Goal: Task Accomplishment & Management: Complete application form

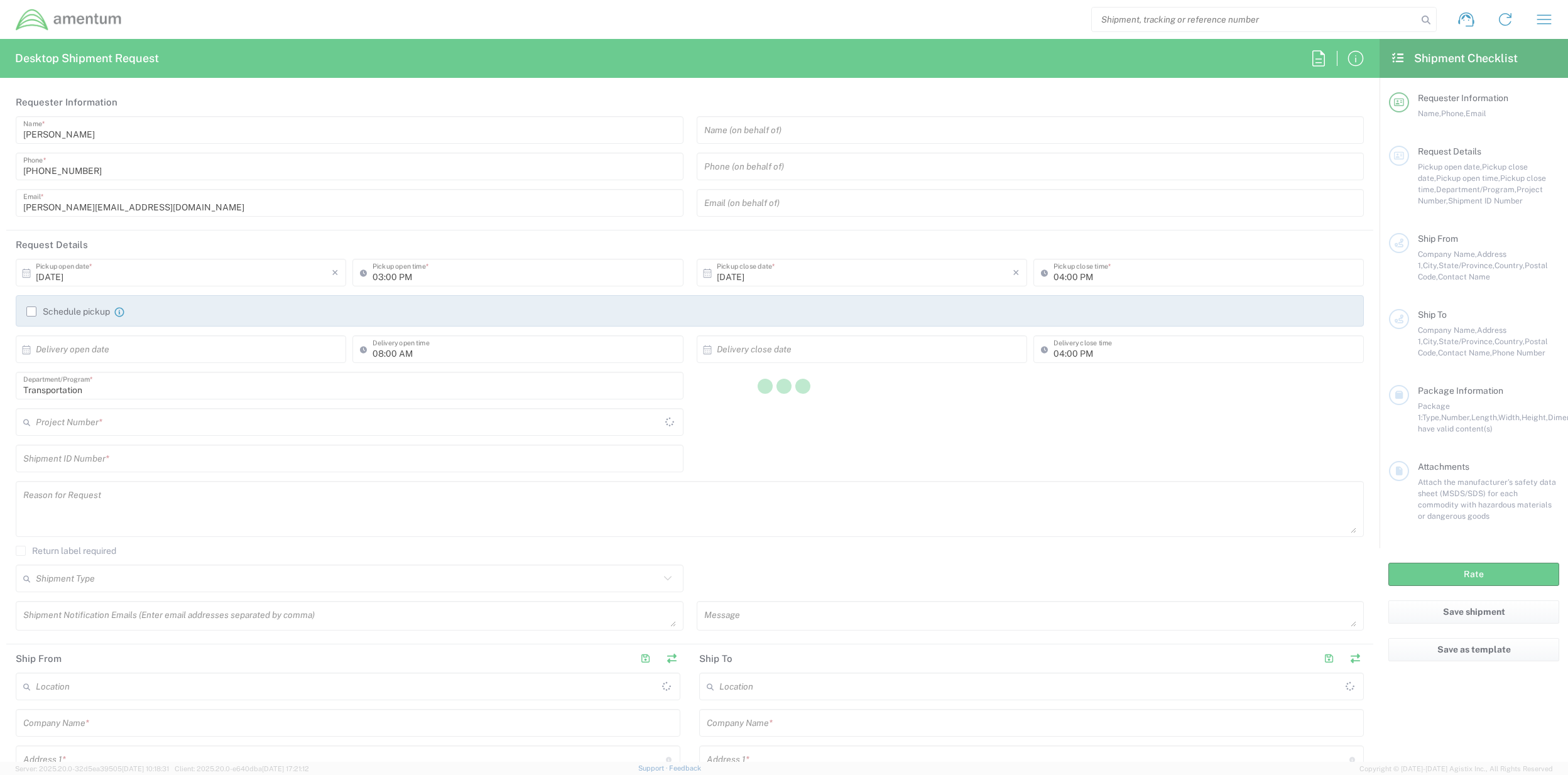
type input "[GEOGRAPHIC_DATA]"
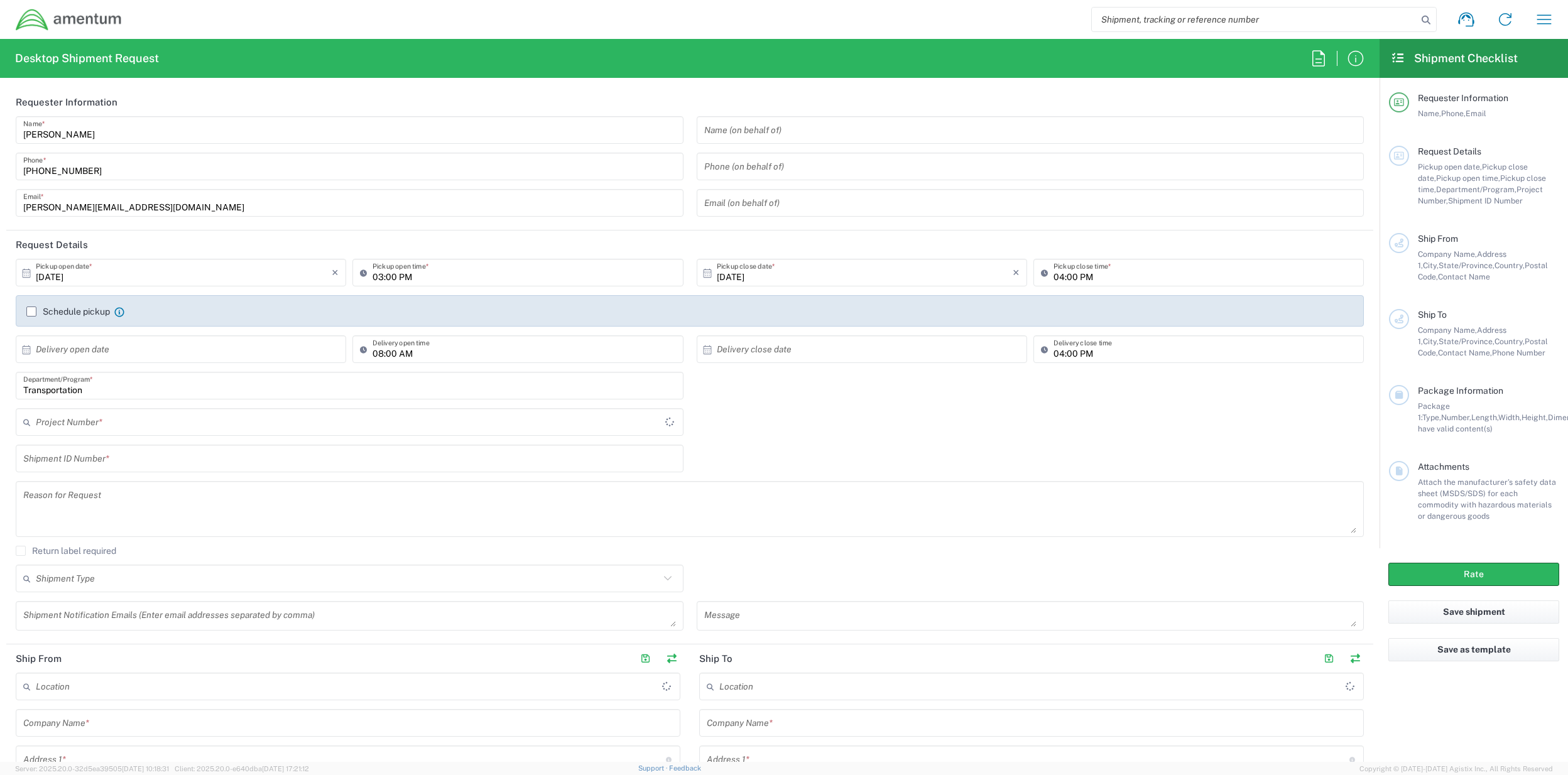
type input "001"
click at [1539, 16] on icon "button" at bounding box center [1544, 20] width 21 height 21
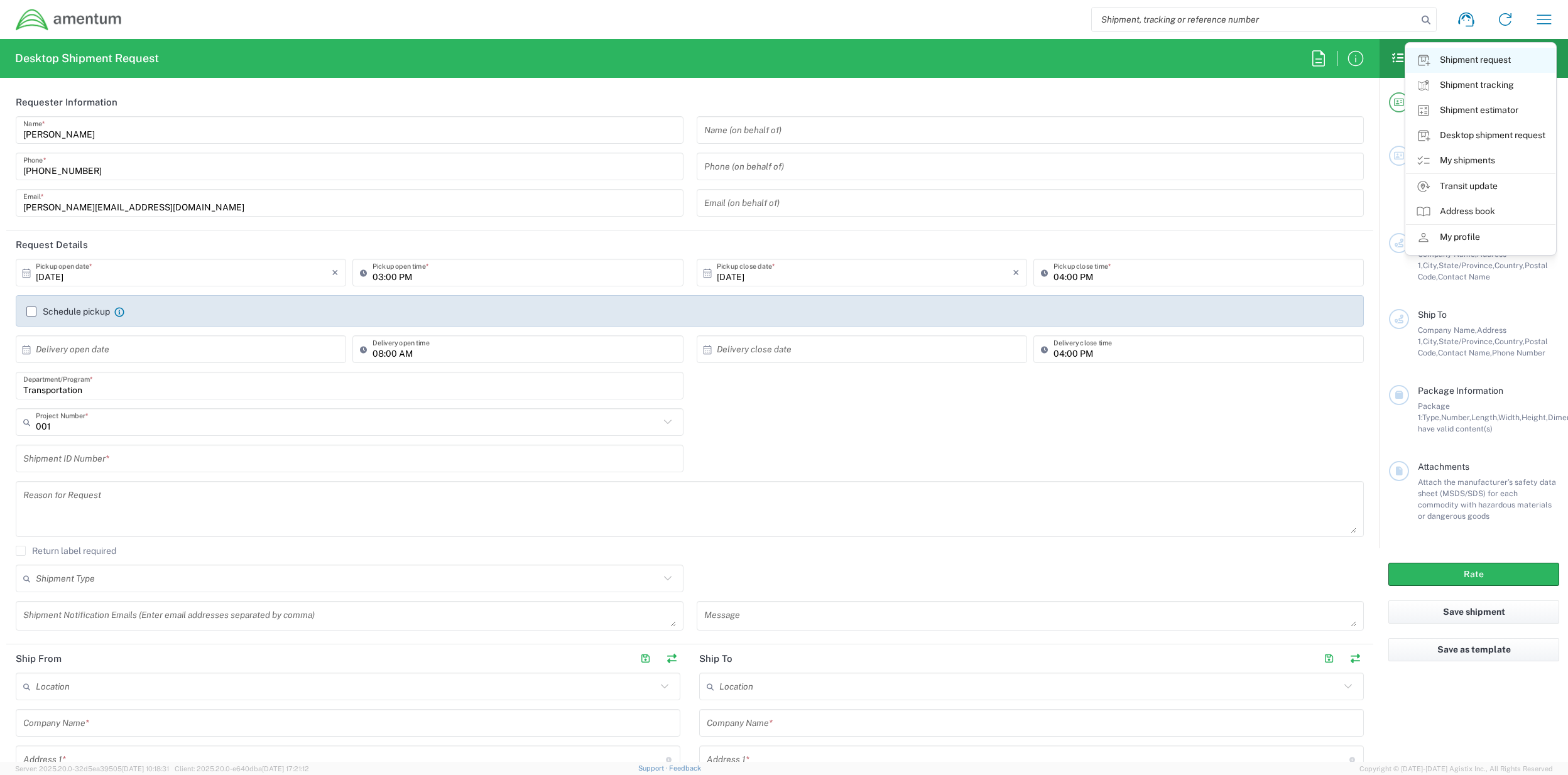
click at [1510, 59] on link "Shipment request" at bounding box center [1480, 60] width 149 height 25
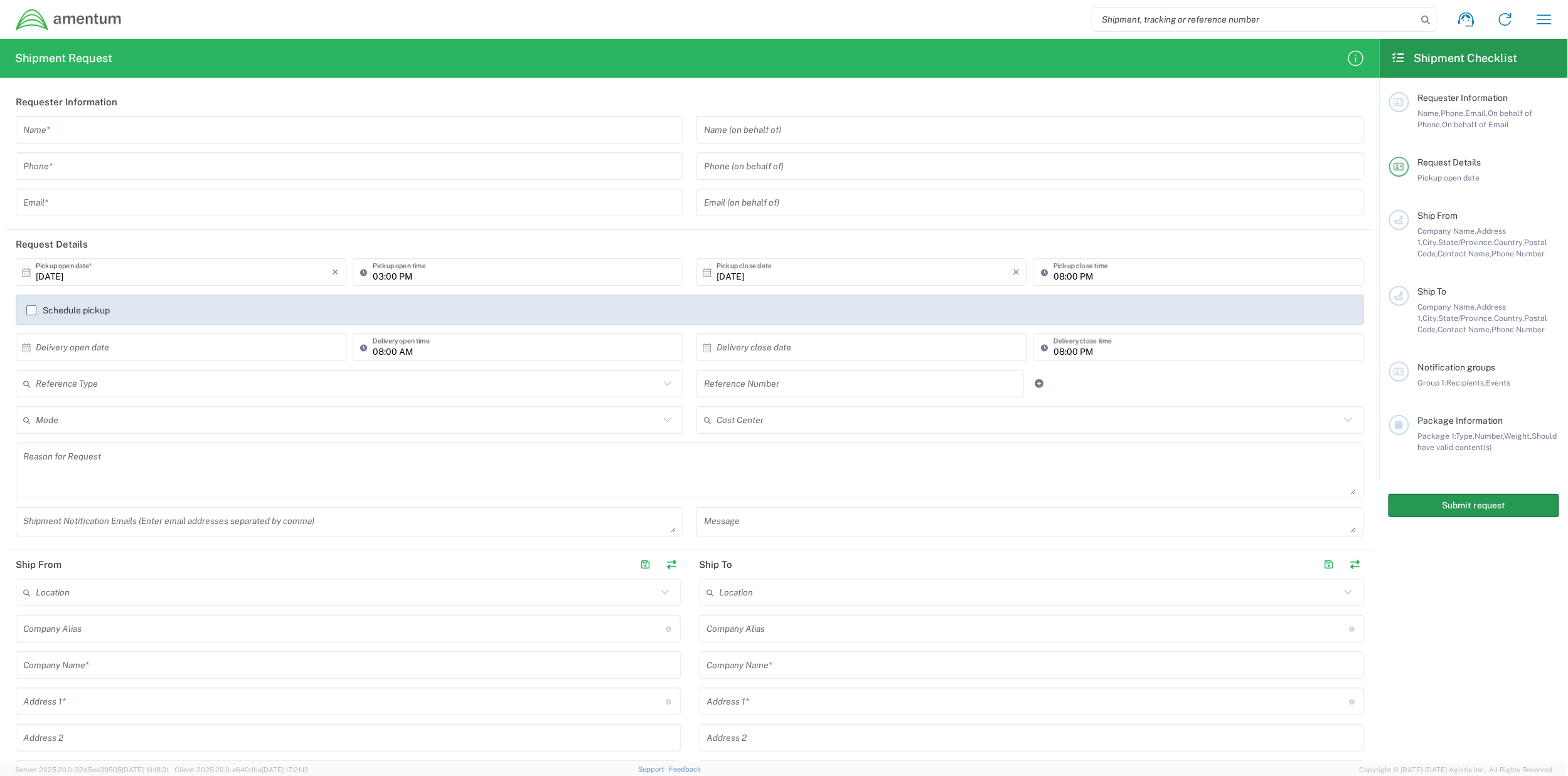
click at [1497, 509] on button "Submit request" at bounding box center [1473, 506] width 170 height 23
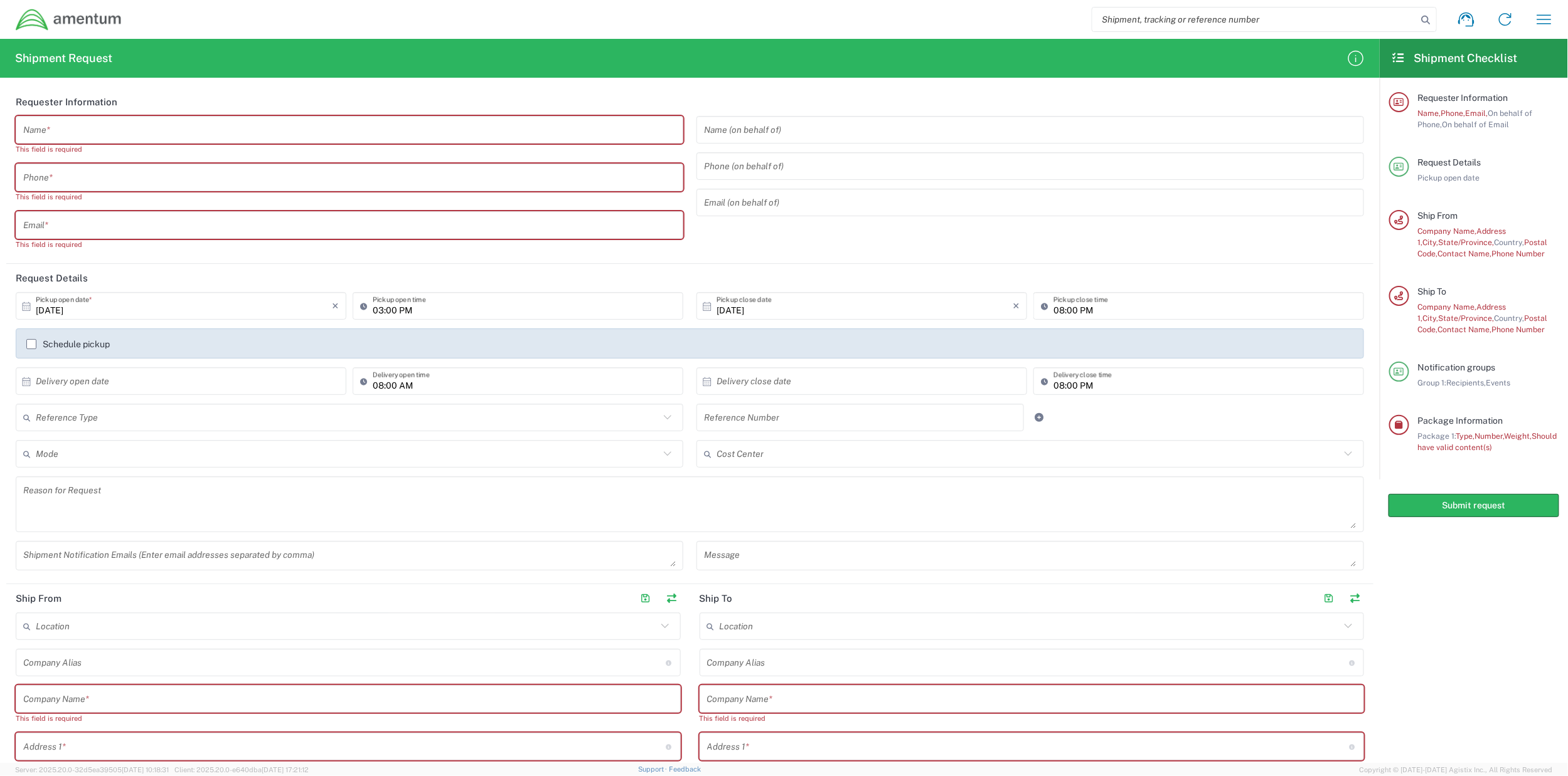
click at [554, 454] on input "text" at bounding box center [347, 454] width 623 height 22
click at [660, 423] on icon at bounding box center [668, 418] width 16 height 16
click at [667, 417] on icon at bounding box center [668, 418] width 16 height 16
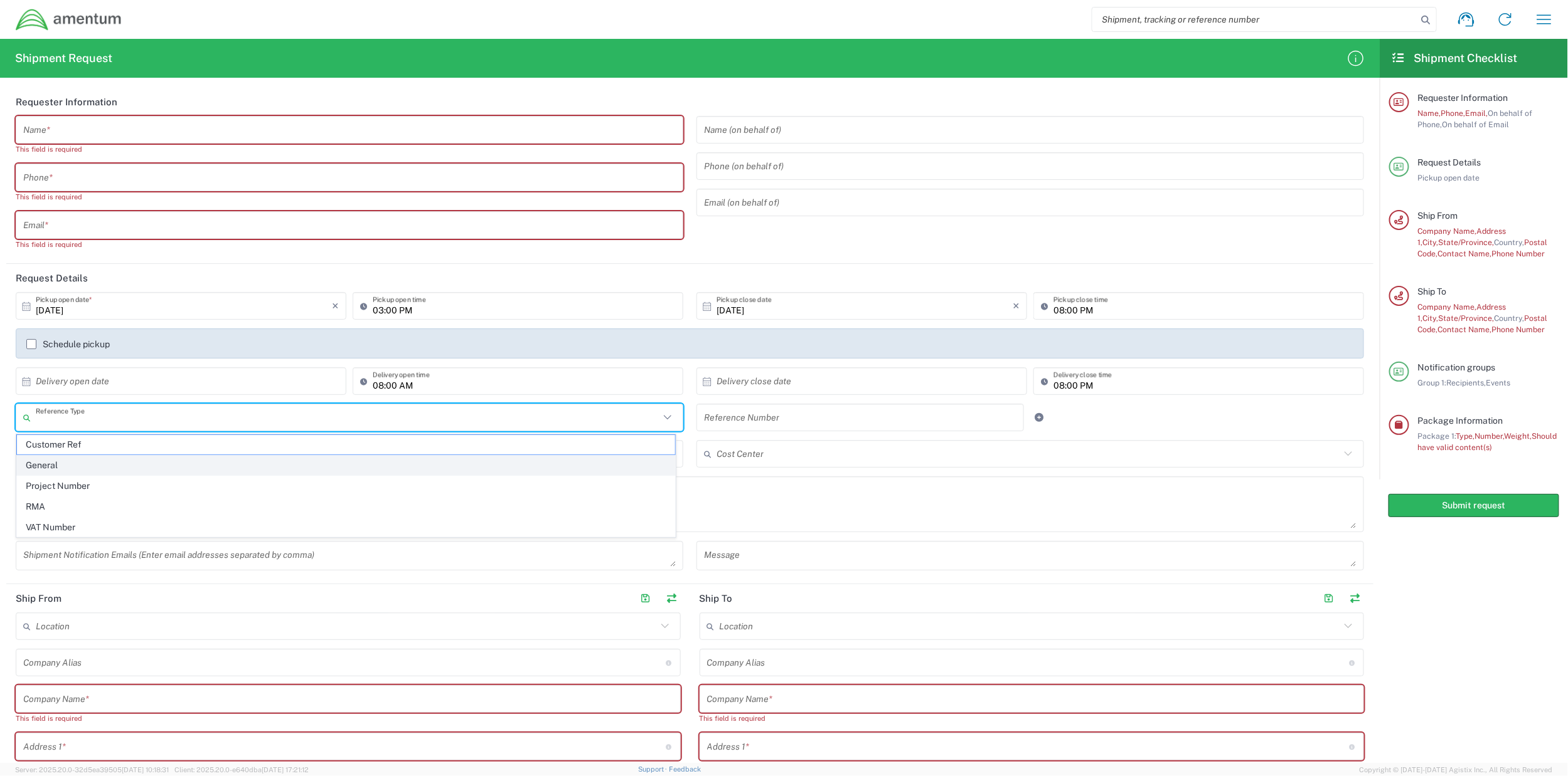
scroll to position [126, 0]
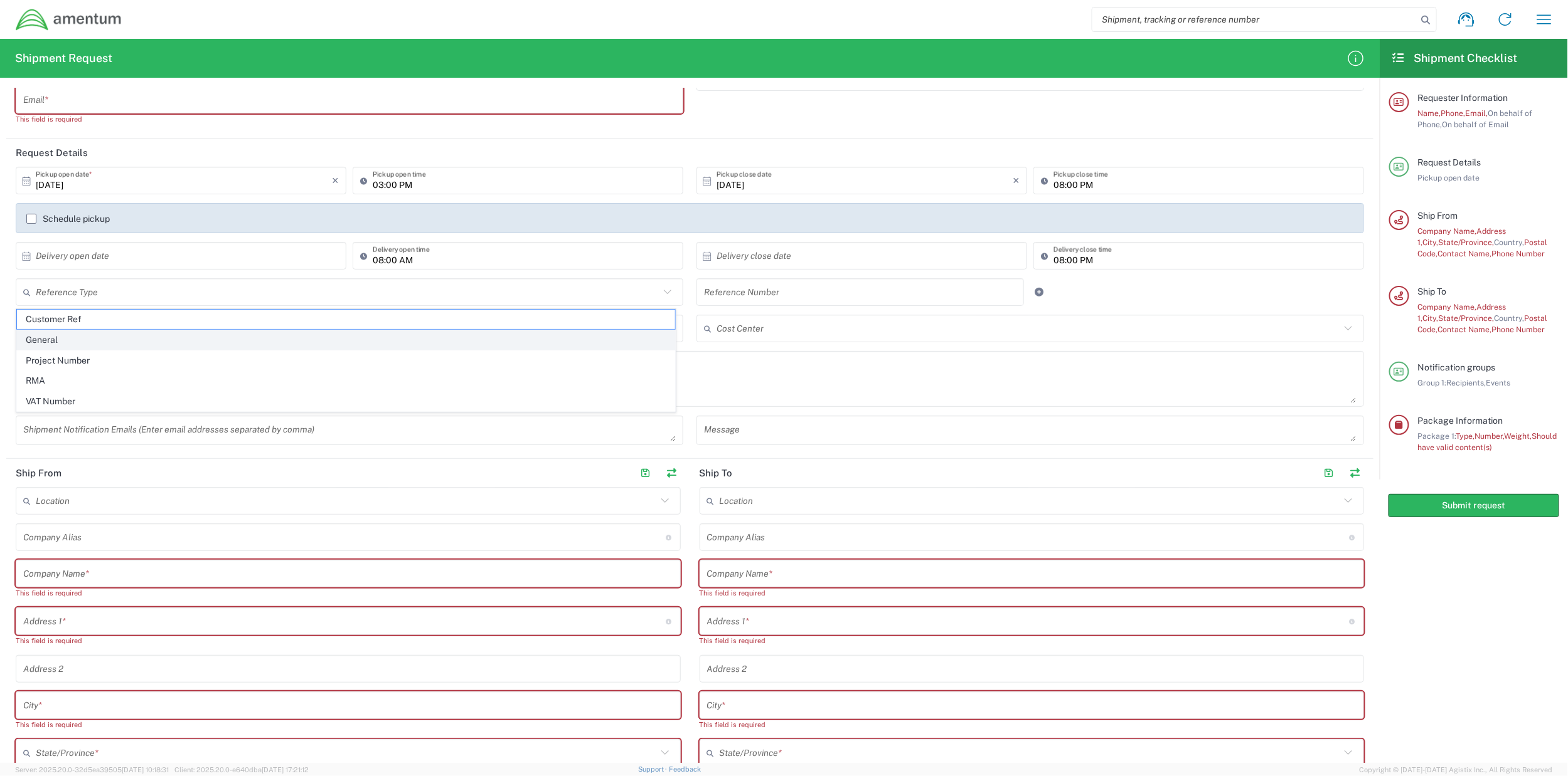
click at [187, 346] on span "General" at bounding box center [346, 340] width 658 height 20
type input "General"
click at [833, 298] on input "text" at bounding box center [860, 292] width 312 height 22
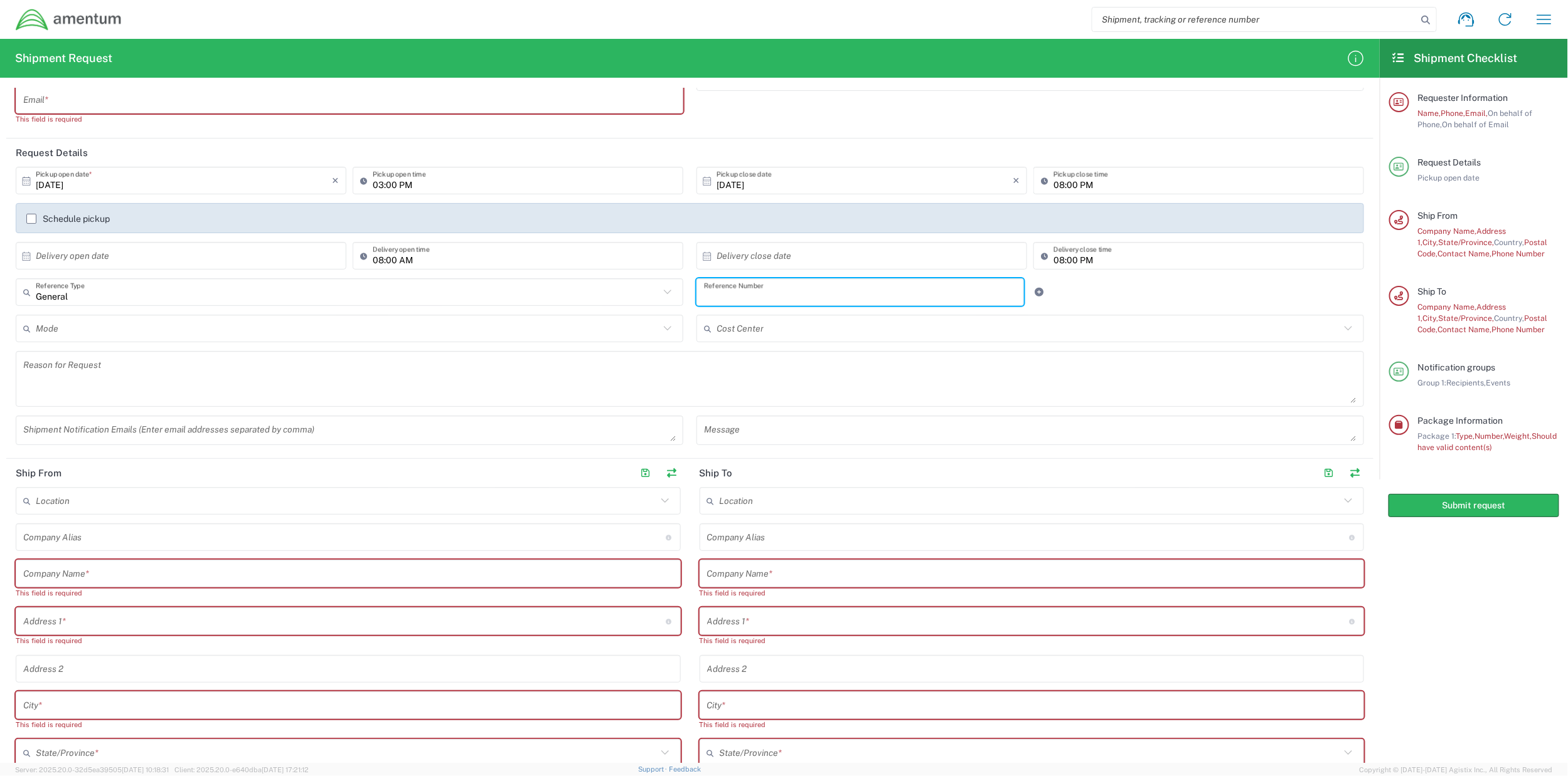
click at [780, 336] on input "text" at bounding box center [1028, 329] width 623 height 22
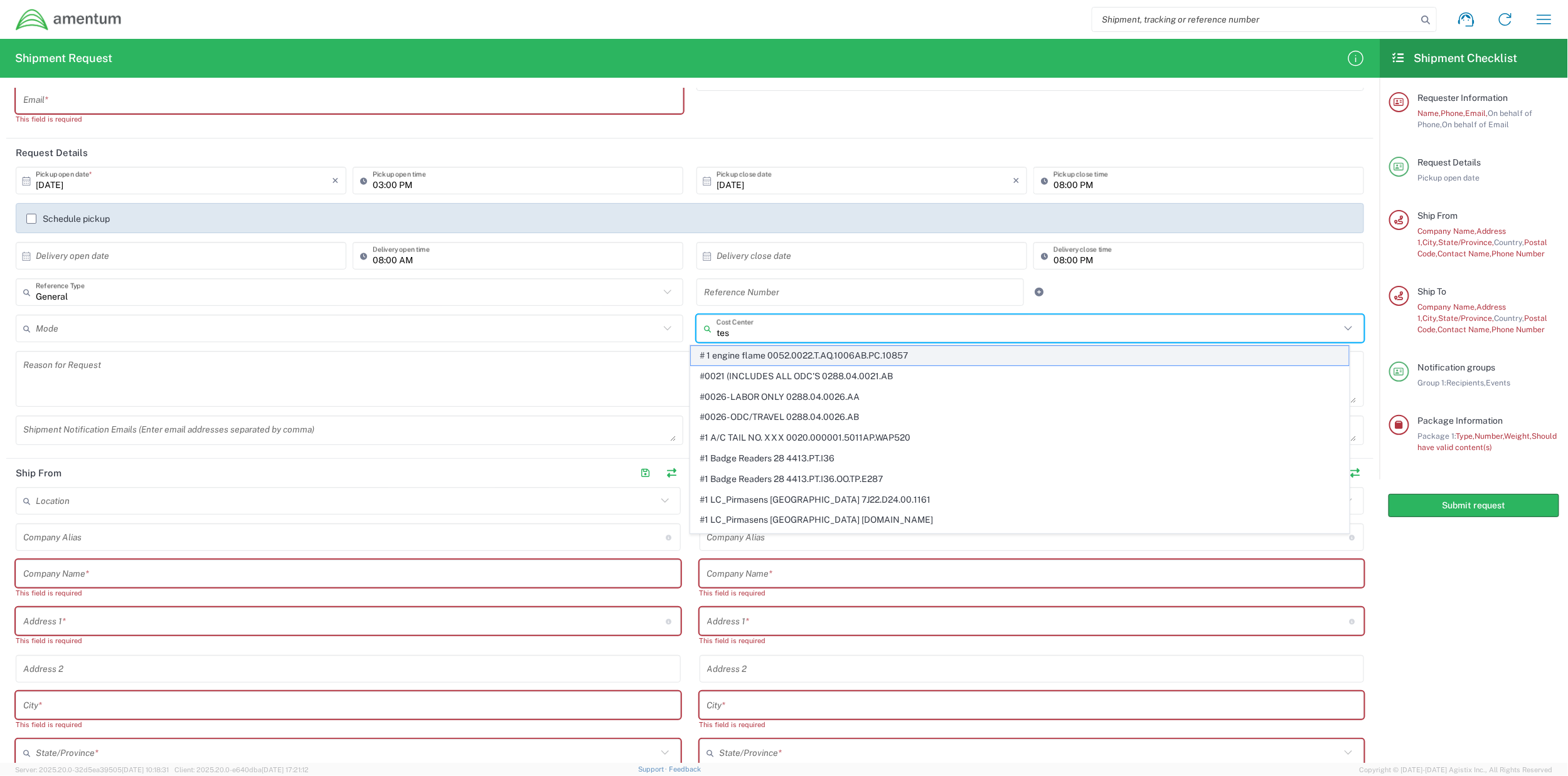
type input "test"
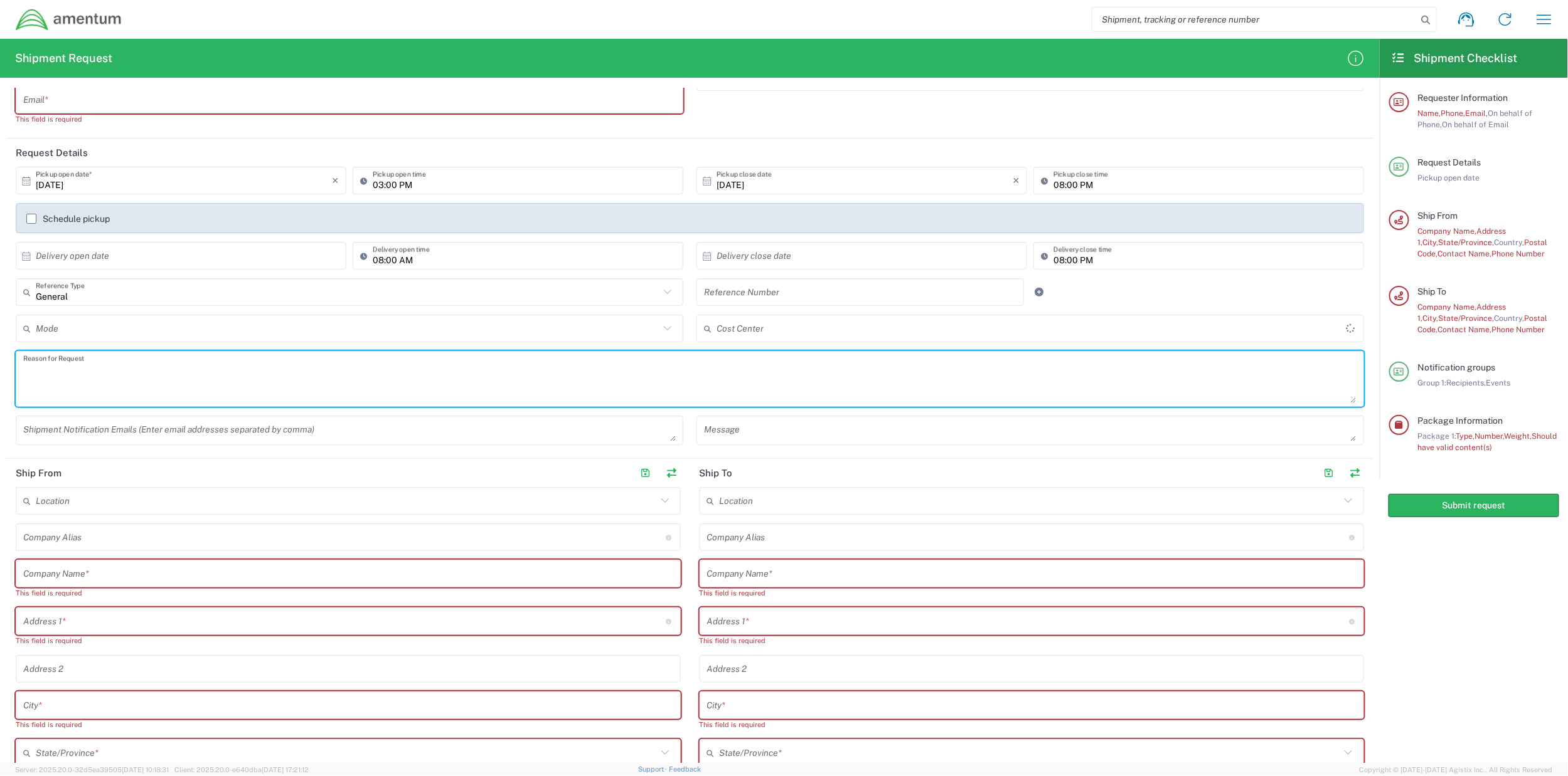
click at [855, 334] on input "text" at bounding box center [1031, 329] width 629 height 22
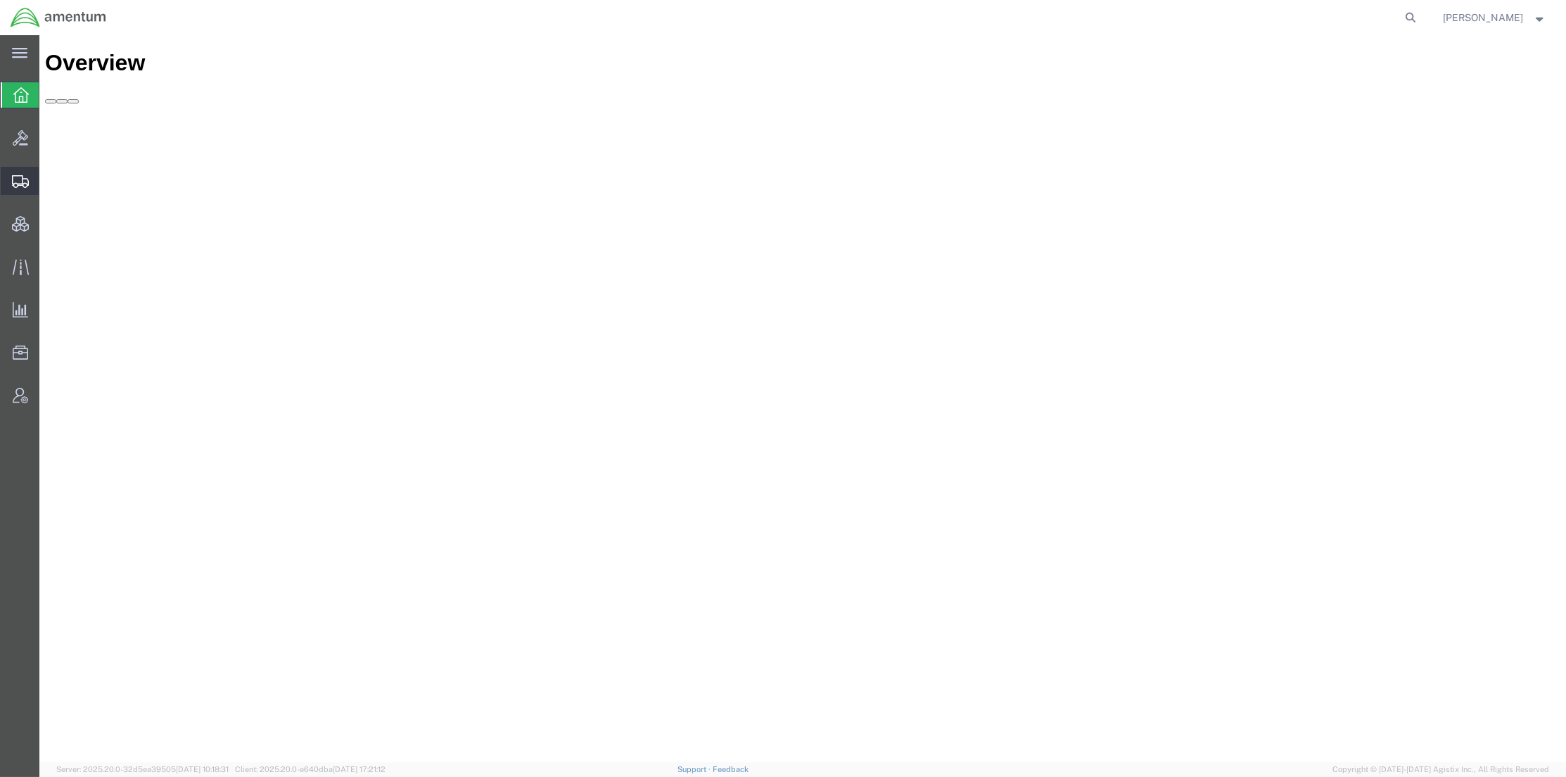
click at [49, 175] on span "Shipments" at bounding box center [44, 181] width 10 height 28
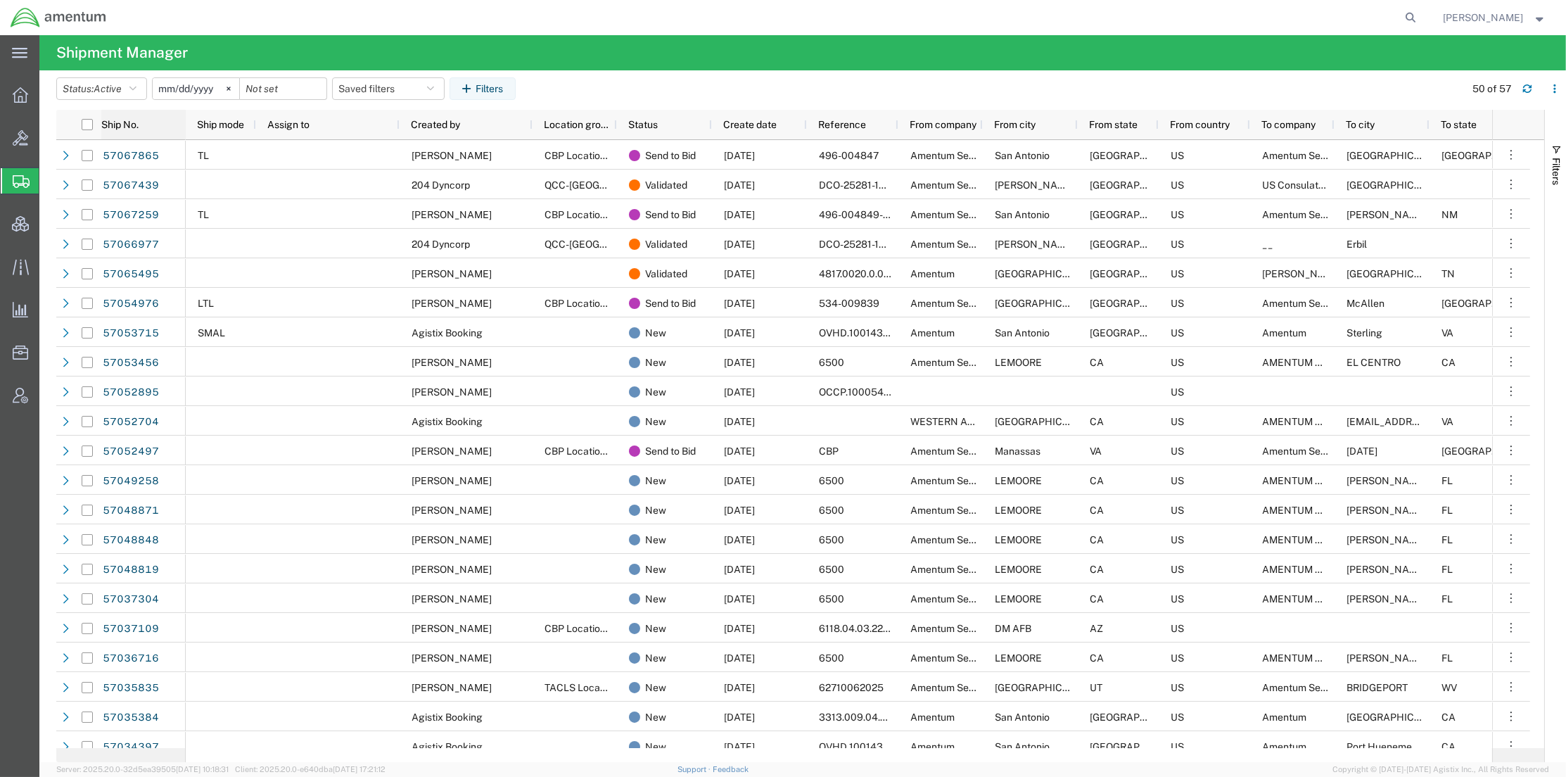
click at [125, 127] on span "Ship No." at bounding box center [119, 124] width 37 height 11
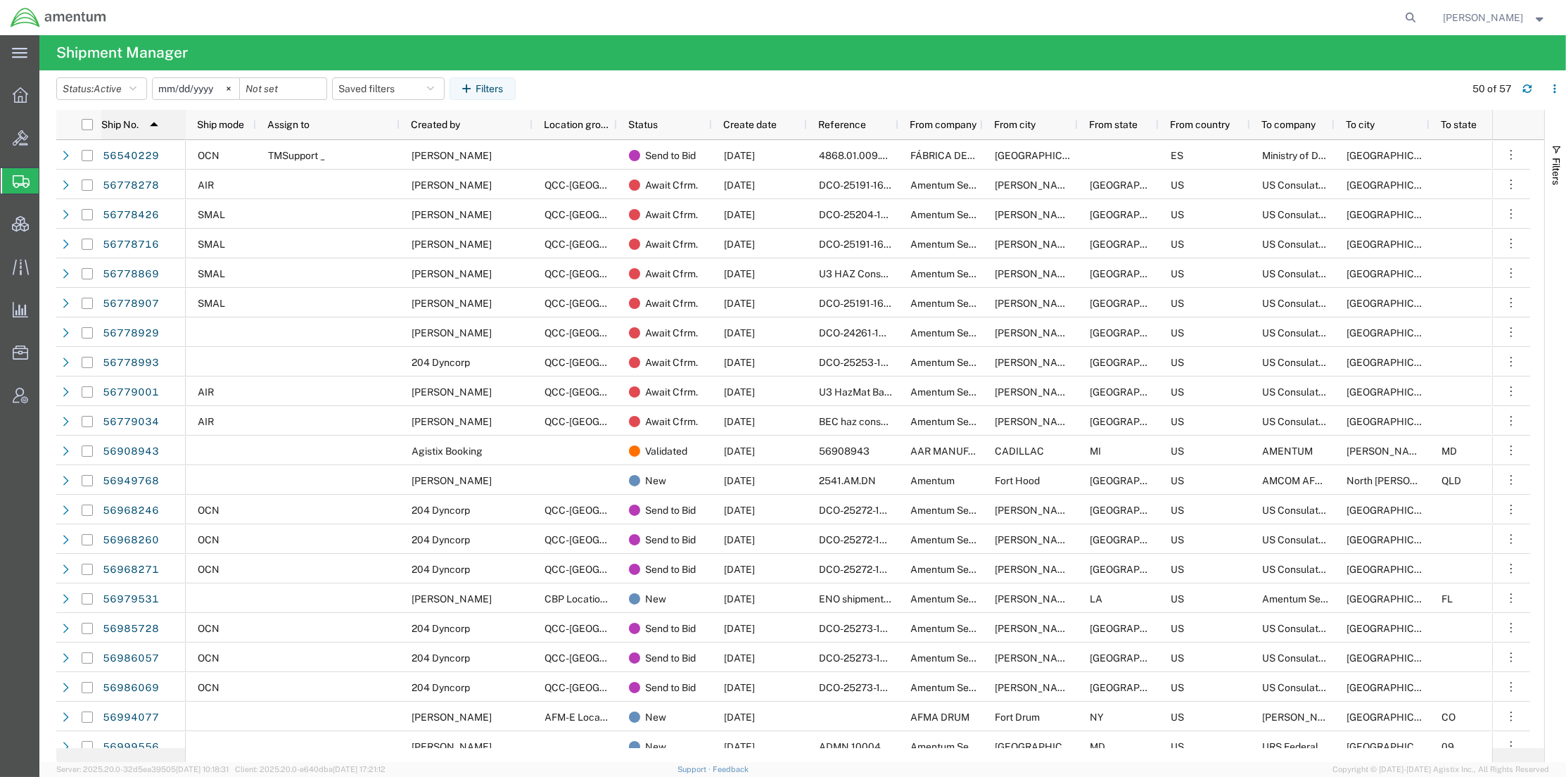
click at [125, 127] on span "Ship No." at bounding box center [119, 124] width 37 height 11
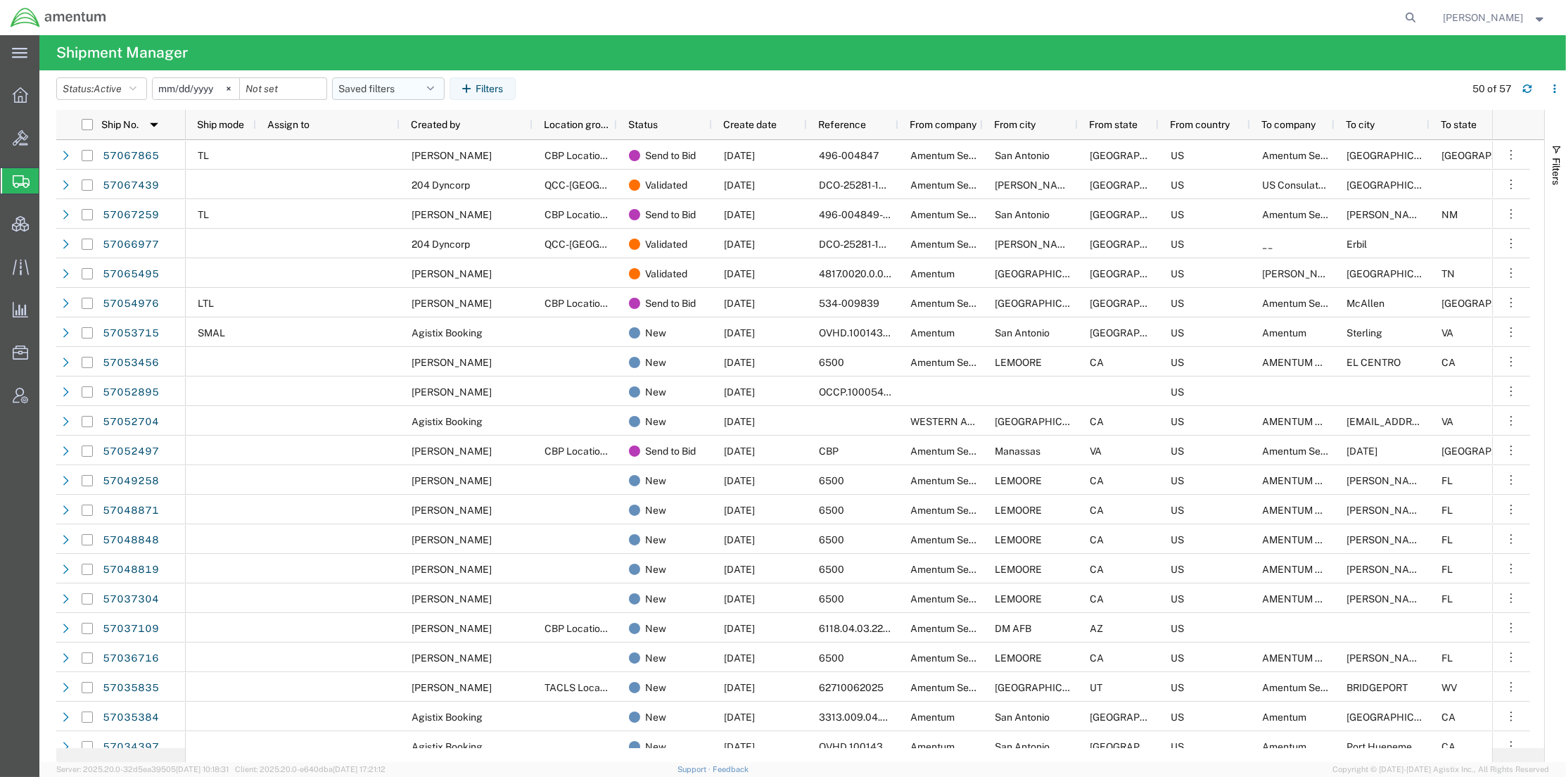
click at [409, 87] on button "Saved filters" at bounding box center [388, 88] width 113 height 23
click at [404, 167] on span "Active DCI shipments" at bounding box center [426, 176] width 184 height 26
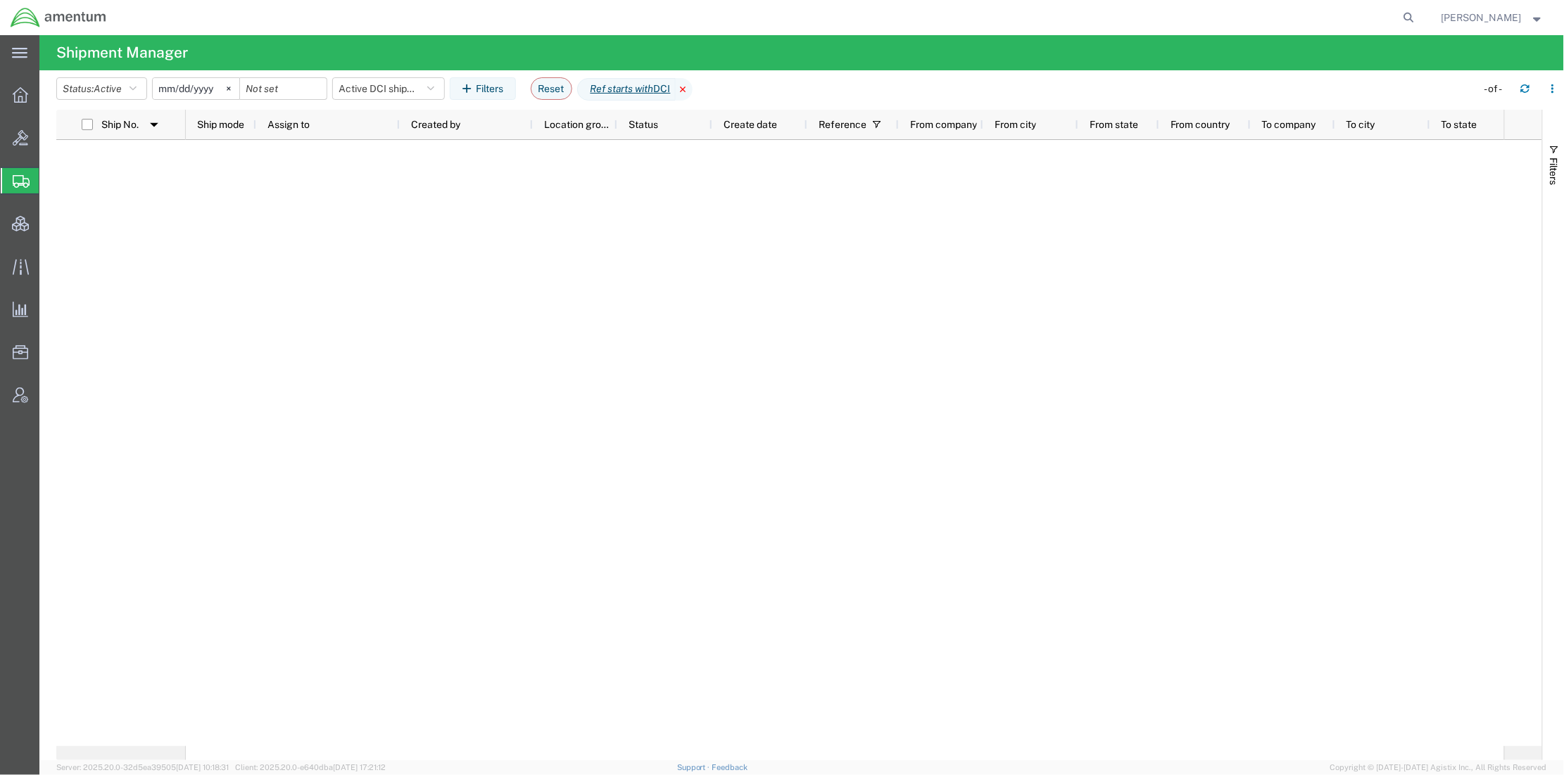
click at [692, 87] on icon at bounding box center [684, 89] width 17 height 23
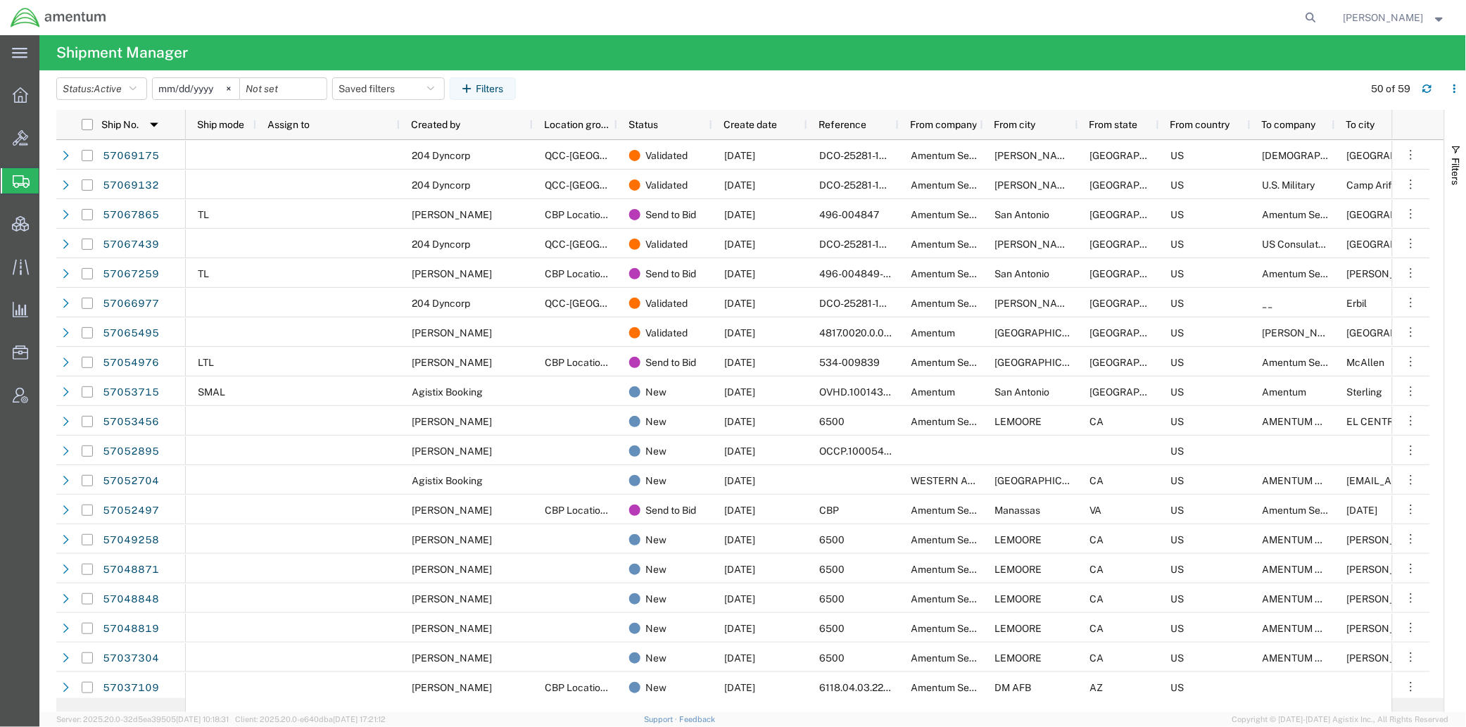
click at [1296, 13] on agx-global-search at bounding box center [1098, 17] width 450 height 35
click at [1307, 16] on icon at bounding box center [1311, 18] width 20 height 20
paste input "57069466"
type input "57069466"
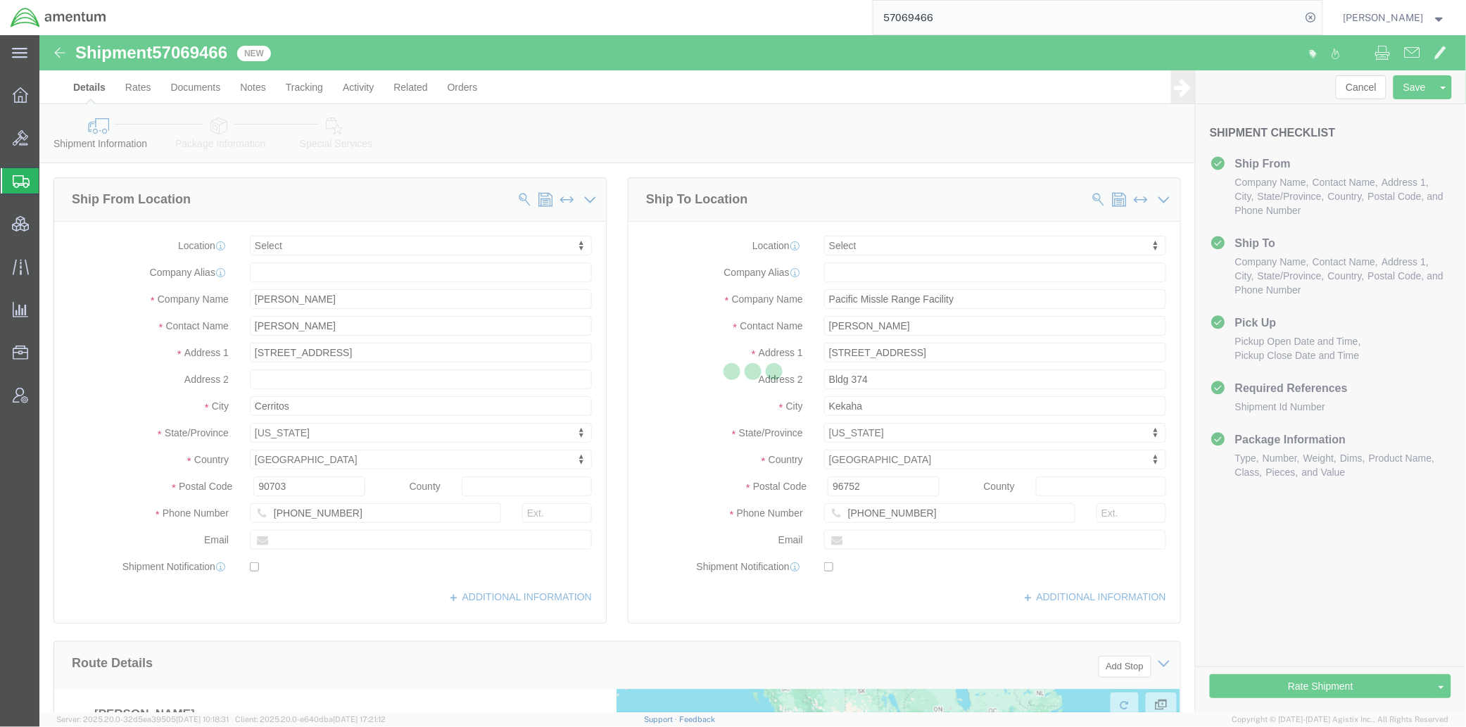
select select
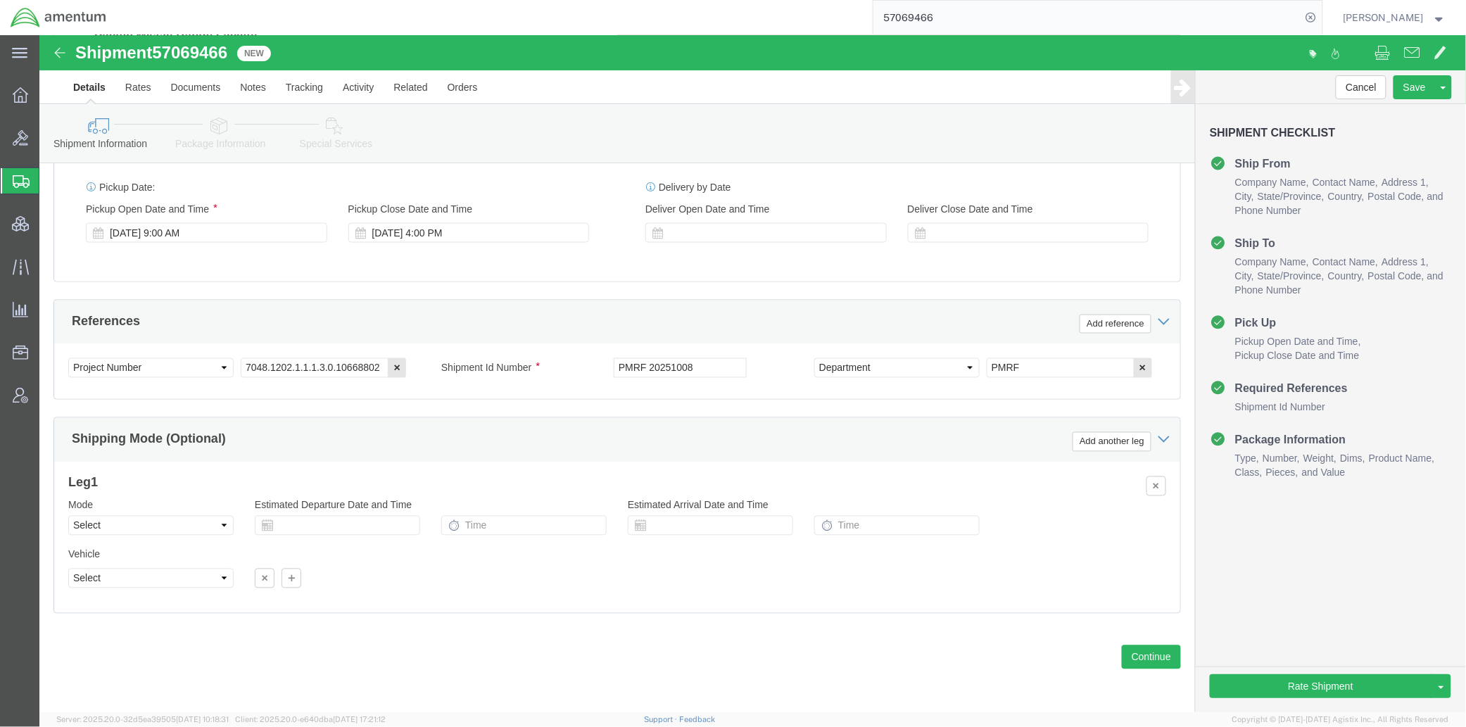
scroll to position [761, 0]
click select "Select Air Less than Truckload Multi-Leg Ocean Freight Rail Small Parcel Truckl…"
select select "OCN"
click select "Select Air Less than Truckload Multi-Leg Ocean Freight Rail Small Parcel Truckl…"
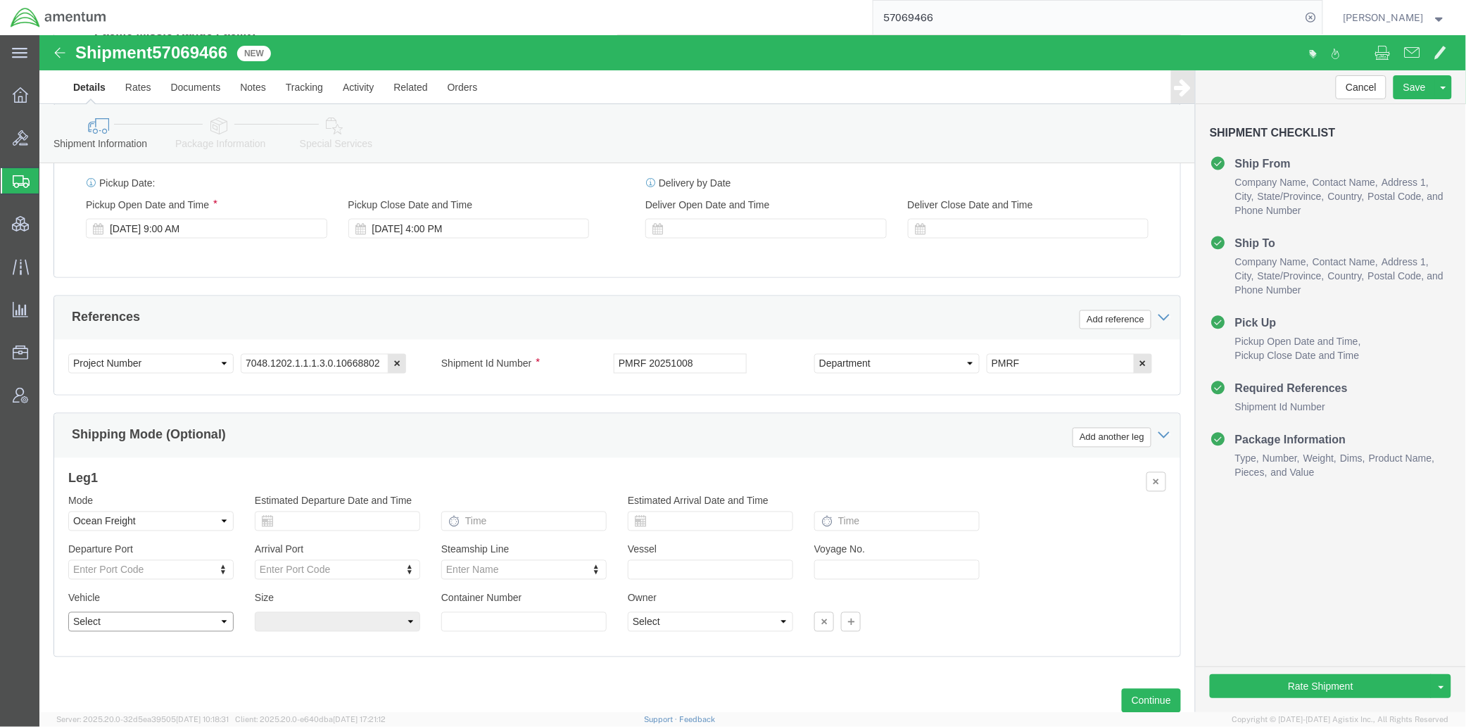
click select "Select Flat Rack Insulated Open Top Oversized Equipment Refrigerated Roll-on/Ro…"
select select "RORO"
click select "Select Flat Rack Insulated Open Top Oversized Equipment Refrigerated Roll-on/Ro…"
click select "Select 45 Feet 20 Feet 45 Feet High Cube 40 Feet Less Than Container 40 Feet Hi…"
click div "Please fix the following errors Ship From Location Location My Profile Location…"
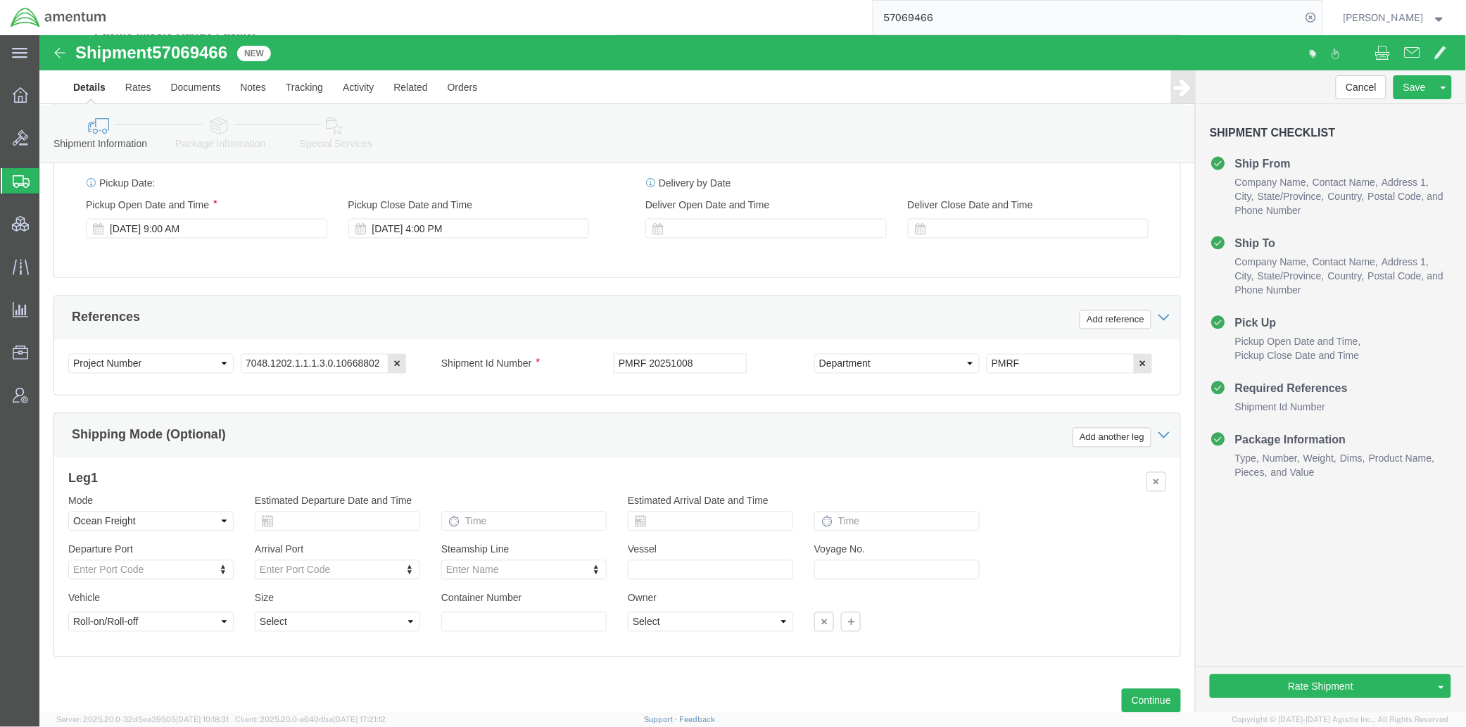
click link "Package Information"
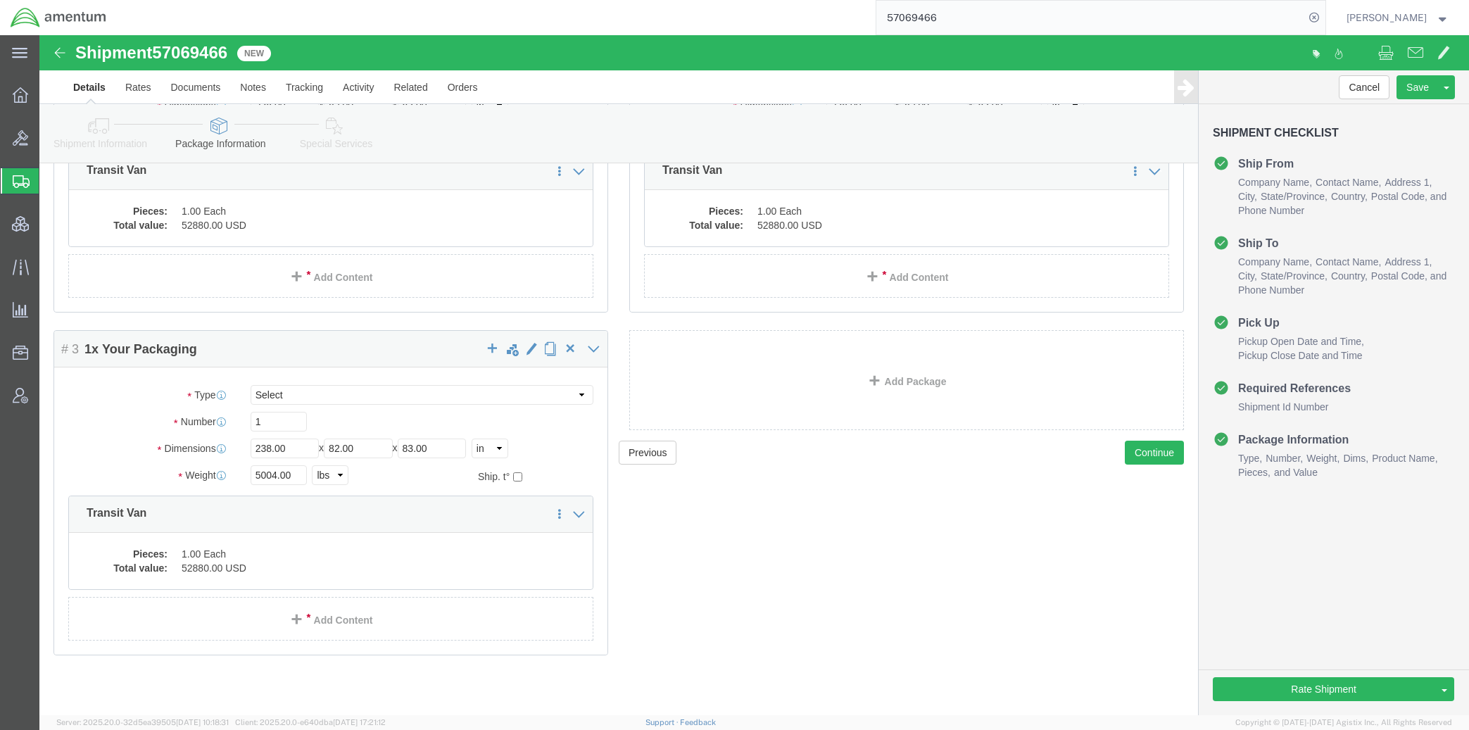
scroll to position [230, 0]
click link "Special Services"
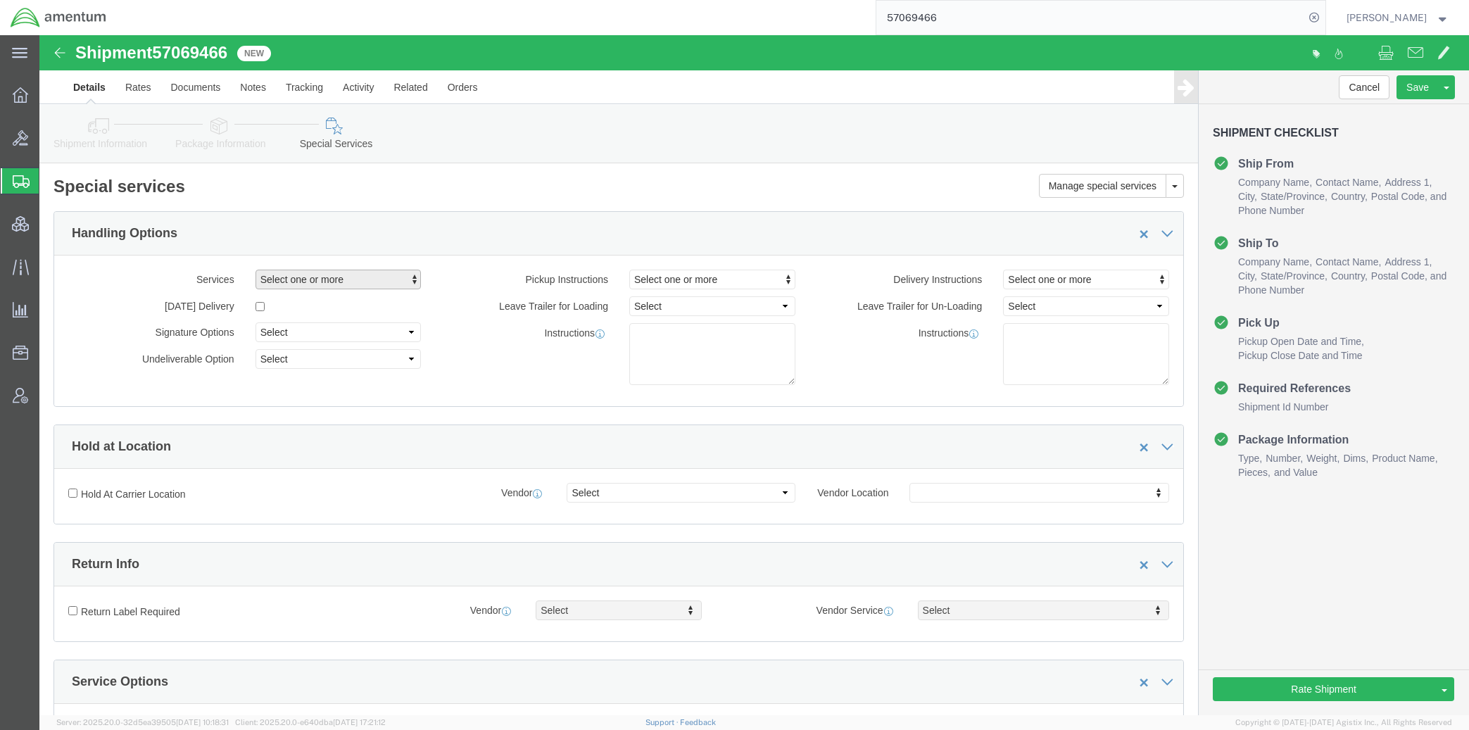
click span "Select one or more"
click div "Instructions"
click span "Select one or more"
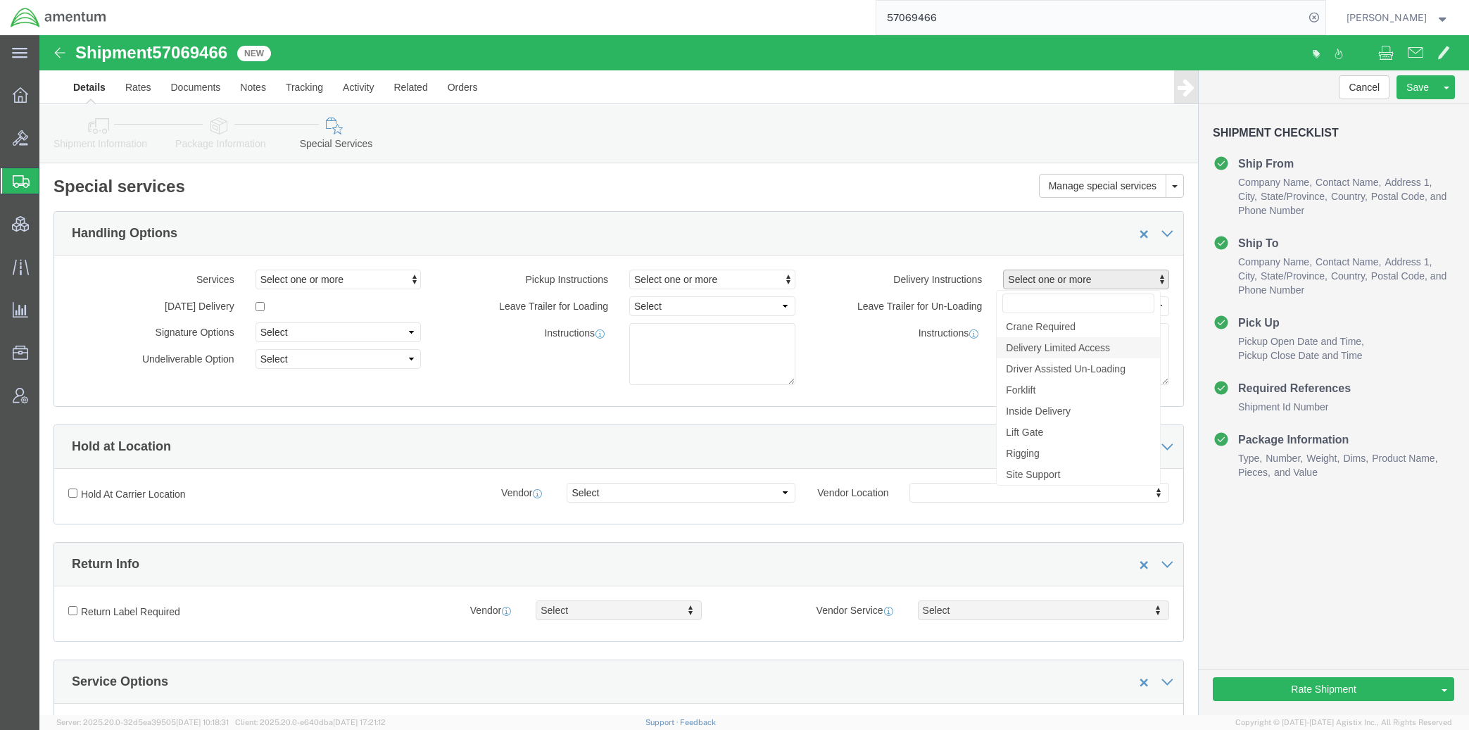
click span "Delivery Limited Access"
select select "DELIVERY_LIMITED_ACCESS"
click div "Services Select one or more Air Ride Truck Blanket Wrap Carnet Consolidated Shi…"
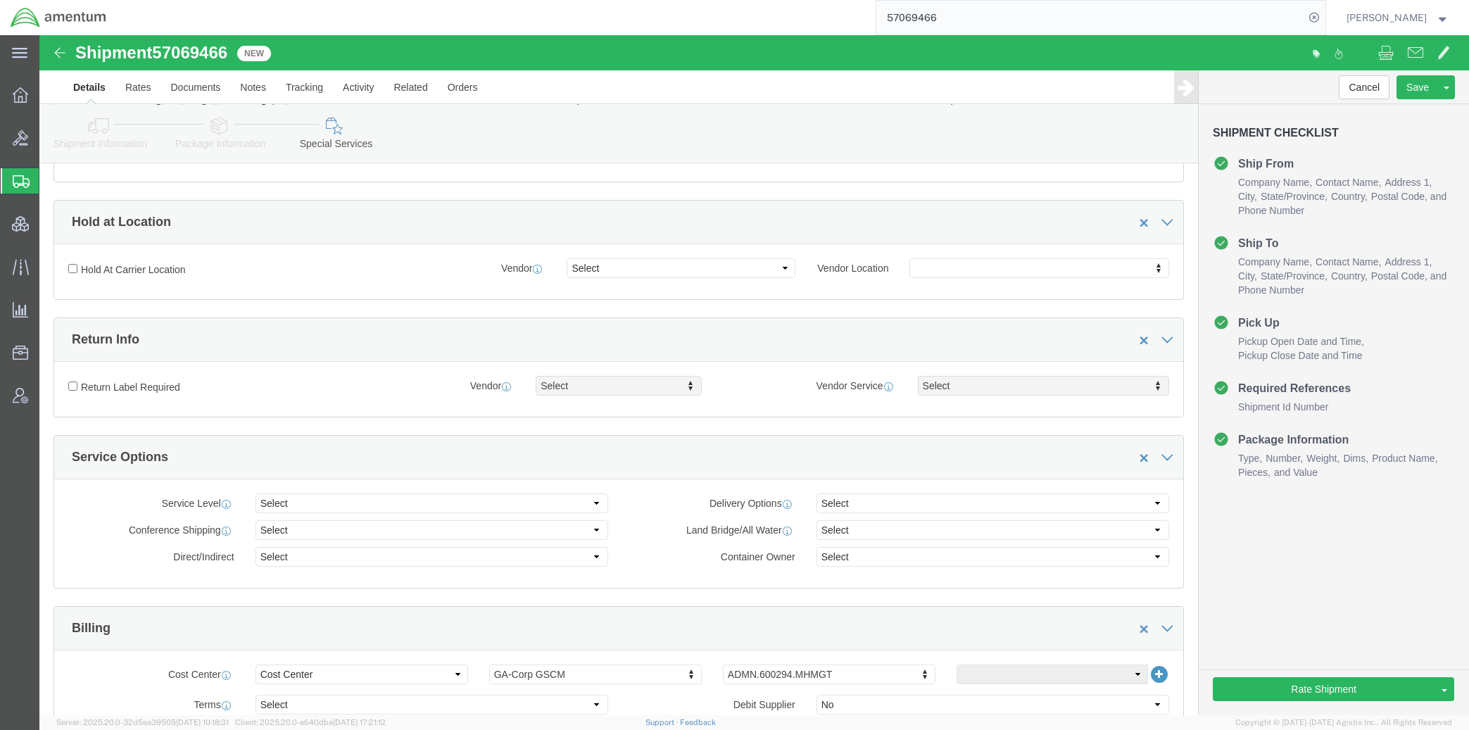
scroll to position [234, 0]
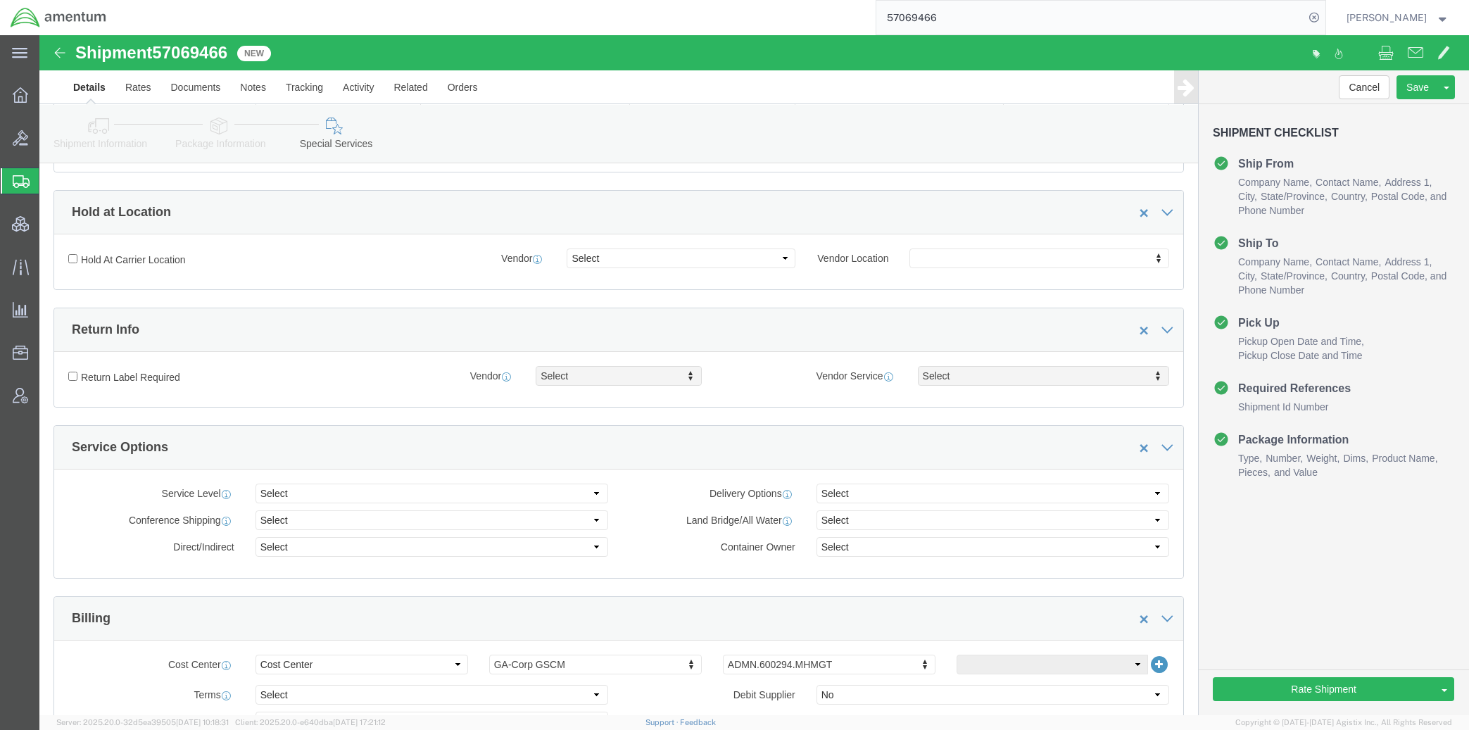
click div "Return Label Required Vendor Select Vendor Vendor Select FedEx Freight UPS FedE…"
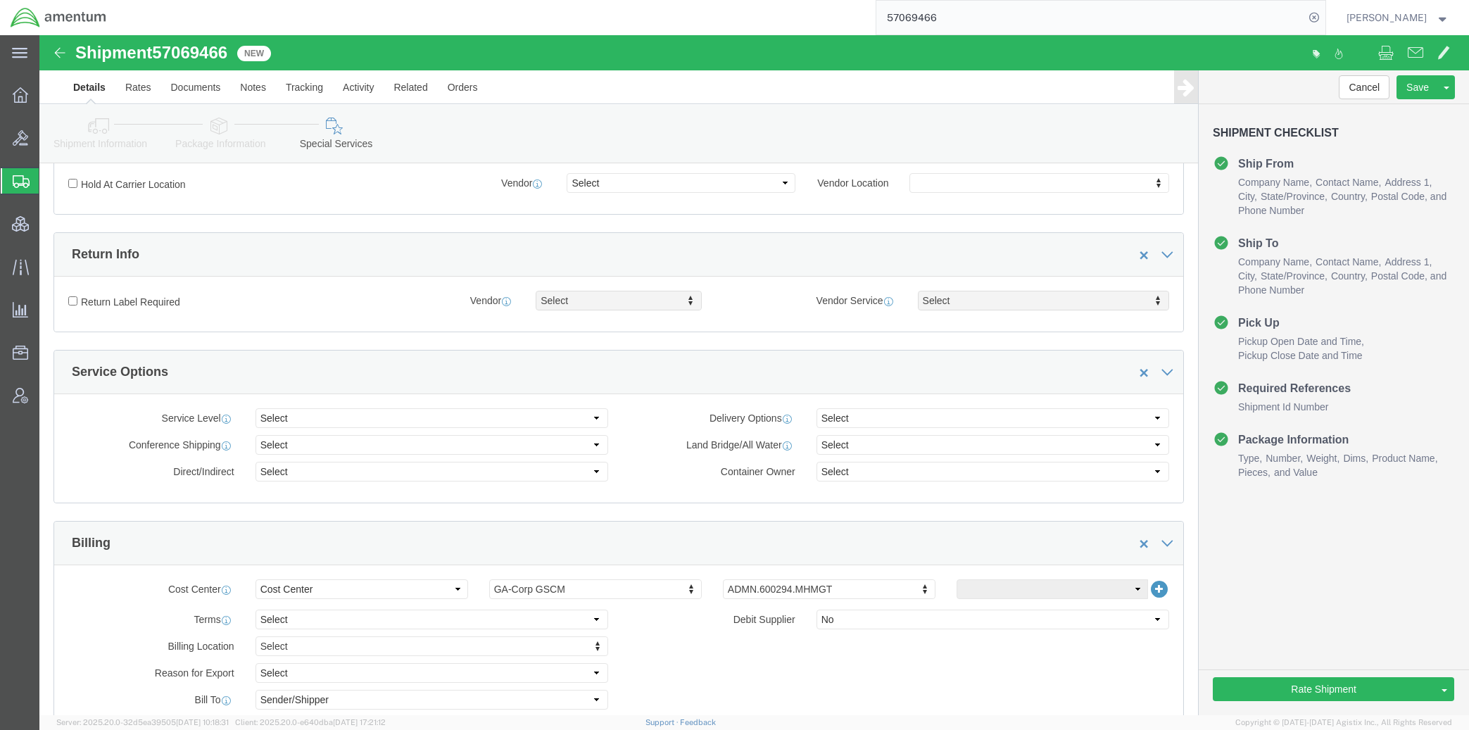
scroll to position [352, 0]
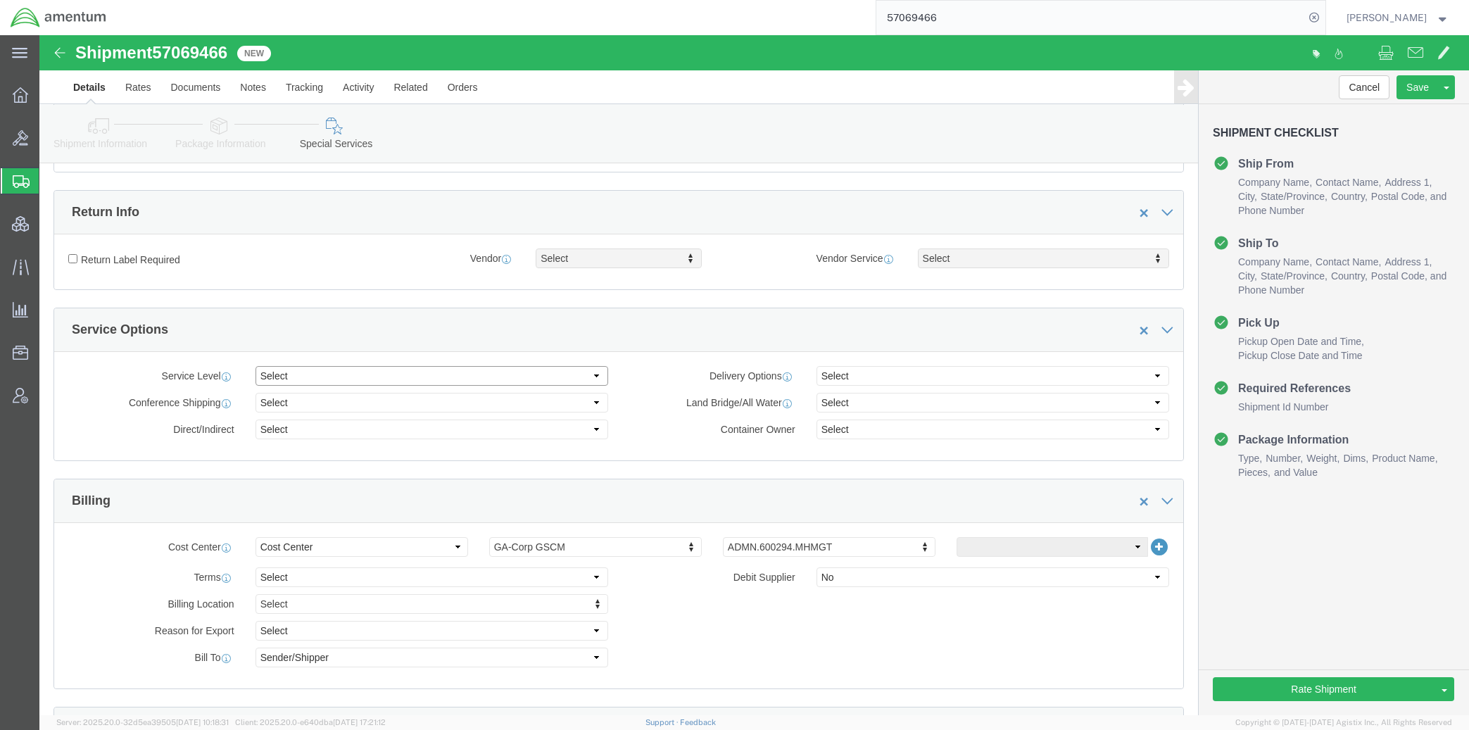
click select "Select 1 Day 2 Day 3-5 Day Economy 5+ Day"
select select "5+ Day"
click select "Select 1 Day 2 Day 3-5 Day Economy 5+ Day"
click select "Select ATA DTA DTD"
select select "DTD"
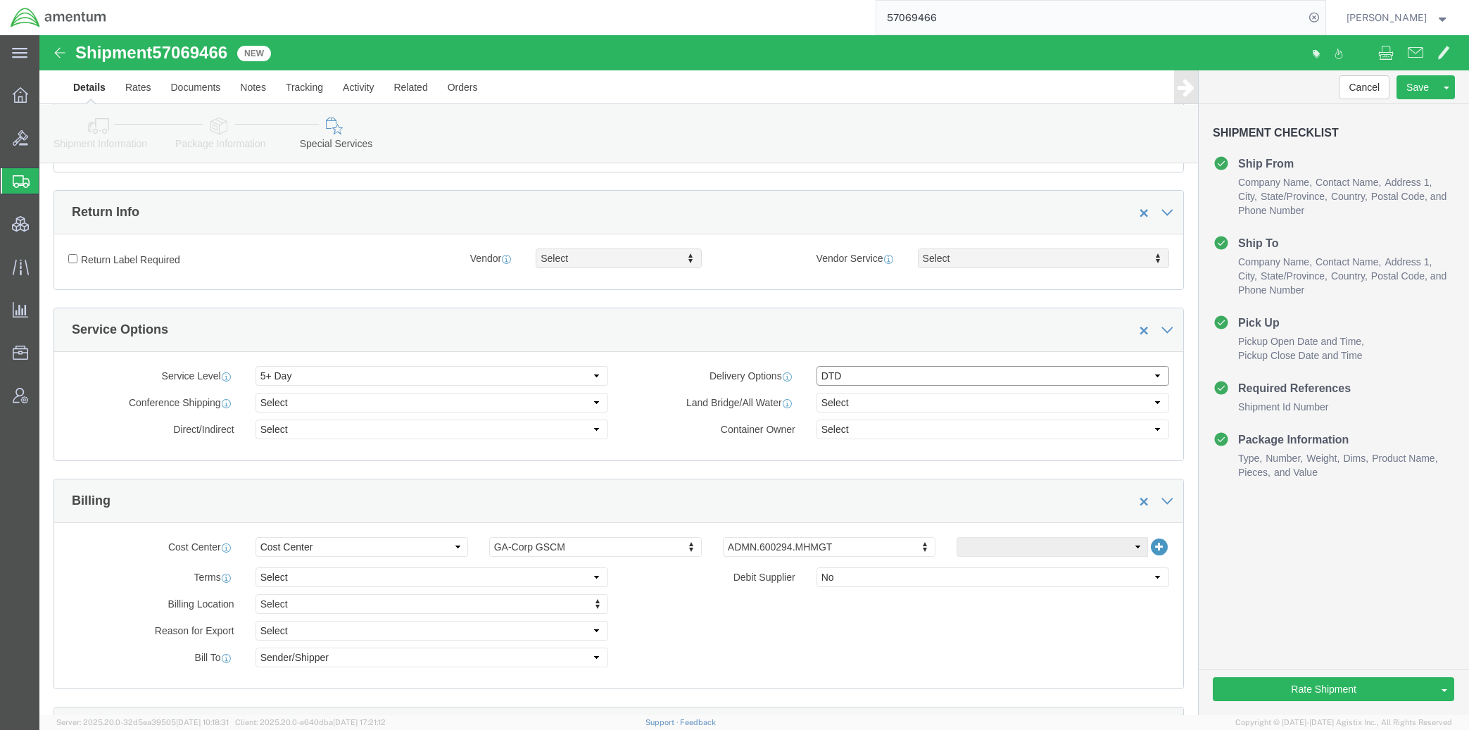
click select "Select ATA DTA DTD"
click div "Service Level Select 1 Day 2 Day 3-5 Day Economy 5+ Day Delivery Options Select…"
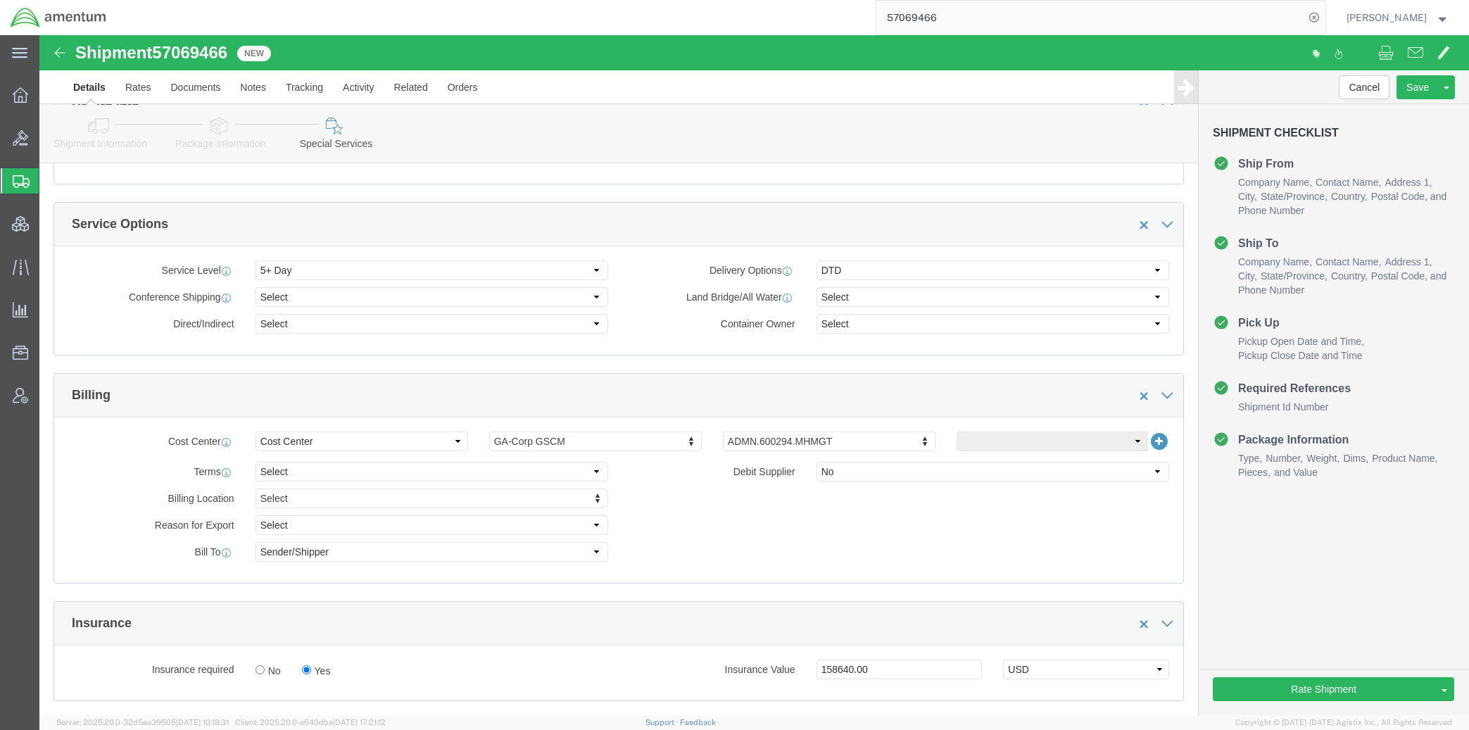
scroll to position [586, 0]
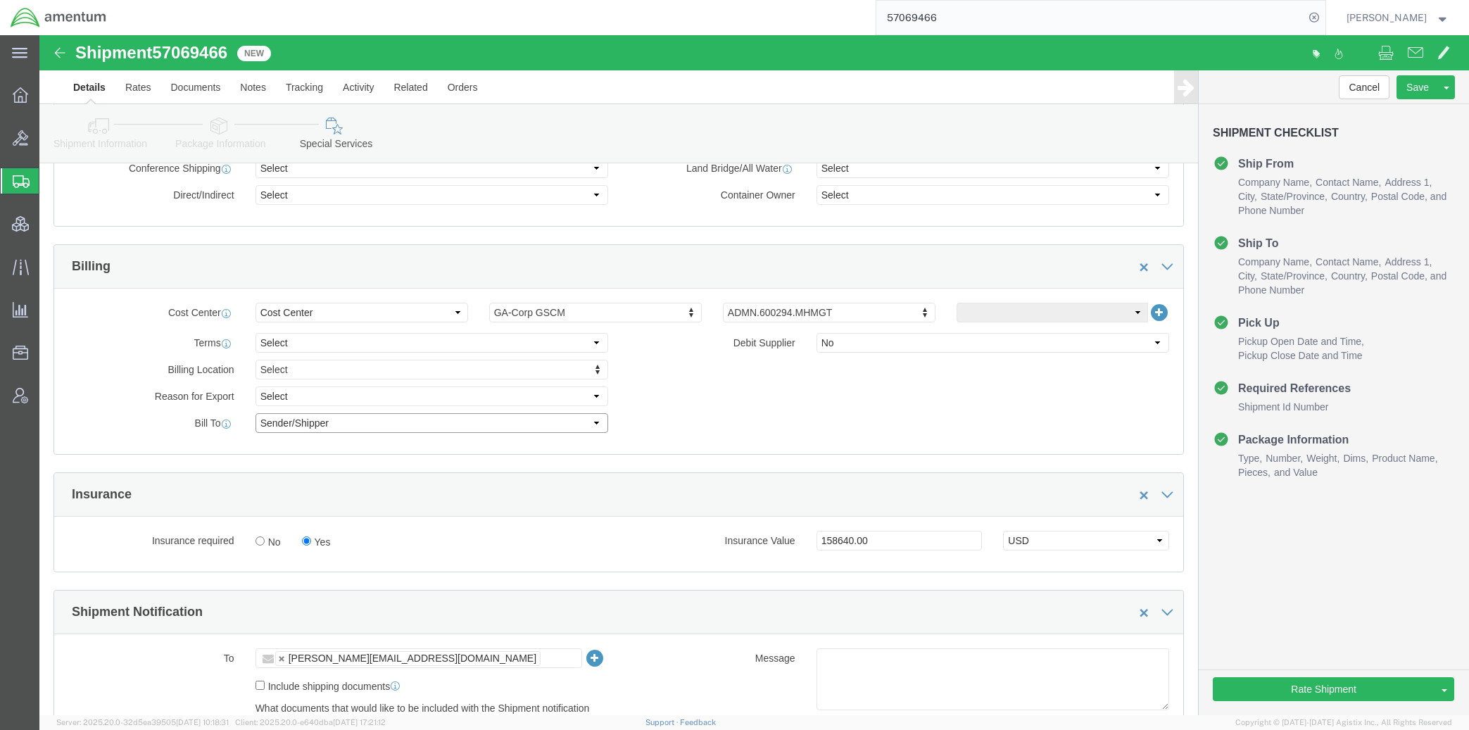
click select "Select Recipient Account Sender/Shipper Third Party Account"
click div "Billing Location Select Select My Profile Location 1002-4122-6 1006-5256-0 1026…"
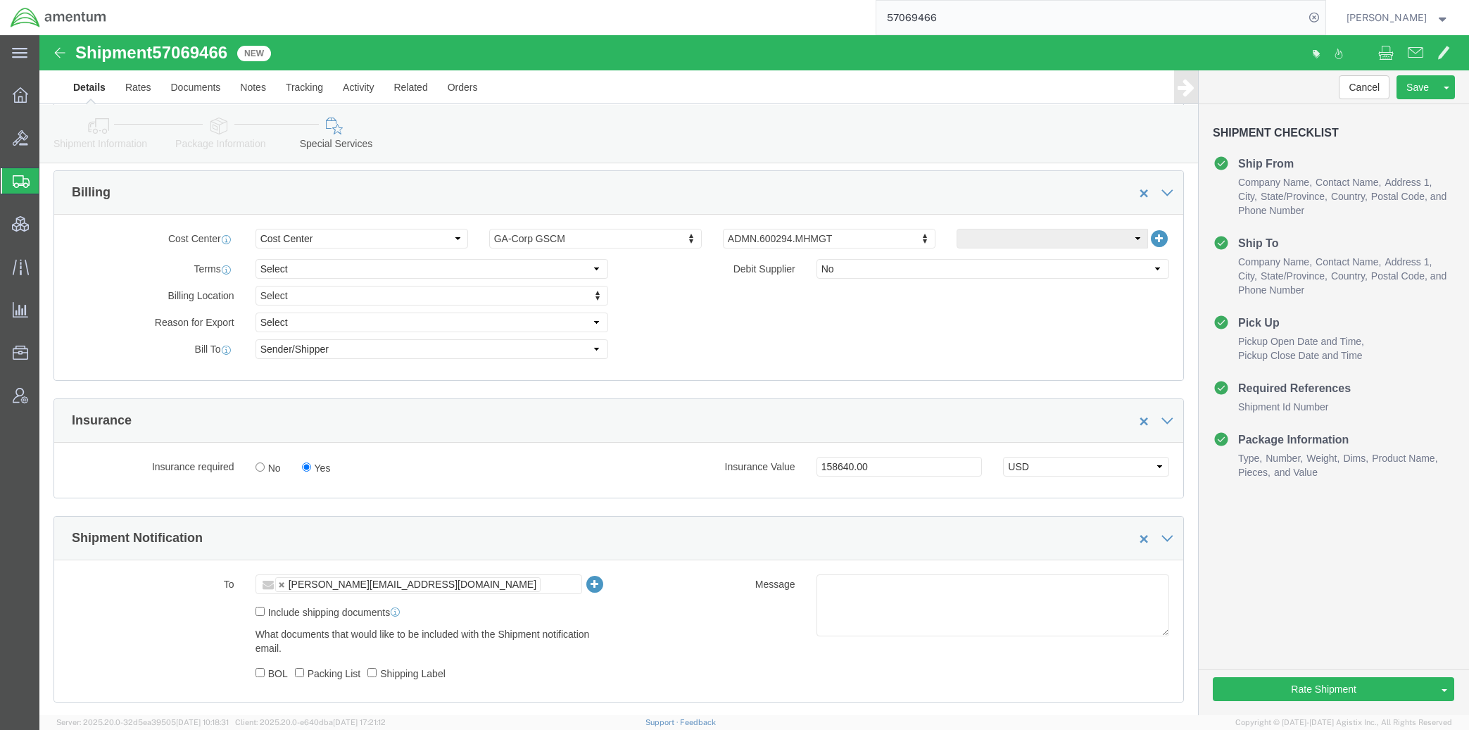
scroll to position [821, 0]
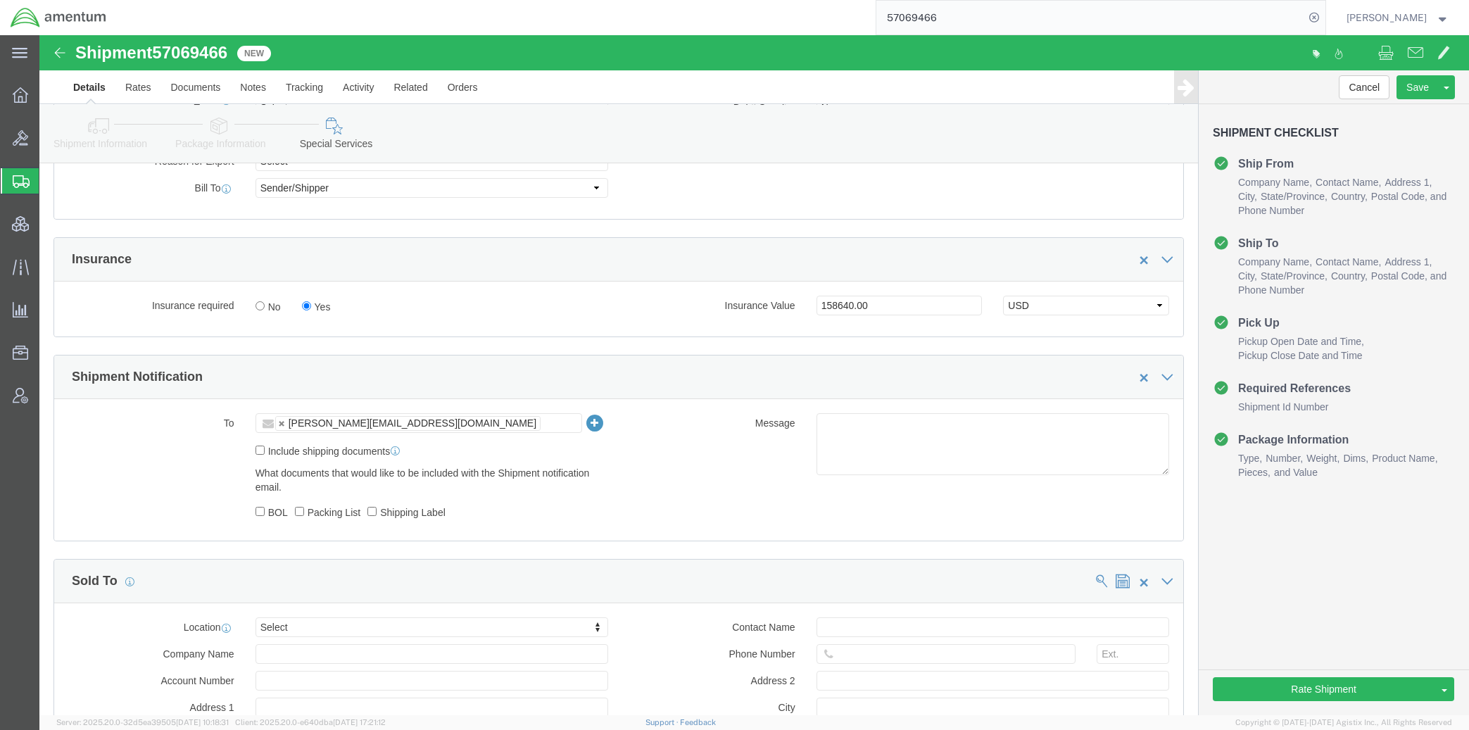
click input "text"
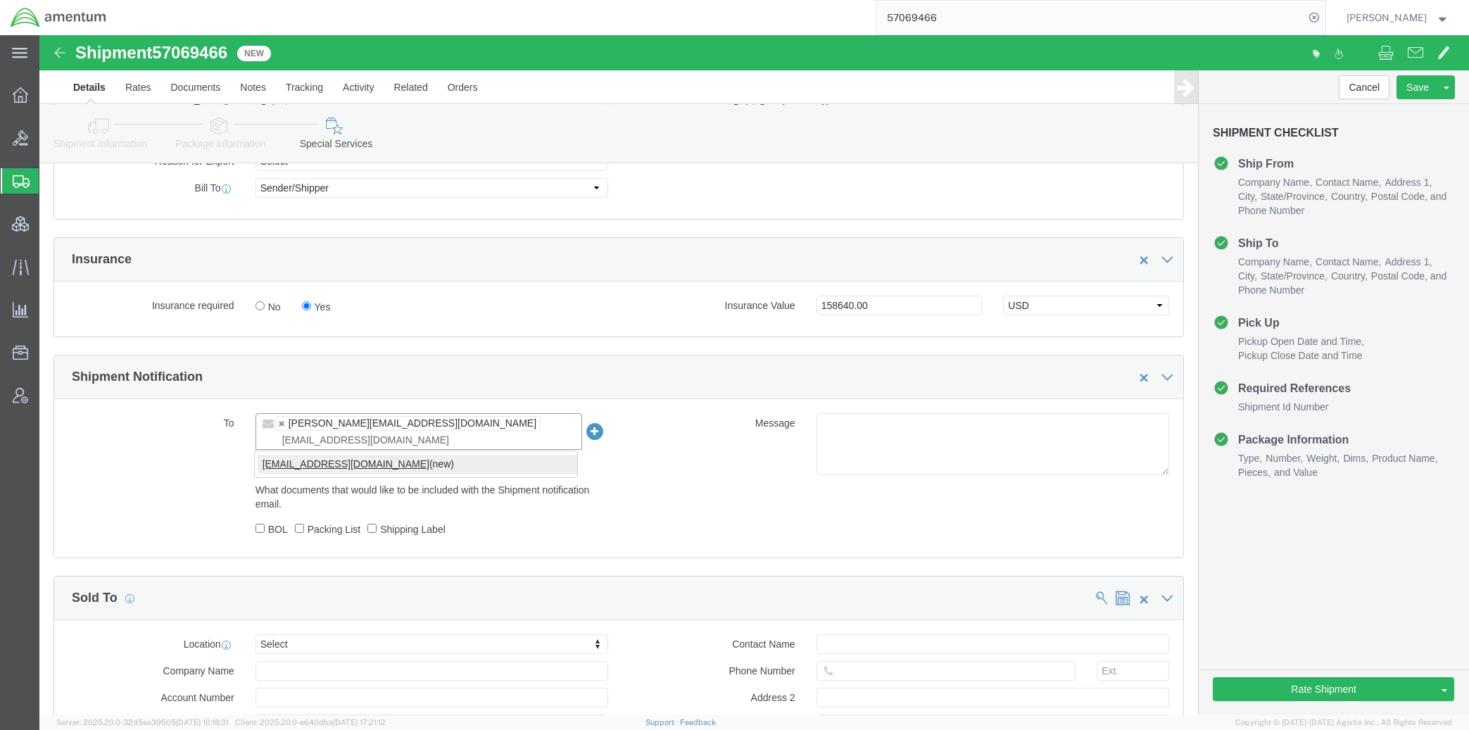
type input "tmsupport@amentum.com"
click div "To jason.champagne2@amentum.com tmsupport@amentum.com (new) jason.champagne2@am…"
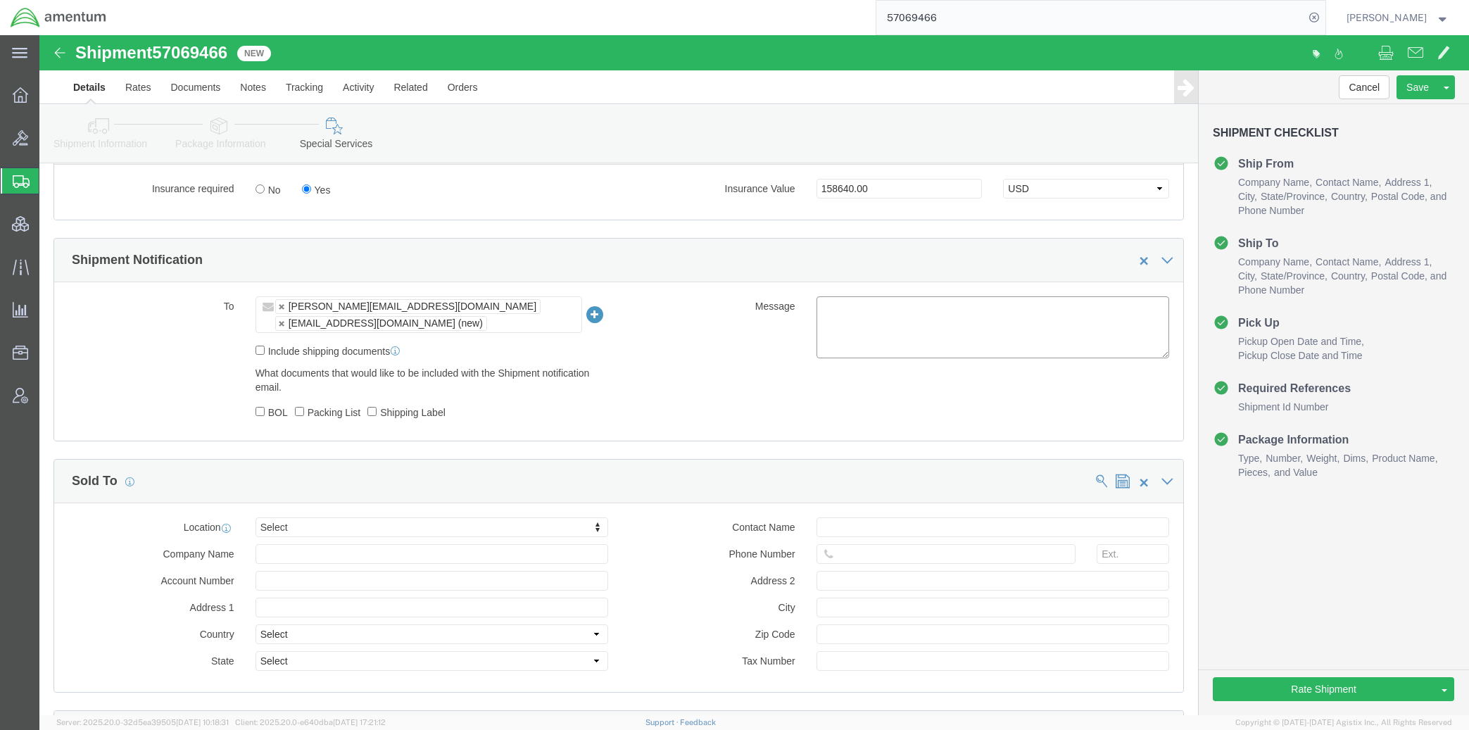
scroll to position [1056, 0]
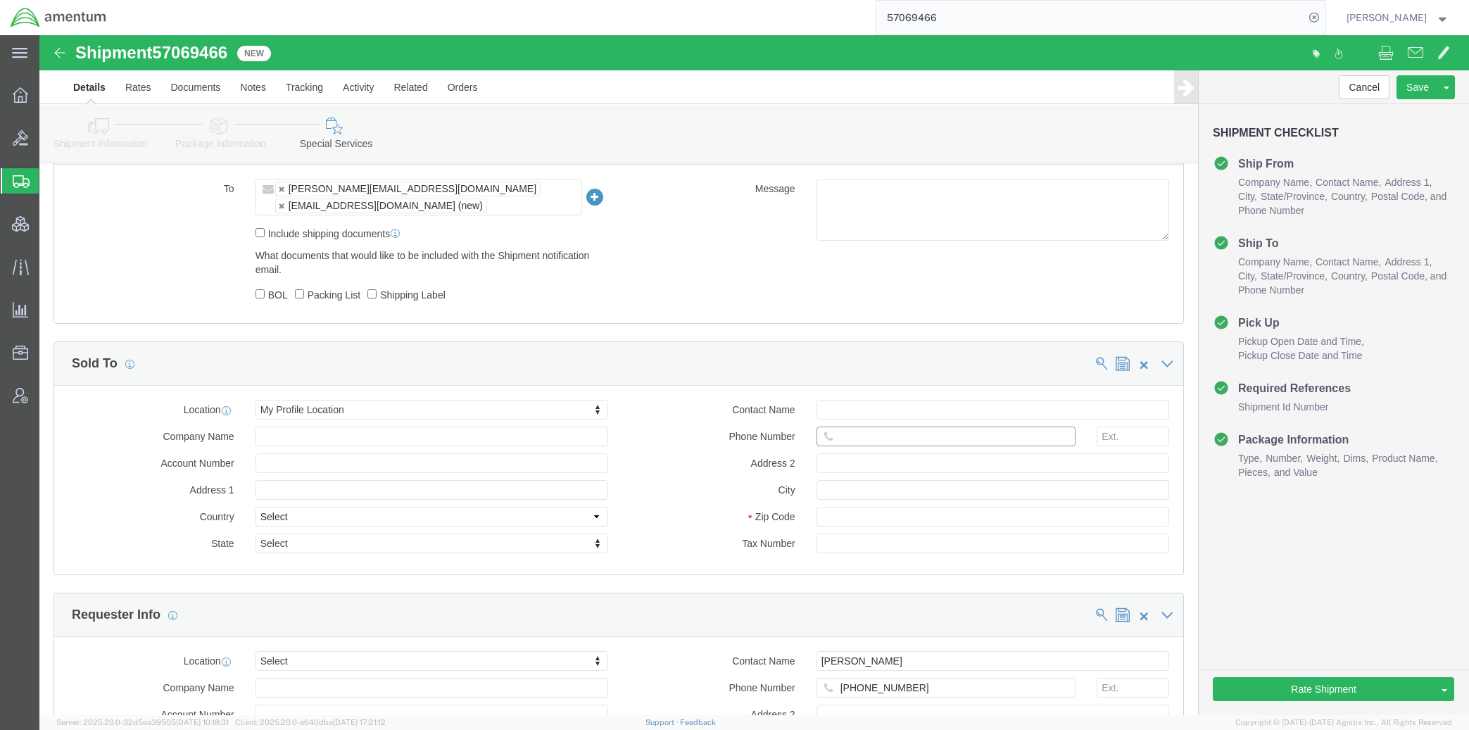
drag, startPoint x: 914, startPoint y: 399, endPoint x: 555, endPoint y: 388, distance: 359.1
click div "Location My Profile Location Select My Profile Location 1002-4122-6 1006-5256-0…"
type input "[PHONE_NUMBER]"
drag, startPoint x: 968, startPoint y: 377, endPoint x: 540, endPoint y: 315, distance: 431.6
click div "Sold To Location My Profile Location Select My Profile Location 1002-4122-6 100…"
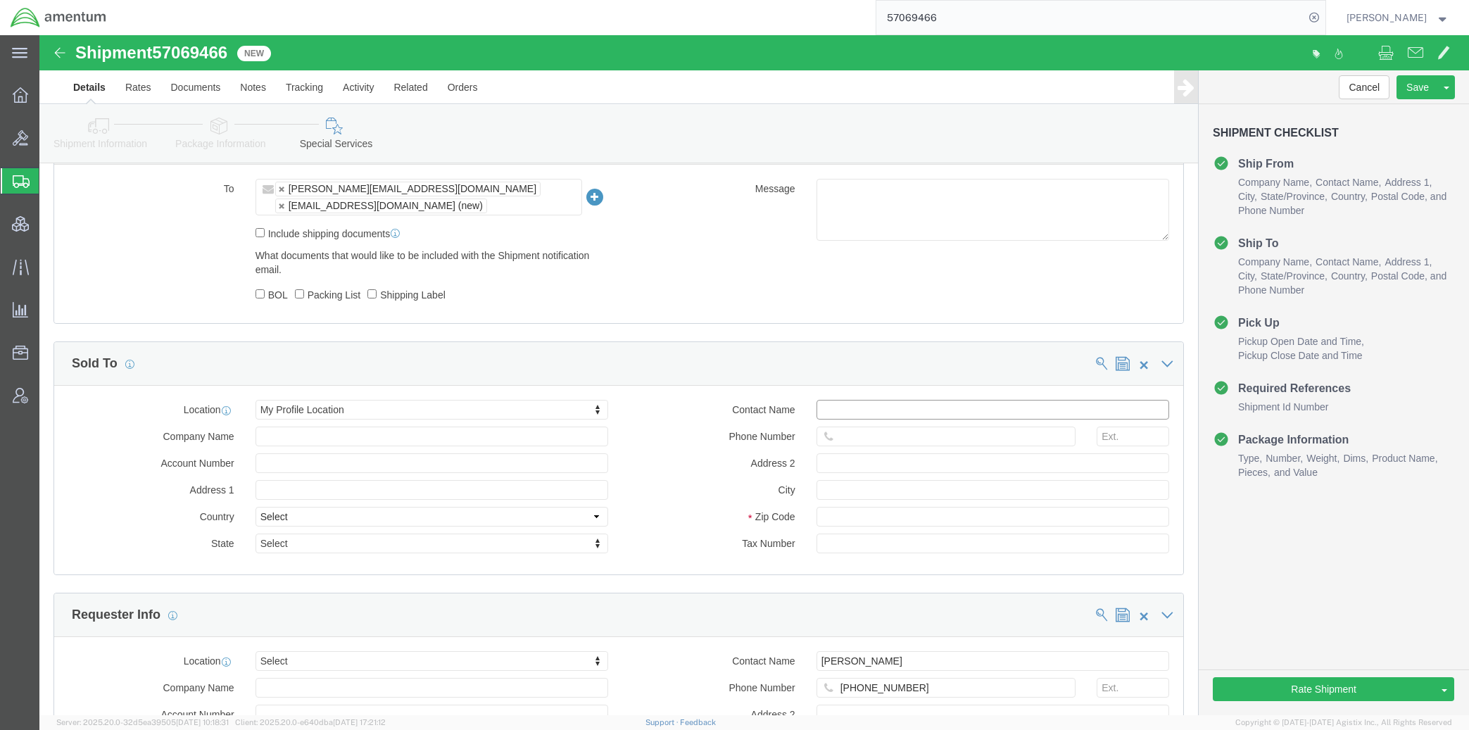
type input "[PERSON_NAME]"
click label "Tax Number"
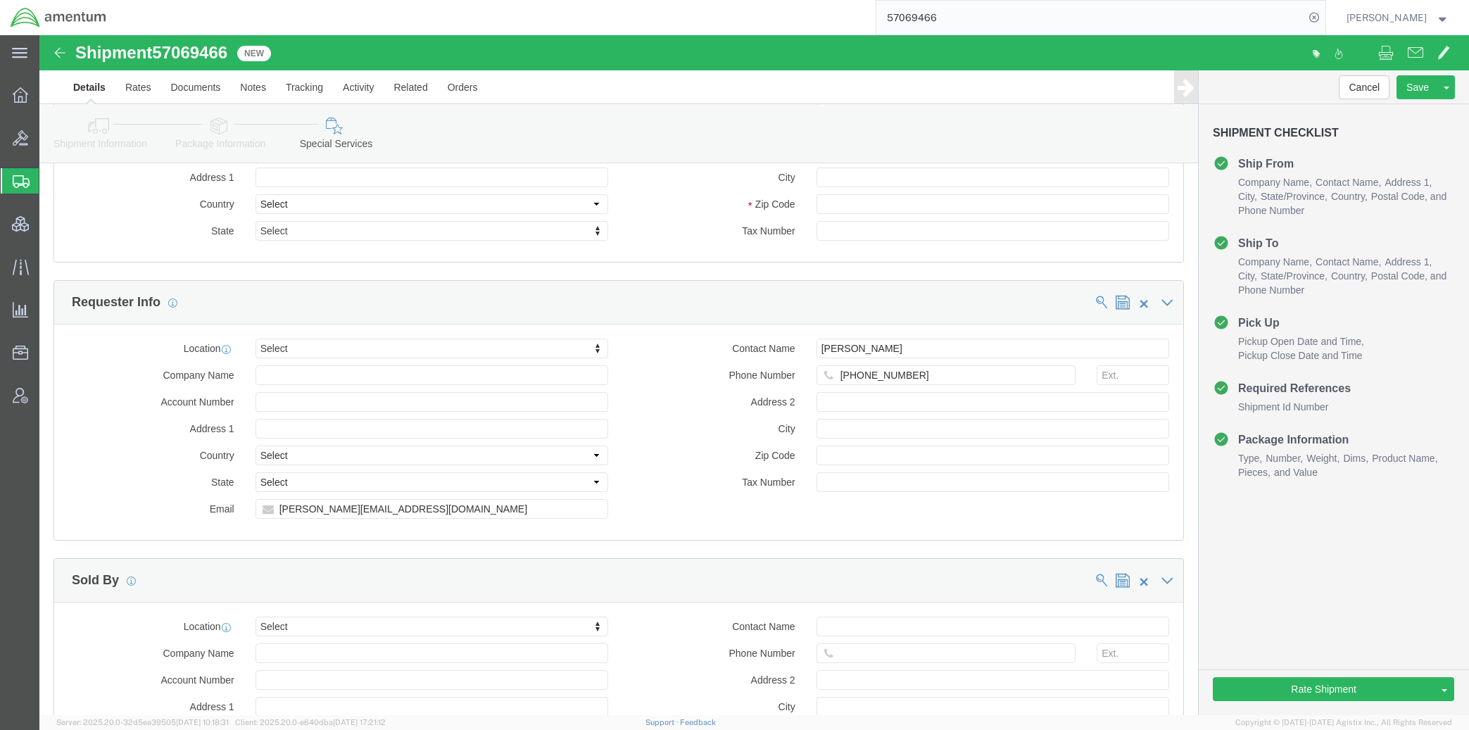
scroll to position [1407, 0]
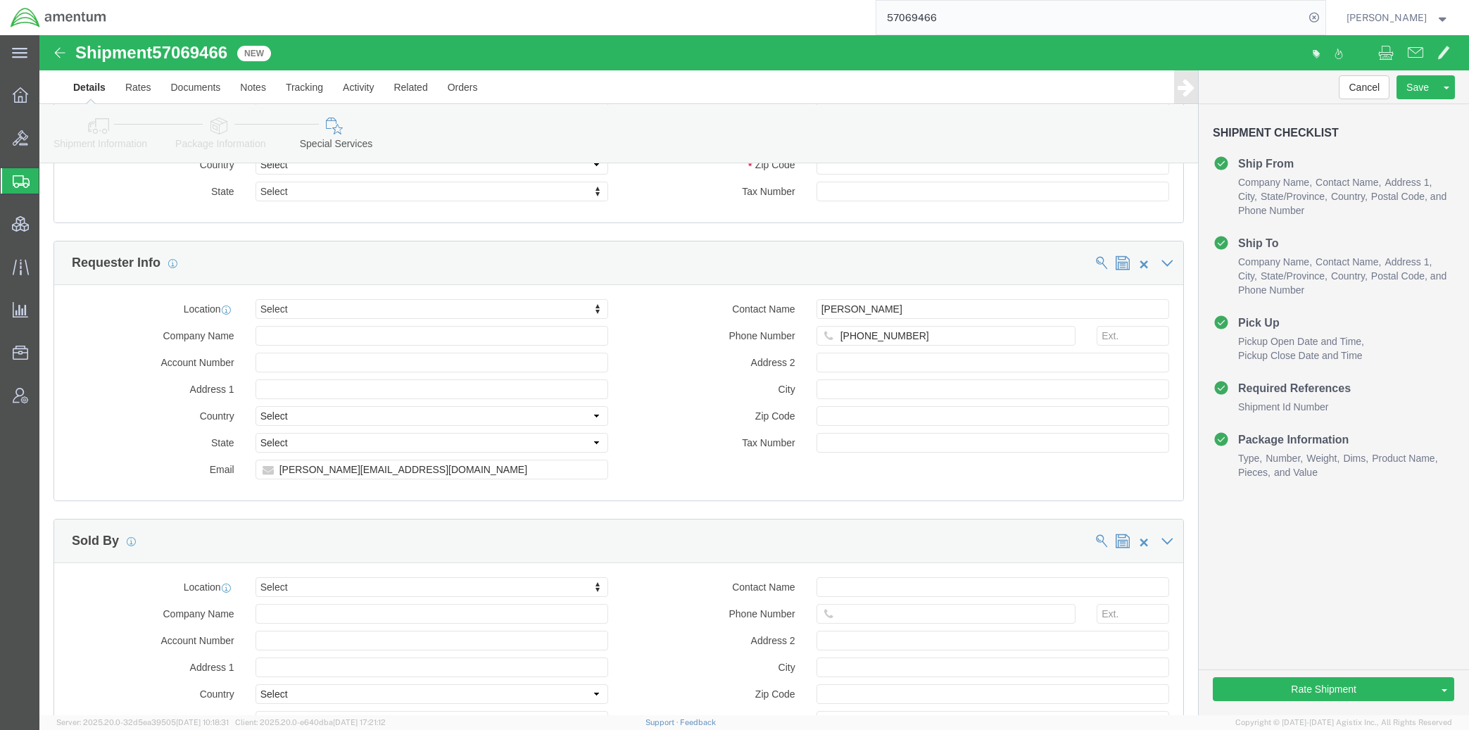
click ul "Shipment Id Number"
drag, startPoint x: 439, startPoint y: 433, endPoint x: 43, endPoint y: 415, distance: 396.6
click div "Location Select Select My Profile Location 1002-4122-6 1006-5256-0 1026-8910-0 …"
paste input "oann.rose"
type input "joann.rose@amentum.com"
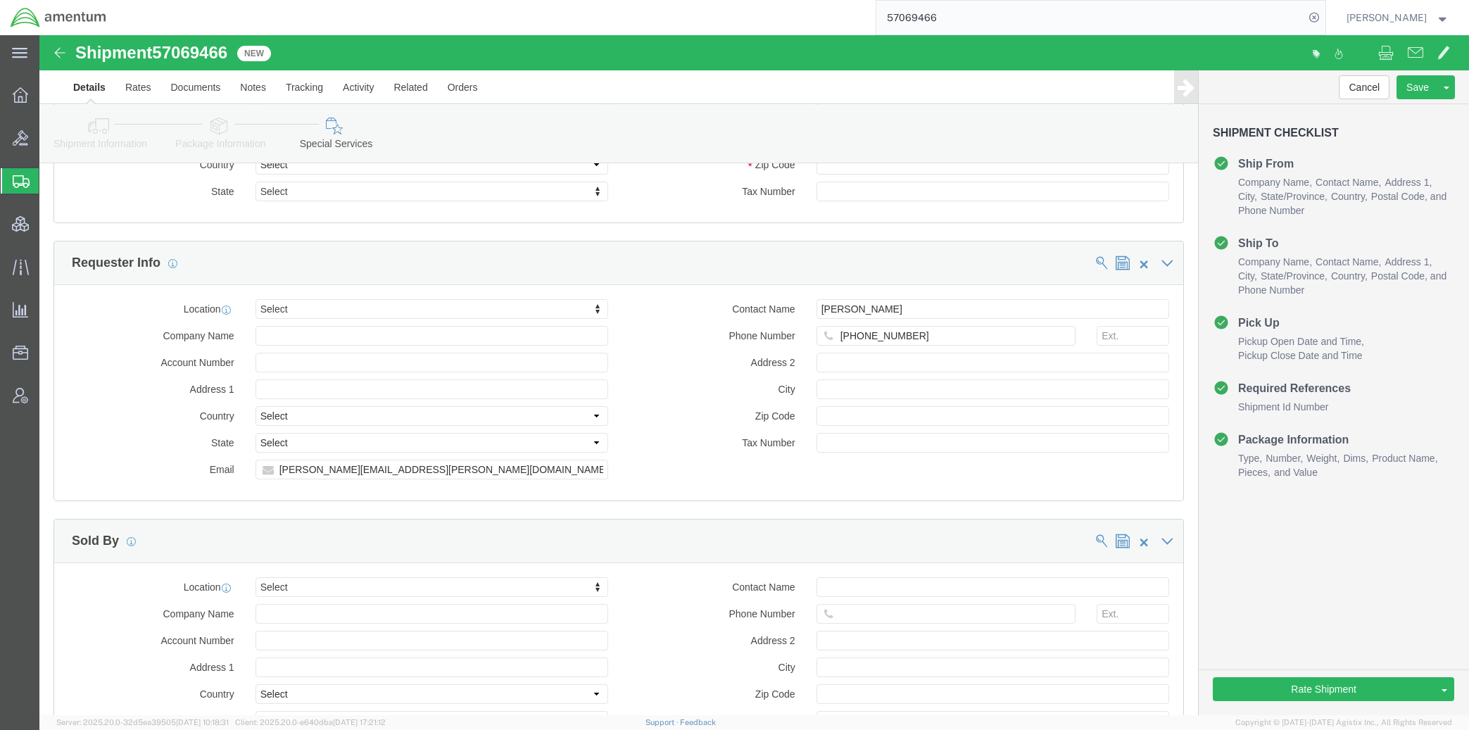
click div "Contact Name Jason Champagne Phone Number +1-225-442-8990 Address 2 City Zip Co…"
drag, startPoint x: 963, startPoint y: 308, endPoint x: 675, endPoint y: 303, distance: 287.9
click div "Phone Number +1-225-442-8990"
paste input "17024927836"
click input "17024927836"
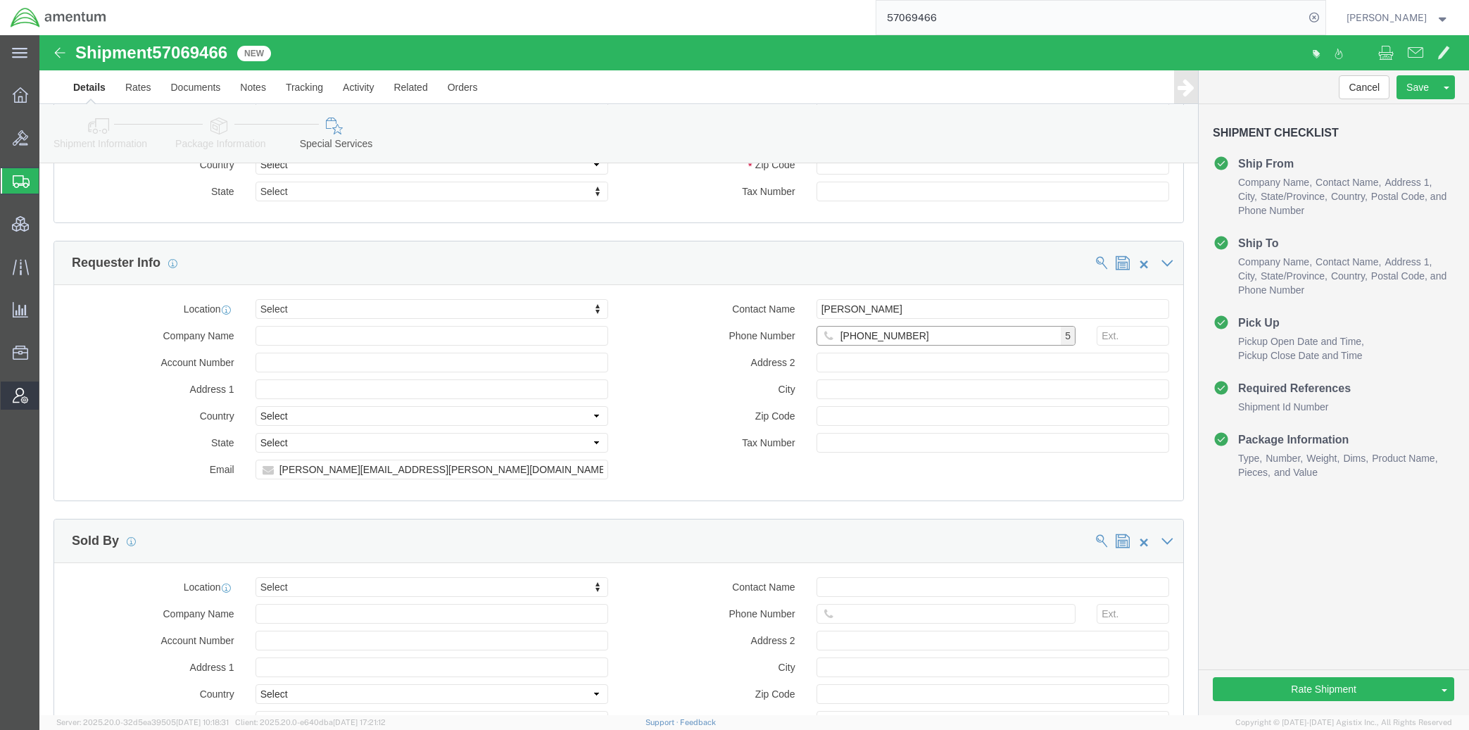
type input "+1-702-492-7836"
drag, startPoint x: 866, startPoint y: 272, endPoint x: 876, endPoint y: 271, distance: 10.6
click input "[PERSON_NAME]"
drag, startPoint x: 887, startPoint y: 270, endPoint x: 645, endPoint y: 258, distance: 242.3
click div "Location Select Select My Profile Location 1002-4122-6 1006-5256-0 1026-8910-0 …"
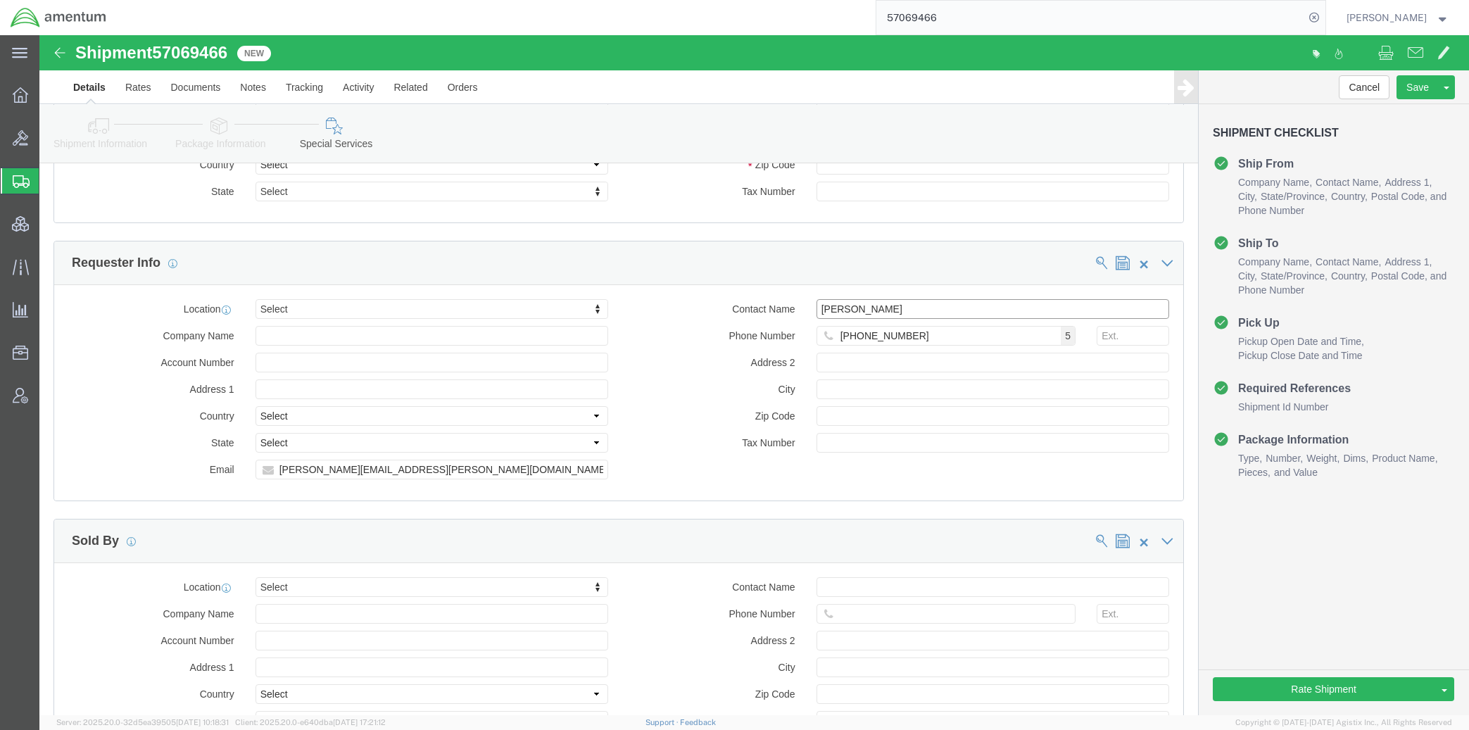
paste input "Rose, JoAnn"
drag, startPoint x: 804, startPoint y: 278, endPoint x: 598, endPoint y: 255, distance: 206.8
click div "Location Select Select My Profile Location 1002-4122-6 1006-5256-0 1026-8910-0 …"
click input "JoAnn"
paste input "Rose,"
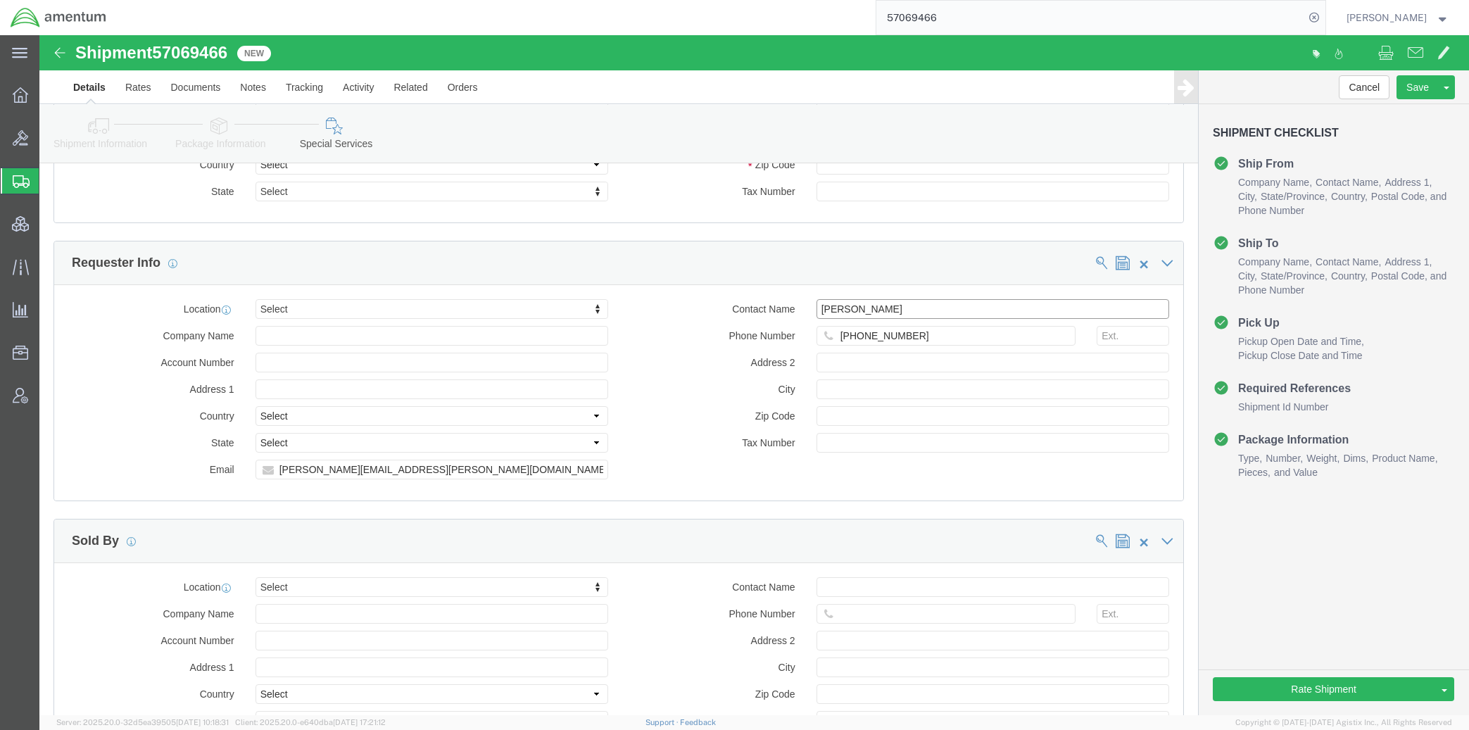
type input "JoAnn Rose"
click div "Location Select Select My Profile Location 1002-4122-6 1006-5256-0 1026-8910-0 …"
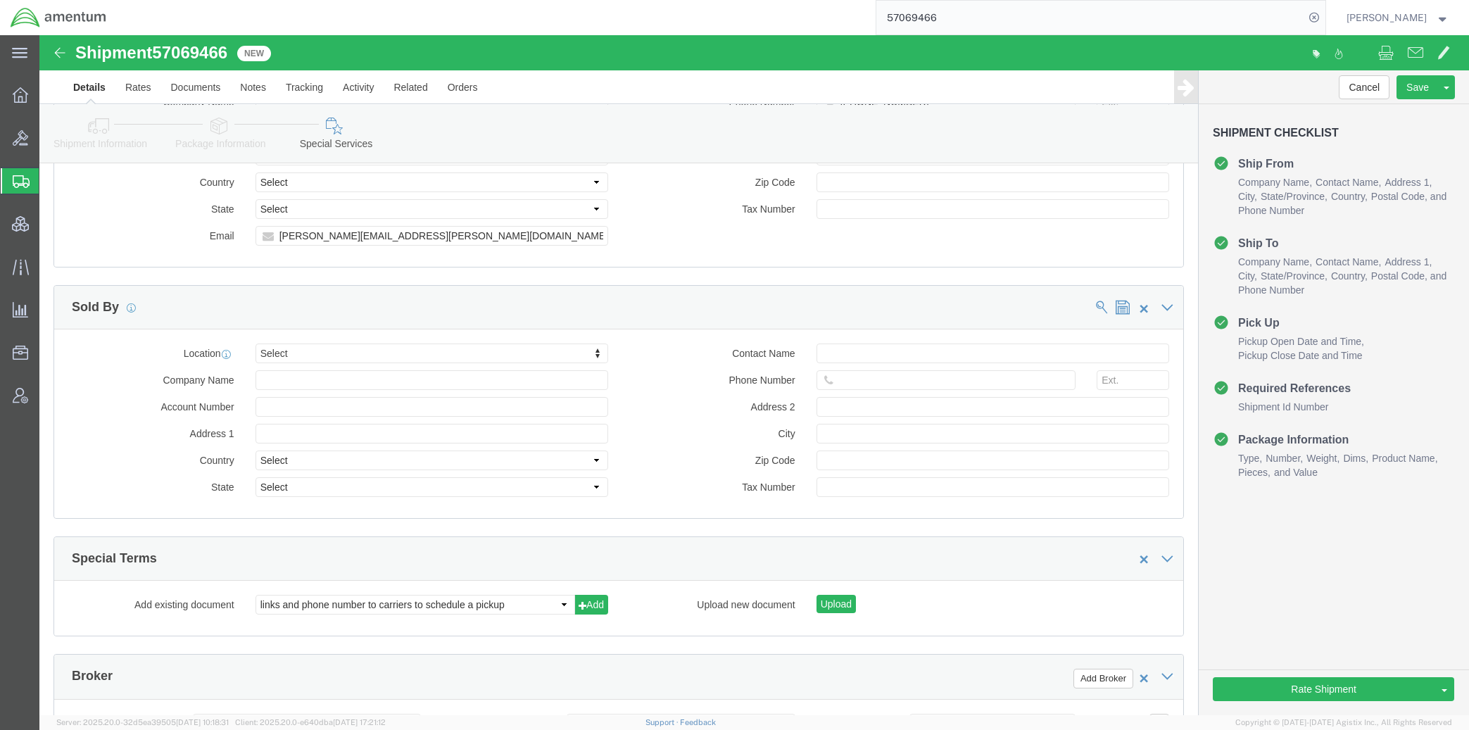
scroll to position [1642, 0]
click select "links and phone number to carriers to schedule a pickup instructions for US imp…"
select select "109858249"
click select "links and phone number to carriers to schedule a pickup instructions for US imp…"
click button "Add"
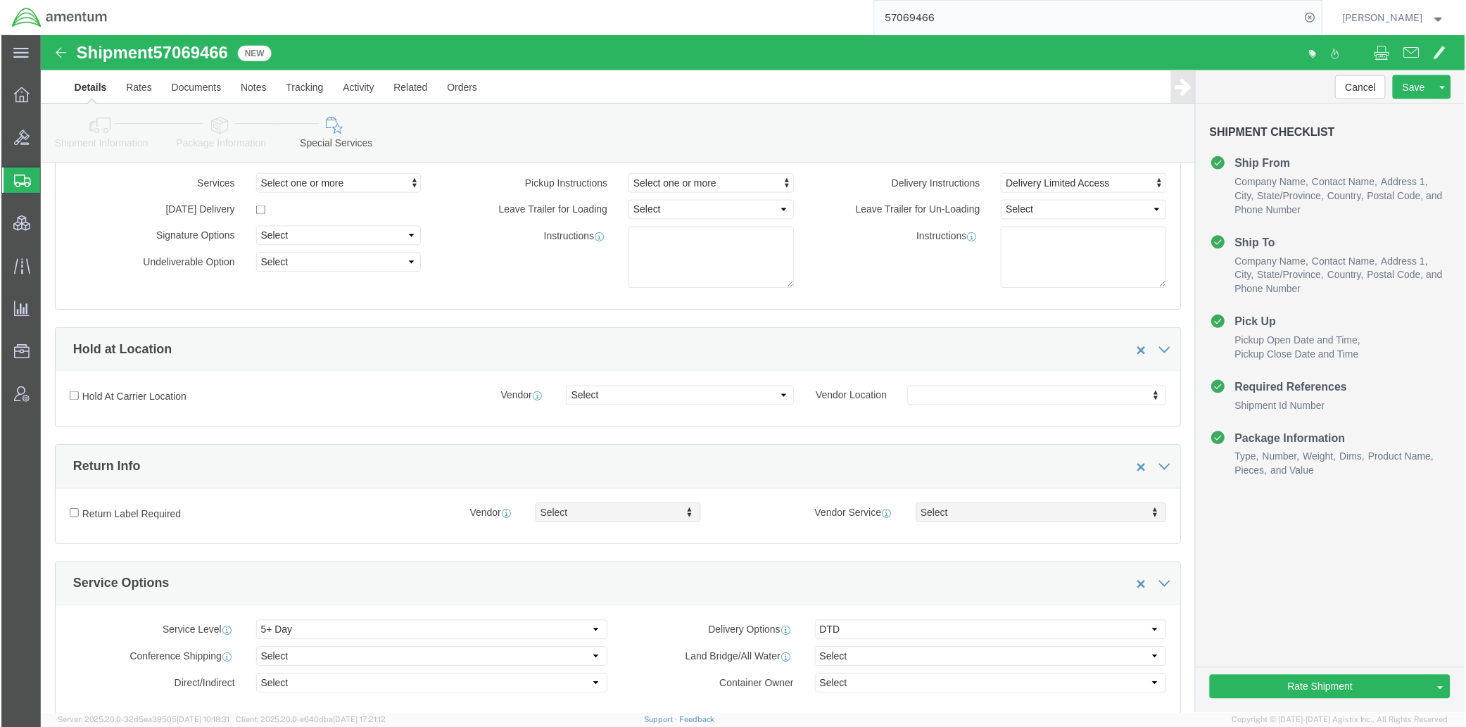
scroll to position [0, 0]
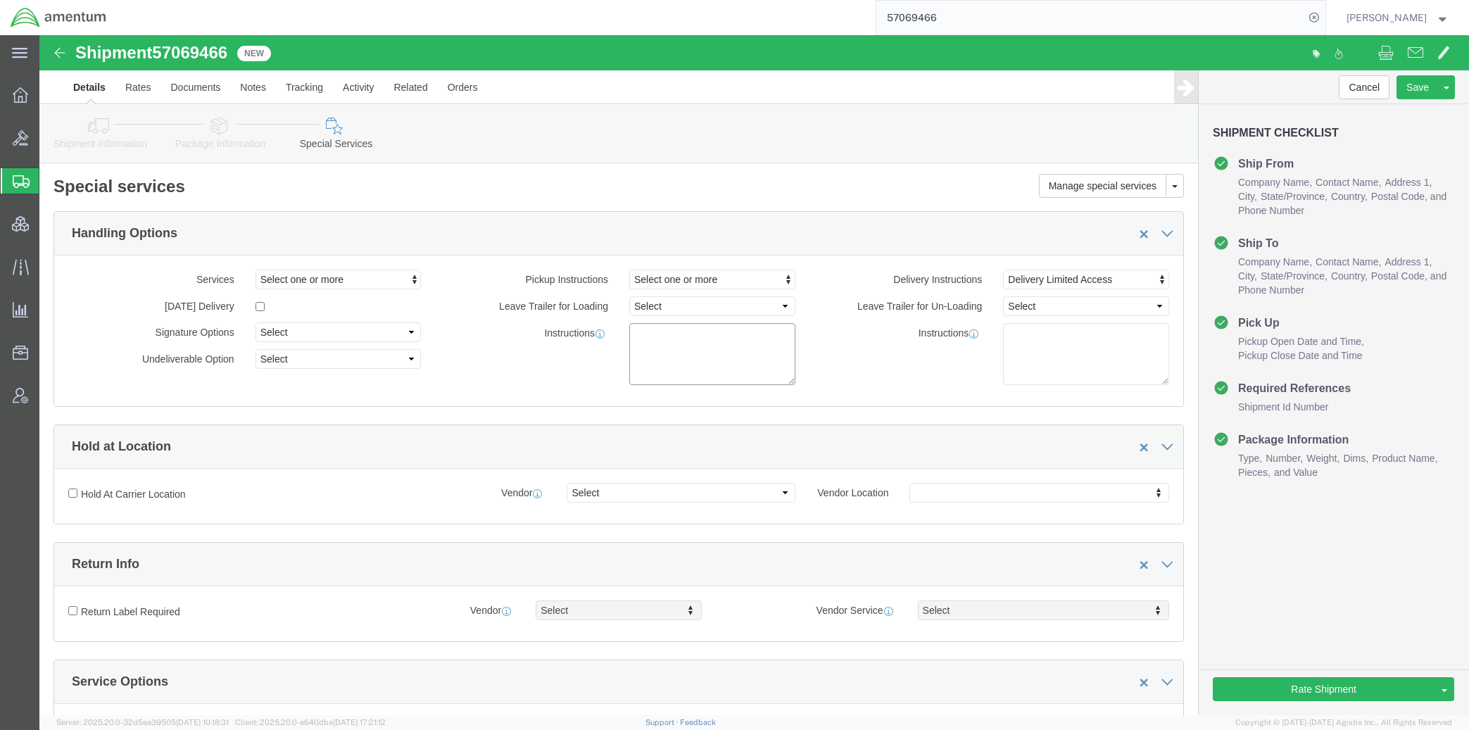
click textarea
paste textarea "Per the Military Cargo Preference Act of 1904, items procured for, intended for…"
drag, startPoint x: 747, startPoint y: 326, endPoint x: 750, endPoint y: 273, distance: 52.9
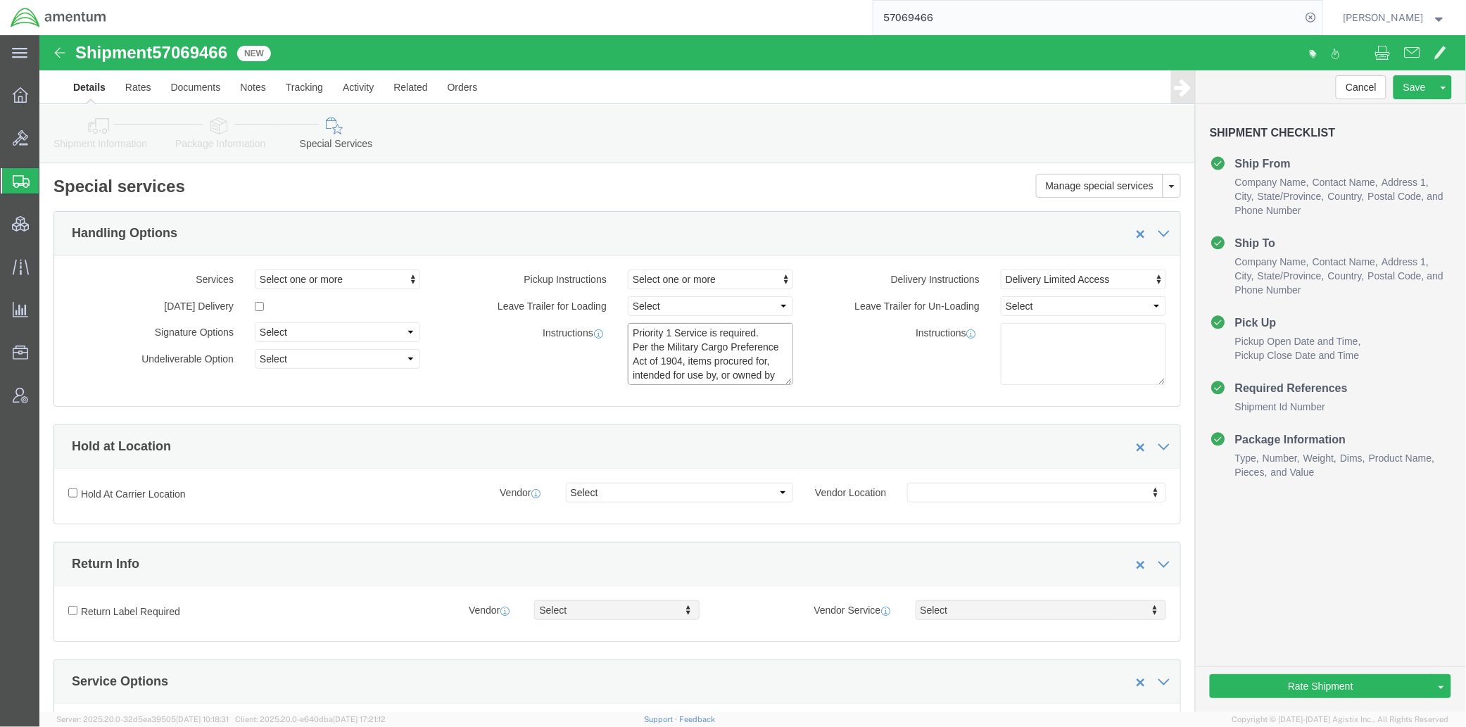
click div "Pickup Instructions Select one or more Crane Required Driver Assisted Loading F…"
click textarea "Priority 1 Service is required. Per the Military Cargo Preference Act of 1904, …"
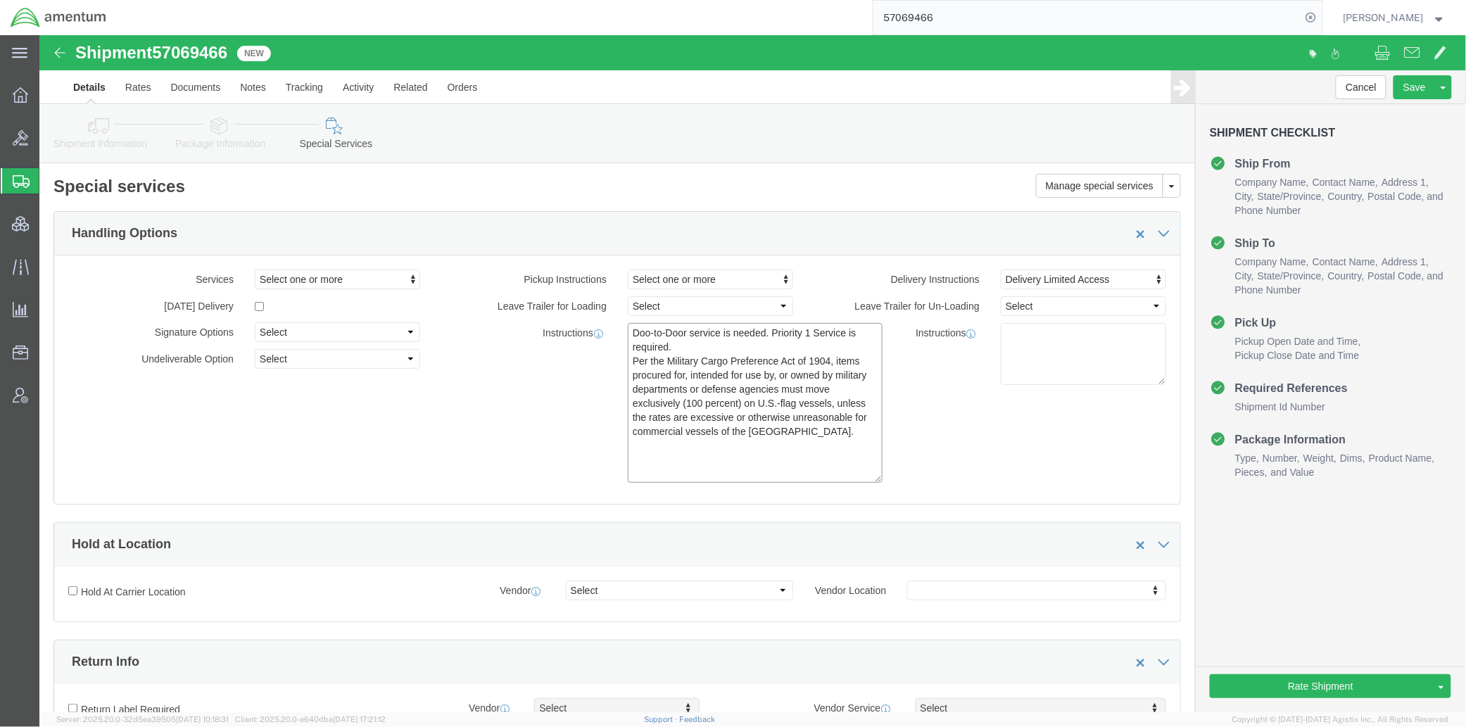
drag, startPoint x: 742, startPoint y: 346, endPoint x: 811, endPoint y: 405, distance: 90.3
click textarea "Doo-to-Door service is needed. Priority 1 Service is required. Per the Military…"
drag, startPoint x: 806, startPoint y: 403, endPoint x: 541, endPoint y: 272, distance: 294.9
click div "Pickup Instructions Select one or more Crane Required Driver Assisted Loading F…"
type textarea "Doo-to-Door service is needed. Priority 1 Service is required. Per the Military…"
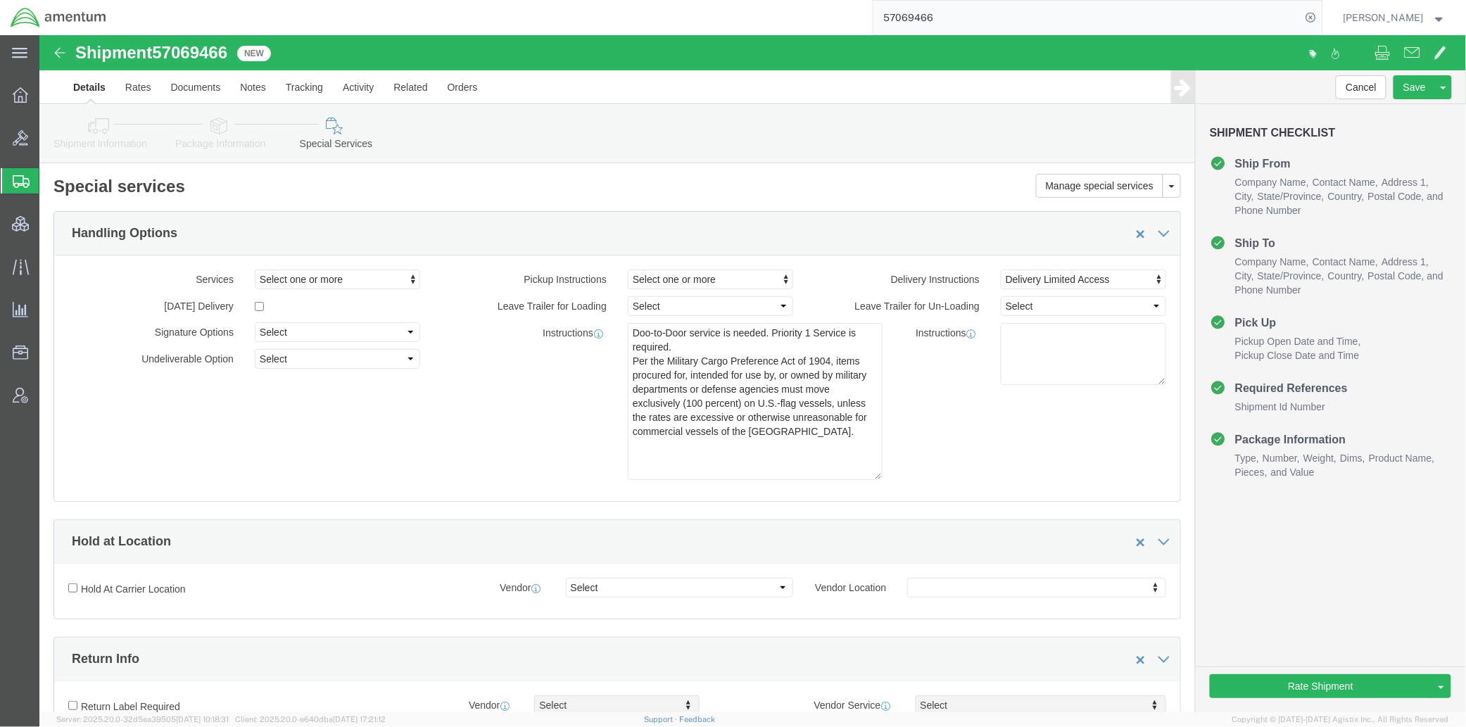
click div "Services Select one or more Air Ride Truck Blanket Wrap Carnet Consolidated Shi…"
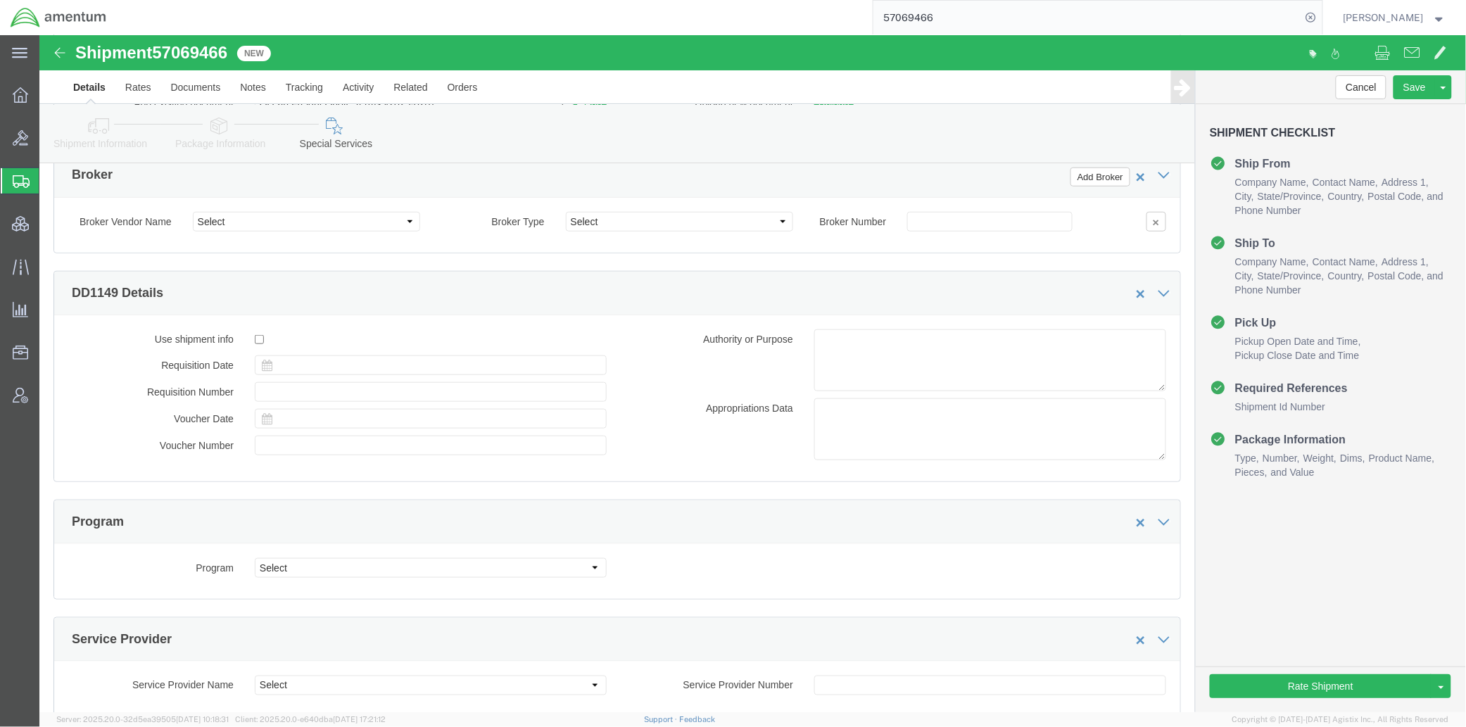
scroll to position [2291, 0]
click link "Notes"
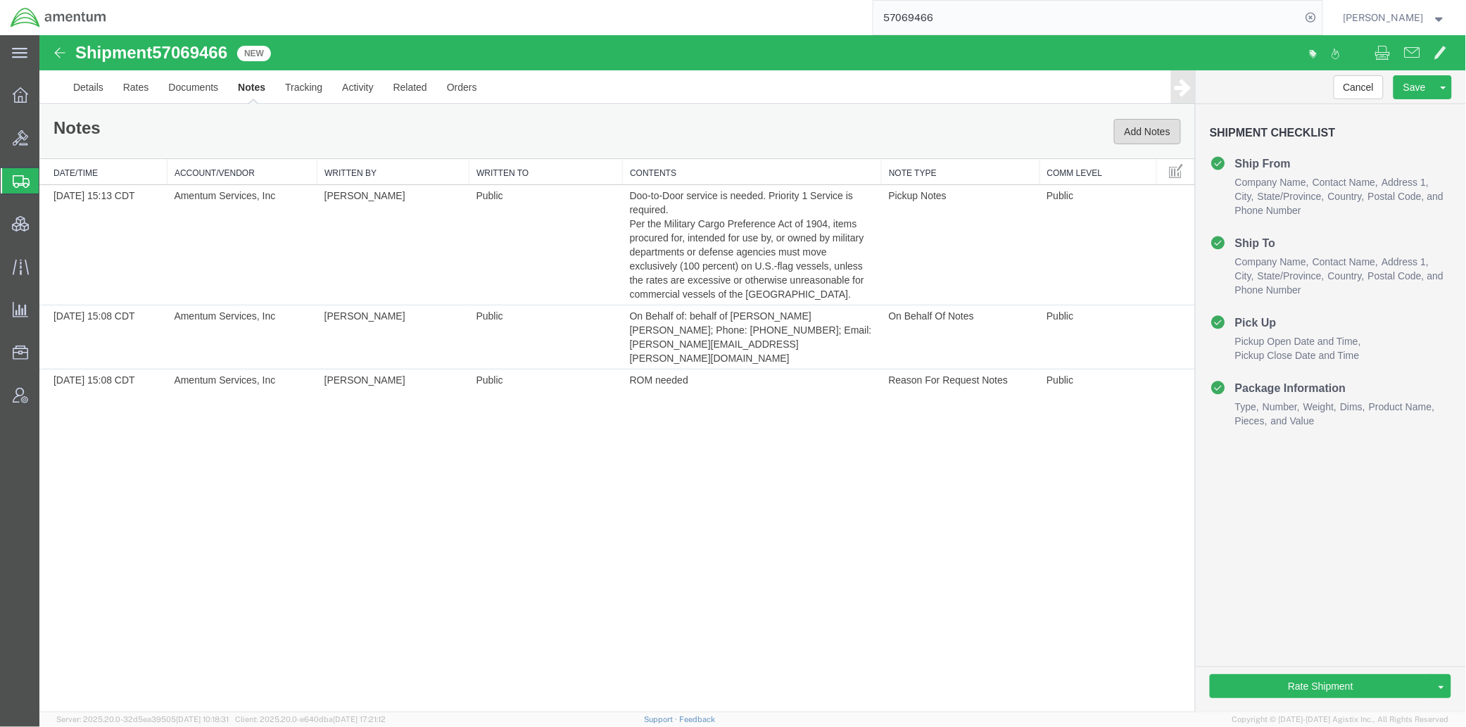
click at [1123, 138] on button "Add Notes" at bounding box center [1146, 130] width 67 height 25
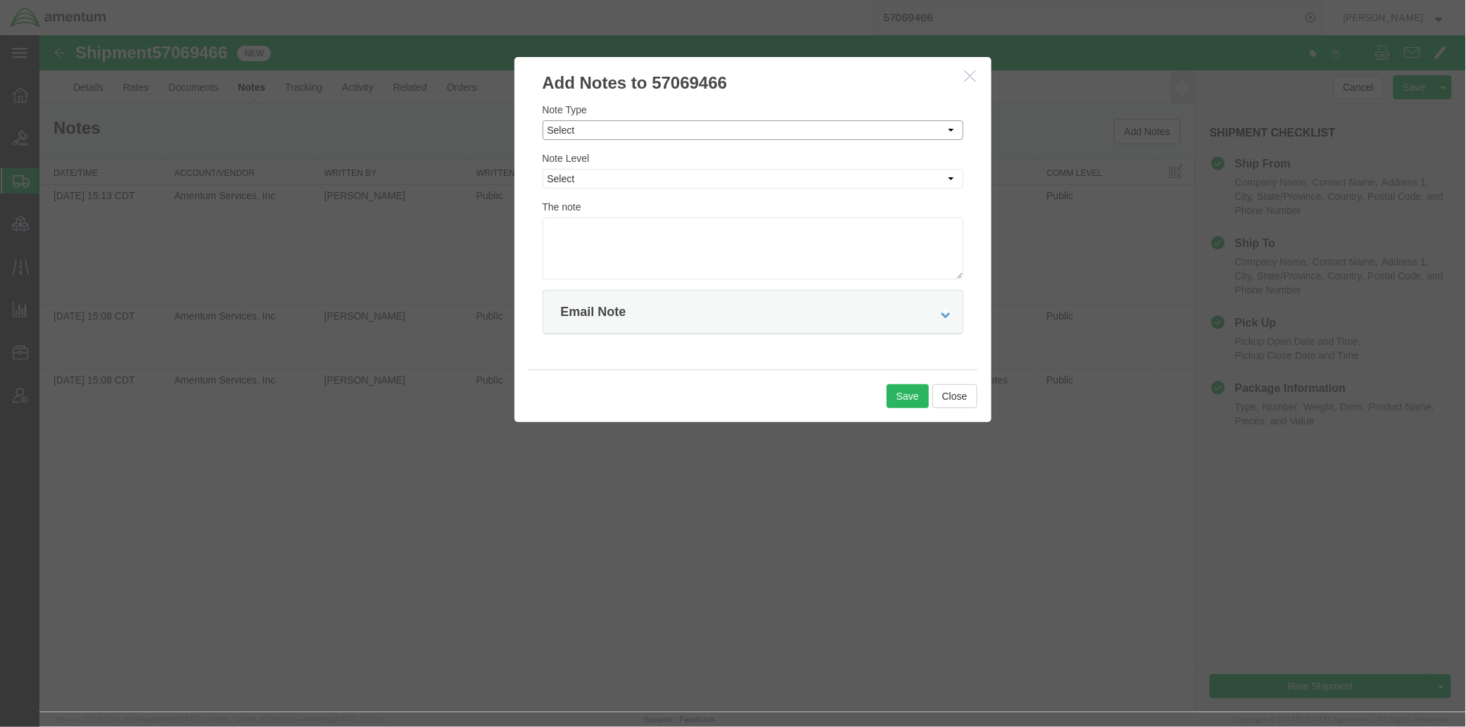
click at [605, 122] on select "Select Approval Bid Notes Carrier Change Notes Claim Notes Content Hazmat Notes…" at bounding box center [752, 130] width 421 height 20
select select "BID_NOTES"
click at [542, 120] on select "Select Approval Bid Notes Carrier Change Notes Claim Notes Content Hazmat Notes…" at bounding box center [752, 130] width 421 height 20
click at [605, 177] on select "Select Private to Account Private to Vendor Public" at bounding box center [752, 178] width 421 height 20
select select "PUBLIC"
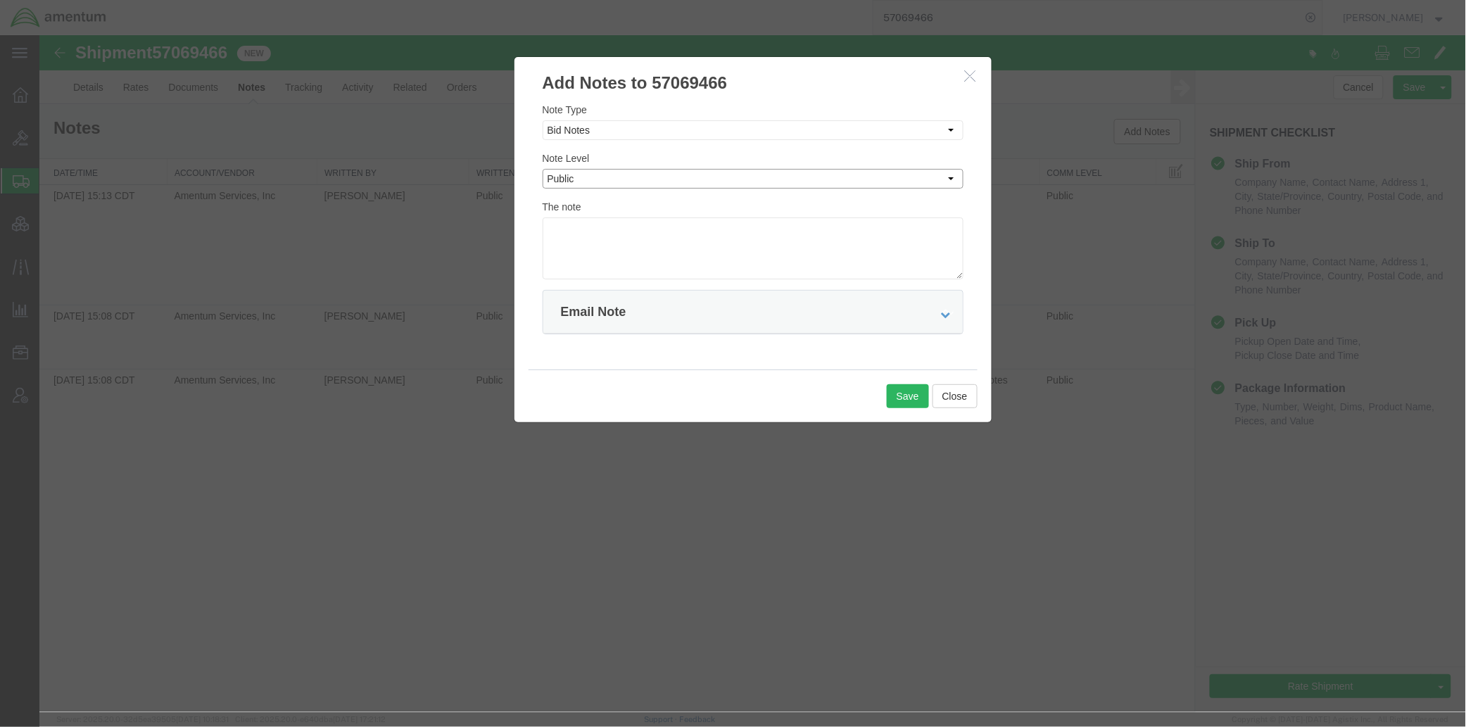
click at [542, 168] on select "Select Private to Account Private to Vendor Public" at bounding box center [752, 178] width 421 height 20
click at [599, 243] on textarea at bounding box center [752, 248] width 421 height 62
paste textarea "Doo-to-Door service is needed. Priority 1 Service is required. Per the Military…"
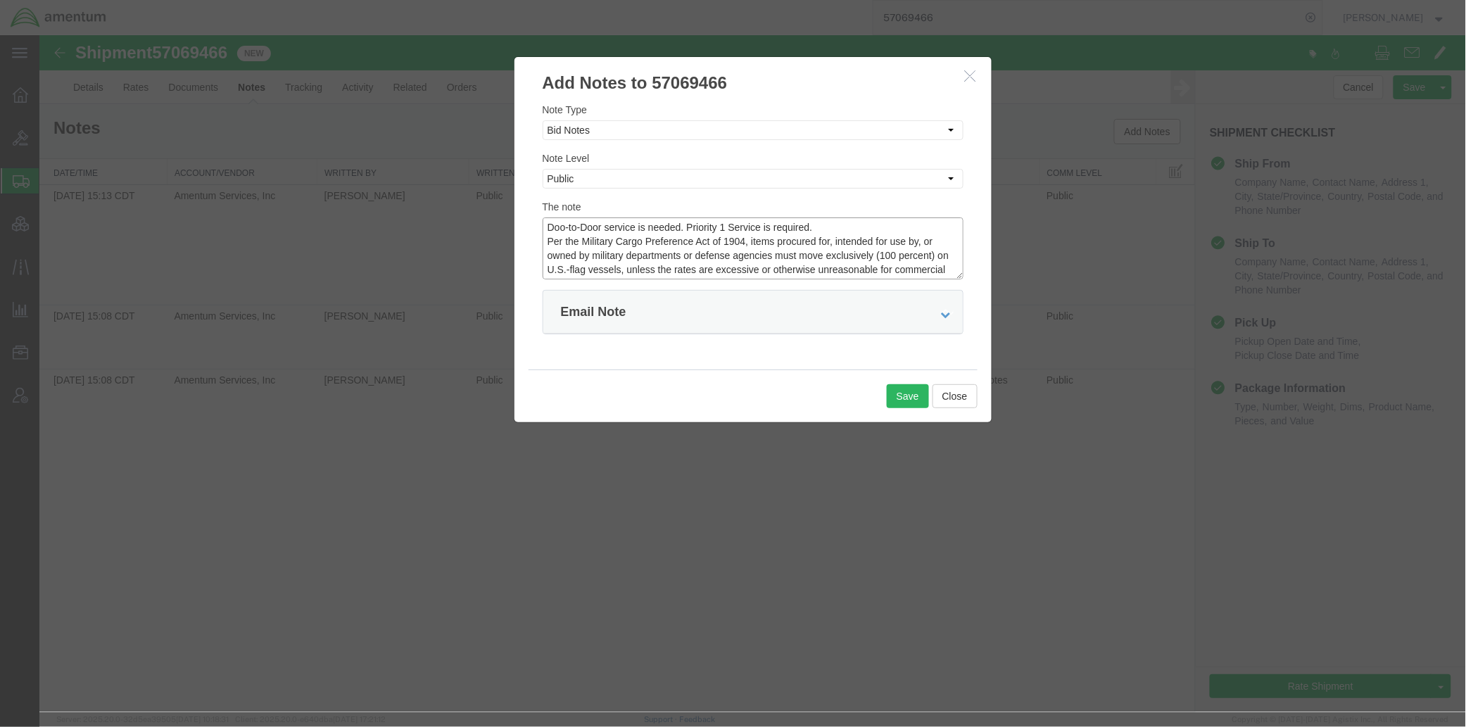
scroll to position [11, 0]
type textarea "Doo-to-Door service is needed. Priority 1 Service is required. Per the Military…"
click at [909, 395] on button "Save" at bounding box center [907, 396] width 42 height 24
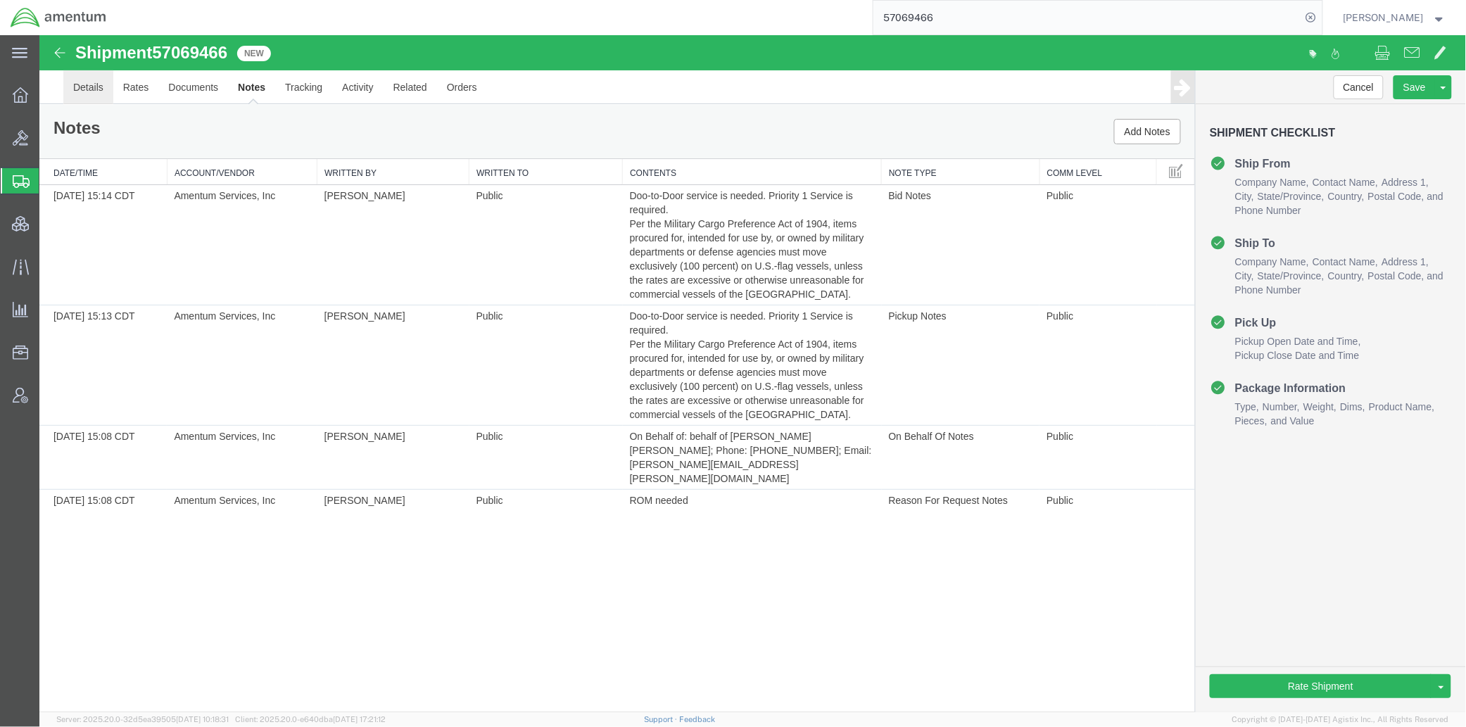
click at [93, 89] on link "Details" at bounding box center [88, 87] width 50 height 34
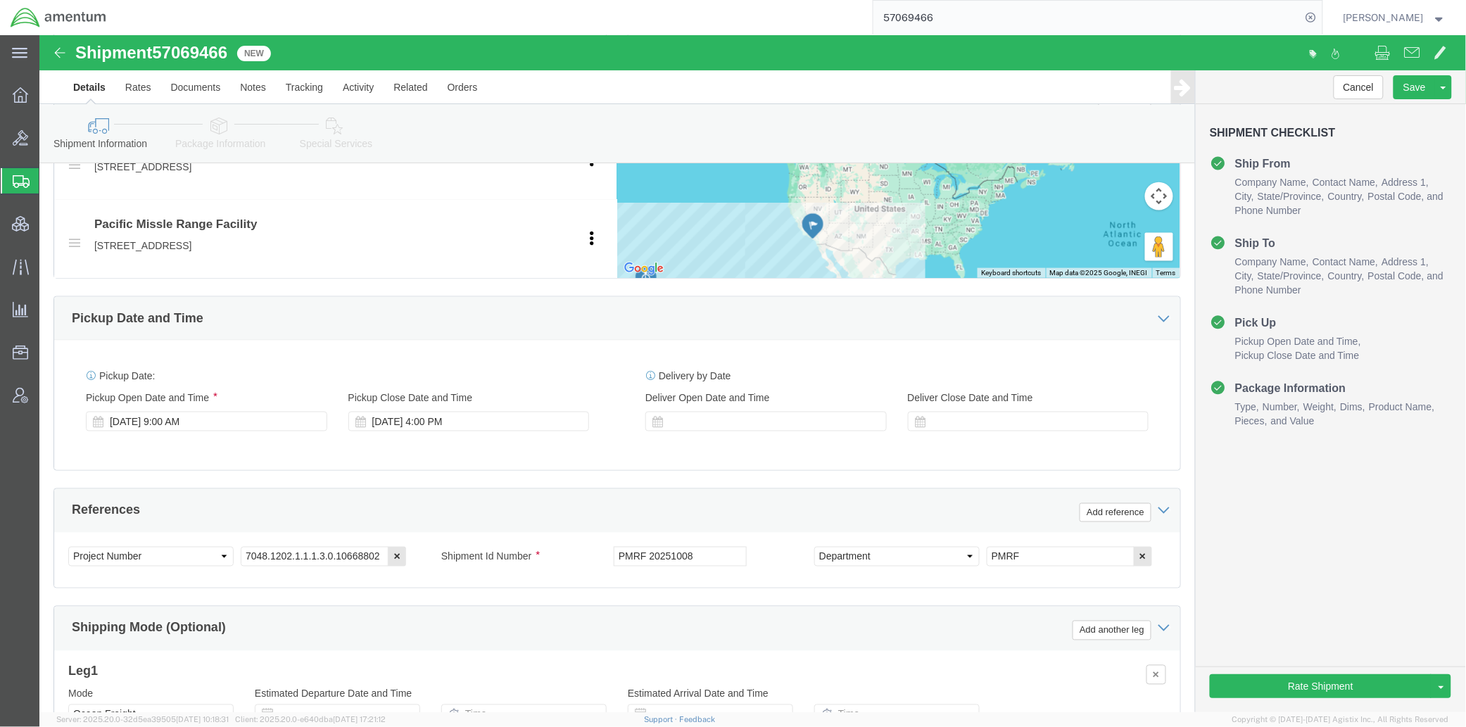
scroll to position [586, 0]
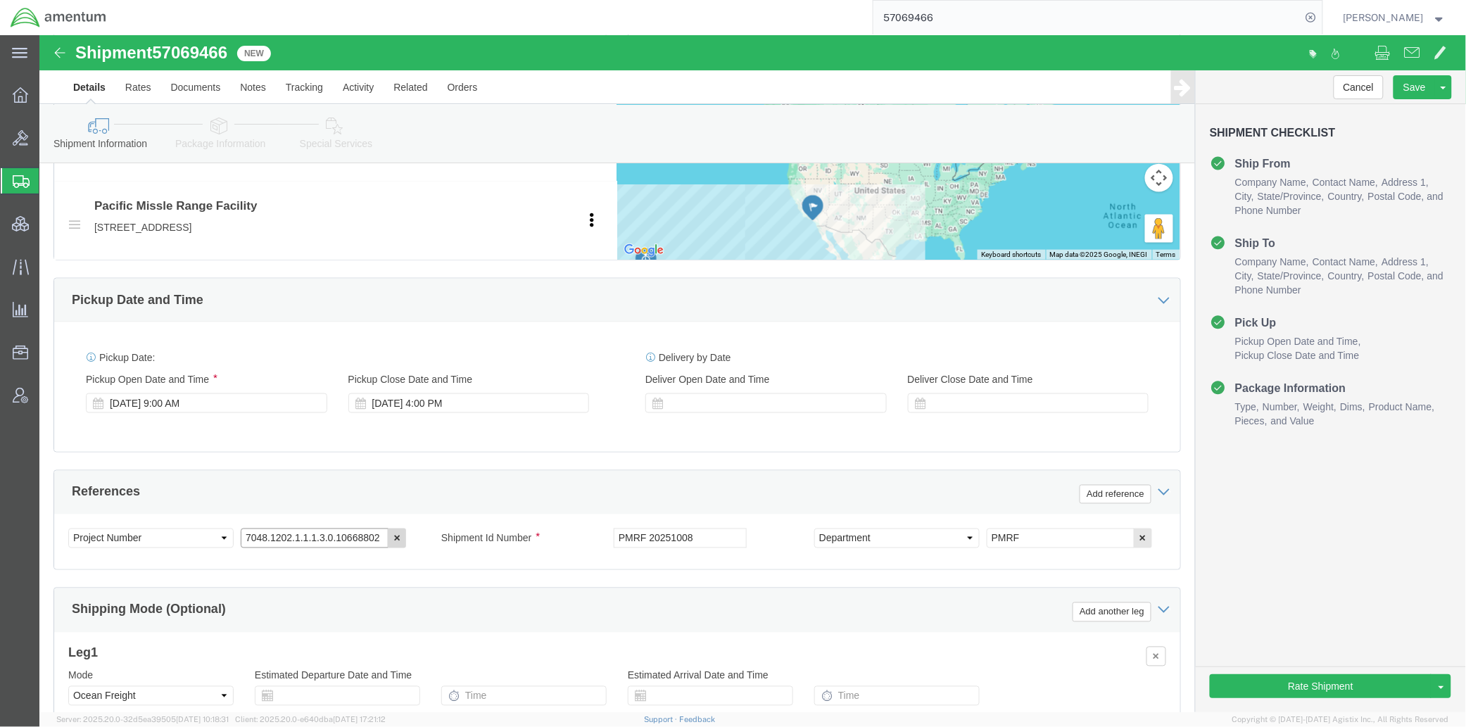
drag, startPoint x: 201, startPoint y: 508, endPoint x: 348, endPoint y: 500, distance: 147.3
click div "7048.1202.1.1.1.3.0.10668802"
click link "Special Services"
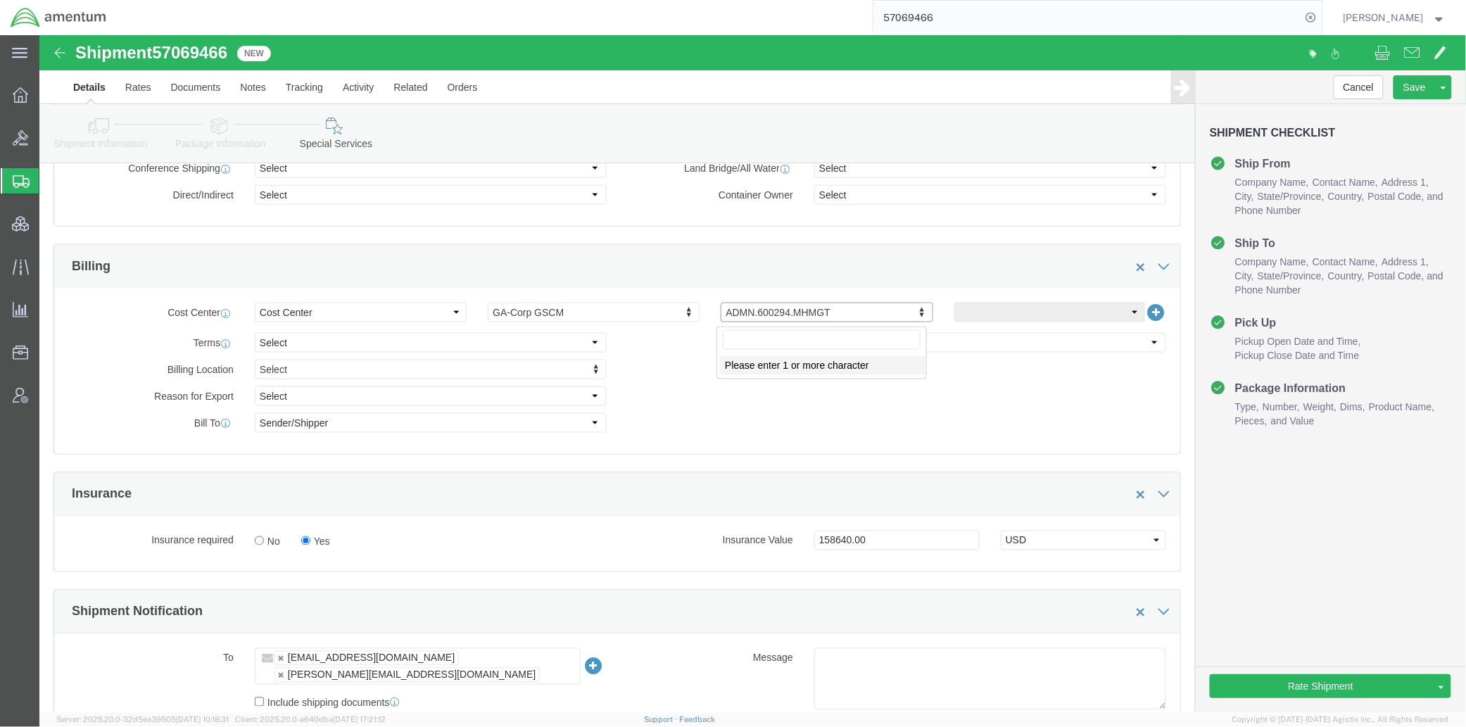
click input "text"
type input "7048.1202.1.1.1.3.0.10668802"
click div "Billing Location Select Select My Profile Location 1002-4122-6 1006-5256-0 1026…"
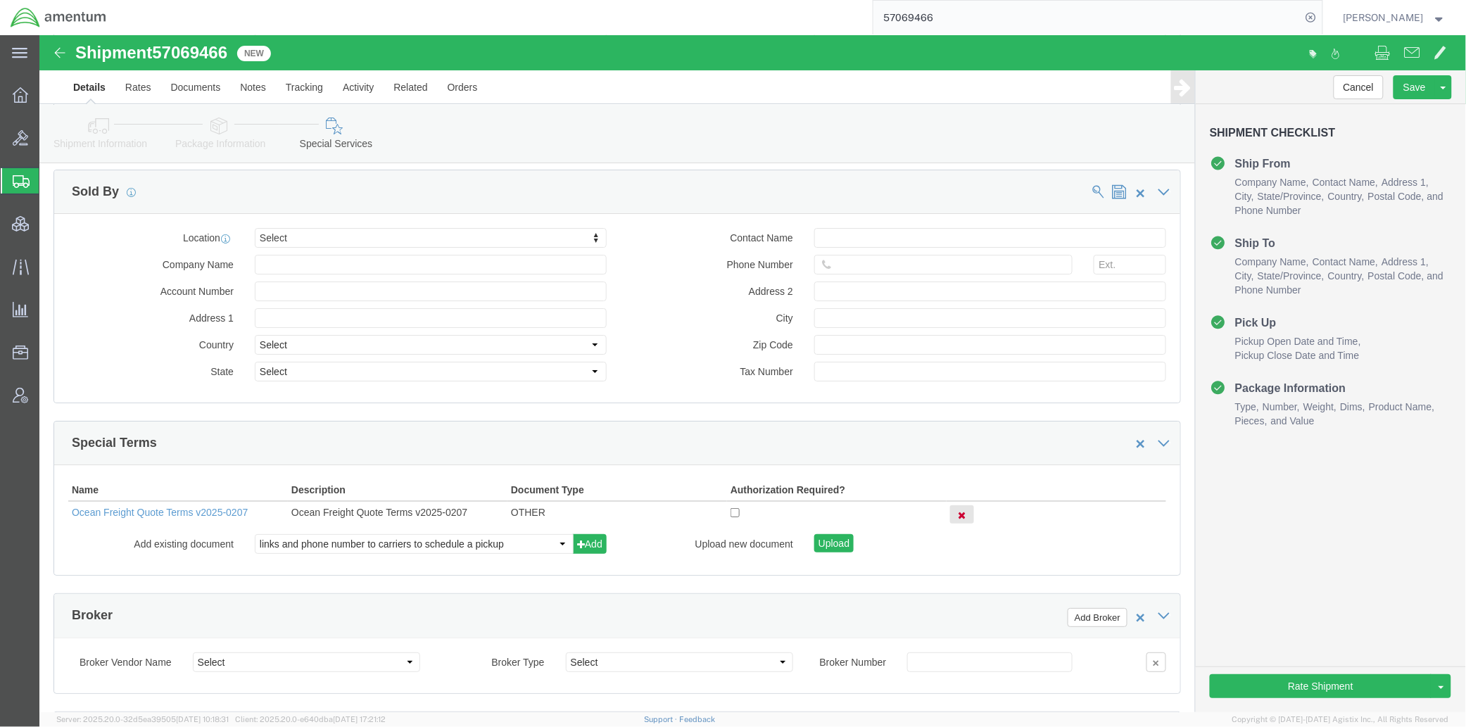
scroll to position [1759, 0]
click select "links and phone number to carriers to schedule a pickup instructions for US imp…"
select select "109858247"
click select "links and phone number to carriers to schedule a pickup instructions for US imp…"
click button "Add"
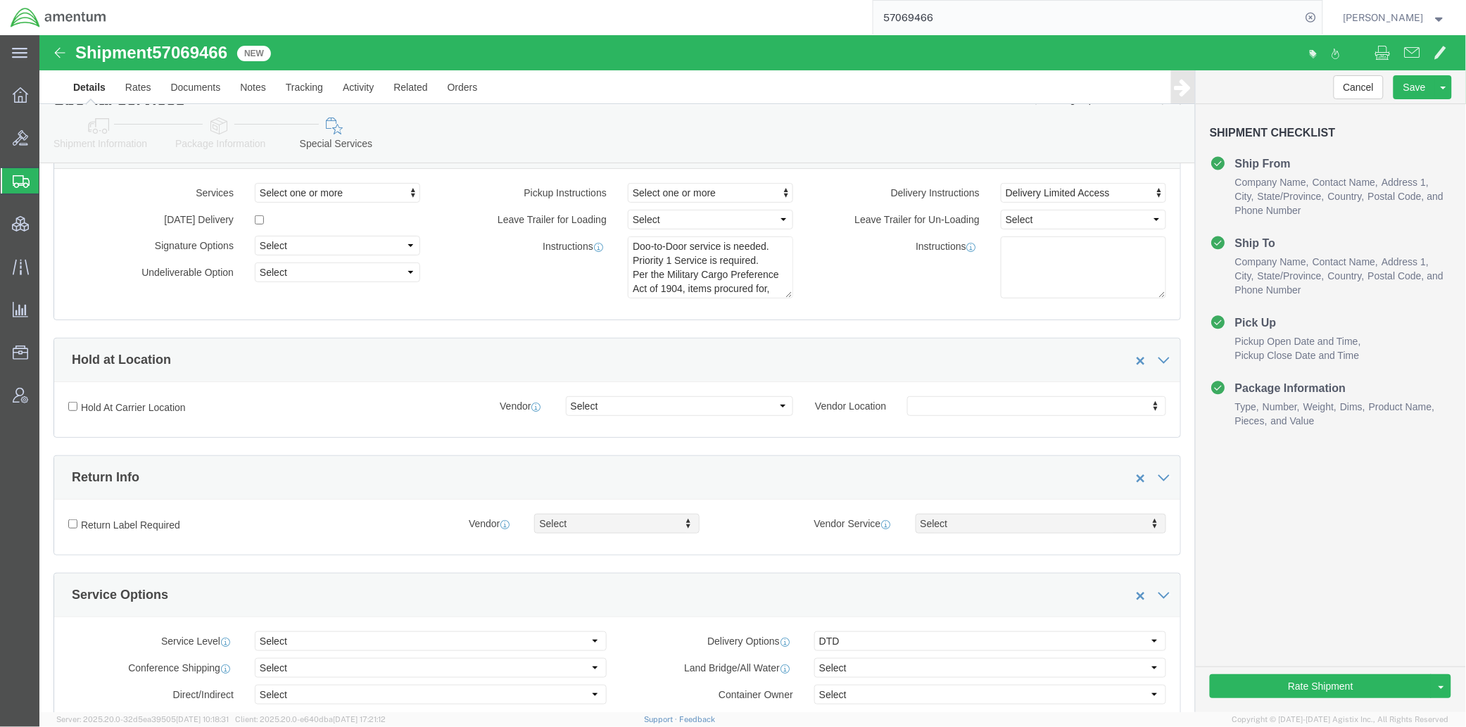
scroll to position [0, 0]
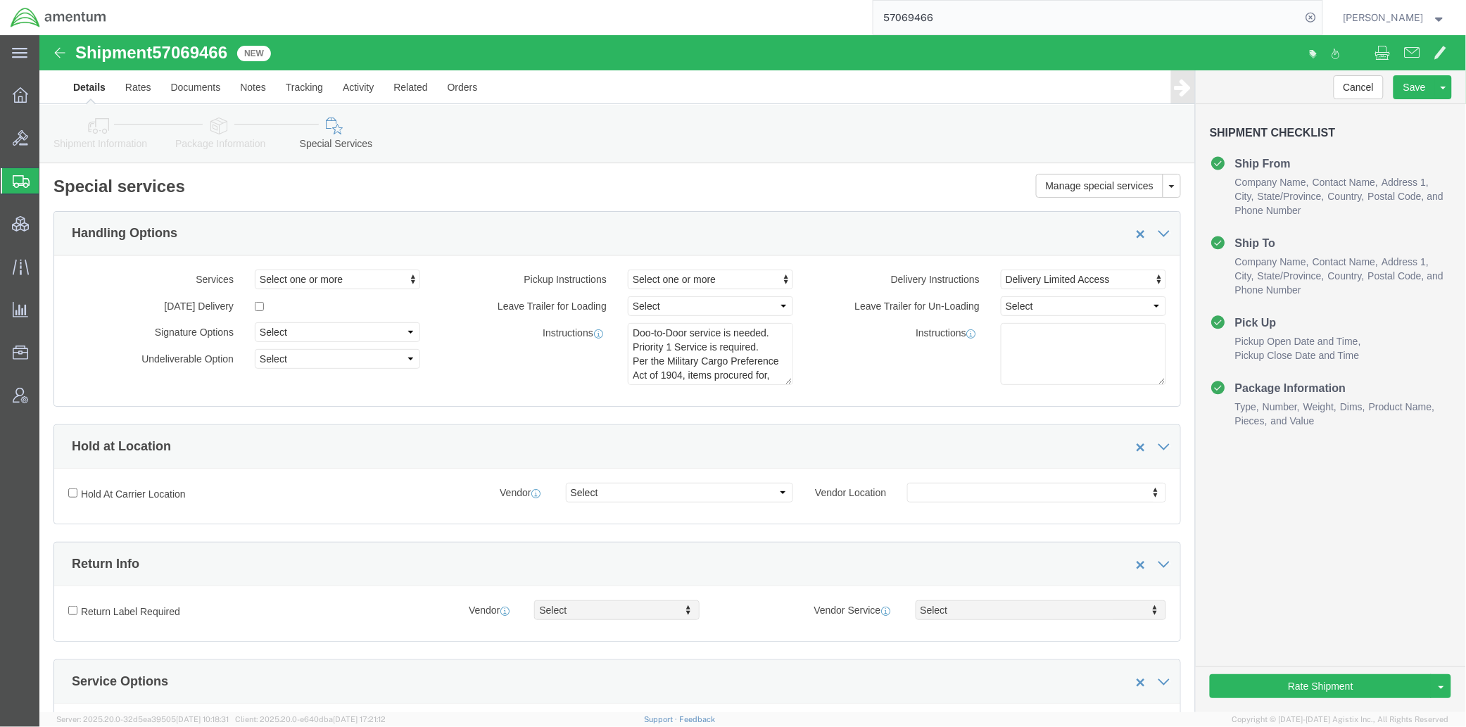
click icon
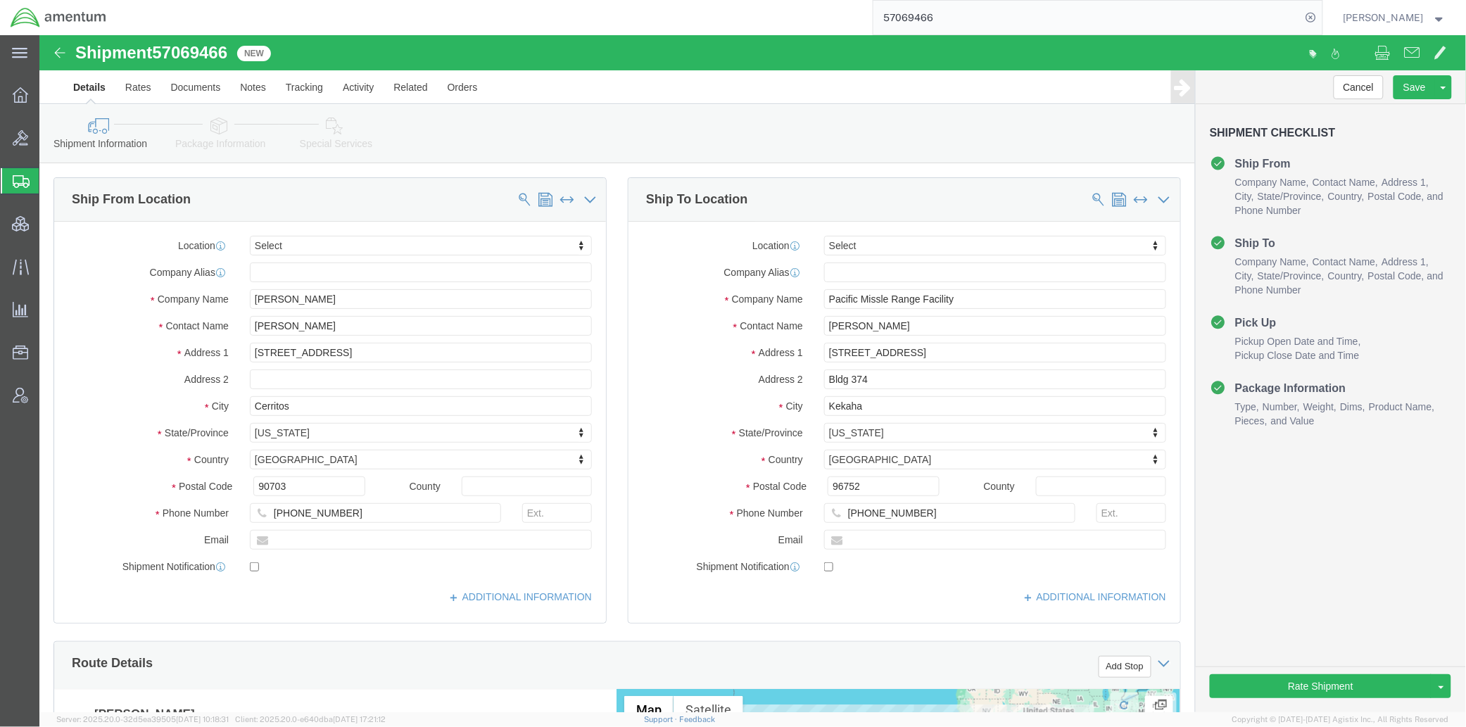
click link "Special Services"
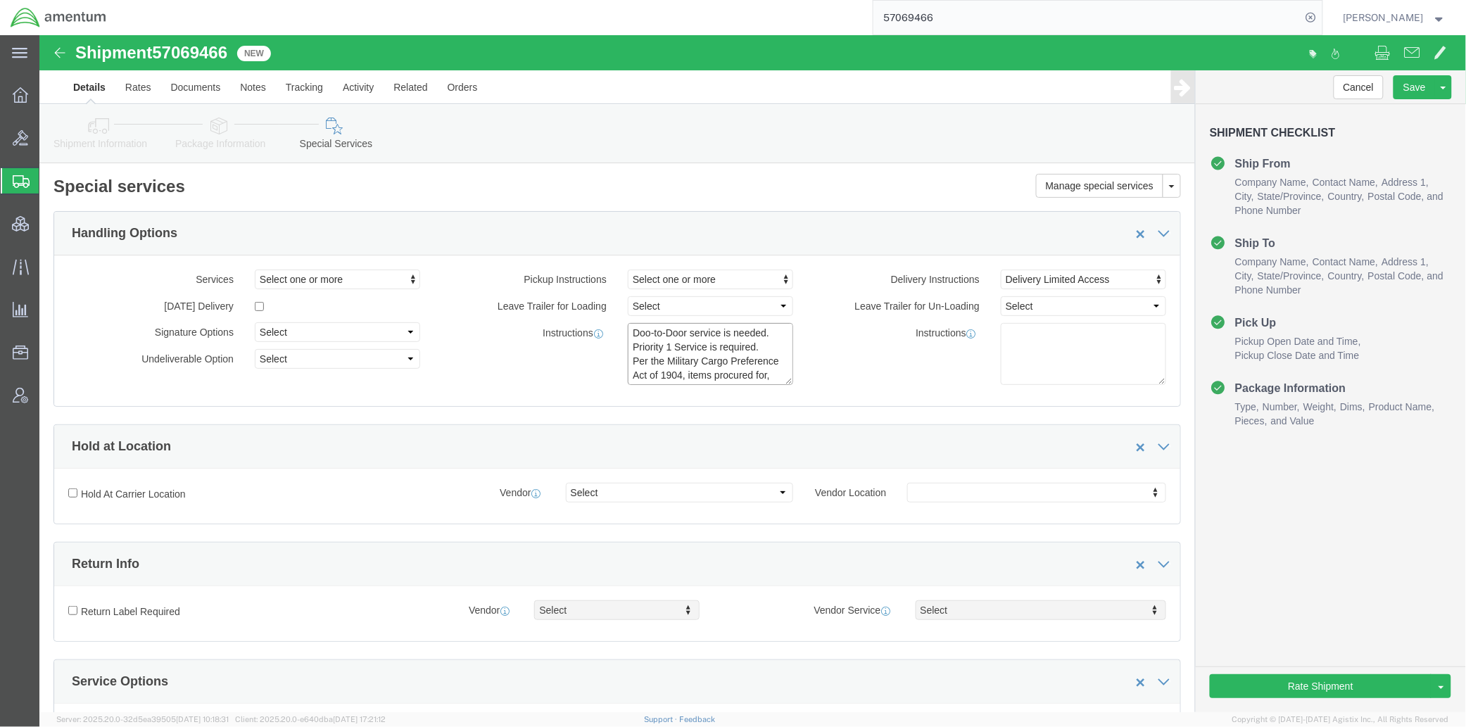
scroll to position [113, 0]
drag, startPoint x: 592, startPoint y: 300, endPoint x: 747, endPoint y: 370, distance: 170.4
click div "Services Select one or more Air Ride Truck Blanket Wrap Carnet Consolidated Shi…"
click link "Send To Bid"
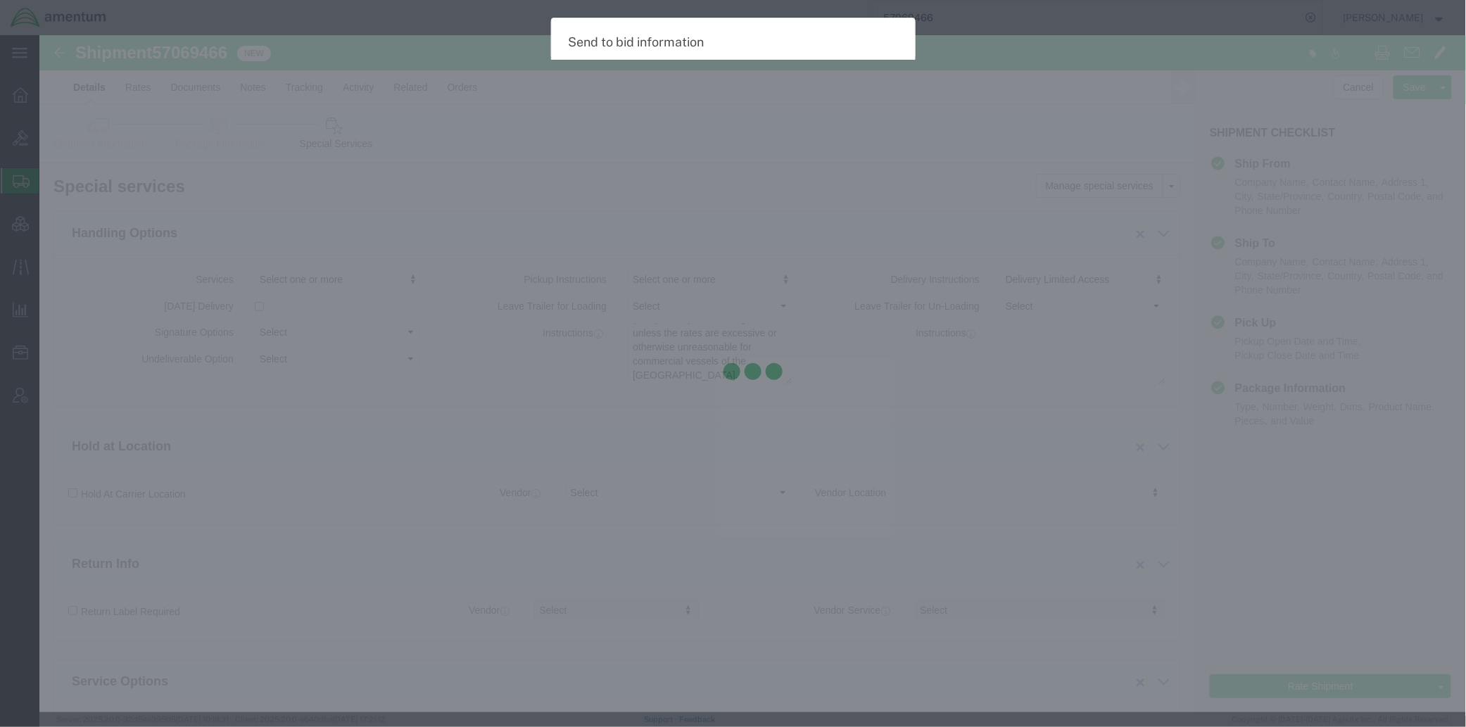
select select "OCN"
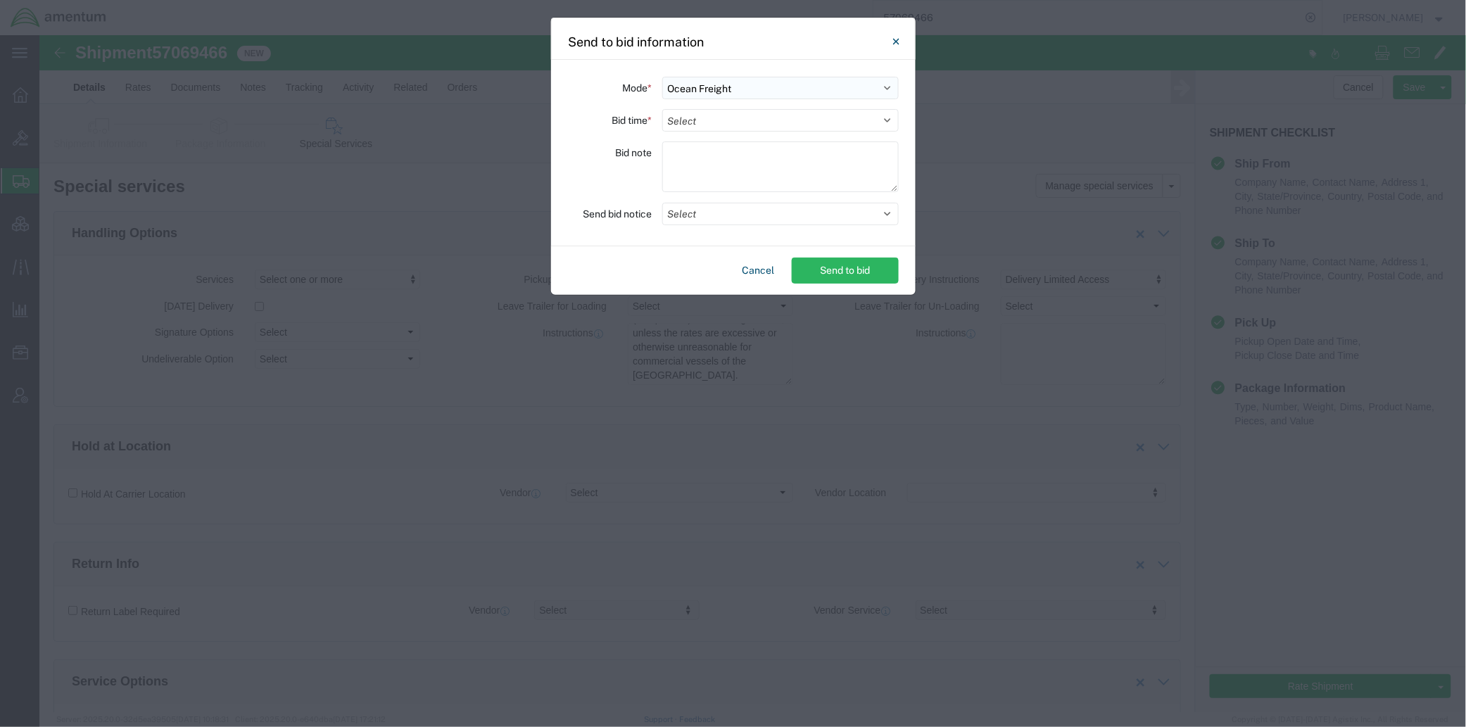
click at [747, 88] on select "Select Small Parcel Truckload Air Rail Less than Truckload Ocean Freight Multi-…" at bounding box center [780, 88] width 236 height 23
click at [756, 71] on div "Mode * Select Small Parcel Truckload Air Rail Less than Truckload Ocean Freight…" at bounding box center [733, 153] width 365 height 186
click at [735, 113] on select "Select 30 Min (Rush) 1 Hour (Rush) 2 Hours (Rush) 4 Hours (Rush) 8 Hours (Rush)…" at bounding box center [780, 120] width 236 height 23
select select "1"
click at [662, 109] on select "Select 30 Min (Rush) 1 Hour (Rush) 2 Hours (Rush) 4 Hours (Rush) 8 Hours (Rush)…" at bounding box center [780, 120] width 236 height 23
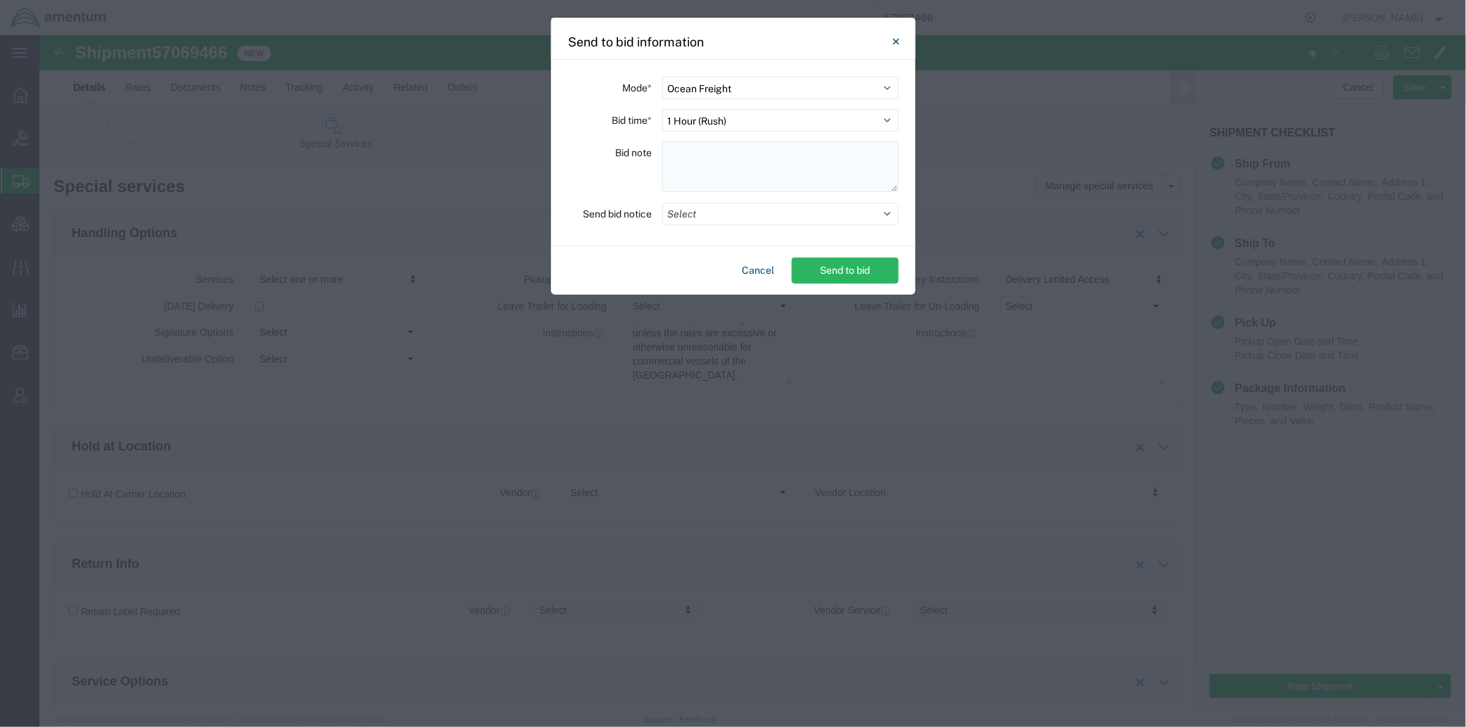
click at [718, 184] on textarea at bounding box center [780, 166] width 236 height 51
paste textarea "Doo-to-Door service is needed. Priority 1 Service is required. Per the Military…"
click at [721, 217] on button "Select" at bounding box center [780, 214] width 236 height 23
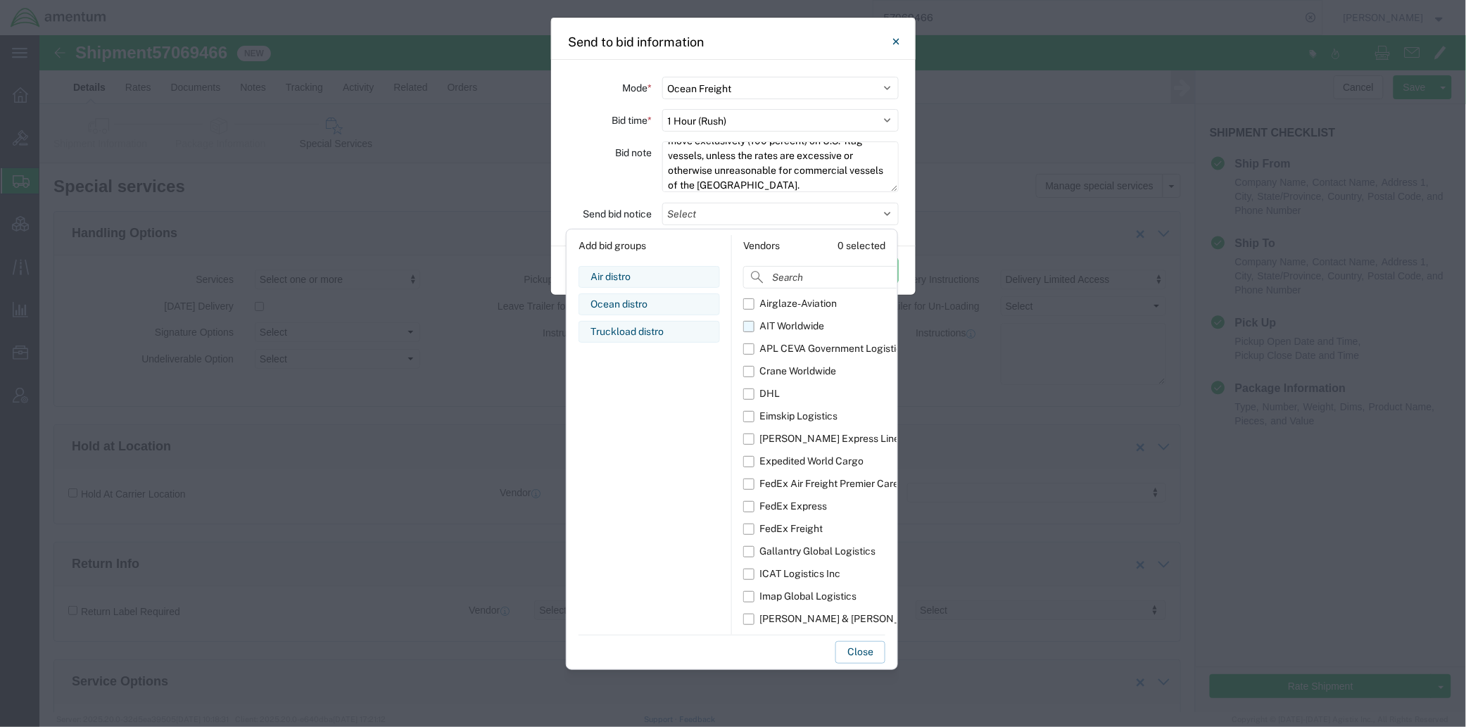
click at [749, 329] on label "AIT Worldwide" at bounding box center [837, 326] width 188 height 23
click at [0, 0] on input "AIT Worldwide" at bounding box center [0, 0] width 0 height 0
click at [749, 352] on label "APL CEVA Government Logistics" at bounding box center [837, 349] width 188 height 23
click at [0, 0] on input "APL CEVA Government Logistics" at bounding box center [0, 0] width 0 height 0
click at [749, 374] on label "Crane Worldwide" at bounding box center [837, 371] width 188 height 23
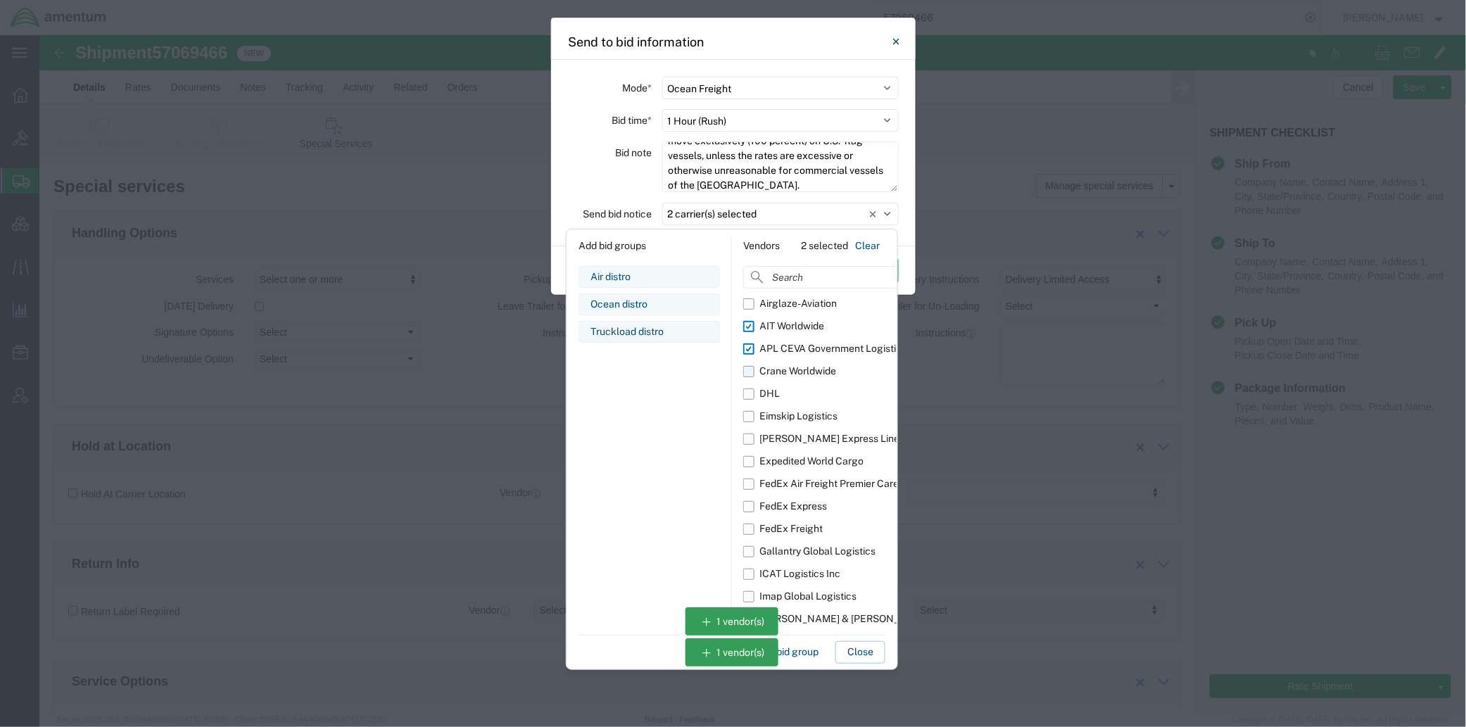
click at [0, 0] on input "Crane Worldwide" at bounding box center [0, 0] width 0 height 0
click at [750, 416] on label "Eimskip Logistics" at bounding box center [837, 416] width 188 height 23
click at [0, 0] on input "Eimskip Logistics" at bounding box center [0, 0] width 0 height 0
click at [752, 459] on label "Expedited World Cargo" at bounding box center [837, 461] width 188 height 23
click at [0, 0] on input "Expedited World Cargo" at bounding box center [0, 0] width 0 height 0
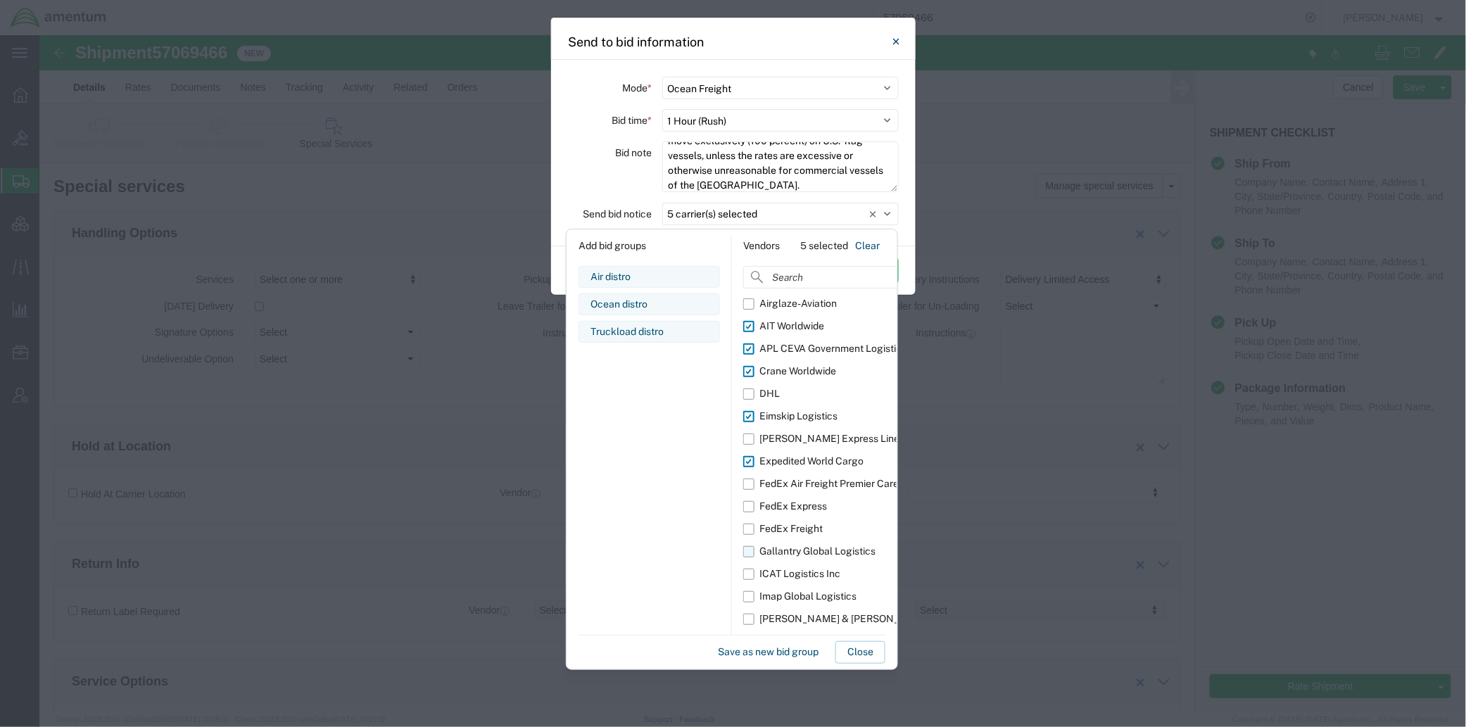
click at [754, 551] on label "Gallantry Global Logistics" at bounding box center [837, 551] width 188 height 23
click at [0, 0] on input "Gallantry Global Logistics" at bounding box center [0, 0] width 0 height 0
click at [754, 578] on label "ICAT Logistics Inc" at bounding box center [837, 574] width 188 height 23
click at [0, 0] on input "ICAT Logistics Inc" at bounding box center [0, 0] width 0 height 0
click at [753, 602] on label "Imap Global Logistics" at bounding box center [837, 596] width 188 height 23
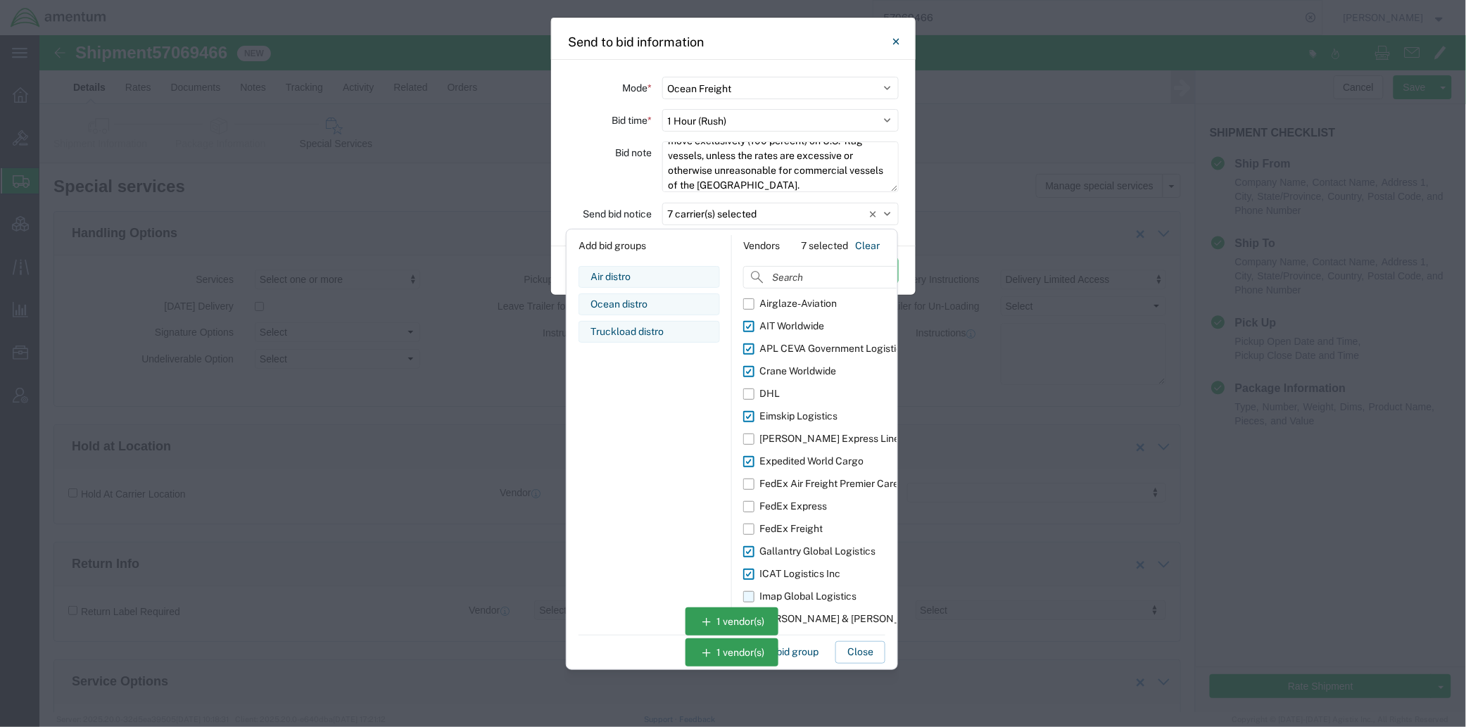
click at [0, 0] on input "Imap Global Logistics" at bounding box center [0, 0] width 0 height 0
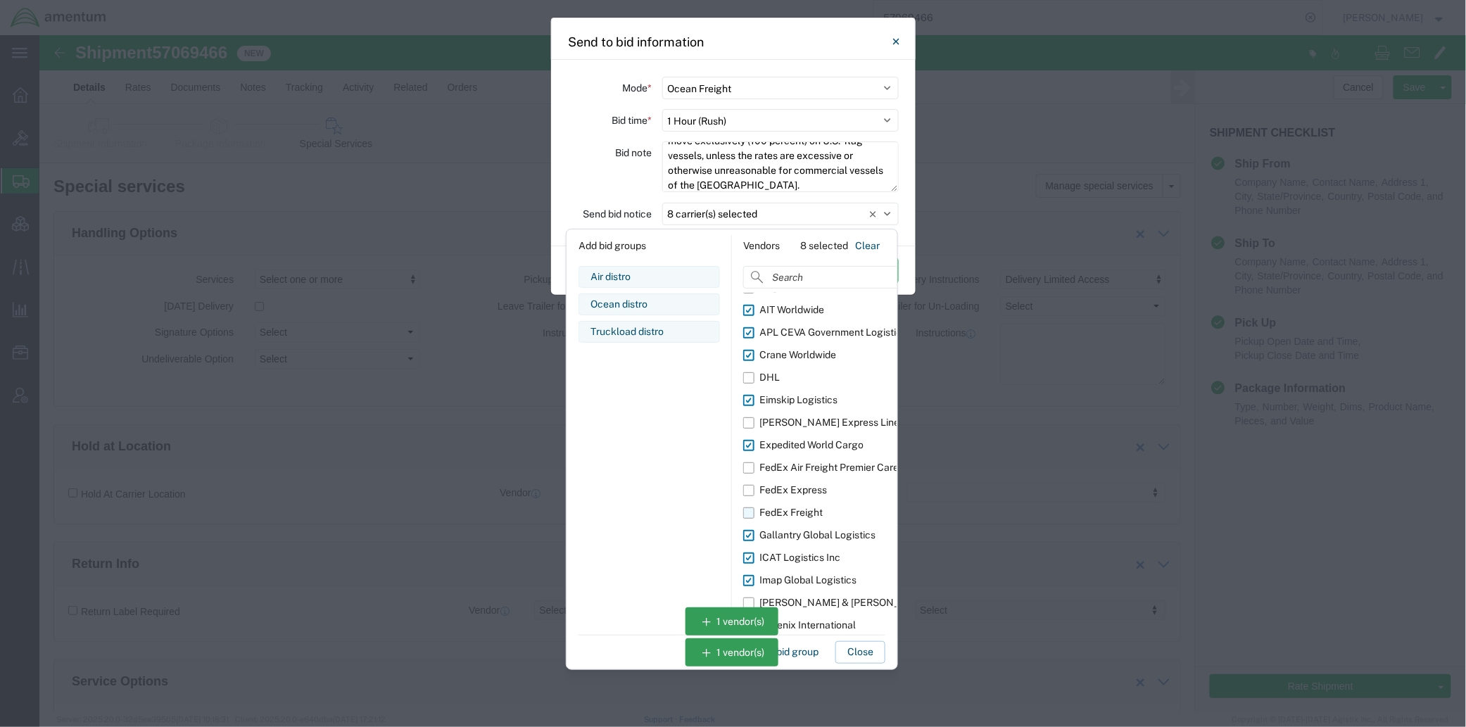
scroll to position [25, 0]
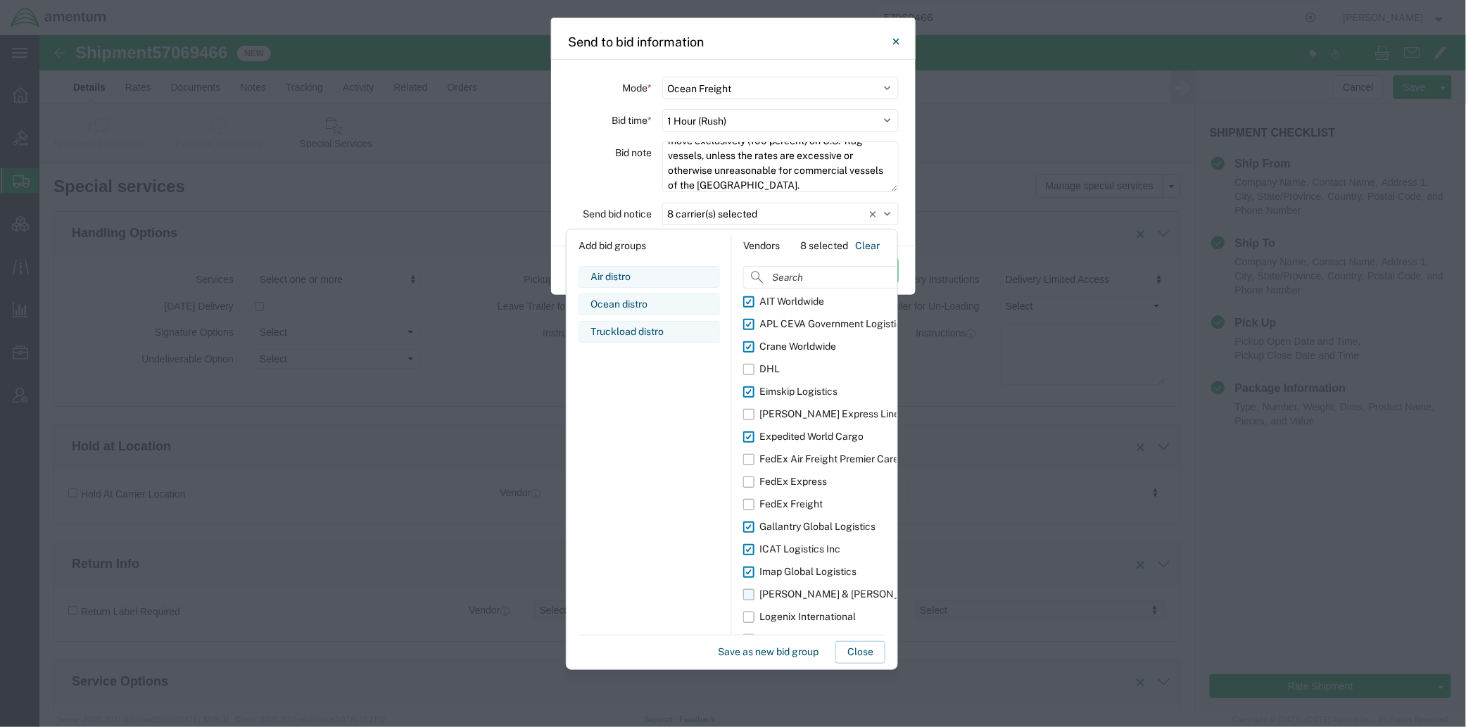
click at [749, 593] on label "Kuehne & Nagel" at bounding box center [837, 594] width 188 height 23
click at [0, 0] on input "Kuehne & Nagel" at bounding box center [0, 0] width 0 height 0
click at [748, 619] on label "Logenix International" at bounding box center [837, 617] width 188 height 23
click at [0, 0] on input "Logenix International" at bounding box center [0, 0] width 0 height 0
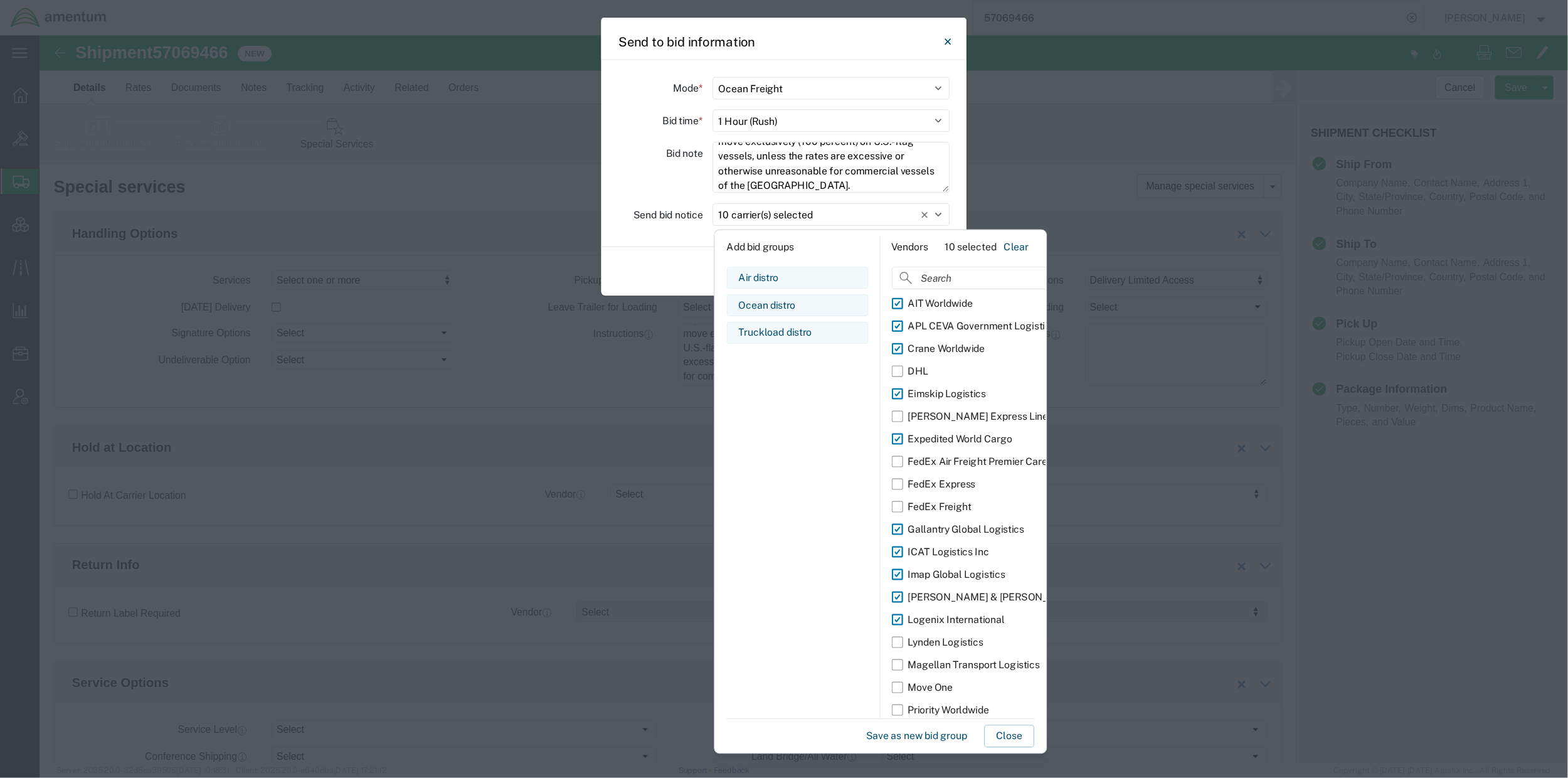
scroll to position [21, 0]
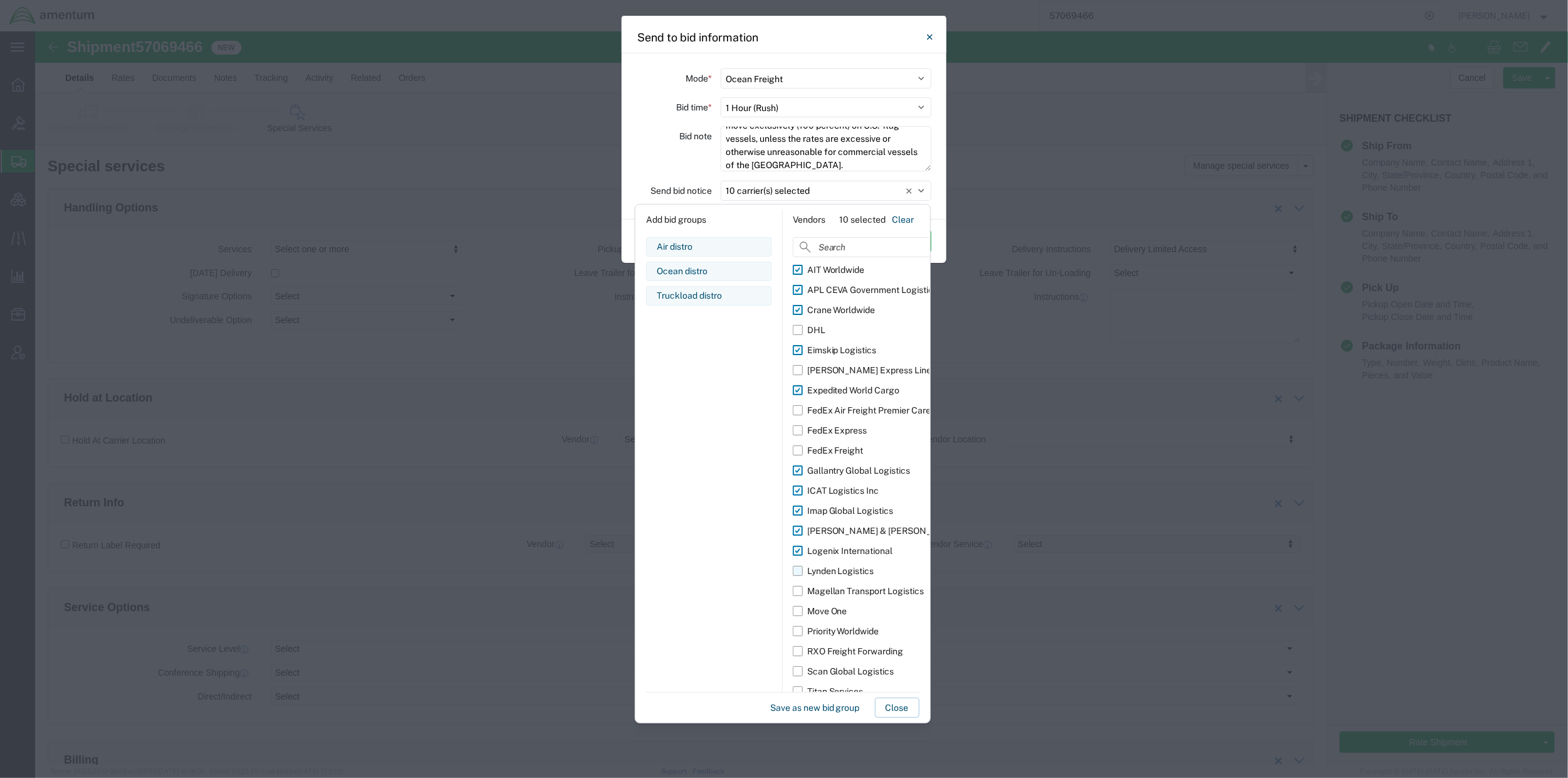
click at [800, 572] on label "Lynden Logistics" at bounding box center [877, 570] width 168 height 20
click at [0, 0] on input "Lynden Logistics" at bounding box center [0, 0] width 0 height 0
click at [800, 594] on label "Magellan Transport Logistics" at bounding box center [877, 591] width 168 height 20
click at [0, 0] on input "Magellan Transport Logistics" at bounding box center [0, 0] width 0 height 0
click at [800, 630] on label "Priority Worldwide" at bounding box center [877, 631] width 168 height 20
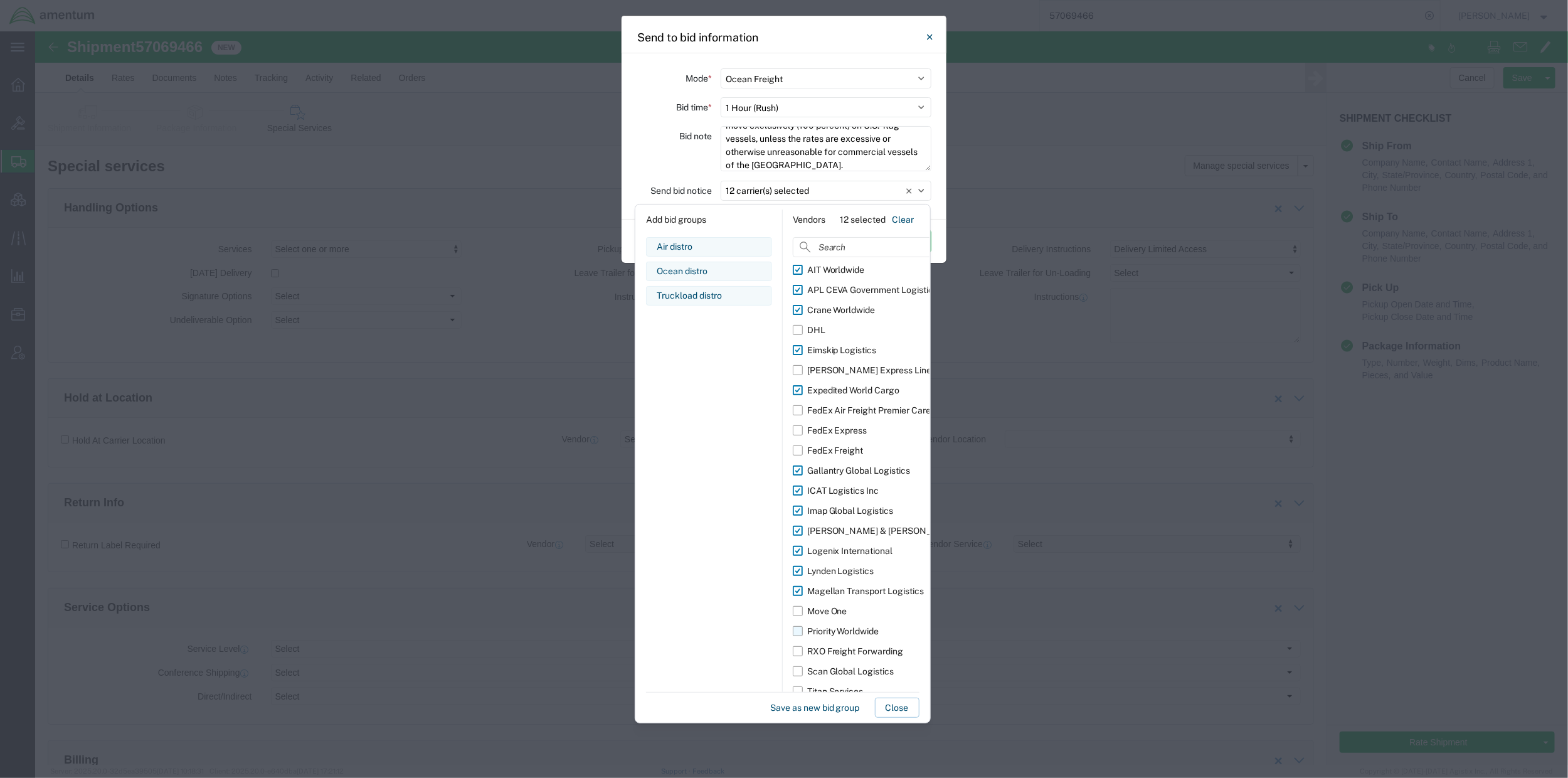
click at [0, 0] on input "Priority Worldwide" at bounding box center [0, 0] width 0 height 0
click at [799, 651] on label "RXO Freight Forwarding" at bounding box center [877, 651] width 168 height 20
click at [0, 0] on input "RXO Freight Forwarding" at bounding box center [0, 0] width 0 height 0
click at [796, 670] on label "Scan Global Logistics" at bounding box center [877, 671] width 168 height 20
click at [0, 0] on input "Scan Global Logistics" at bounding box center [0, 0] width 0 height 0
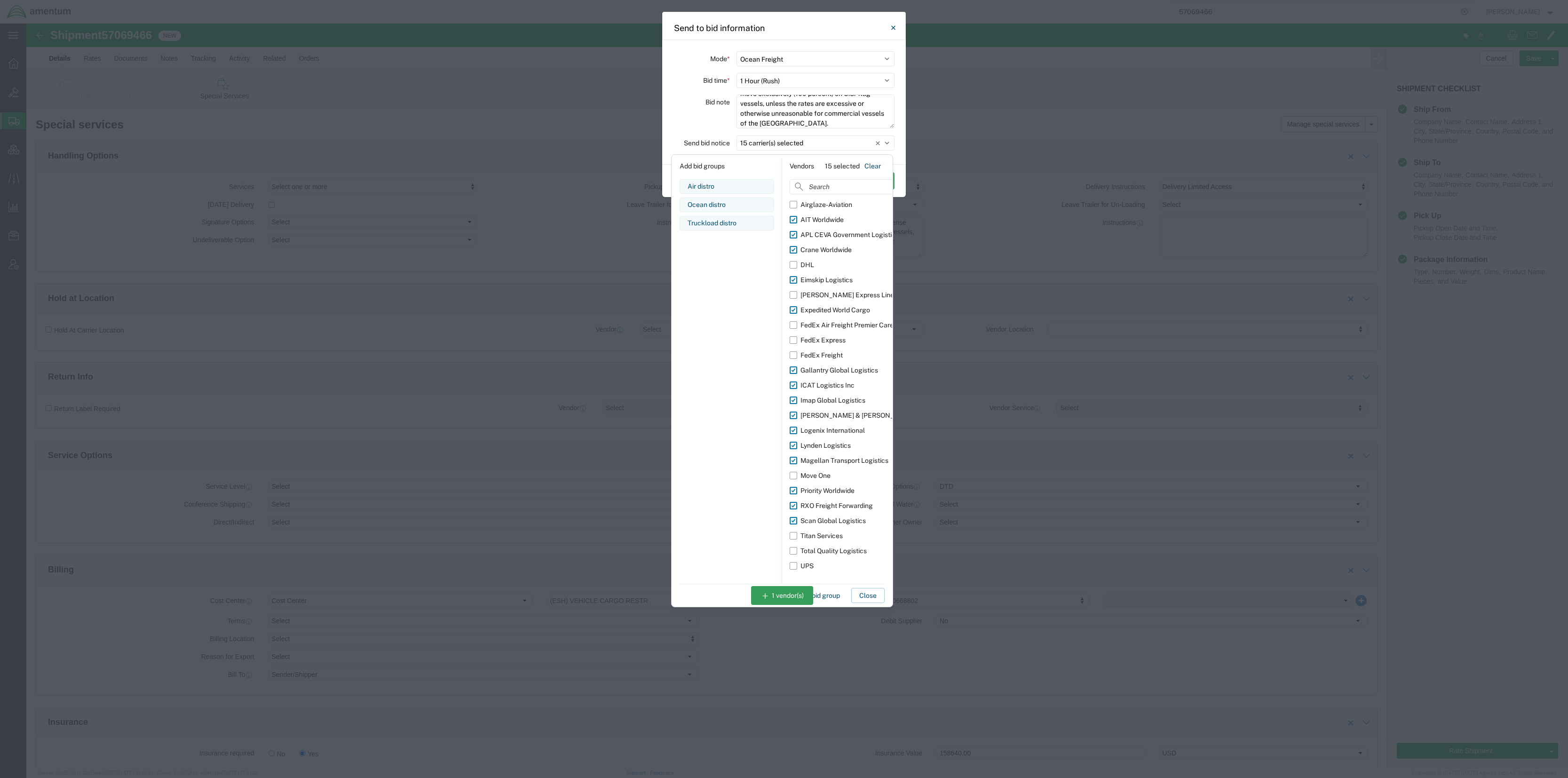
scroll to position [19, 0]
click at [795, 519] on label "Titan Services" at bounding box center [853, 535] width 126 height 15
click at [0, 0] on input "Titan Services" at bounding box center [0, 0] width 0 height 0
click at [795, 519] on label "Total Quality Logistics" at bounding box center [853, 551] width 126 height 15
click at [0, 0] on input "Total Quality Logistics" at bounding box center [0, 0] width 0 height 0
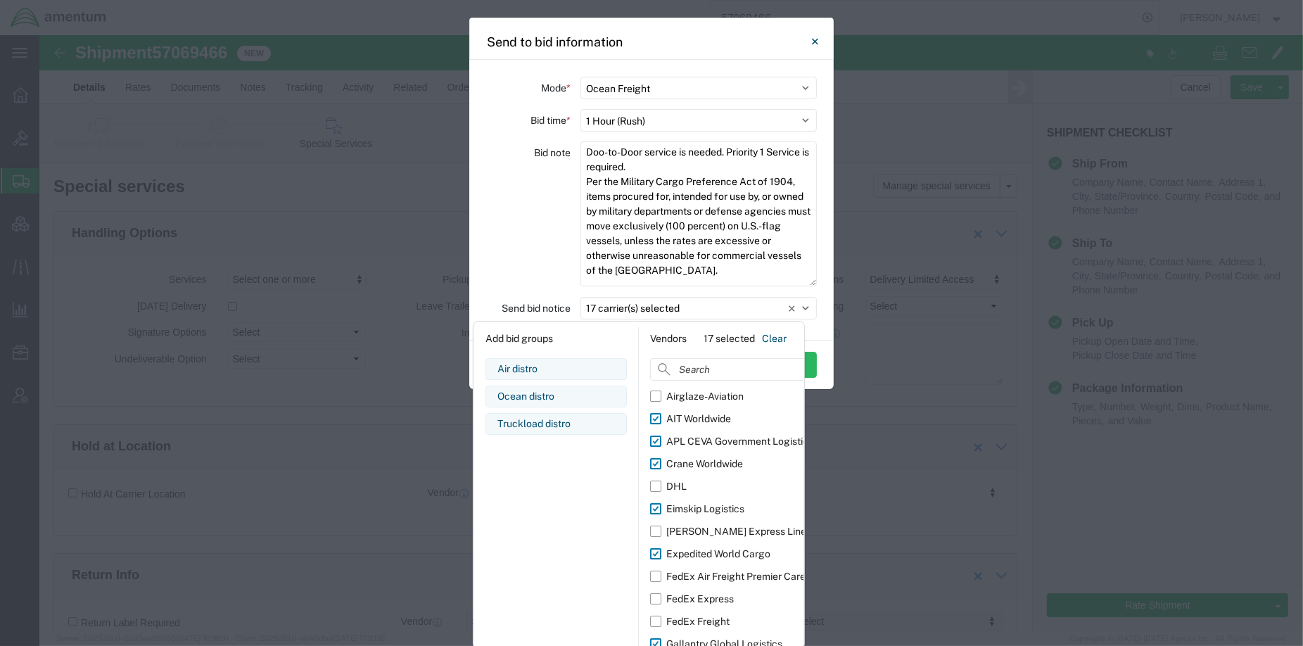
scroll to position [0, 0]
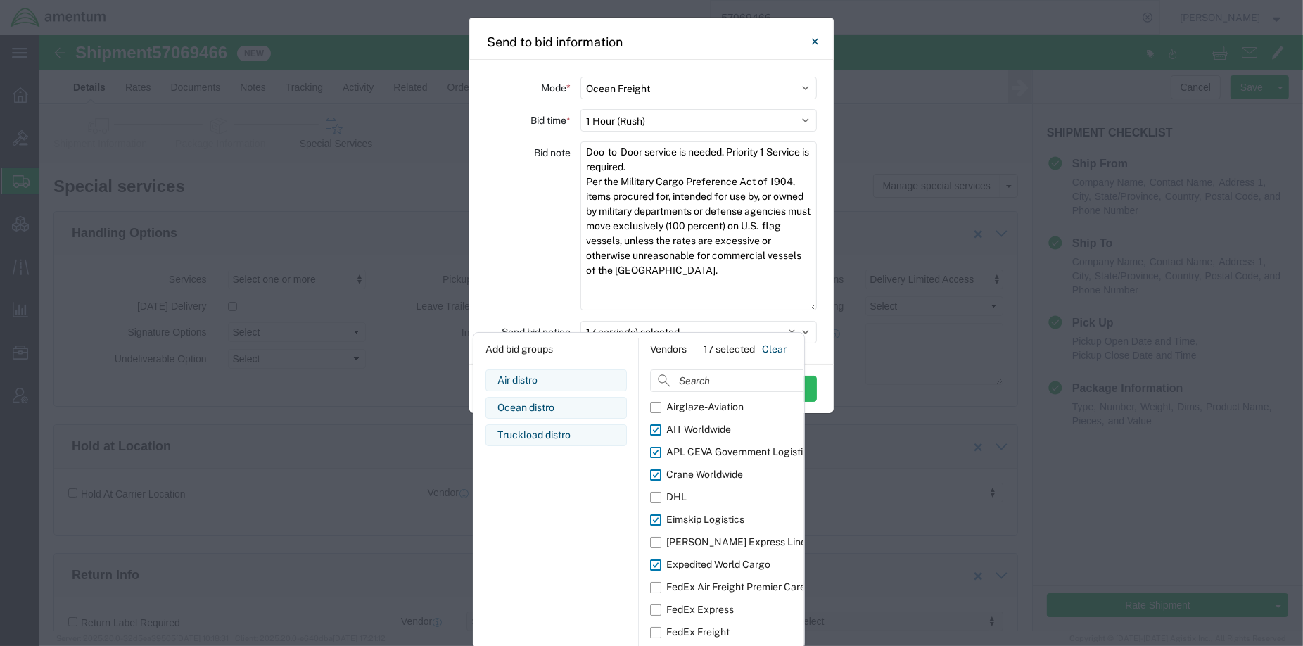
drag, startPoint x: 811, startPoint y: 182, endPoint x: 835, endPoint y: 305, distance: 126.3
click at [835, 305] on div "Send to bid information Mode * Select Small Parcel Truckload Air Rail Less than…" at bounding box center [651, 323] width 1303 height 646
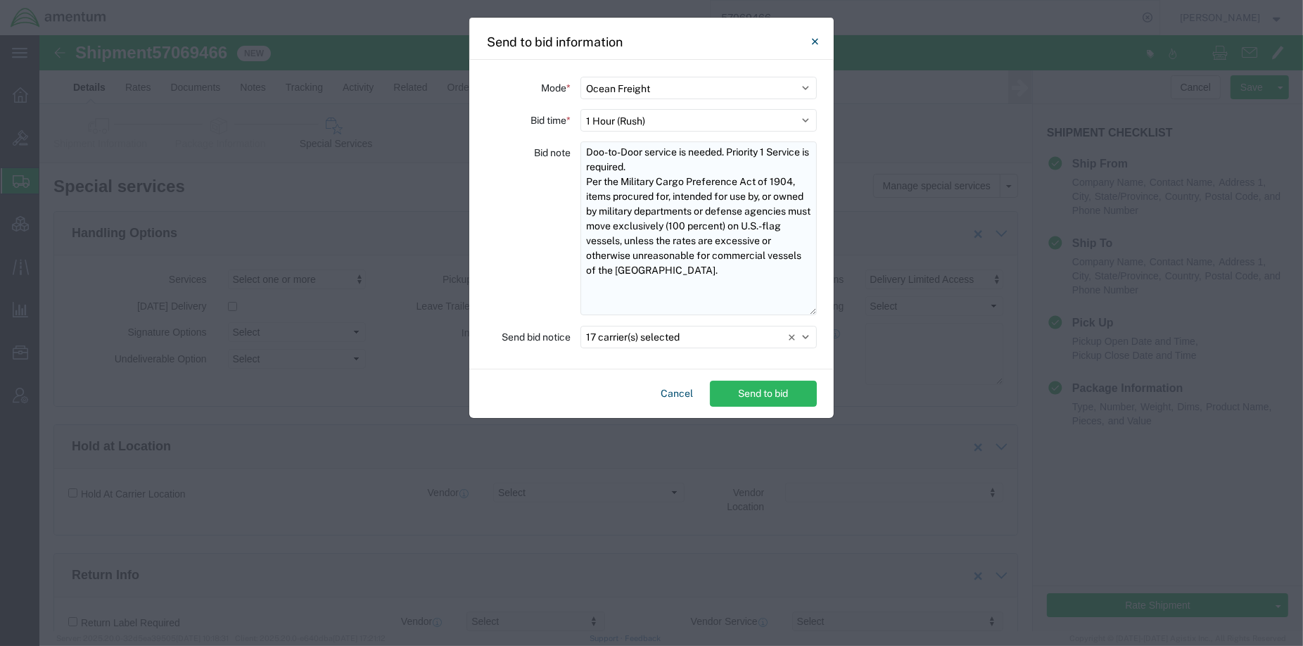
click at [589, 155] on textarea "Doo-to-Door service is needed. Priority 1 Service is required. Per the Military…" at bounding box center [699, 228] width 236 height 174
type textarea "Needed quickly for a ROM. Door-to-Door service is needed. Priority 1 Service is…"
click at [735, 394] on button "Send to bid" at bounding box center [763, 394] width 107 height 26
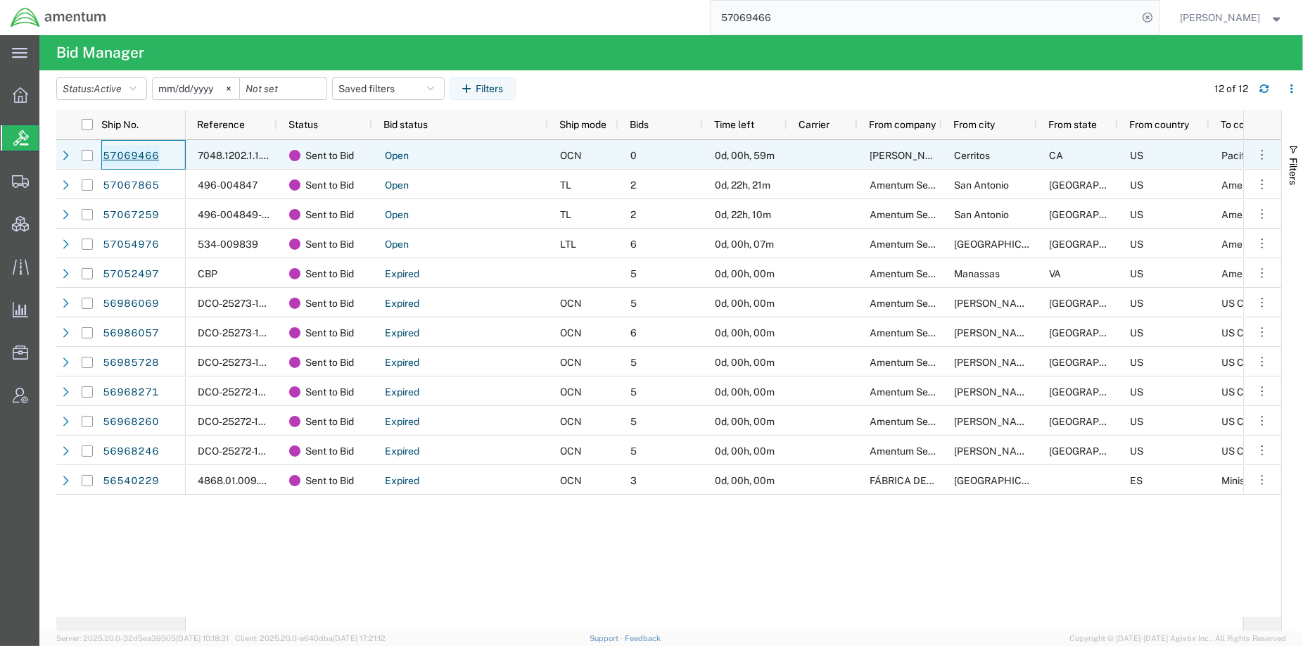
click at [110, 157] on link "57069466" at bounding box center [131, 156] width 58 height 23
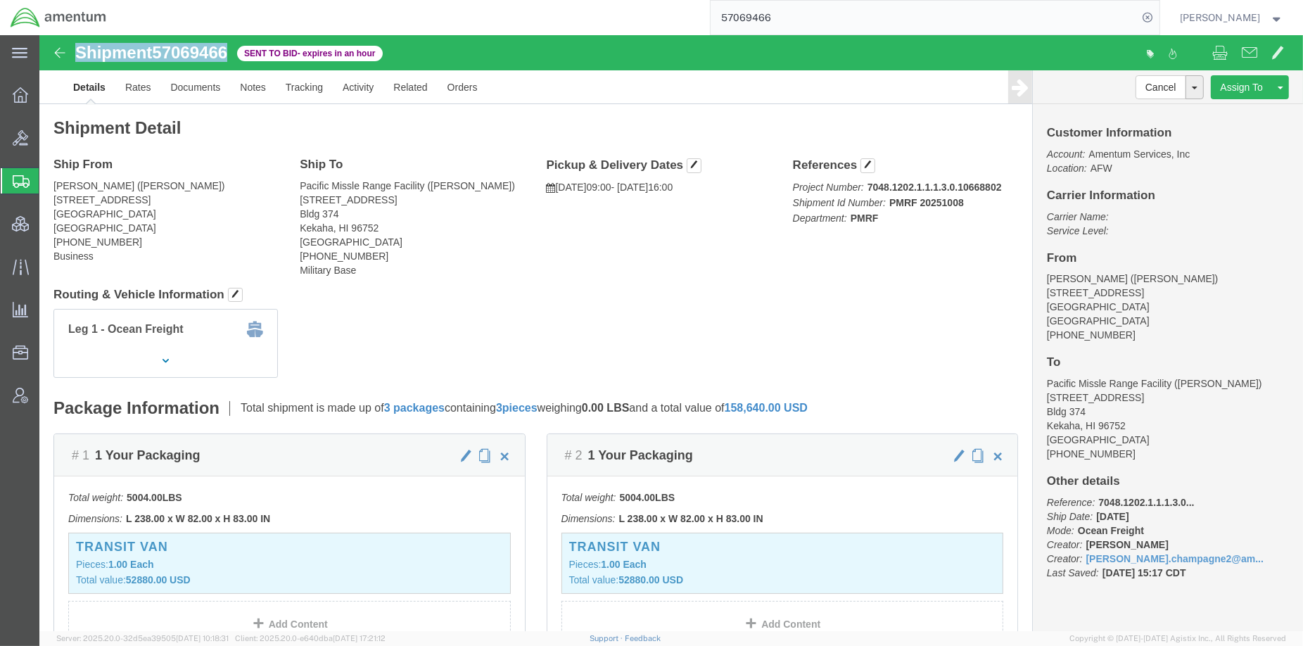
drag, startPoint x: 194, startPoint y: 19, endPoint x: 39, endPoint y: 15, distance: 154.9
click div "Shipment 57069466 Sent to Bid - expires in an hour"
copy h1 "Shipment 57069466"
click span
click link "Rates"
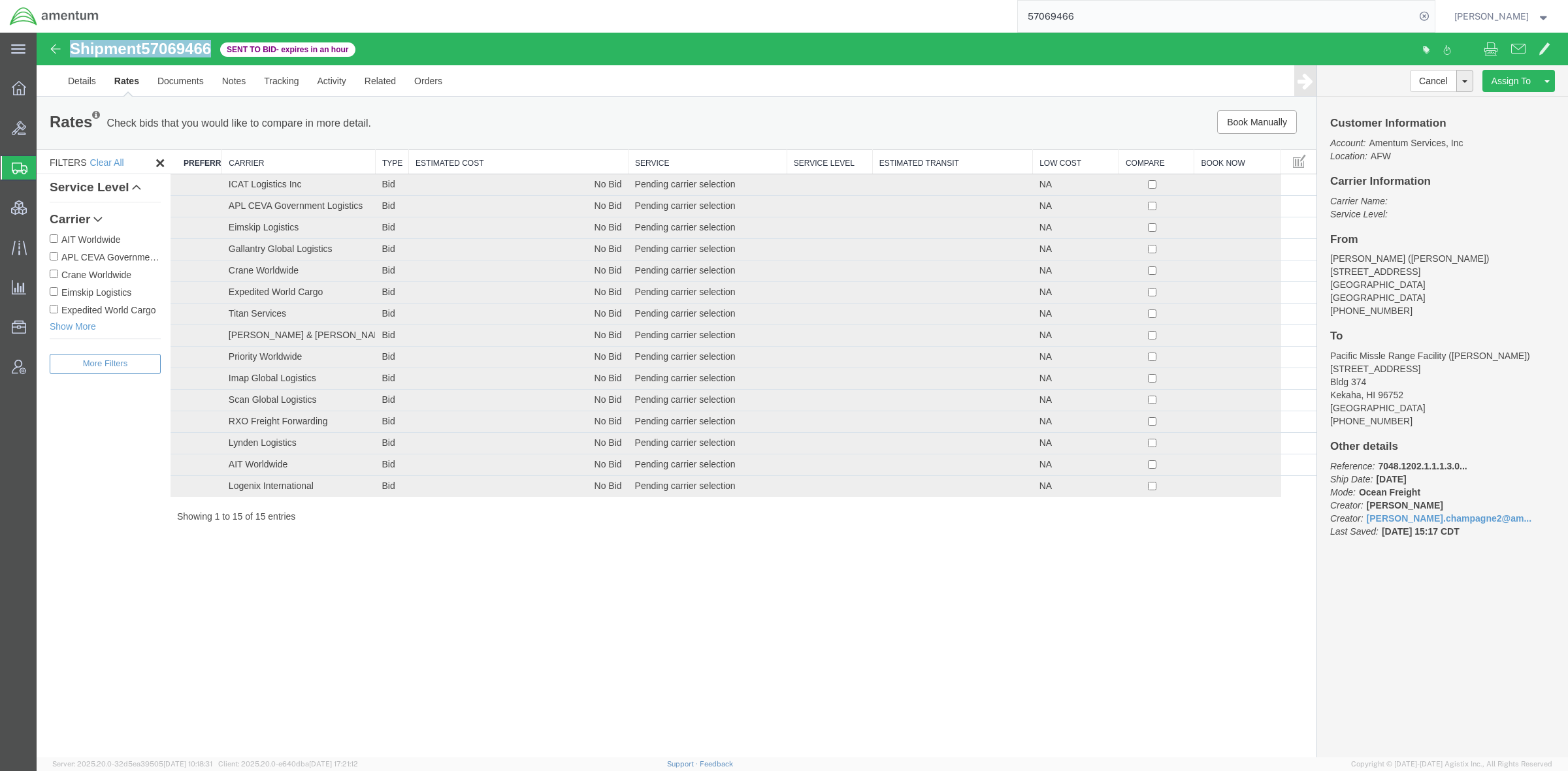
click at [330, 163] on th "Carrier" at bounding box center [298, 162] width 153 height 24
click at [729, 593] on div "Shipment 57069466 15 of 15 Sent to Bid - expires in an hour Details Rates Docum…" at bounding box center [802, 394] width 1532 height 725
click at [63, 77] on link "Details" at bounding box center [82, 81] width 46 height 32
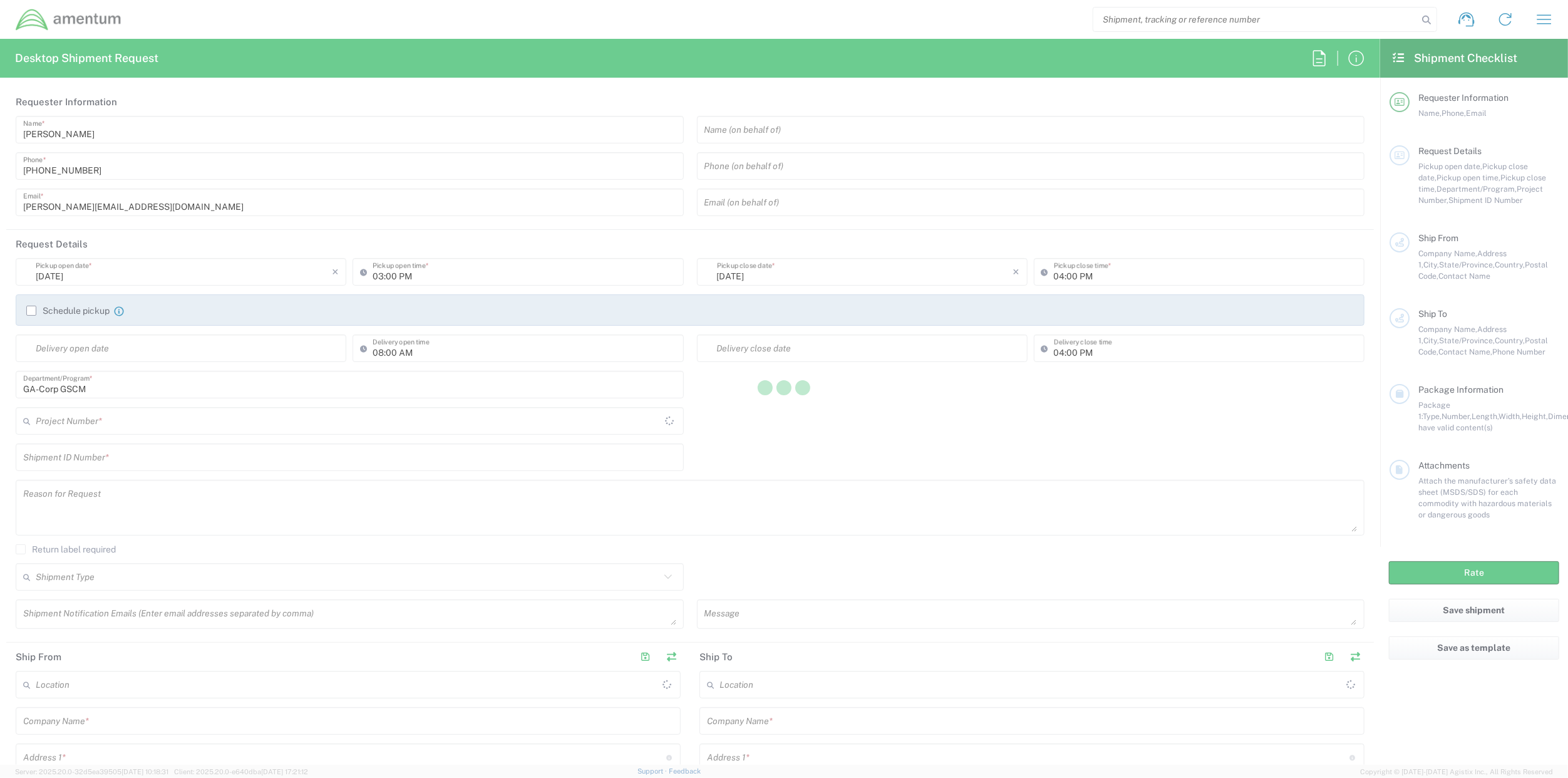
type input "[GEOGRAPHIC_DATA]"
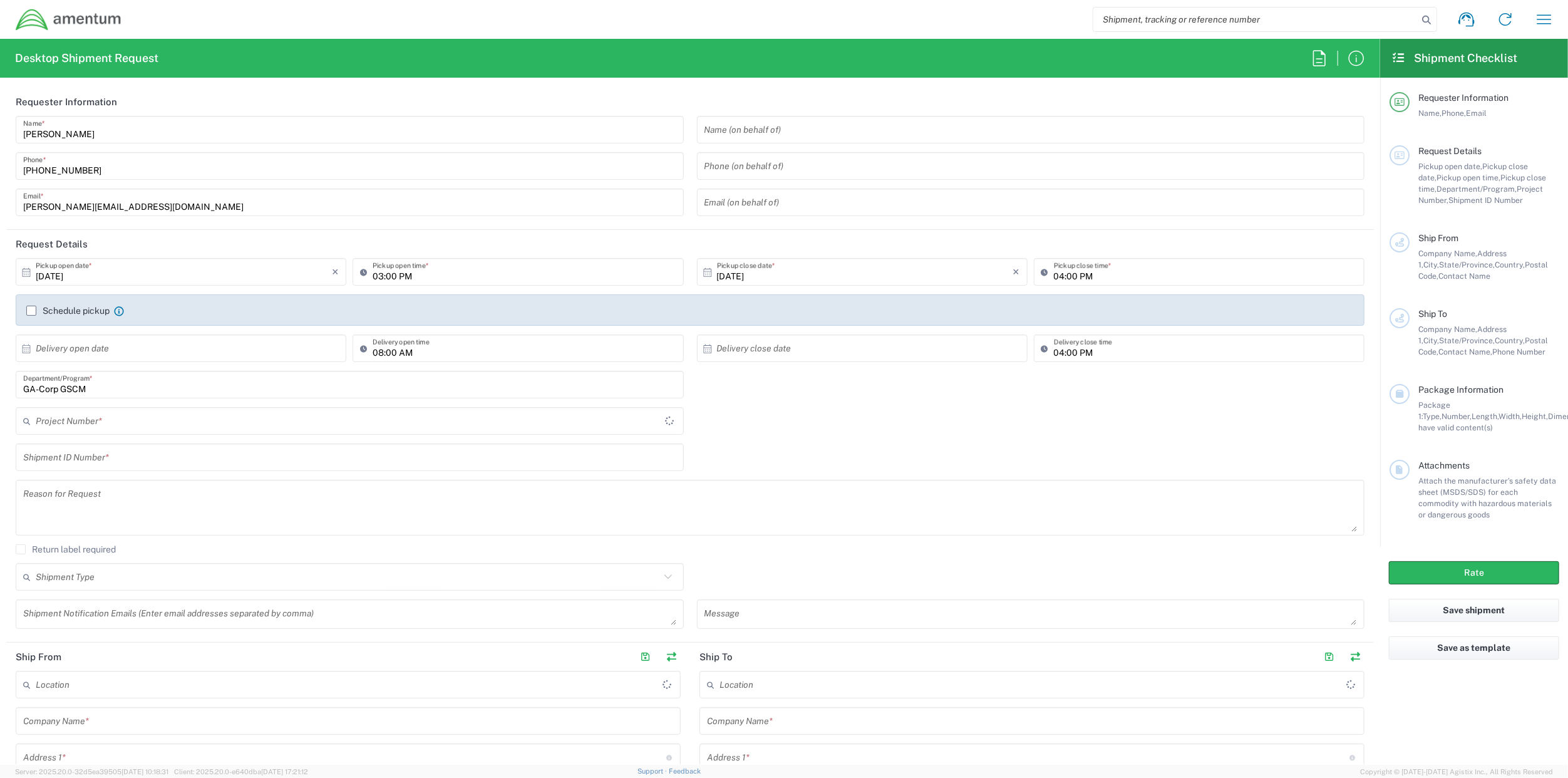
type input "ADMN.600294.MHMGT"
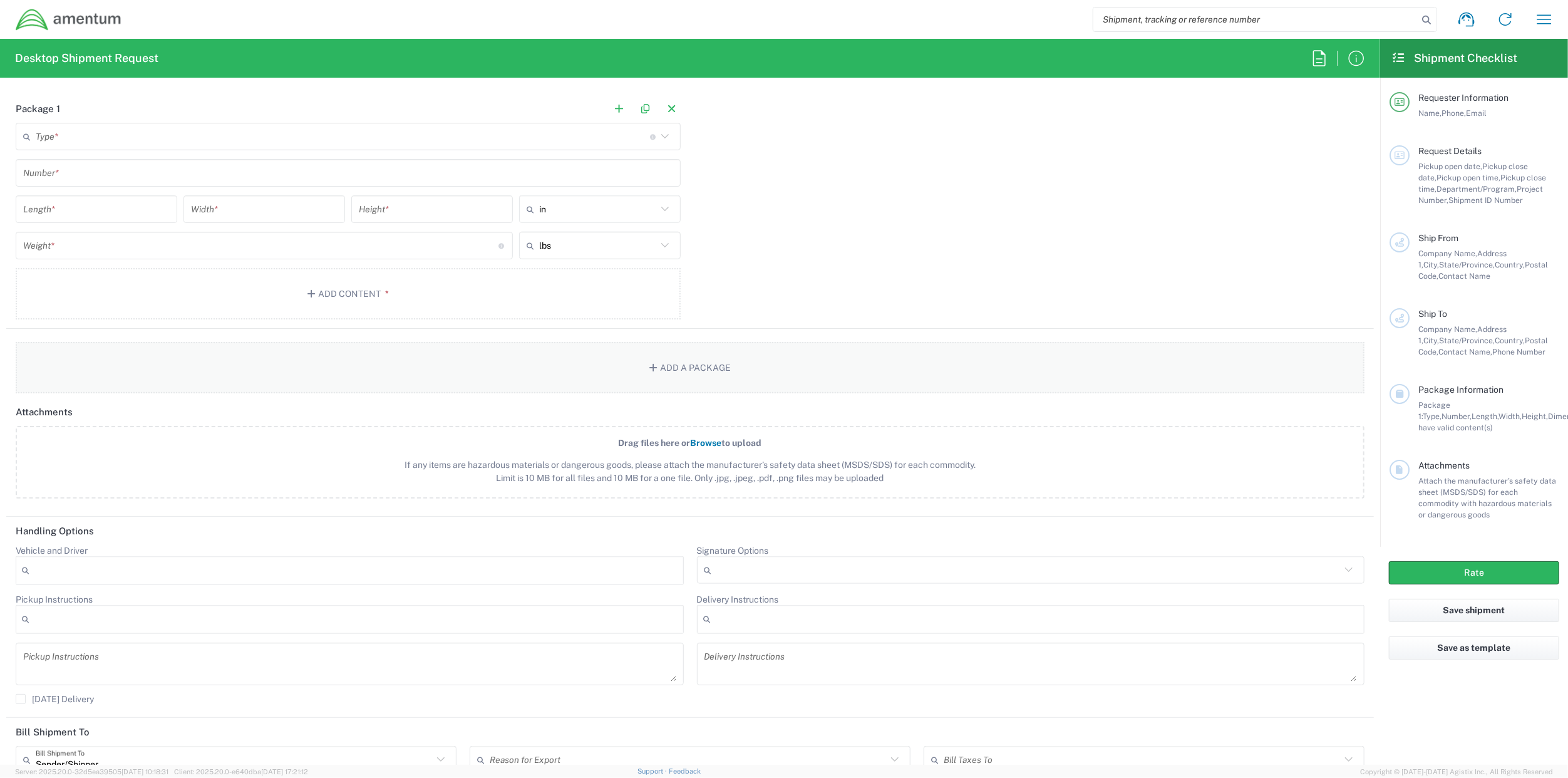
scroll to position [1127, 0]
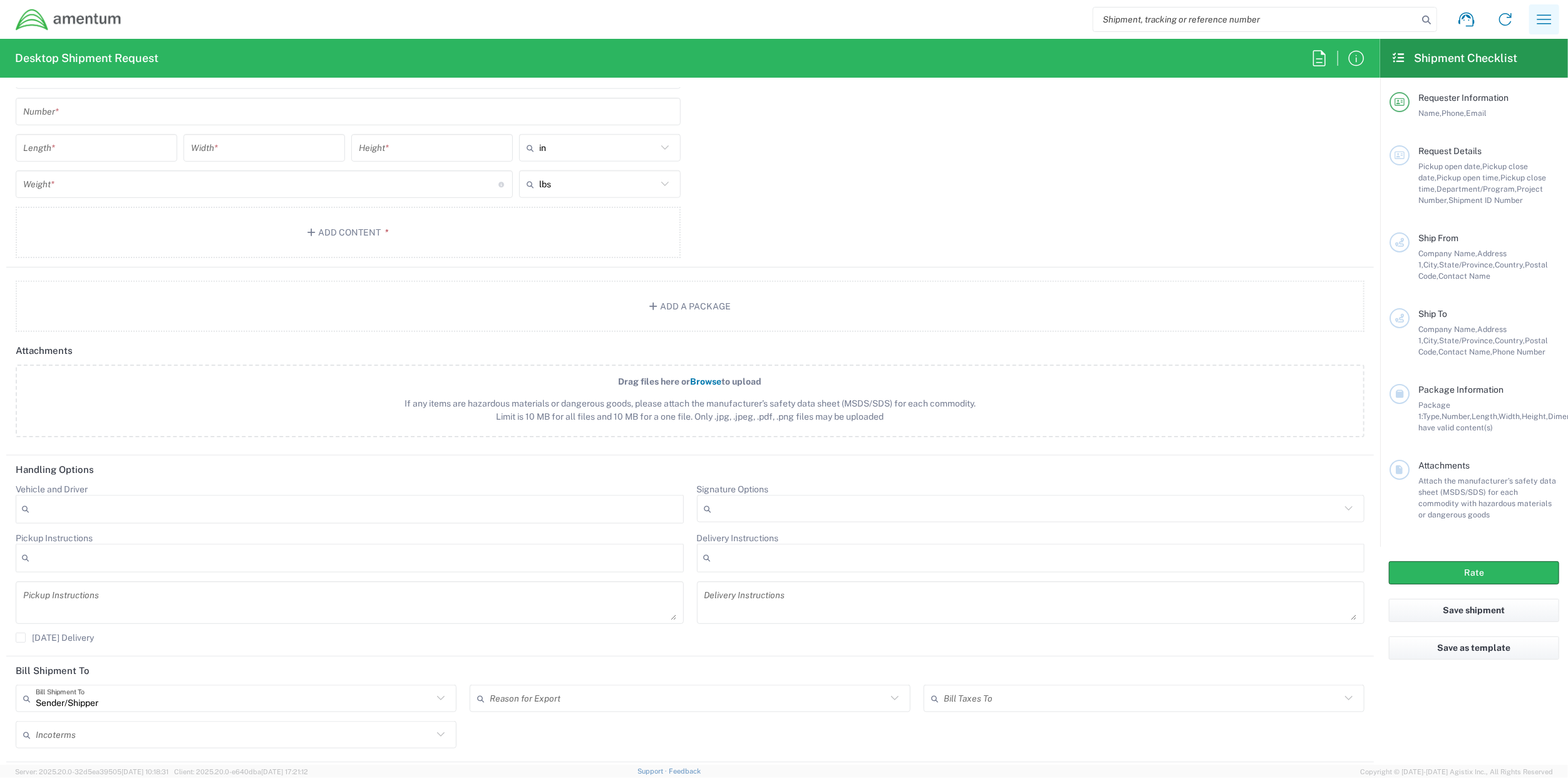
click at [1548, 12] on icon "button" at bounding box center [1544, 20] width 20 height 20
click at [1505, 60] on link "Shipment request" at bounding box center [1481, 60] width 149 height 25
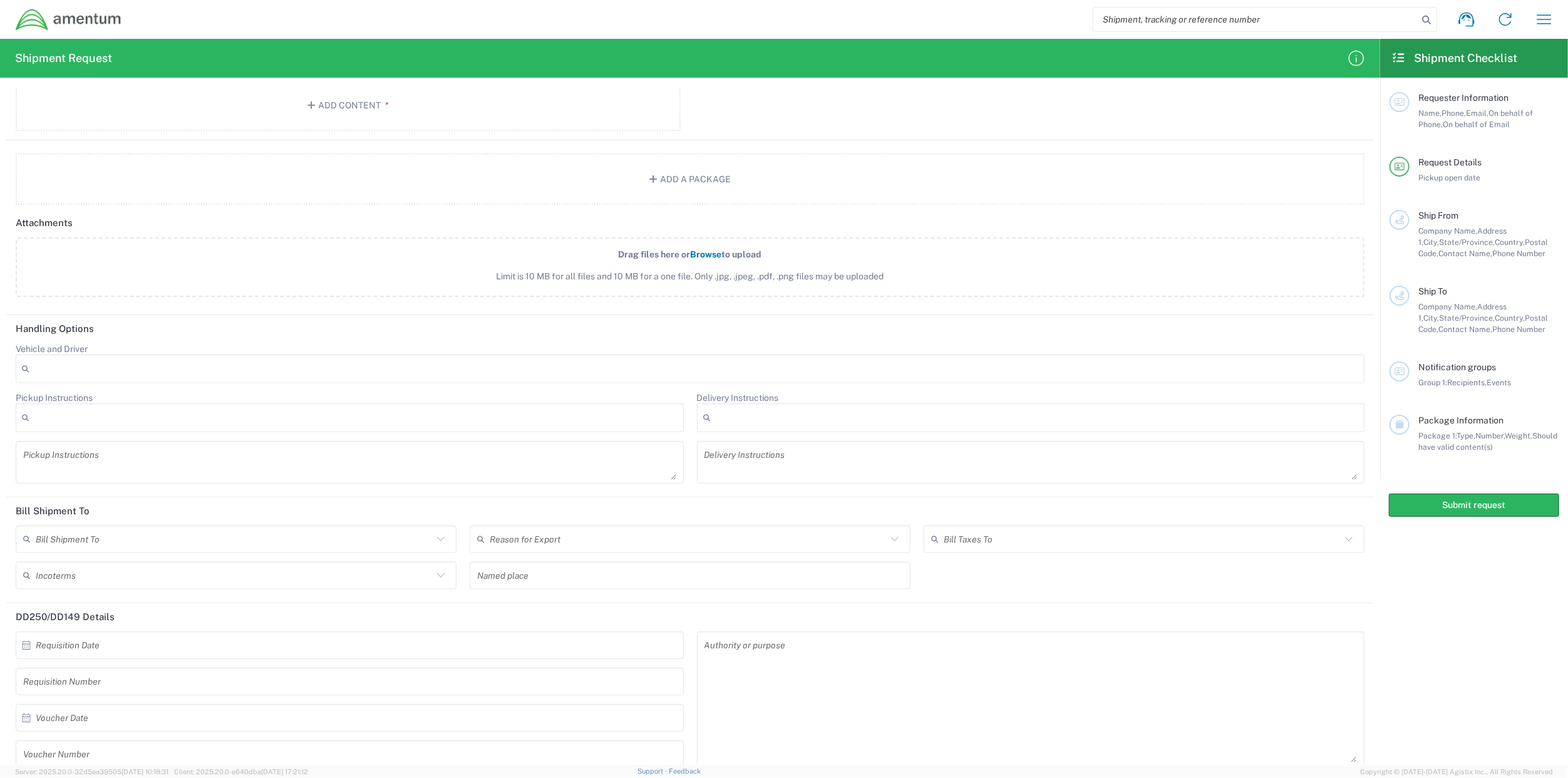
scroll to position [1127, 0]
click at [603, 534] on input "text" at bounding box center [688, 539] width 397 height 22
click at [828, 498] on header "Bill Shipment To" at bounding box center [690, 511] width 1368 height 28
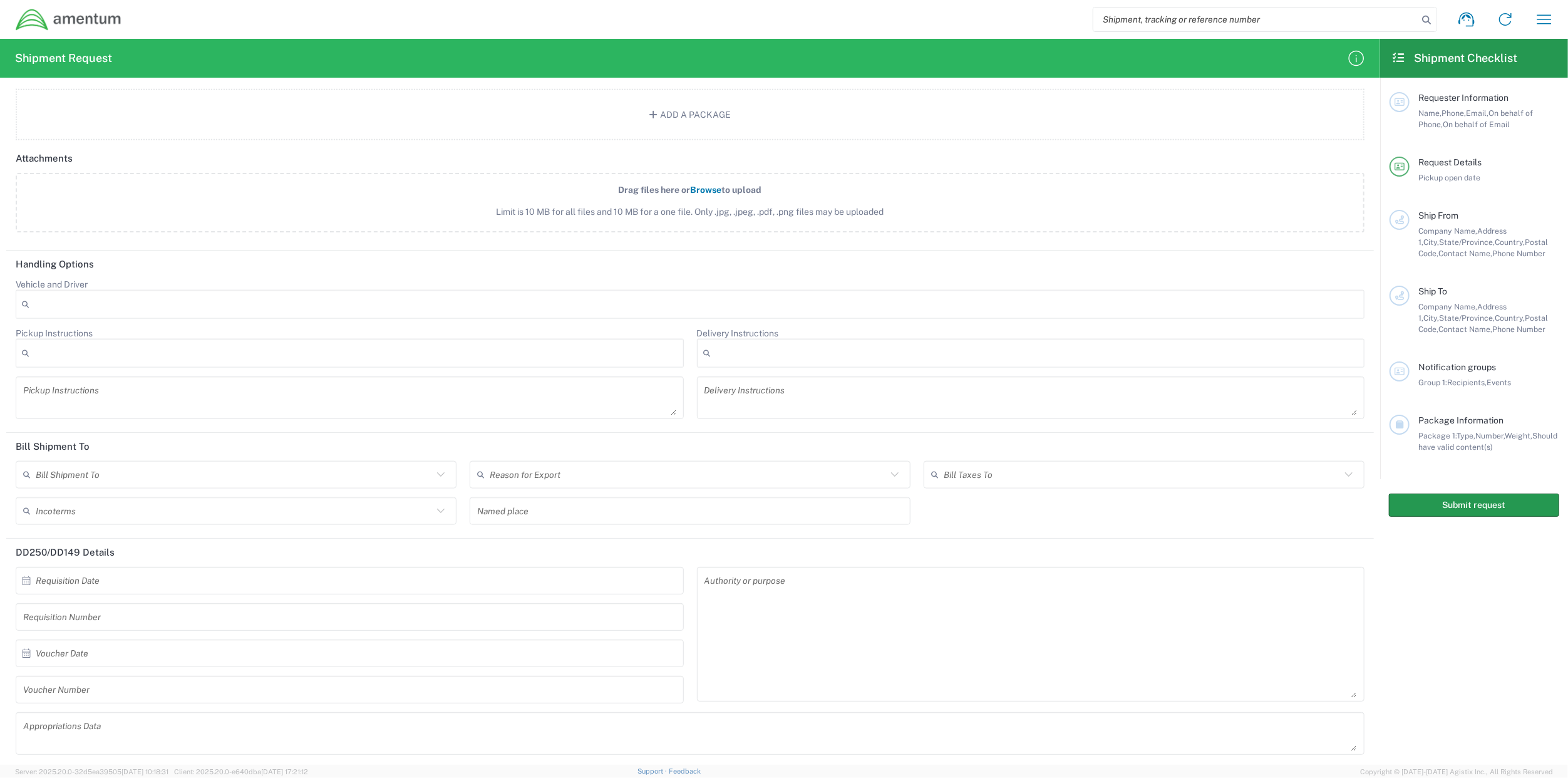
click at [1441, 516] on button "Submit request" at bounding box center [1474, 506] width 170 height 23
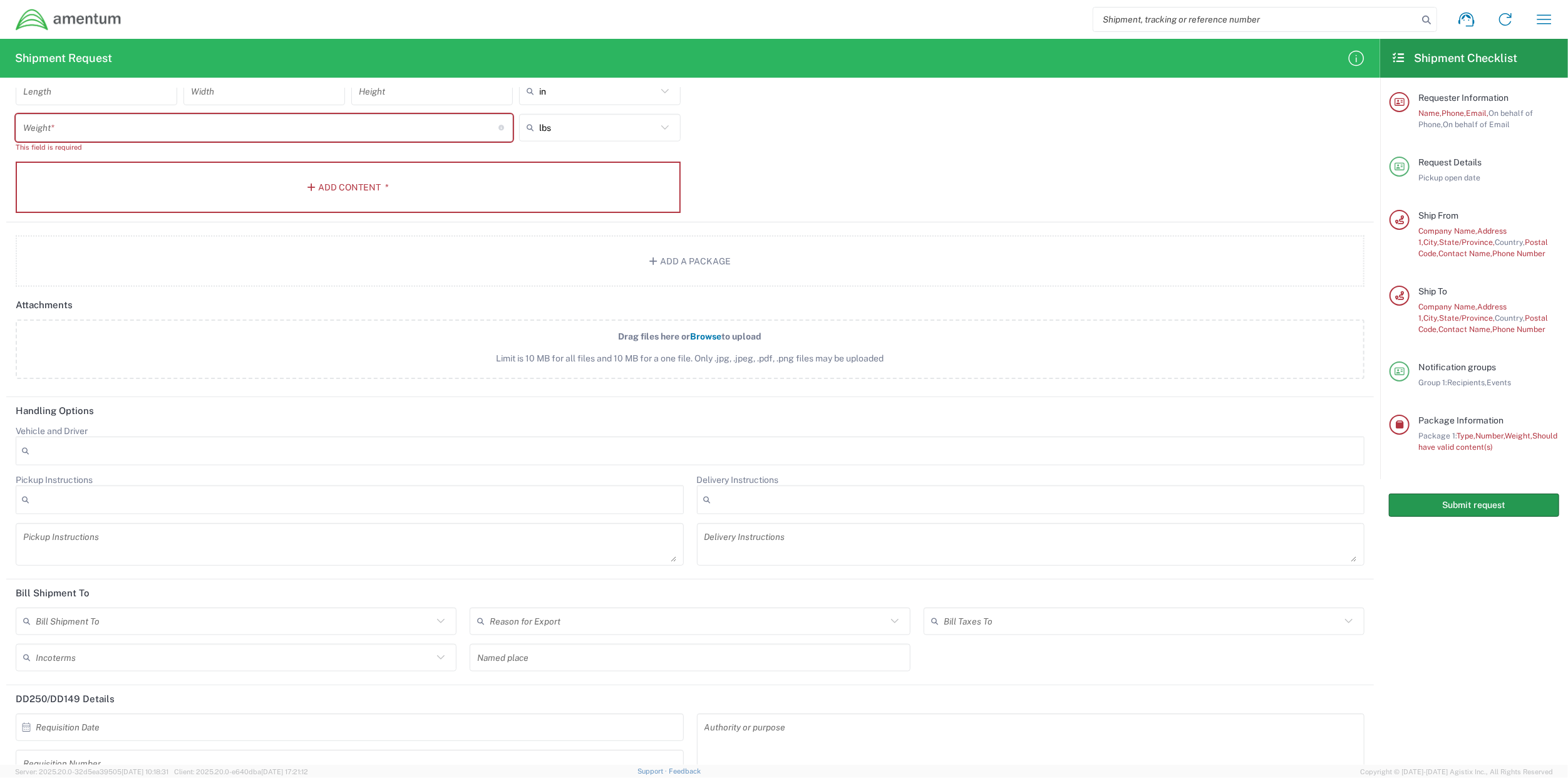
scroll to position [1338, 0]
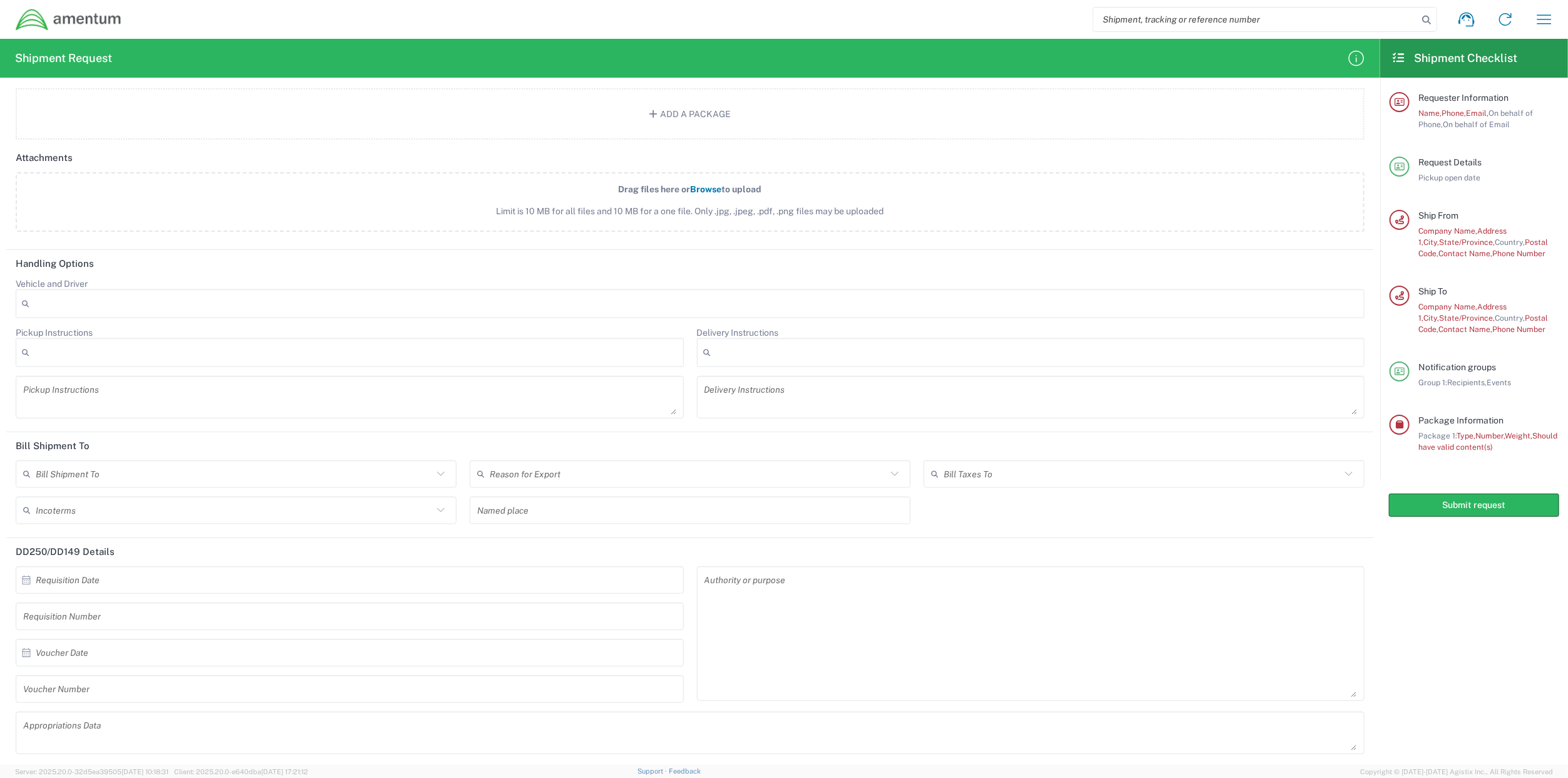
drag, startPoint x: 1269, startPoint y: 694, endPoint x: 1269, endPoint y: 688, distance: 6.0
click at [1269, 694] on div "Authority or purpose" at bounding box center [1031, 633] width 668 height 134
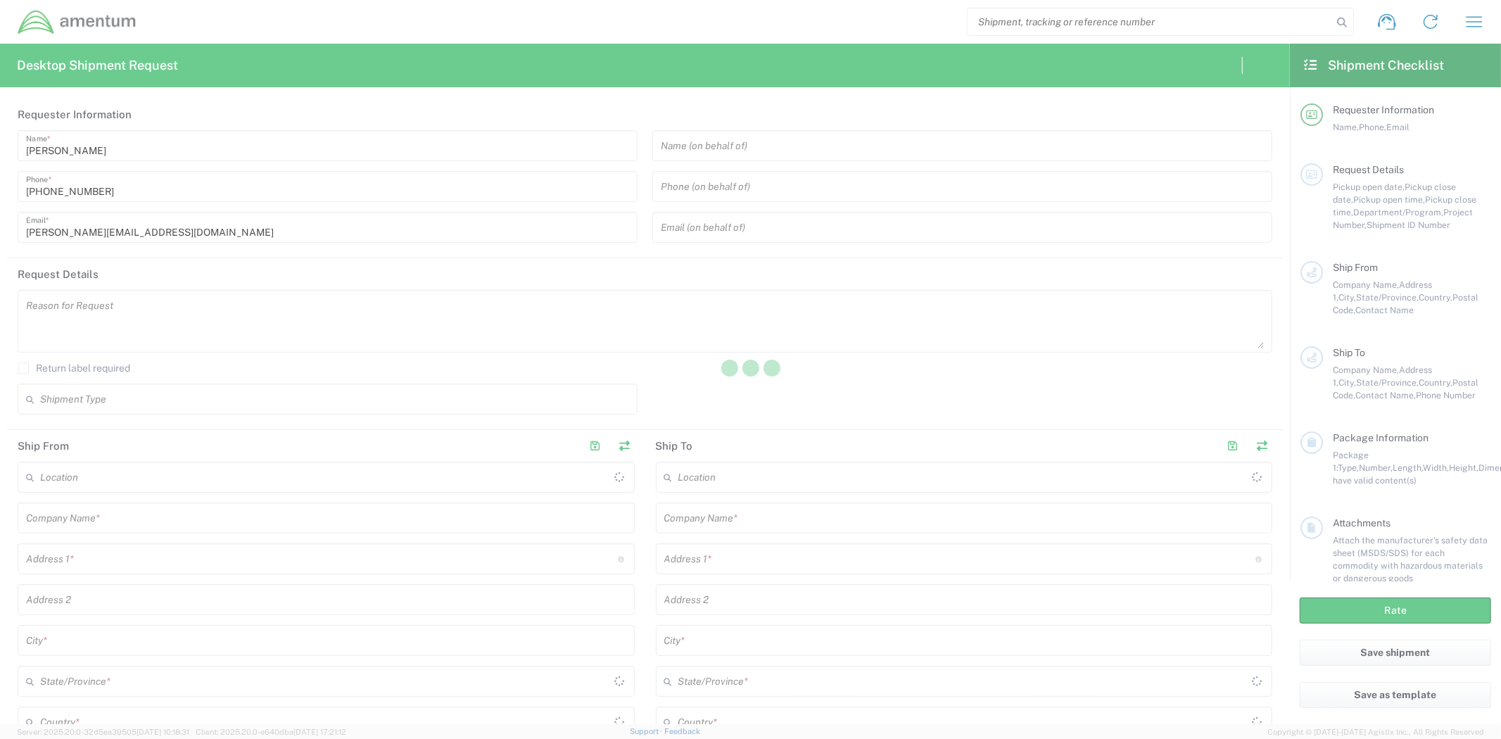
type input "[GEOGRAPHIC_DATA]"
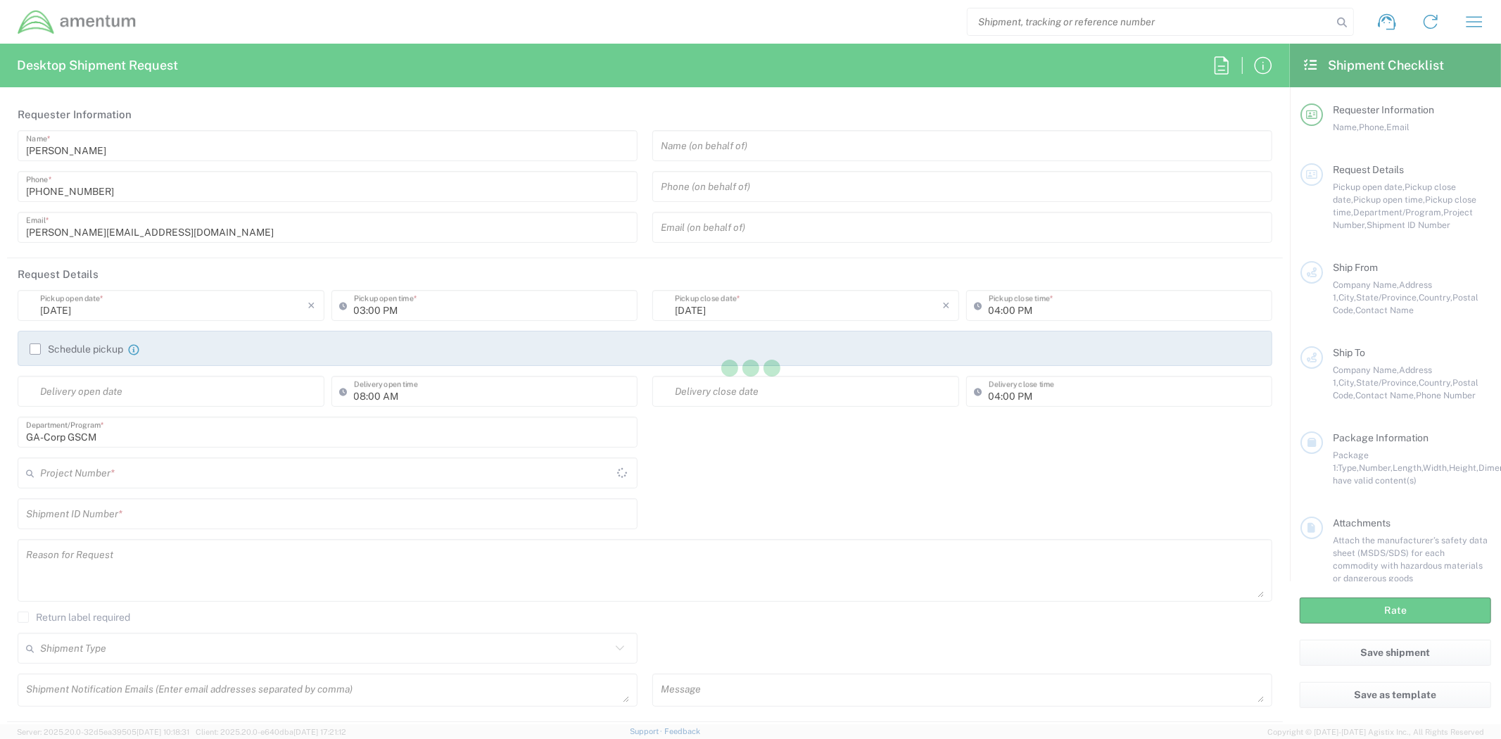
type input "[GEOGRAPHIC_DATA]"
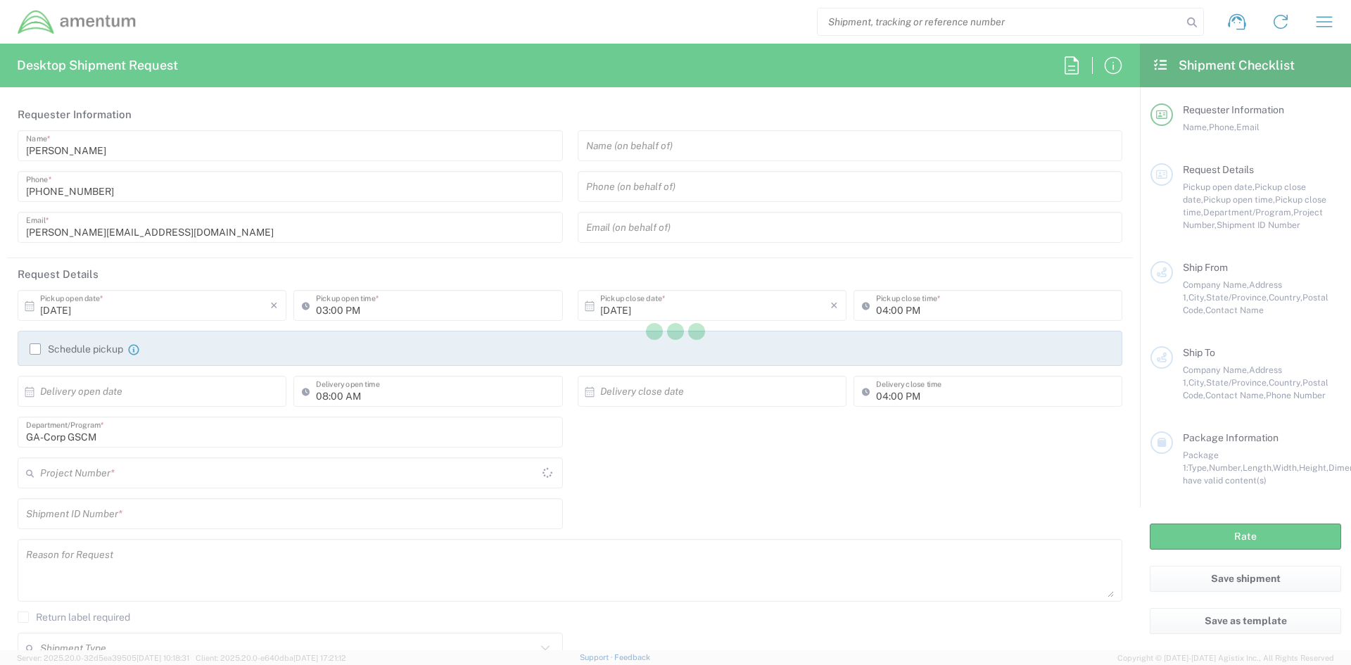
type input "ADMN.600294.MHMGT"
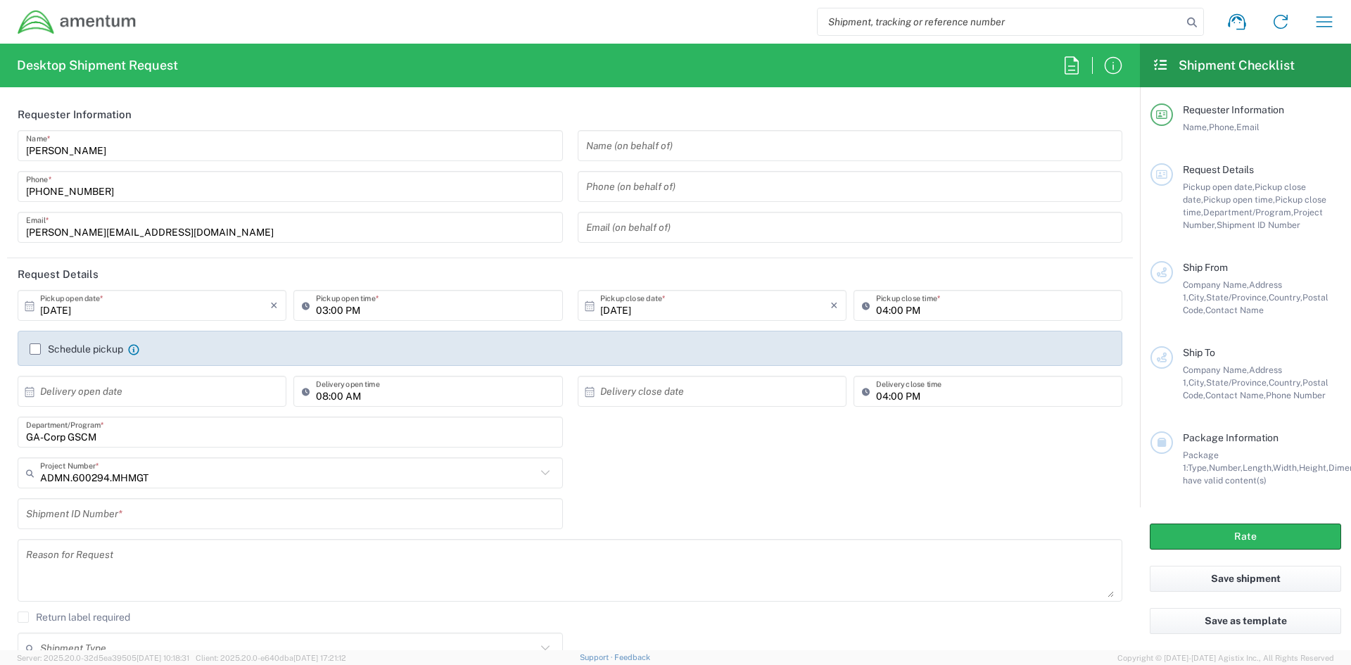
click at [172, 146] on input "[PERSON_NAME]" at bounding box center [290, 146] width 528 height 25
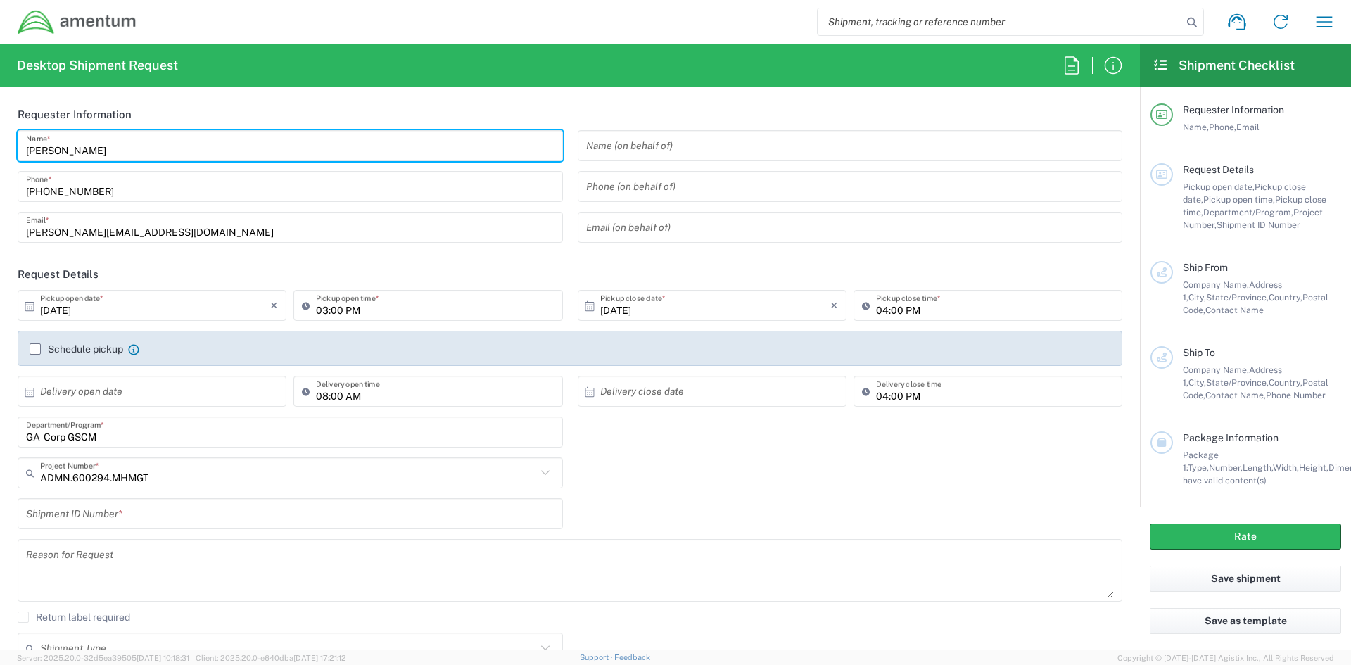
click at [711, 152] on input "text" at bounding box center [850, 146] width 528 height 25
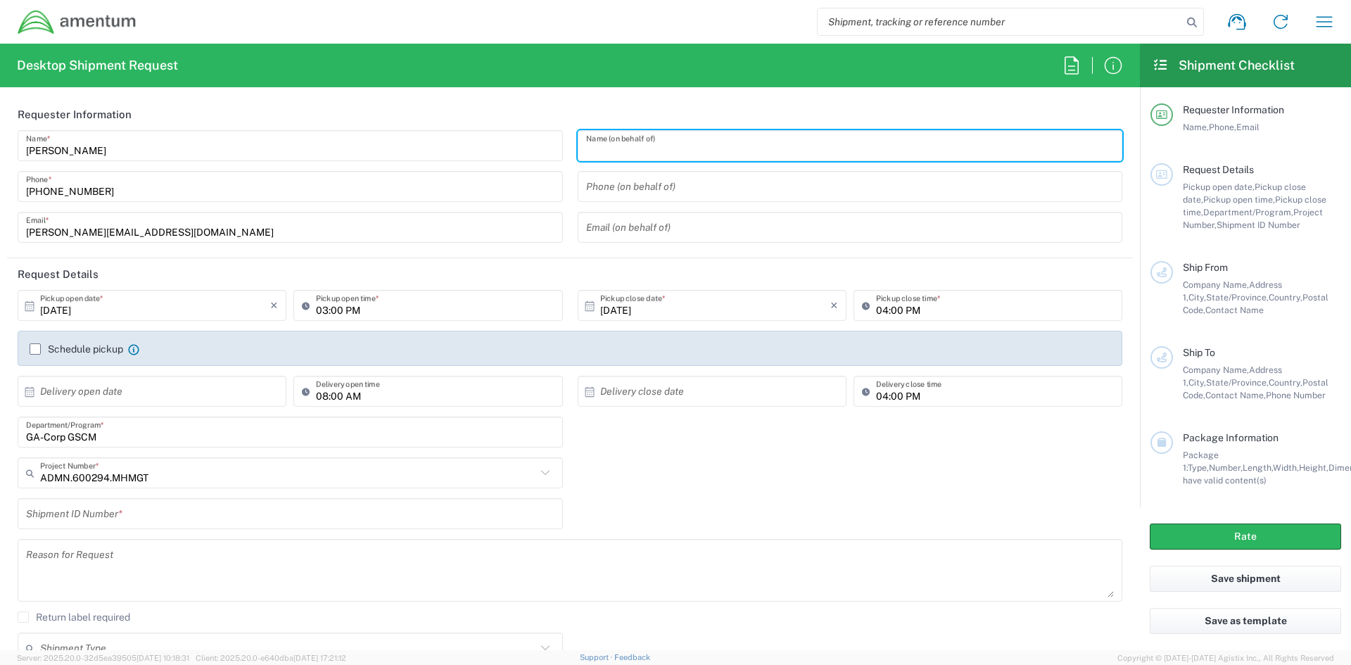
paste input "Jo Ann Rose"
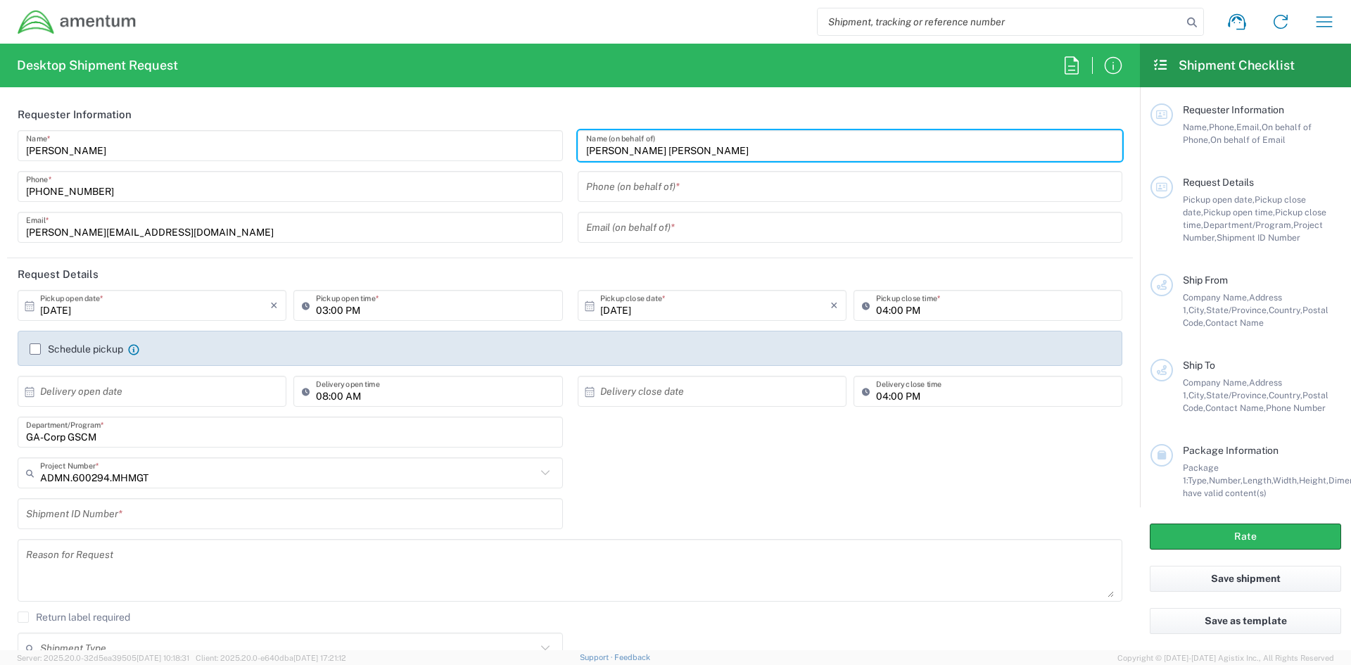
type input "Jo Ann Rose"
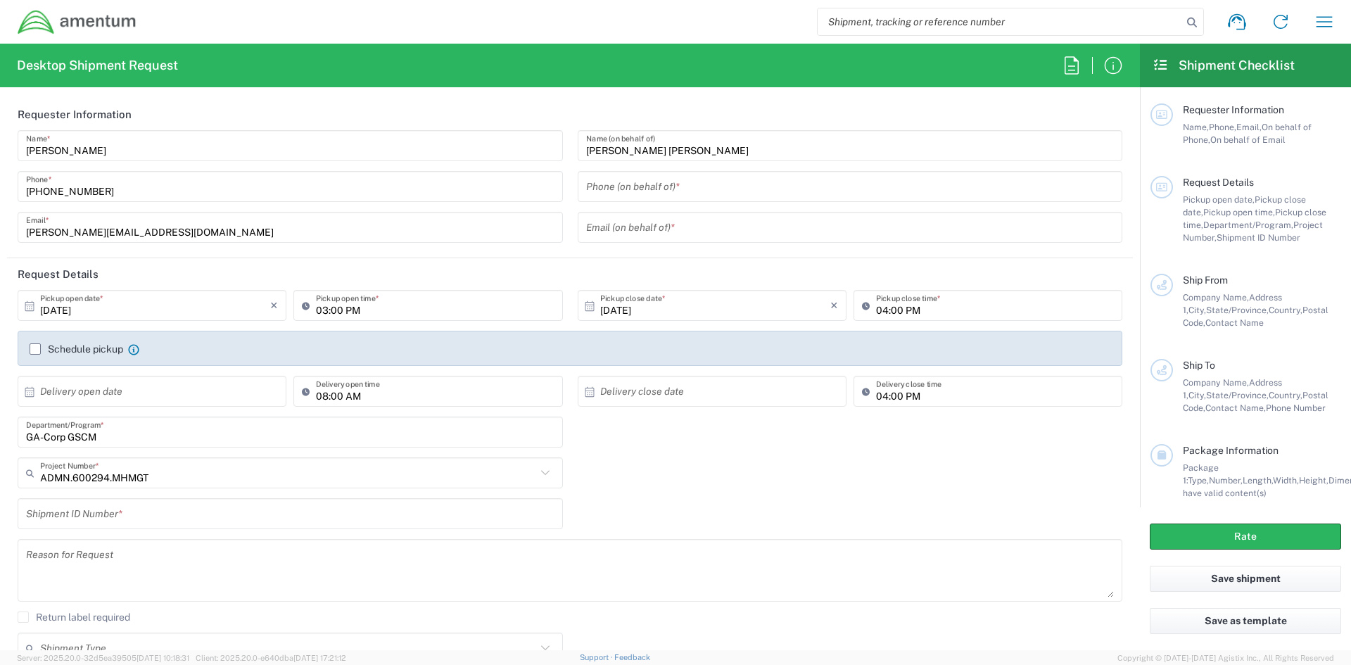
click at [734, 184] on input "tel" at bounding box center [850, 187] width 528 height 25
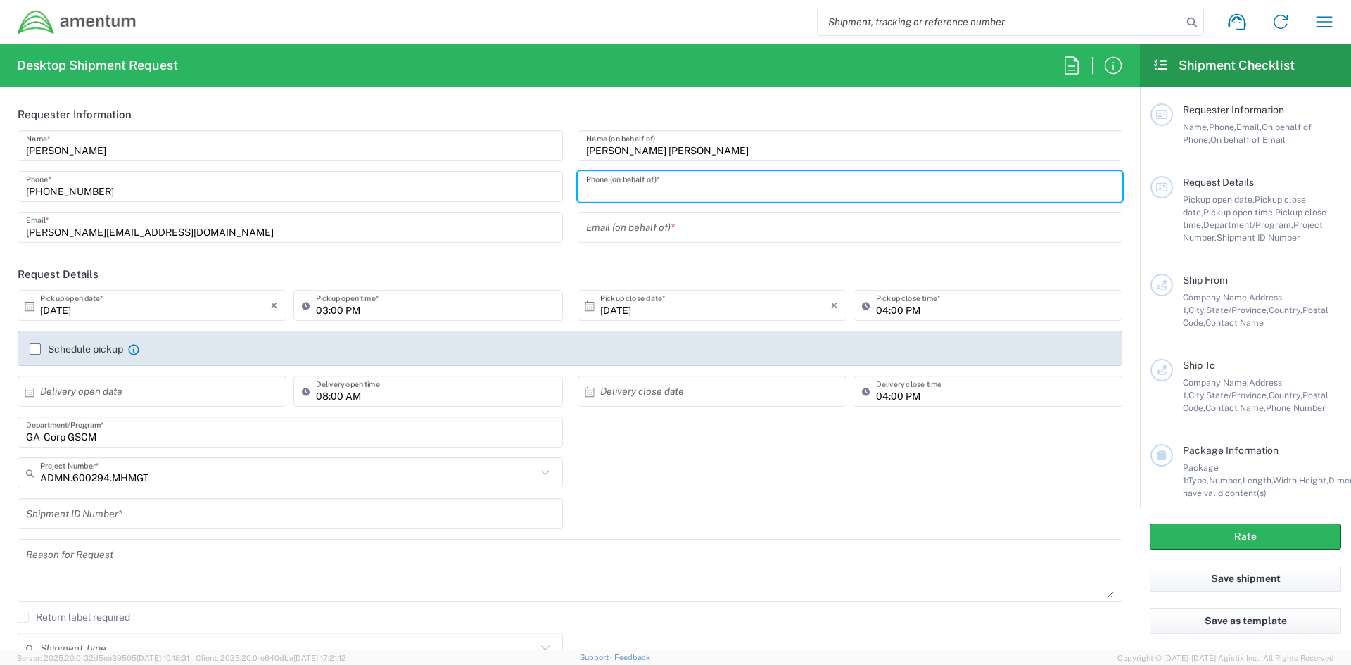
paste input "725.312.3595"
click at [599, 192] on input "725.312.3595" at bounding box center [850, 187] width 528 height 25
type input "725-312-3595"
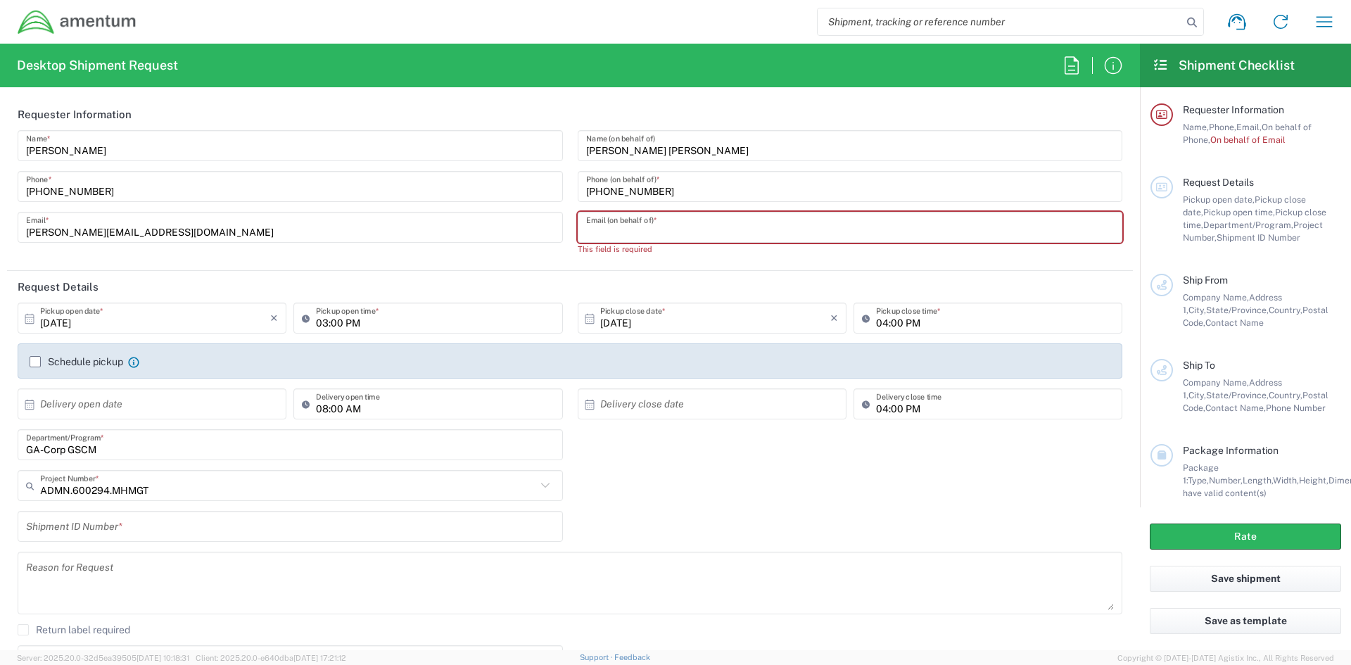
click at [670, 226] on input "text" at bounding box center [850, 227] width 528 height 25
paste input "JoAnn.Rose@Amentum.com"
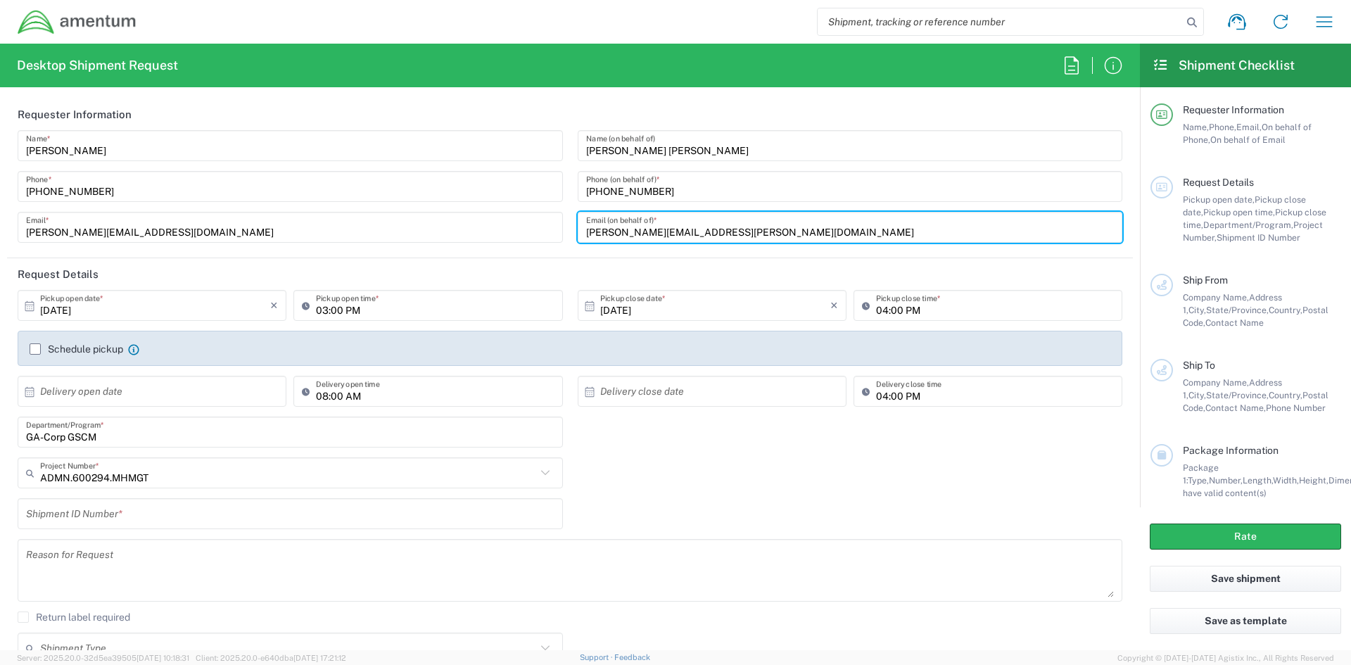
type input "JoAnn.Rose@Amentum.com"
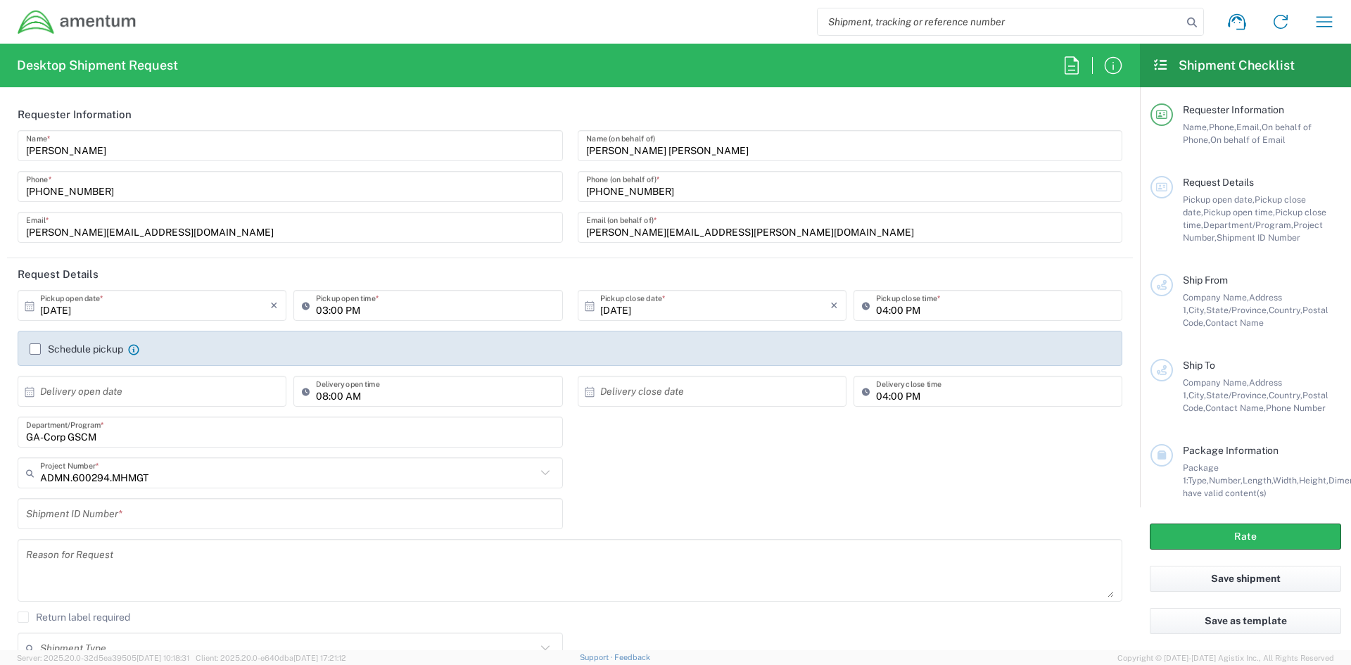
click at [28, 306] on icon at bounding box center [29, 306] width 13 height 13
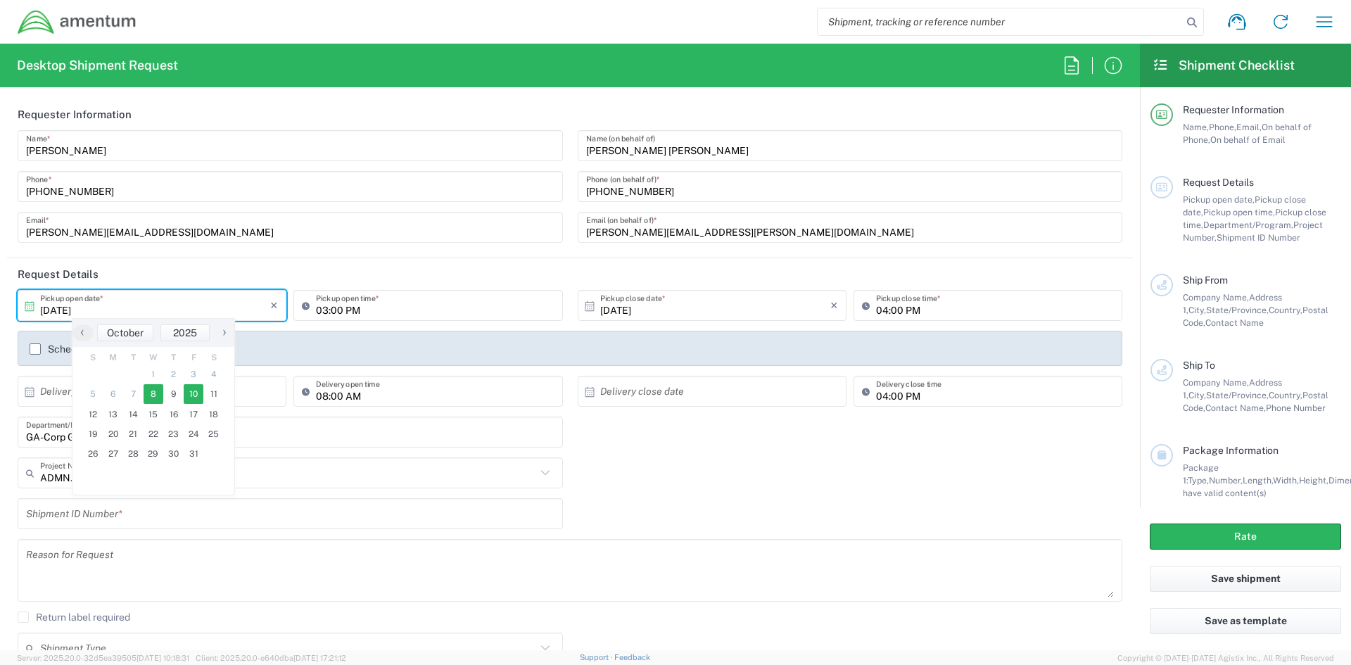
click at [186, 398] on span "10" at bounding box center [194, 394] width 20 height 20
type input "10/10/2025"
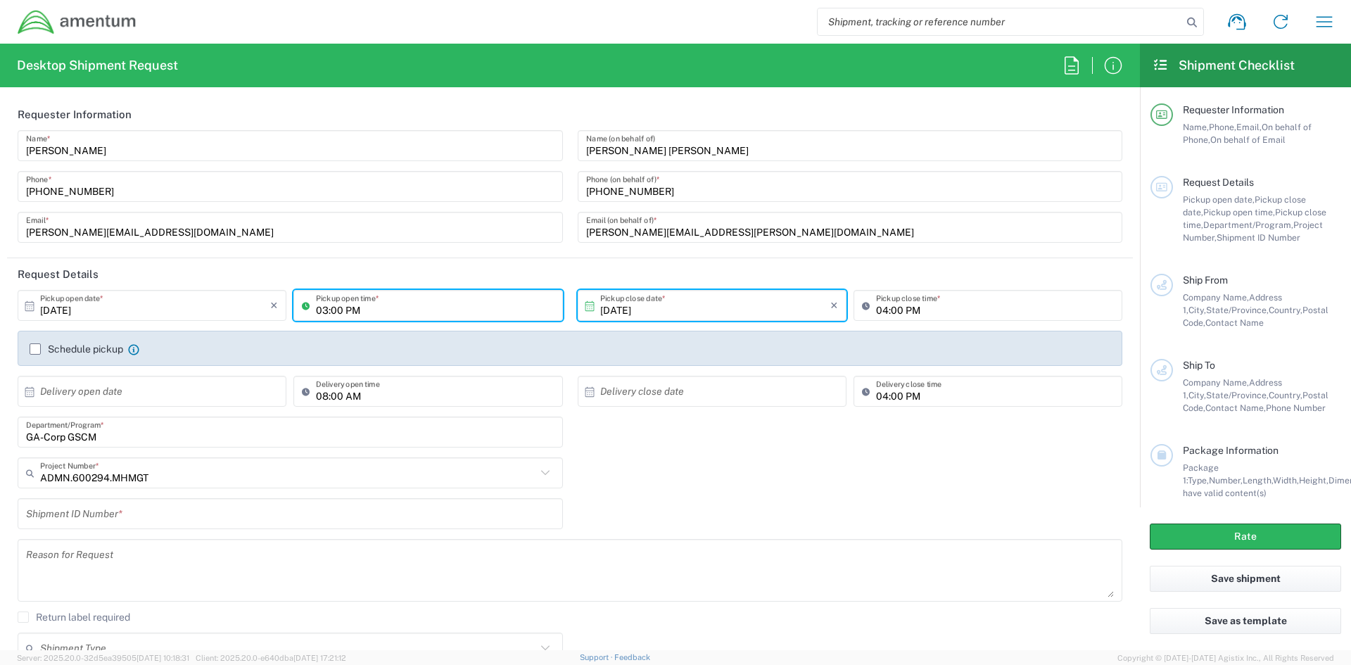
click at [319, 310] on input "03:00 PM" at bounding box center [435, 305] width 238 height 25
click at [357, 312] on input "09:00 PM" at bounding box center [435, 305] width 238 height 25
type input "09:00 AM"
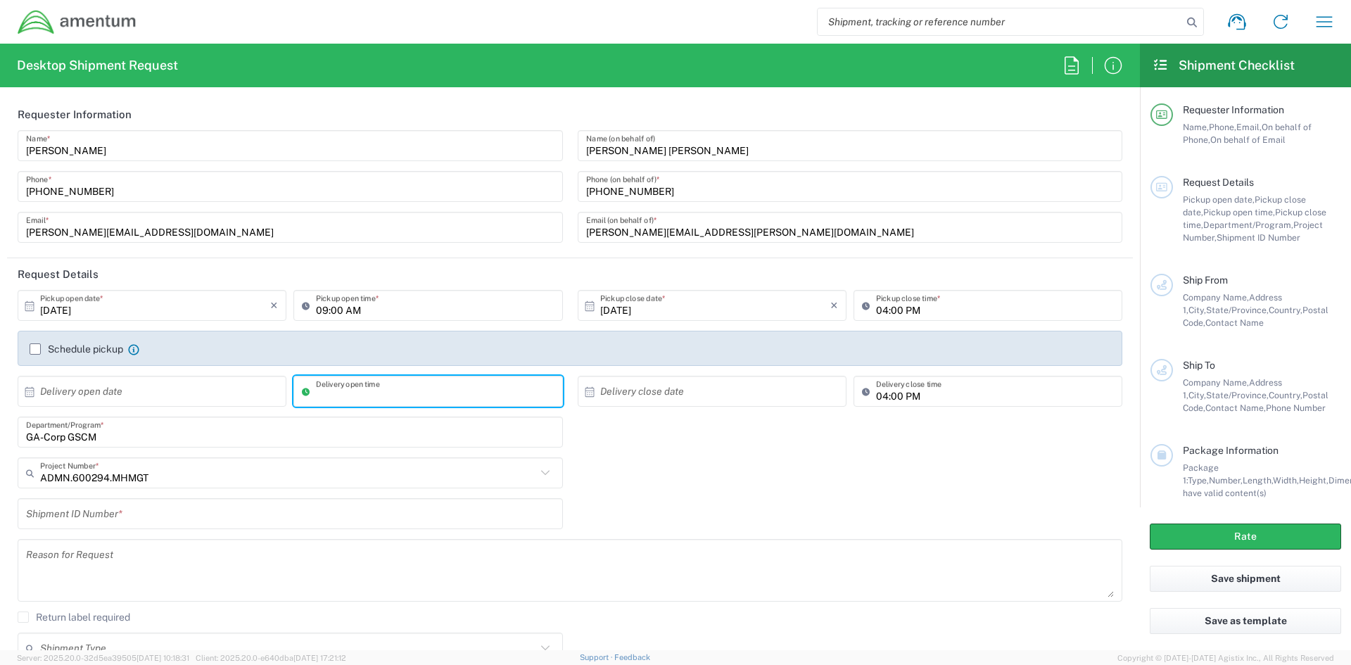
type input "08:00 AM"
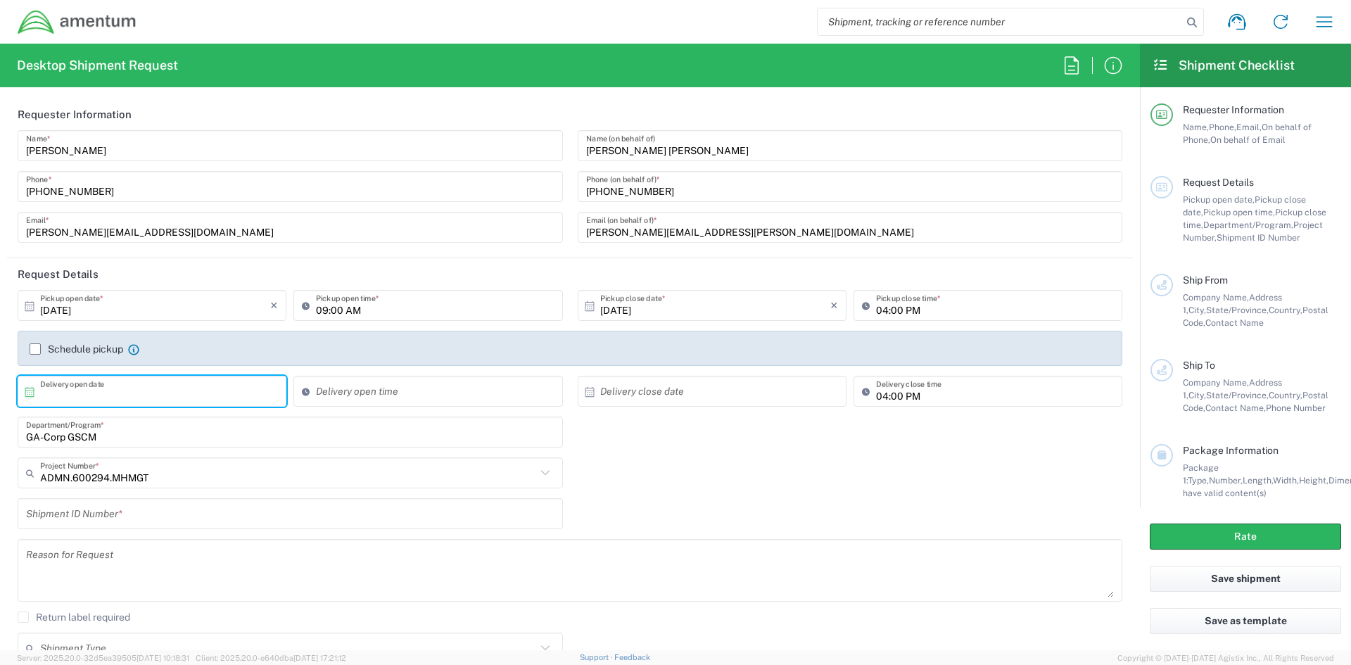
type input "02:59 PM"
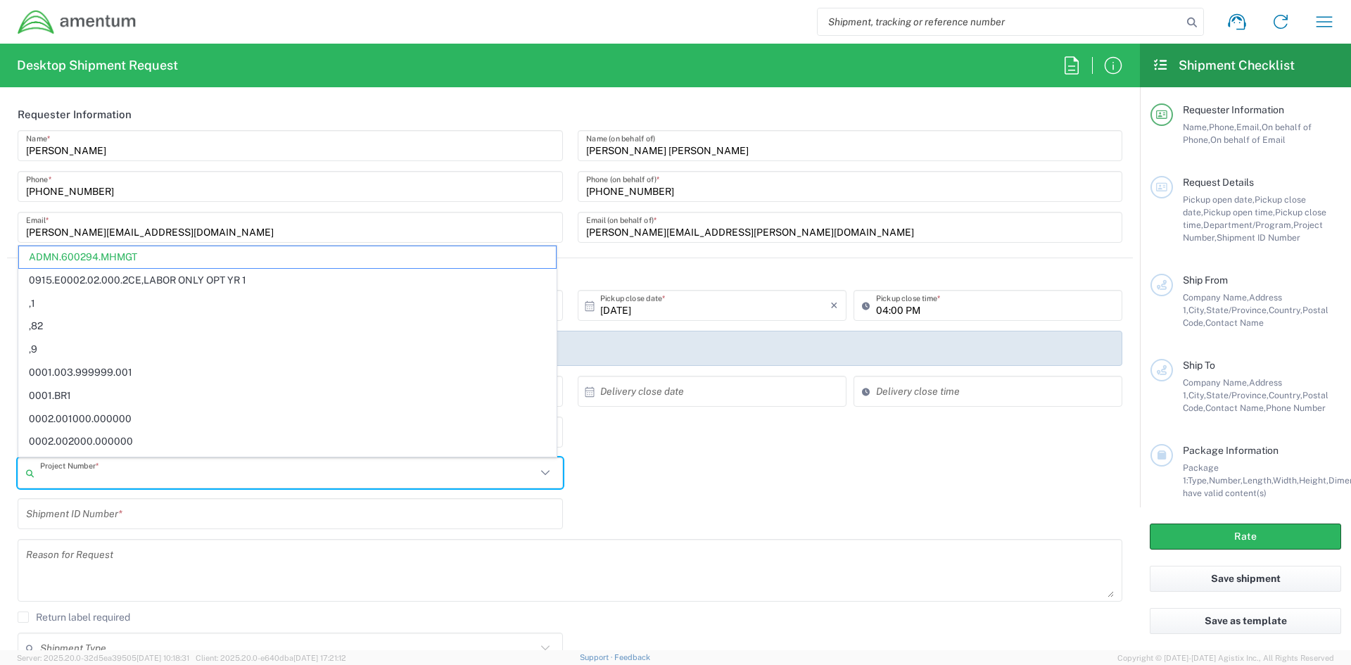
click at [180, 479] on input "text" at bounding box center [288, 473] width 496 height 25
type input "ADMN.600294.MHMGT"
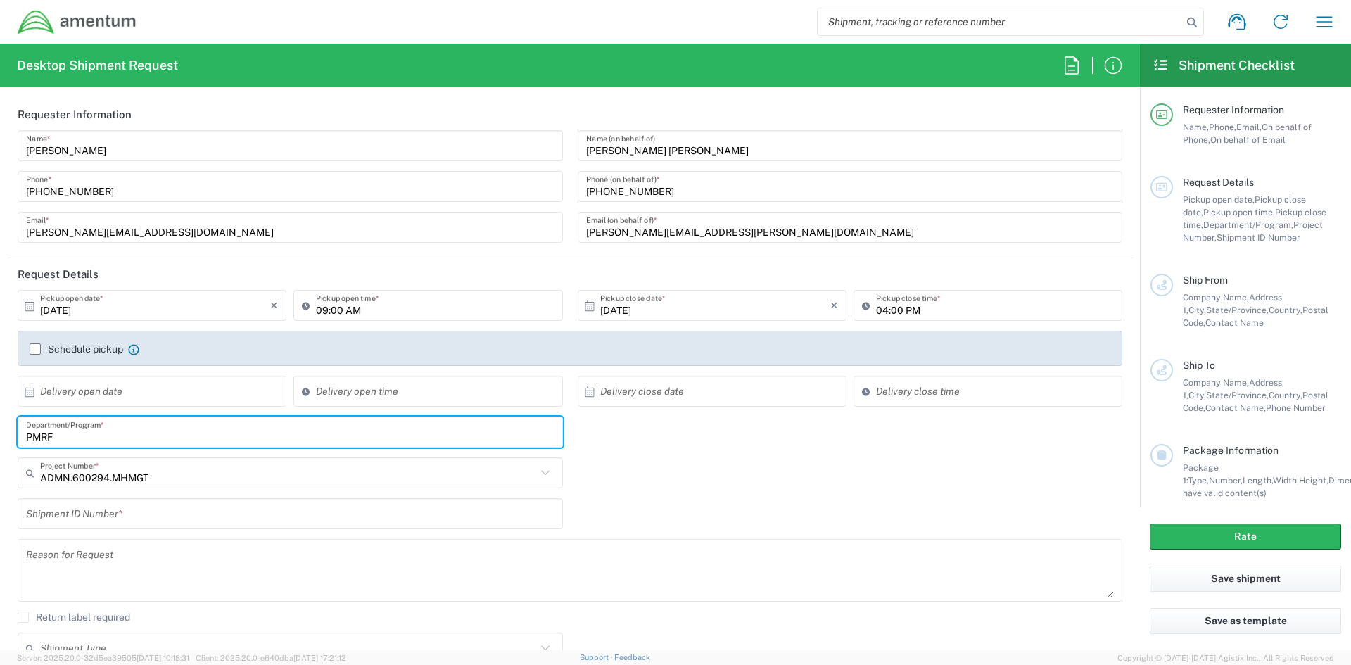
type input "PMRF"
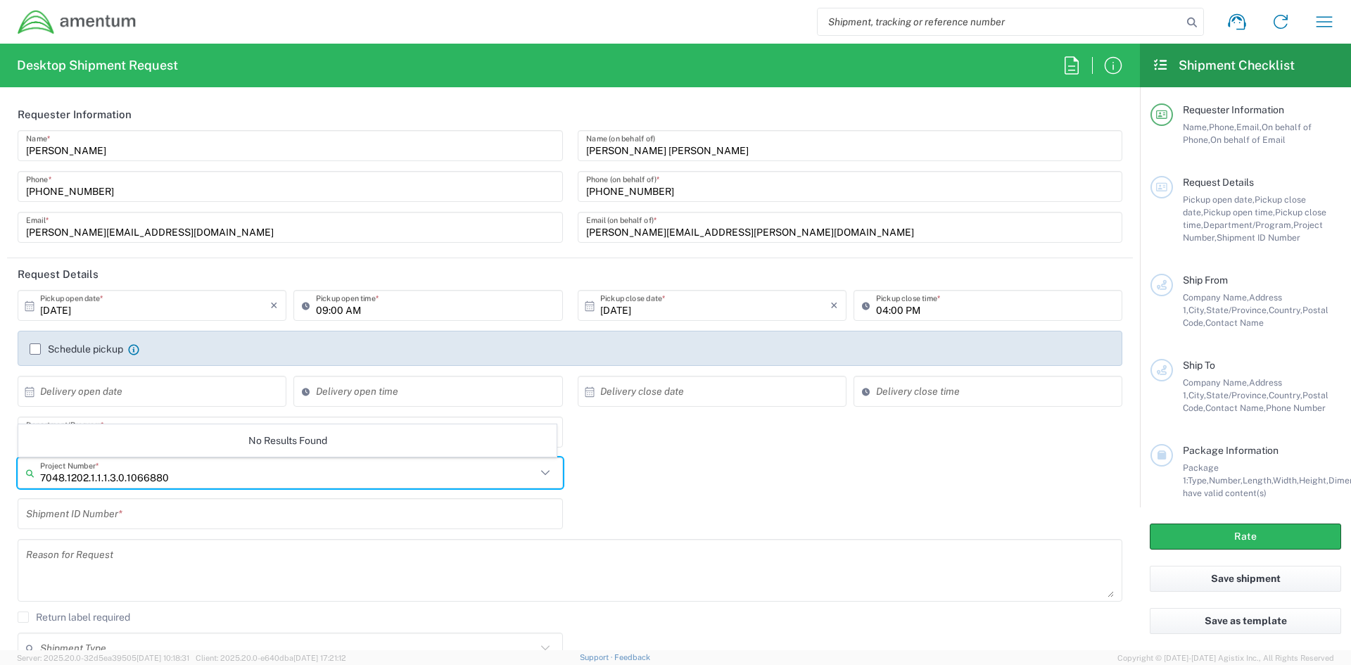
type input "7048.1202.1.1.1.3.0.10668802"
drag, startPoint x: 180, startPoint y: 479, endPoint x: -44, endPoint y: 480, distance: 224.5
click at [0, 480] on html "Shipment request Shipment tracking Shipment estimator Desktop shipment request …" at bounding box center [675, 332] width 1351 height 665
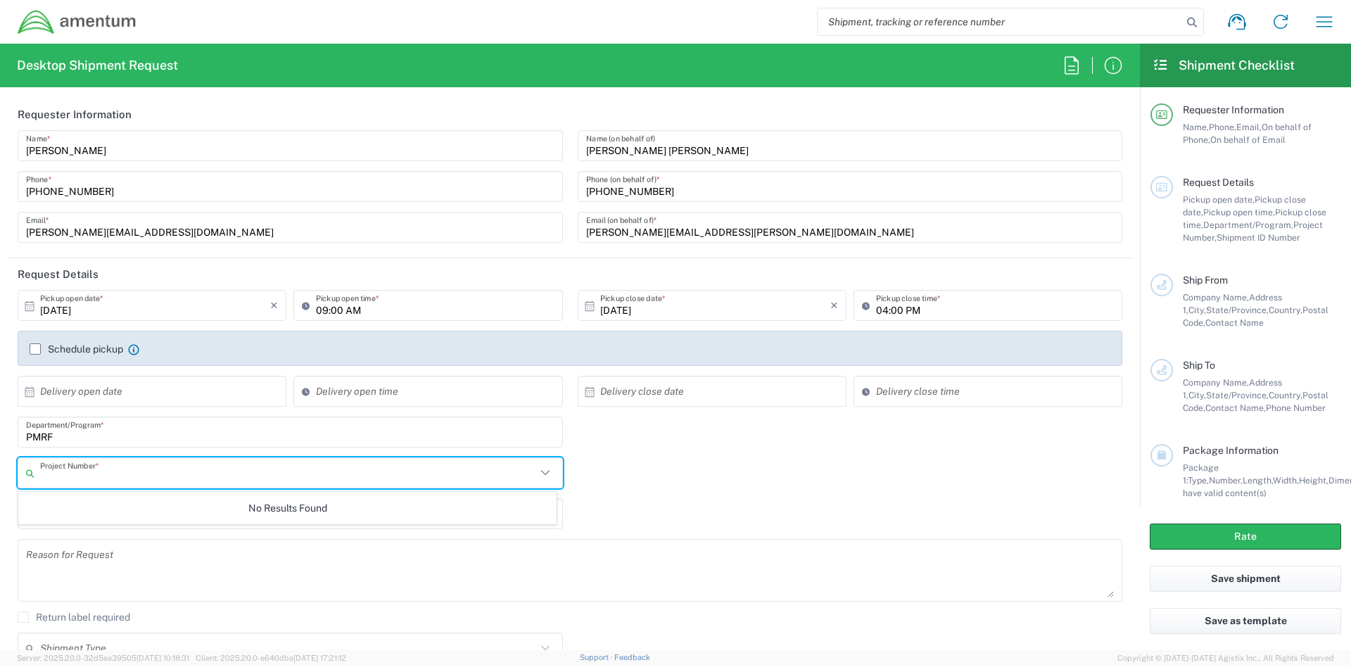
click at [125, 477] on input "text" at bounding box center [288, 473] width 496 height 25
paste input "JoAnn.Rose@Amentum.com"
type input "JoAnn.Rose@Amentum.com"
drag, startPoint x: 205, startPoint y: 473, endPoint x: -217, endPoint y: 412, distance: 425.9
click at [0, 412] on html "Shipment request Shipment tracking Shipment estimator Desktop shipment request …" at bounding box center [675, 332] width 1351 height 665
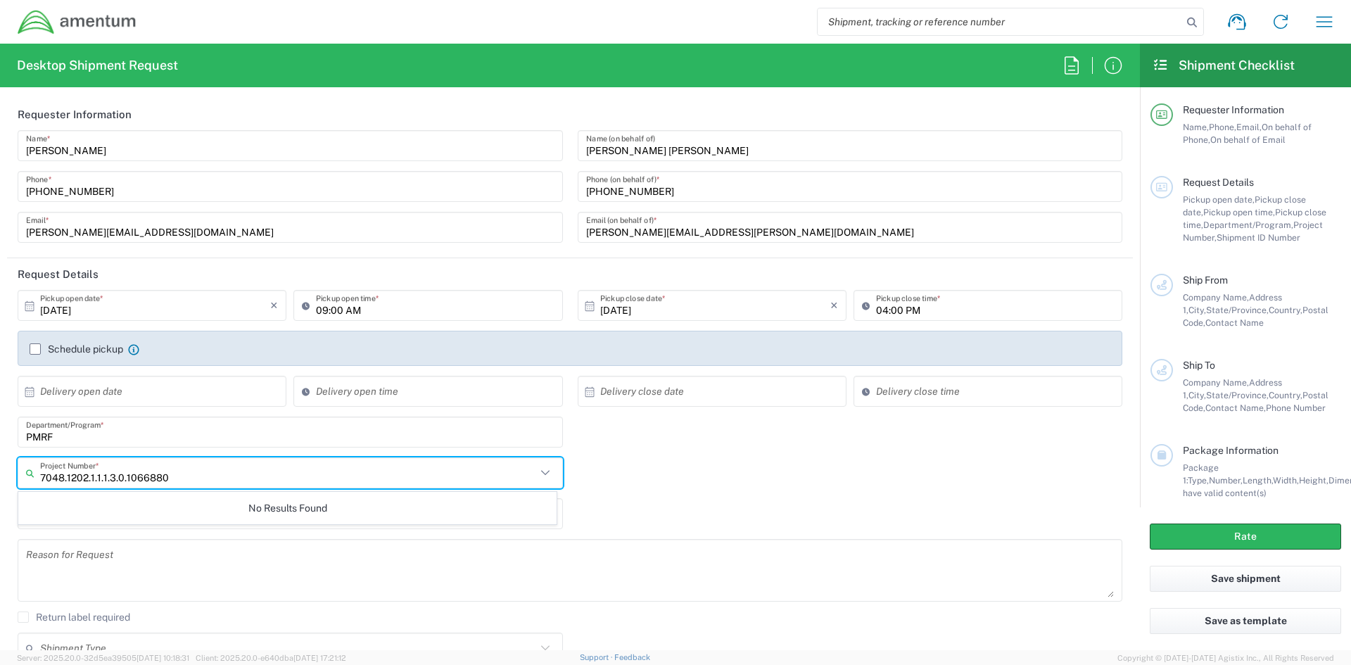
type input "7048.1202.1.1.1.3.0.10668802"
drag, startPoint x: 181, startPoint y: 481, endPoint x: -3, endPoint y: 467, distance: 184.3
click at [0, 467] on html "Shipment request Shipment tracking Shipment estimator Desktop shipment request …" at bounding box center [675, 332] width 1351 height 665
click at [65, 477] on input "text" at bounding box center [288, 473] width 496 height 25
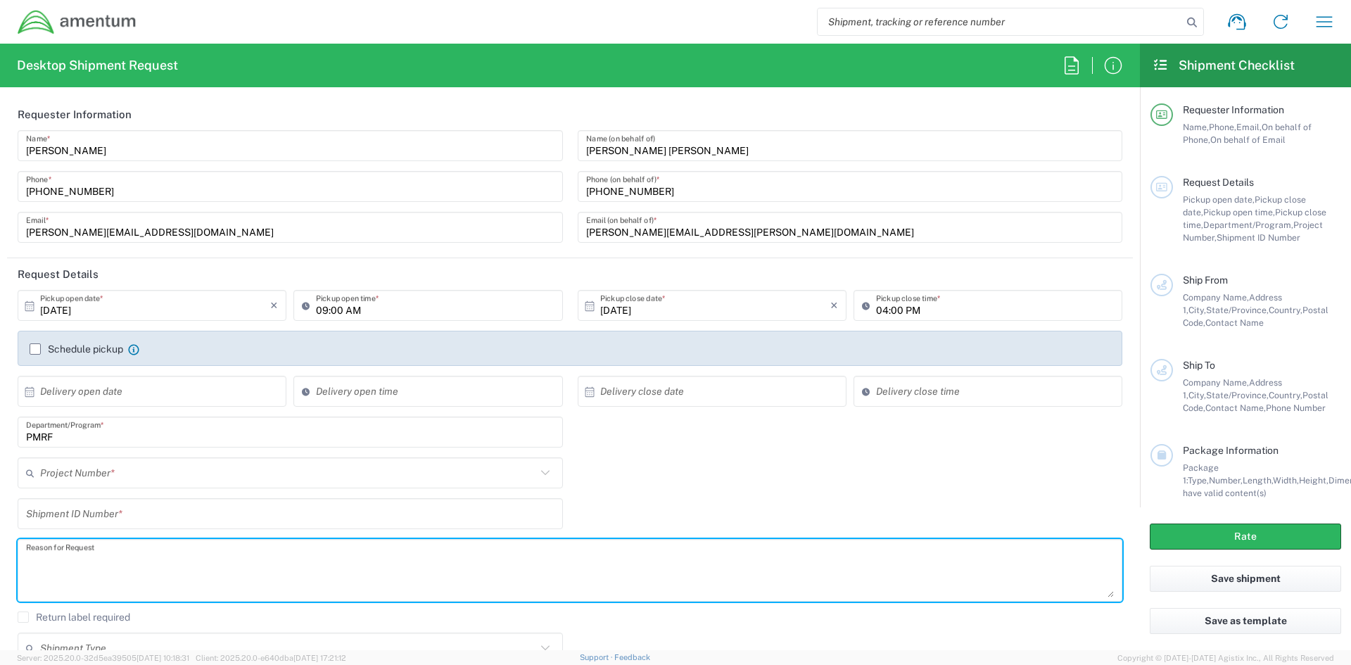
click at [174, 570] on textarea at bounding box center [570, 570] width 1088 height 54
drag, startPoint x: 174, startPoint y: 570, endPoint x: -1, endPoint y: 559, distance: 174.8
click at [0, 559] on html "Shipment request Shipment tracking Shipment estimator Desktop shipment request …" at bounding box center [675, 332] width 1351 height 665
type textarea "7048.1202.1.1.1.3.0.10668802"
click at [106, 474] on input "text" at bounding box center [288, 473] width 496 height 25
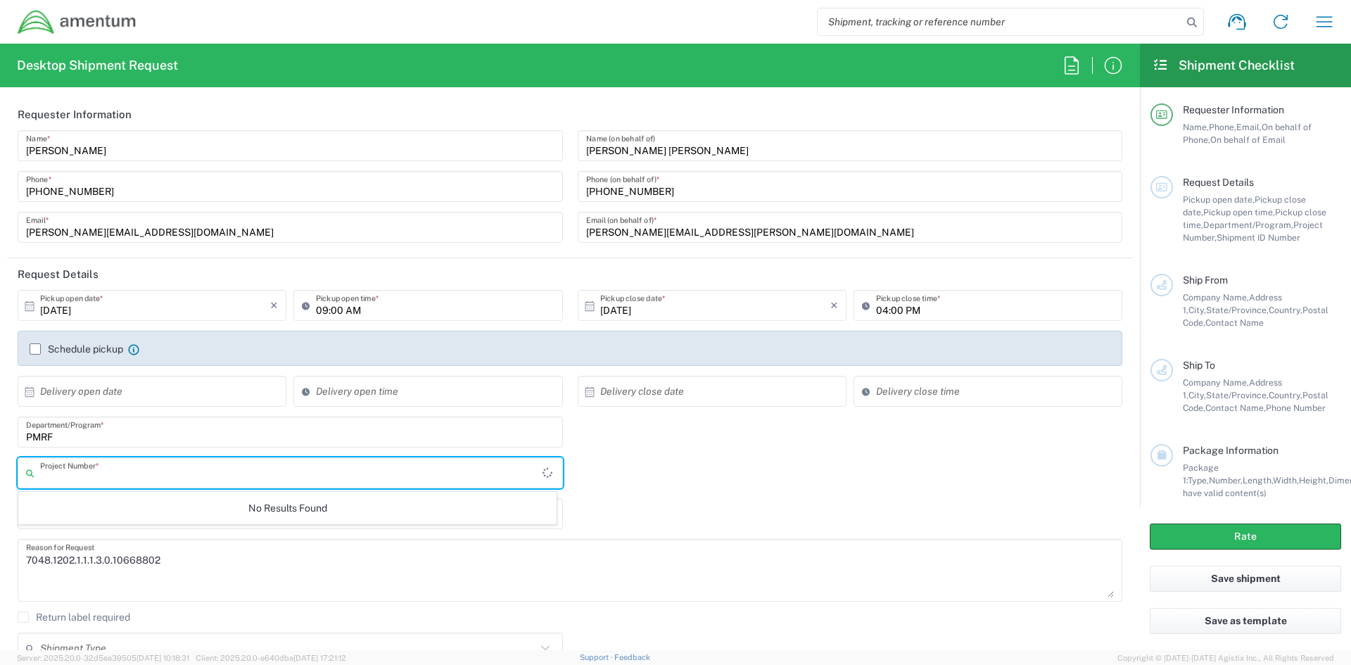
paste input "7048.1202.1.1.1.3.0.10668802"
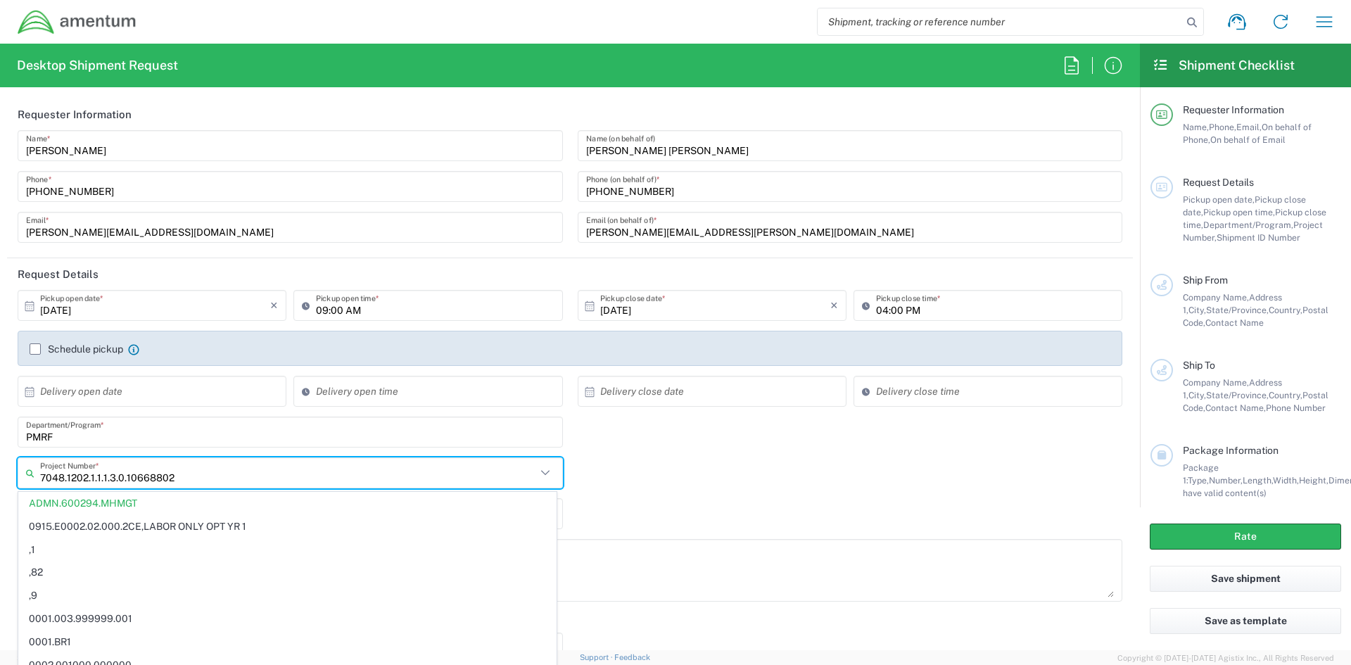
click at [249, 475] on input "7048.1202.1.1.1.3.0.10668802" at bounding box center [288, 473] width 496 height 25
type input "ADMN.600294.MHMGT"
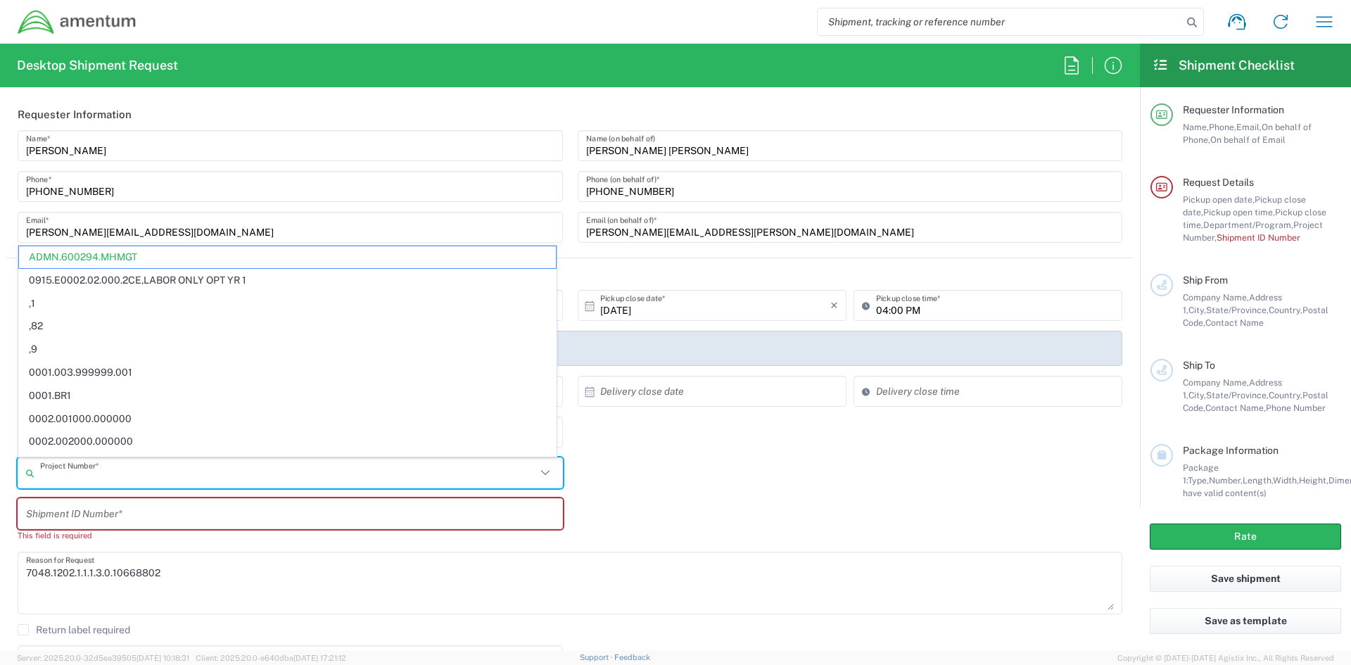
click at [210, 481] on input "text" at bounding box center [288, 473] width 496 height 25
click at [198, 509] on input "text" at bounding box center [290, 514] width 528 height 25
type input "ADMN.600294.MHMGT"
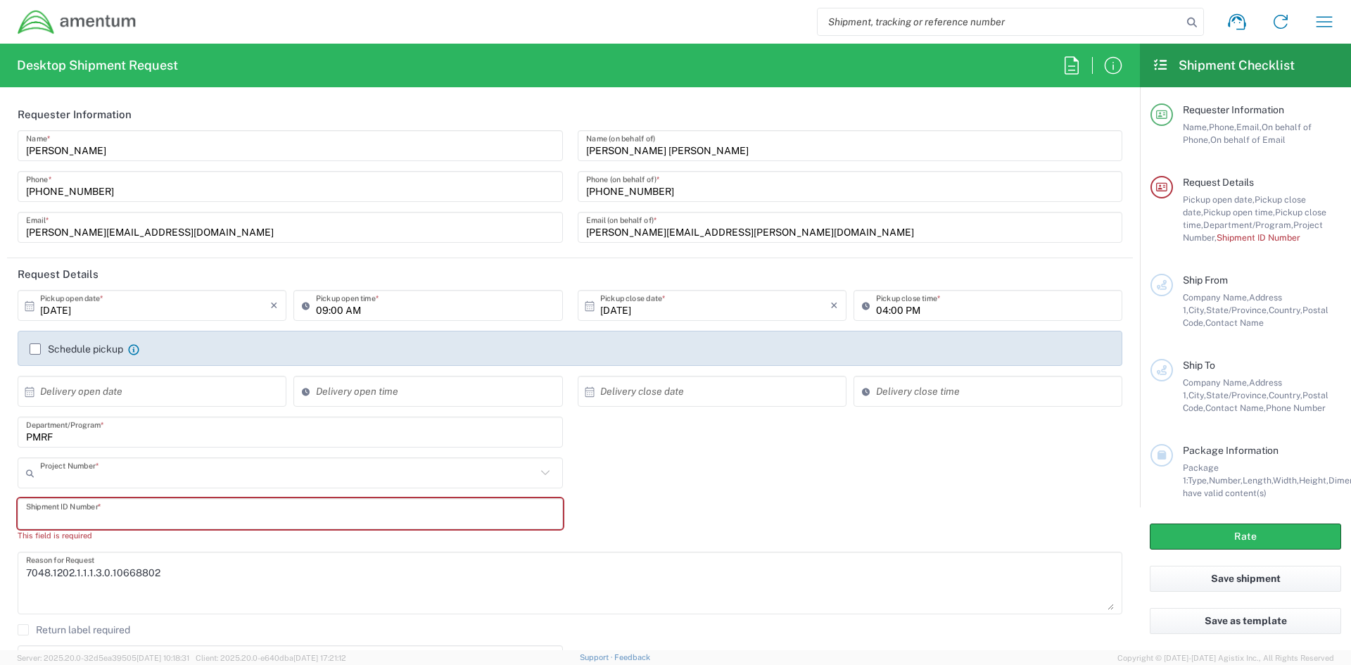
click at [222, 477] on input "text" at bounding box center [288, 473] width 496 height 25
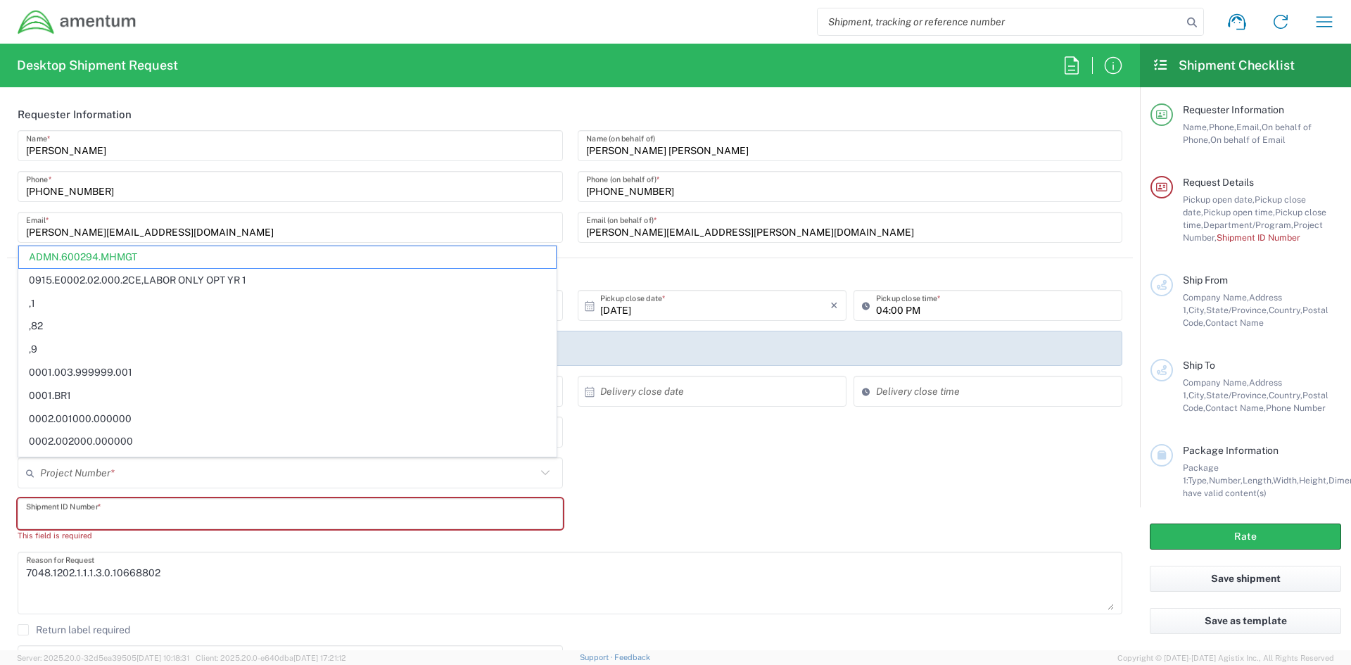
click at [202, 515] on input "text" at bounding box center [290, 514] width 528 height 25
type input "ADMN.600294.MHMGT"
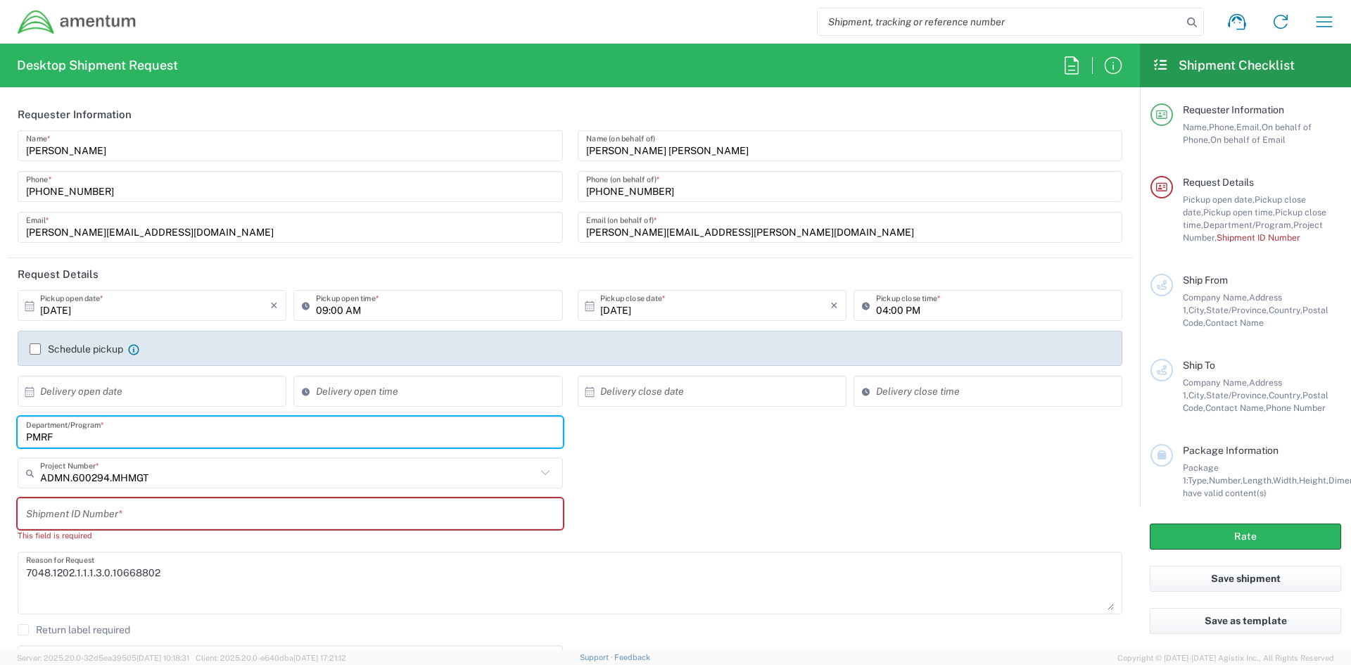
drag, startPoint x: 65, startPoint y: 439, endPoint x: -23, endPoint y: 436, distance: 88.0
click at [0, 436] on html "Shipment request Shipment tracking Shipment estimator Desktop shipment request …" at bounding box center [675, 332] width 1351 height 665
click at [130, 513] on input "text" at bounding box center [290, 514] width 528 height 25
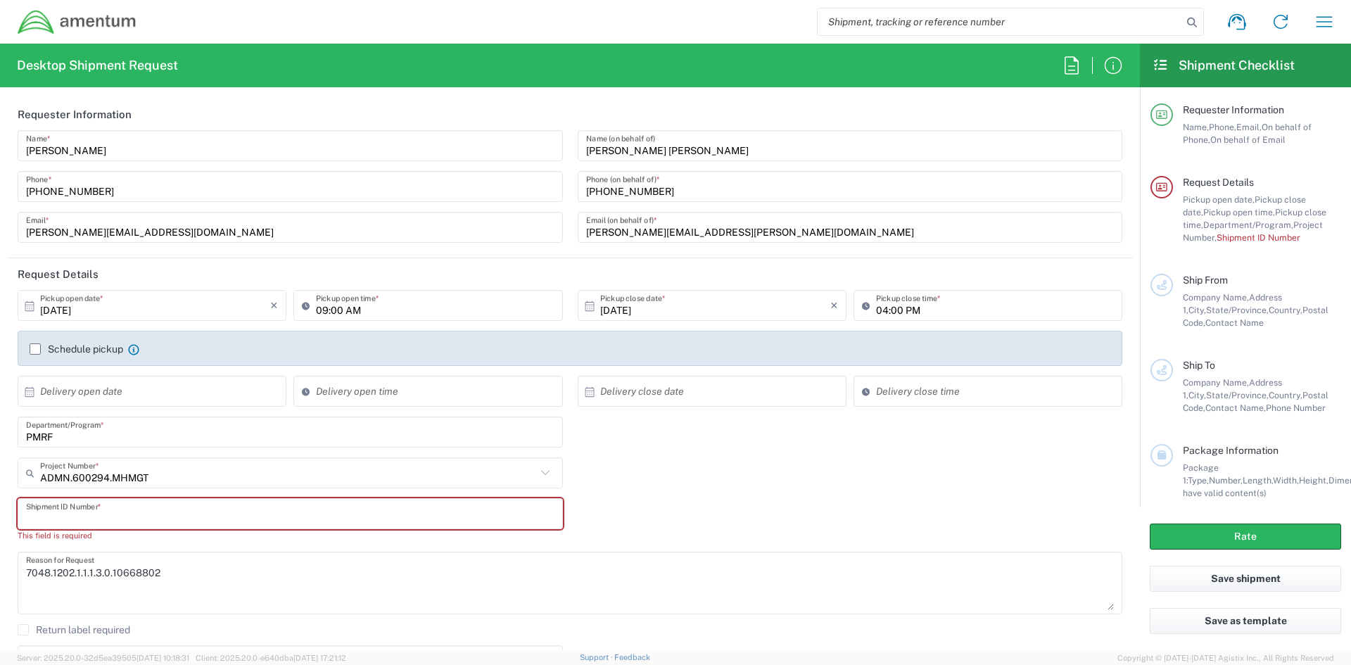
paste input "PMRF"
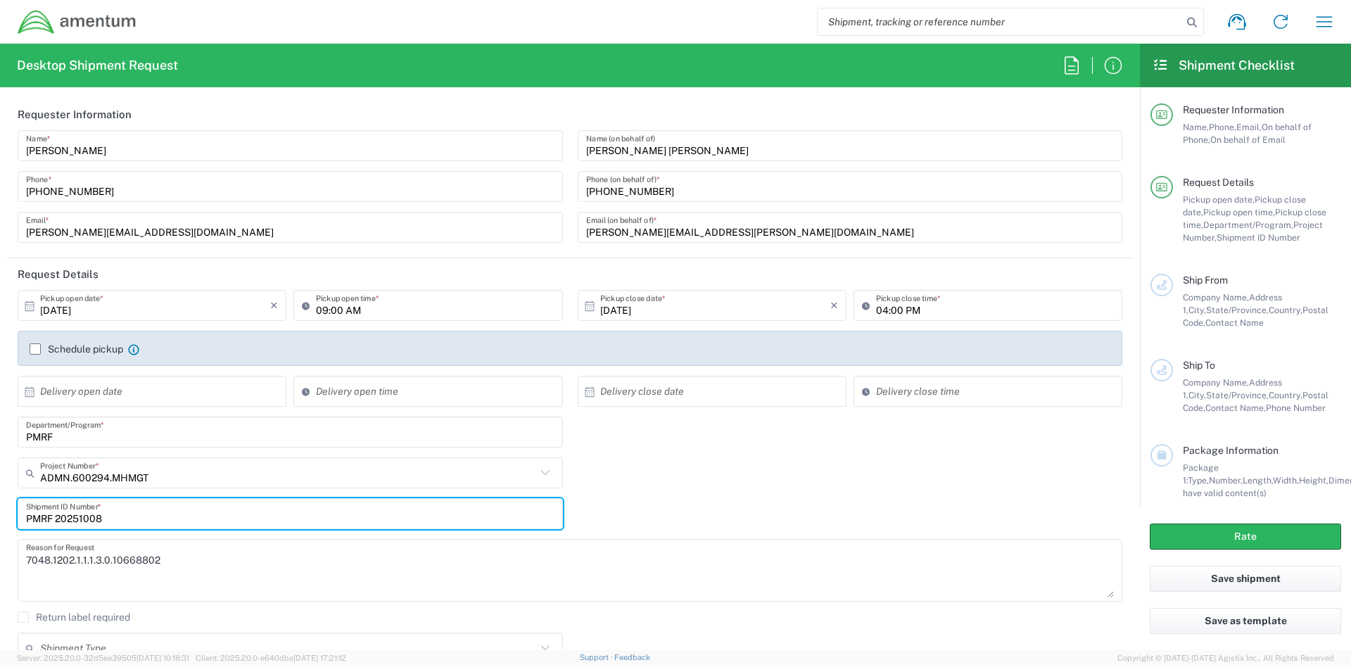
type input "PMRF 20251008"
click at [229, 481] on input "text" at bounding box center [288, 473] width 496 height 25
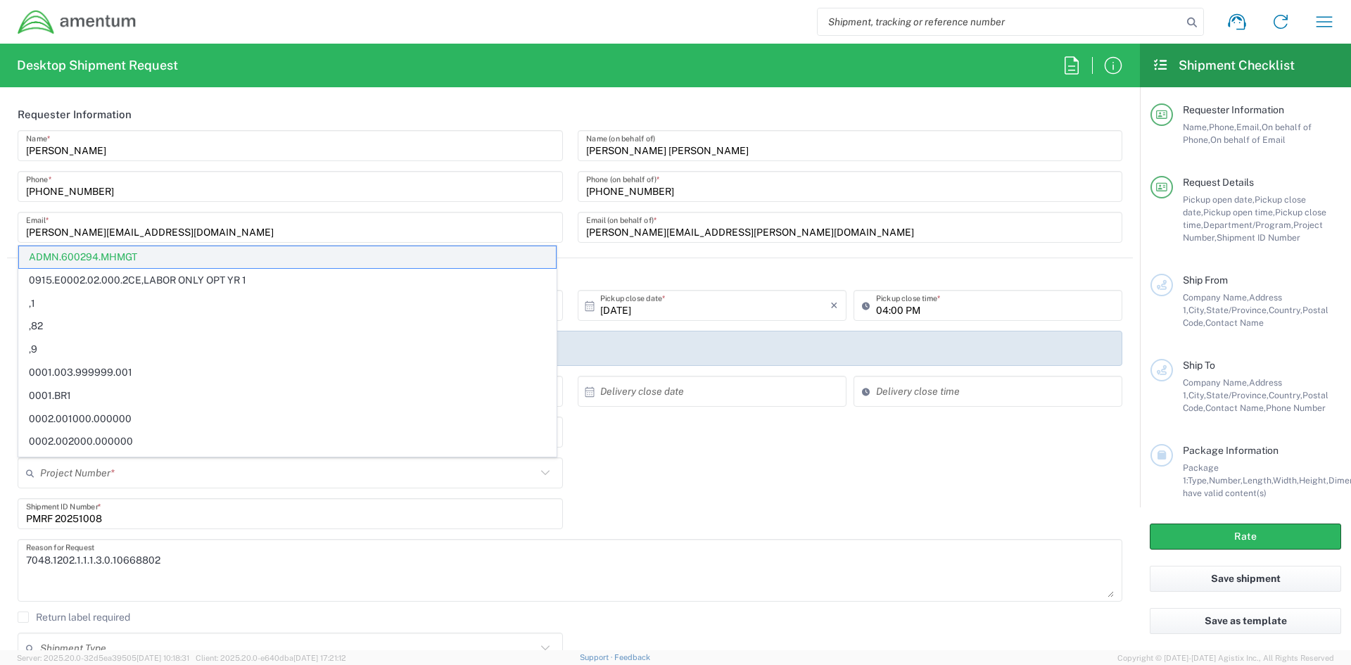
click at [138, 260] on span "ADMN.600294.MHMGT" at bounding box center [287, 257] width 537 height 22
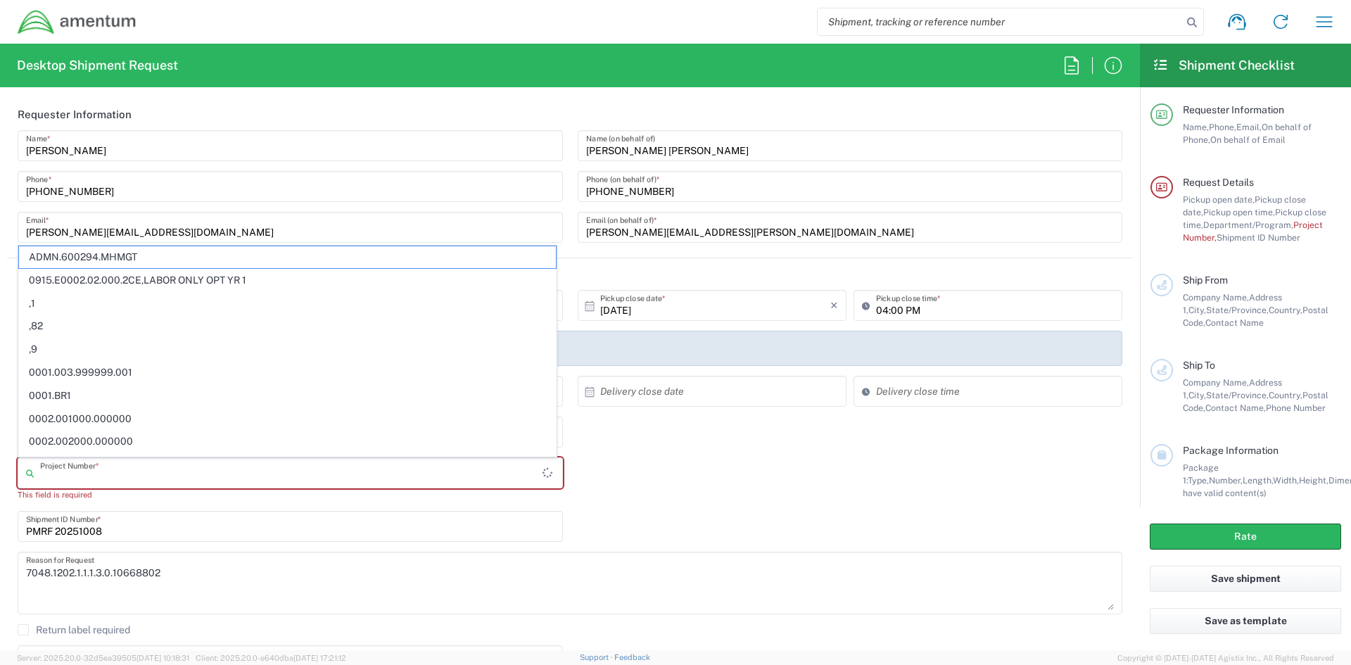
click at [101, 469] on input "text" at bounding box center [291, 473] width 502 height 25
type input "7"
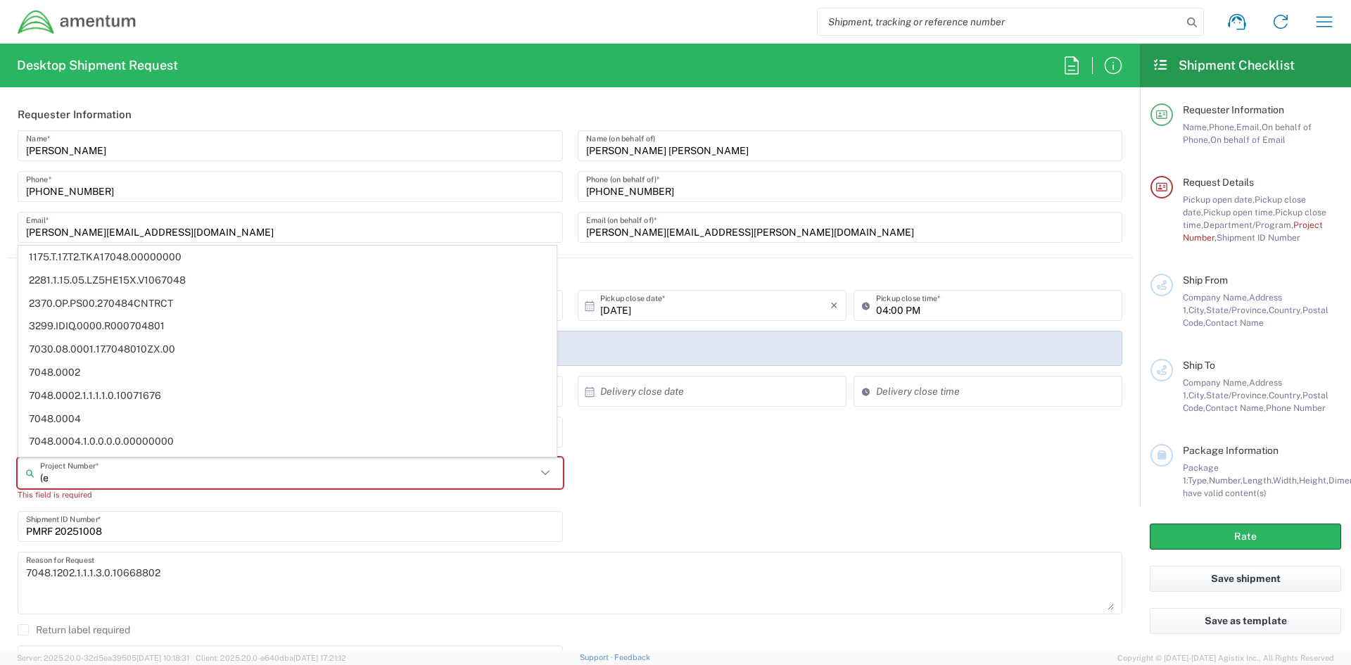
type input "("
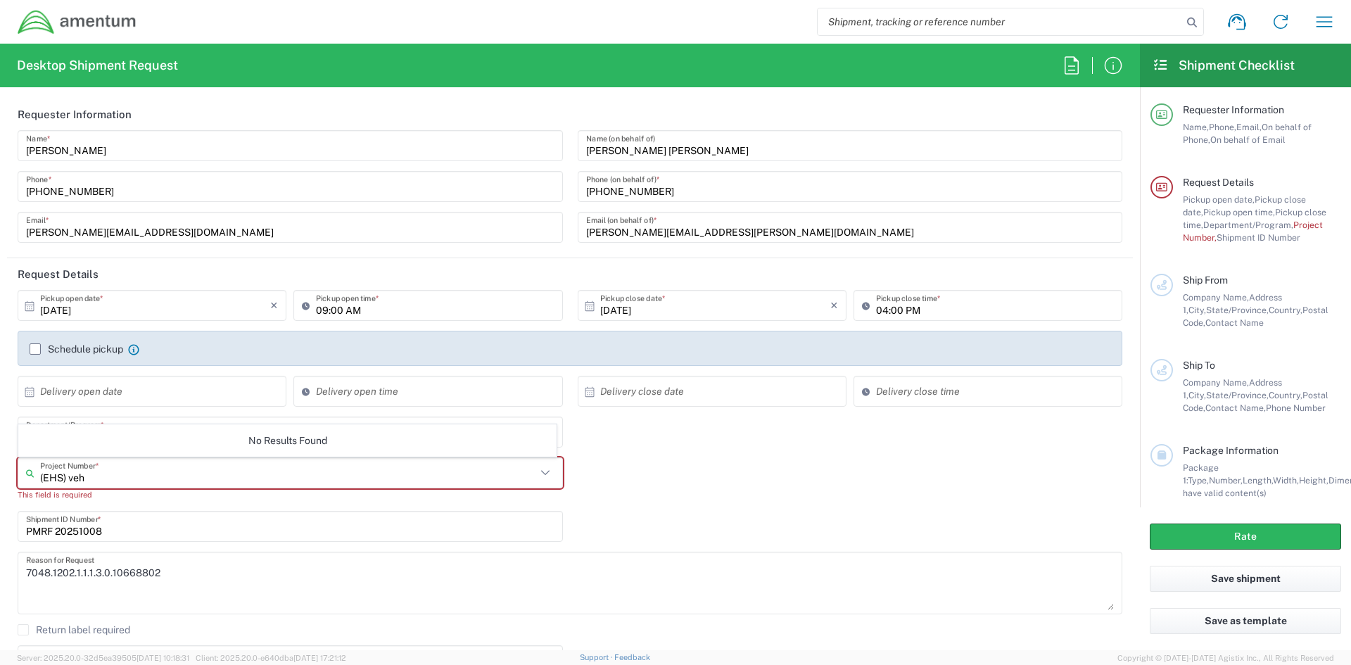
type input "(EHS) vehi"
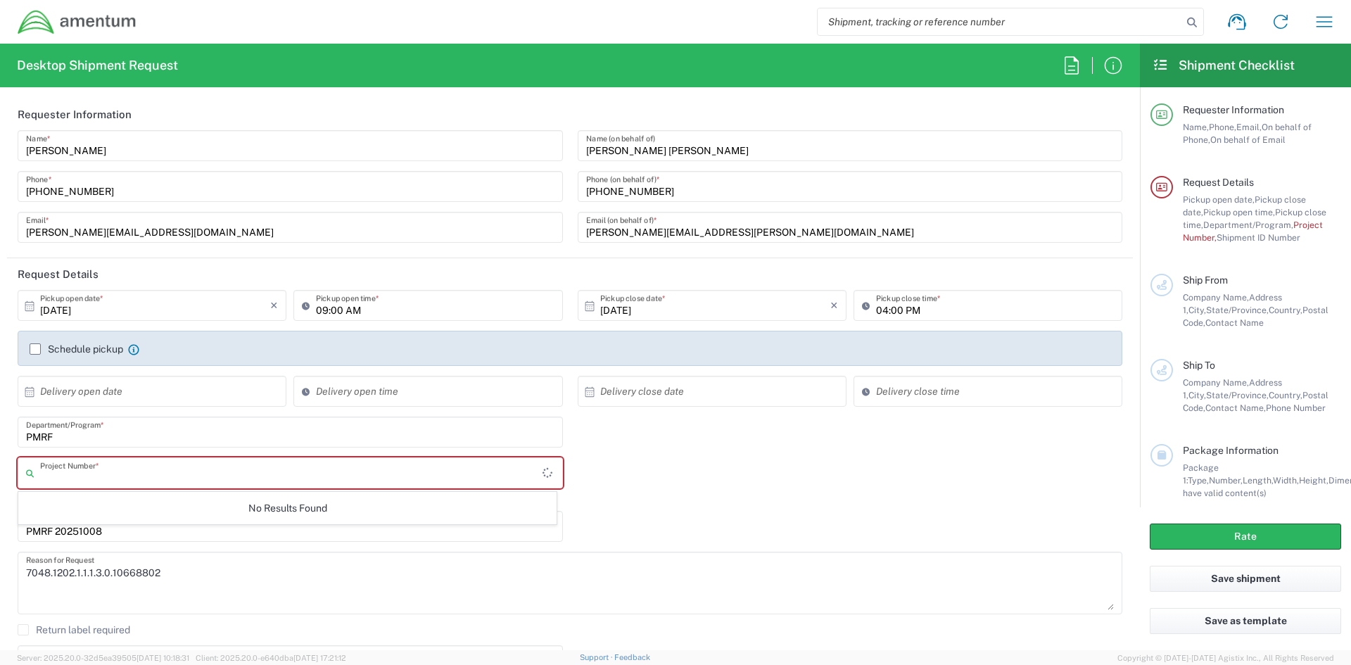
click at [101, 469] on input "text" at bounding box center [291, 473] width 502 height 25
click at [160, 504] on span "7048.1202.1.1.1.3.0.10668802" at bounding box center [287, 504] width 537 height 22
type input "7048.1202.1.1.1.3.0.10668802"
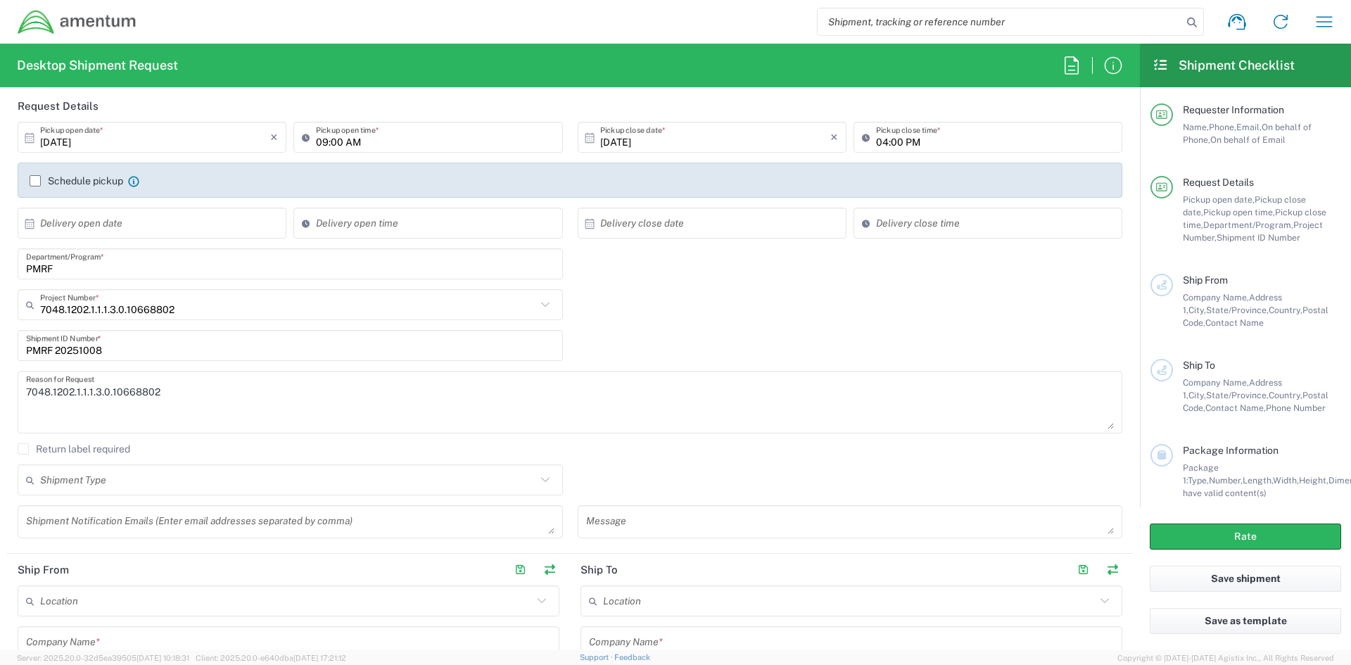
scroll to position [188, 0]
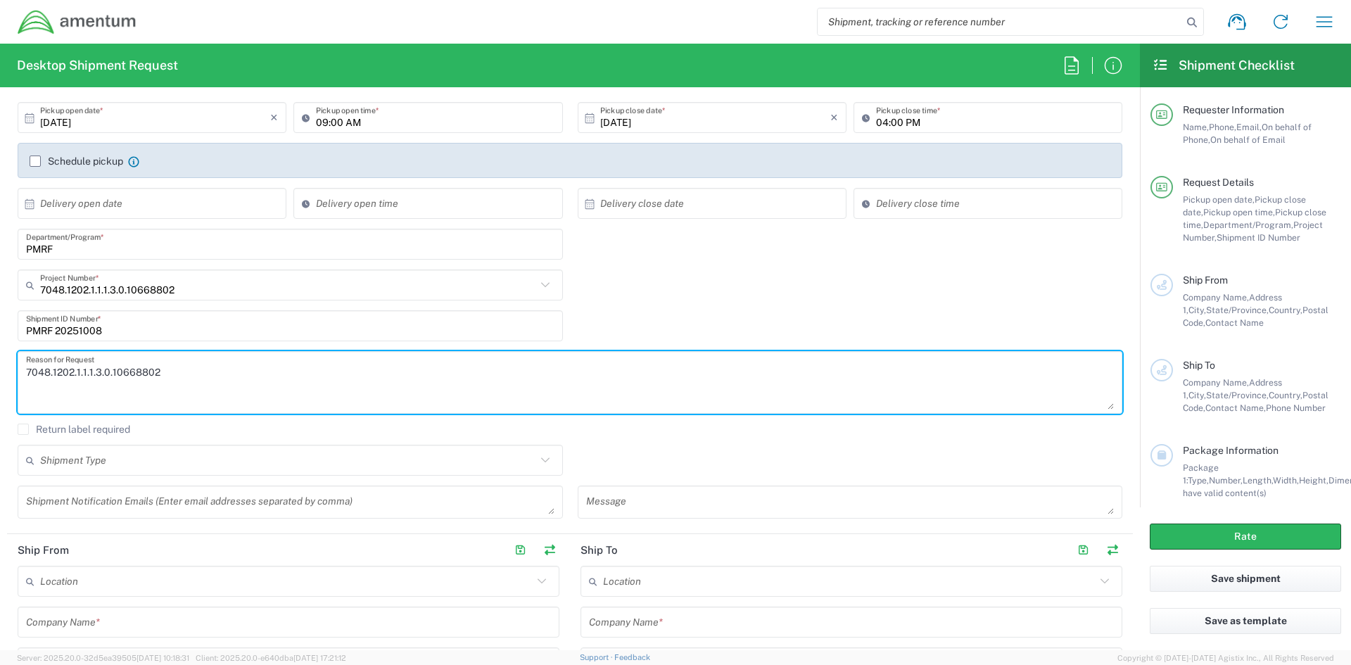
drag, startPoint x: 205, startPoint y: 368, endPoint x: -152, endPoint y: 335, distance: 358.3
click at [0, 335] on html "Shipment request Shipment tracking Shipment estimator Desktop shipment request …" at bounding box center [675, 332] width 1351 height 665
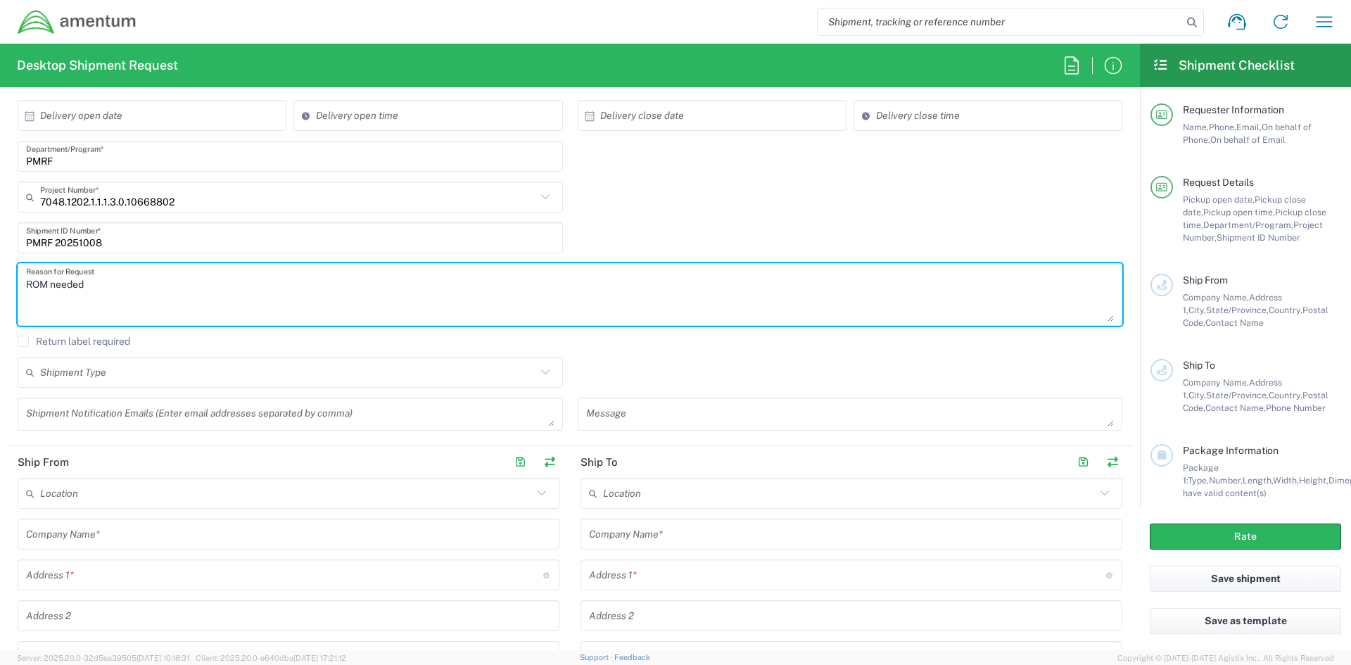
scroll to position [375, 0]
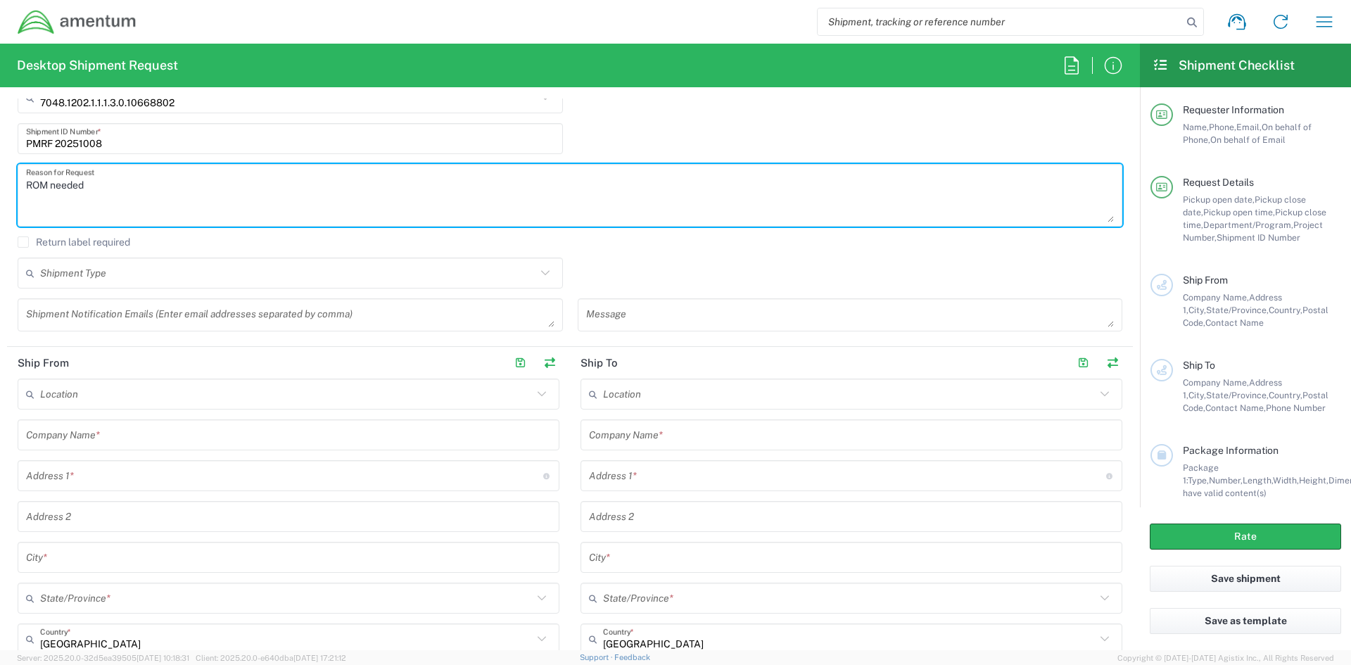
type textarea "ROM needed"
click at [107, 279] on input "text" at bounding box center [288, 273] width 496 height 25
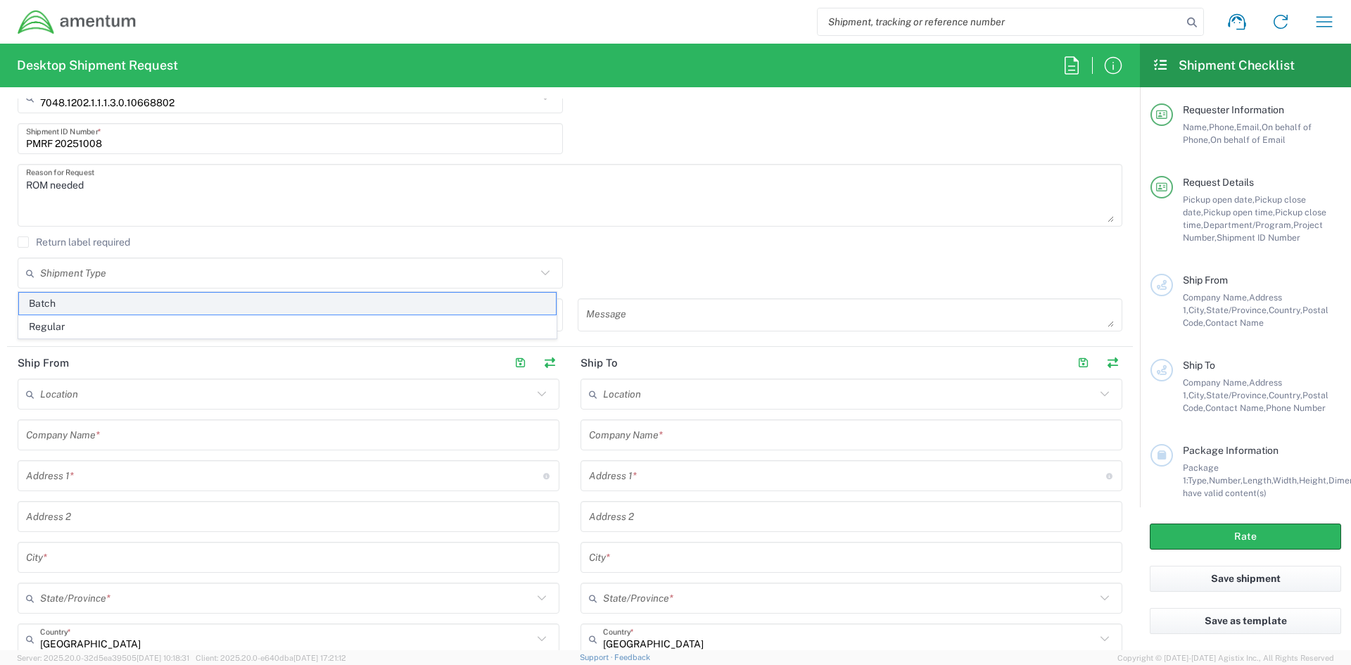
click at [88, 302] on span "Batch" at bounding box center [287, 304] width 537 height 22
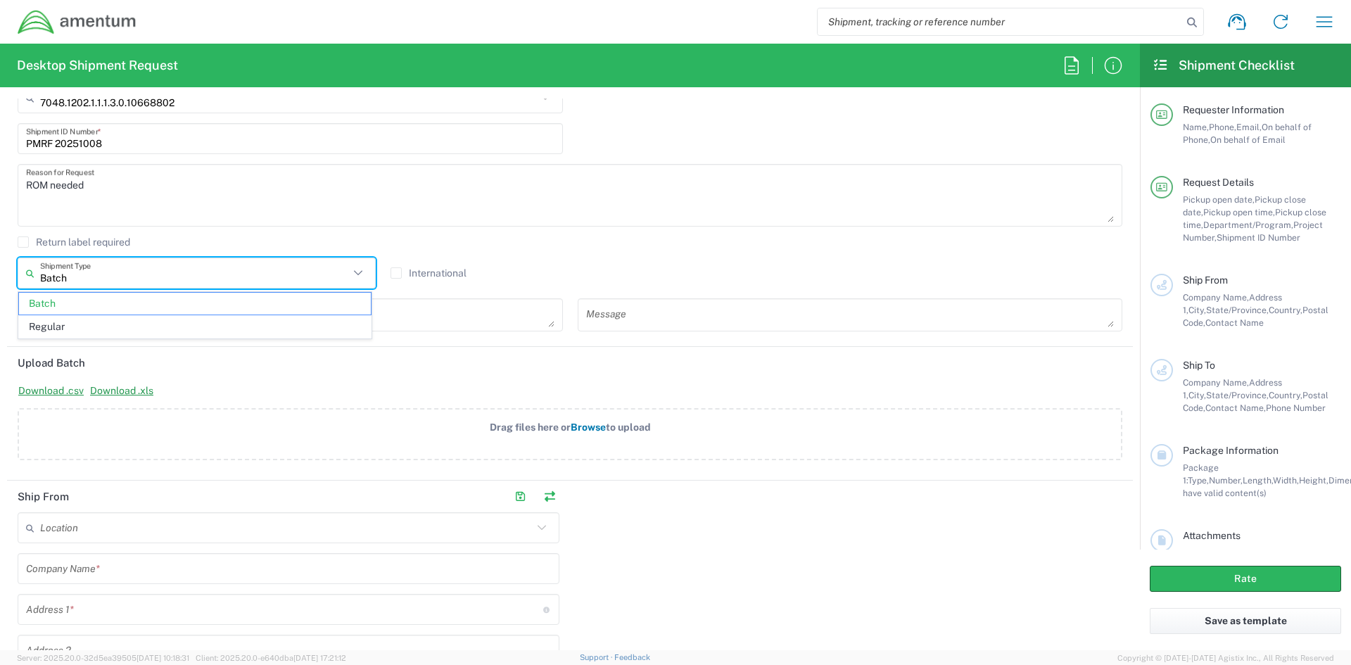
click at [113, 281] on input "Batch" at bounding box center [194, 273] width 309 height 25
click at [82, 322] on span "Regular" at bounding box center [195, 327] width 352 height 22
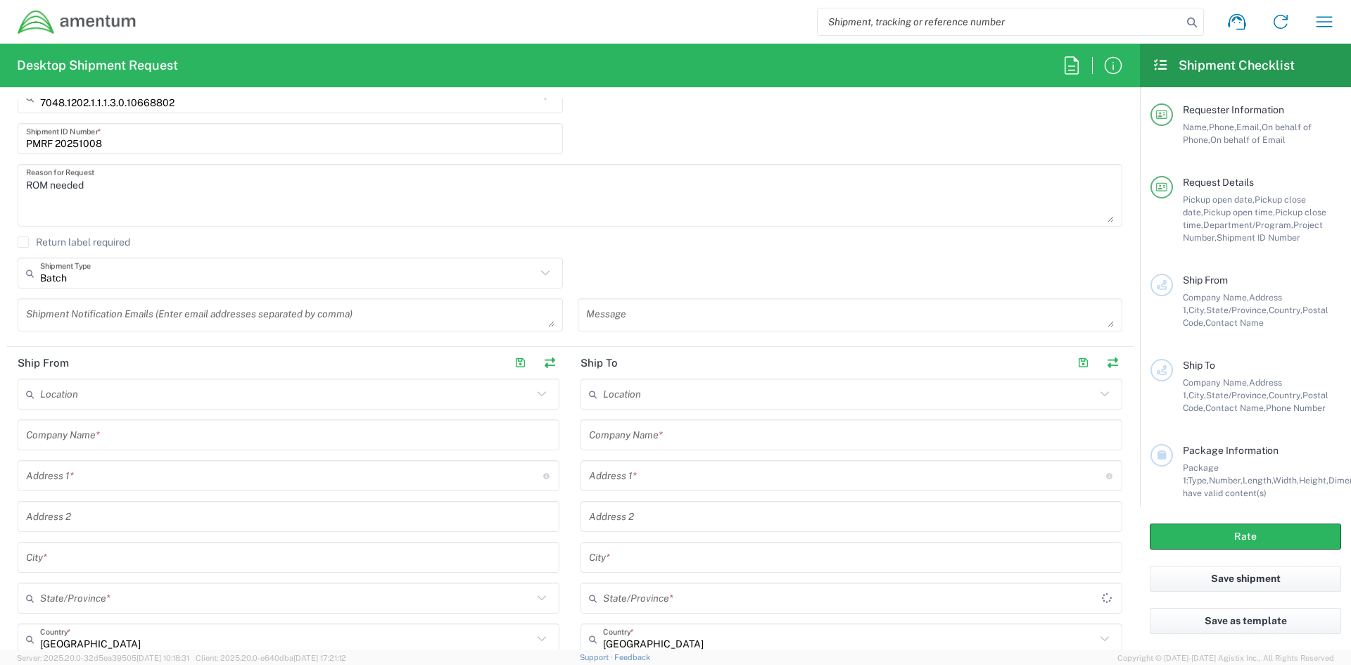
type input "Regular"
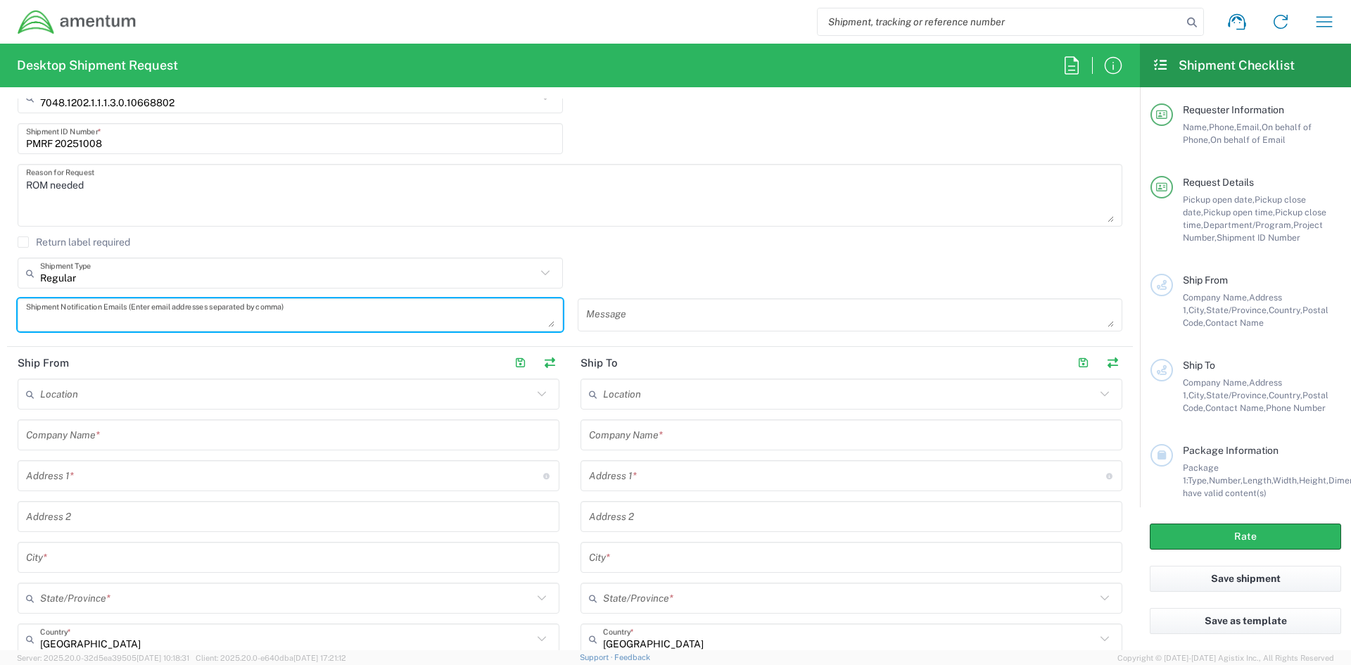
click at [303, 319] on textarea at bounding box center [290, 315] width 528 height 25
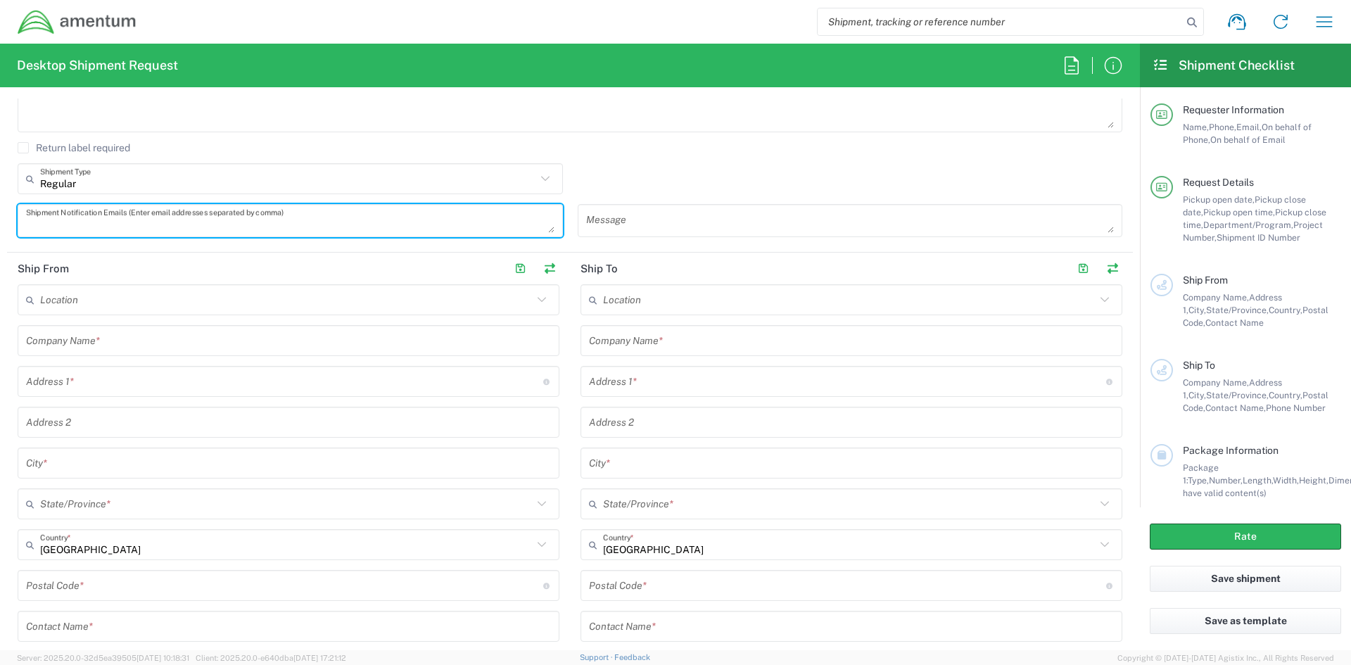
click at [91, 334] on input "text" at bounding box center [288, 341] width 525 height 25
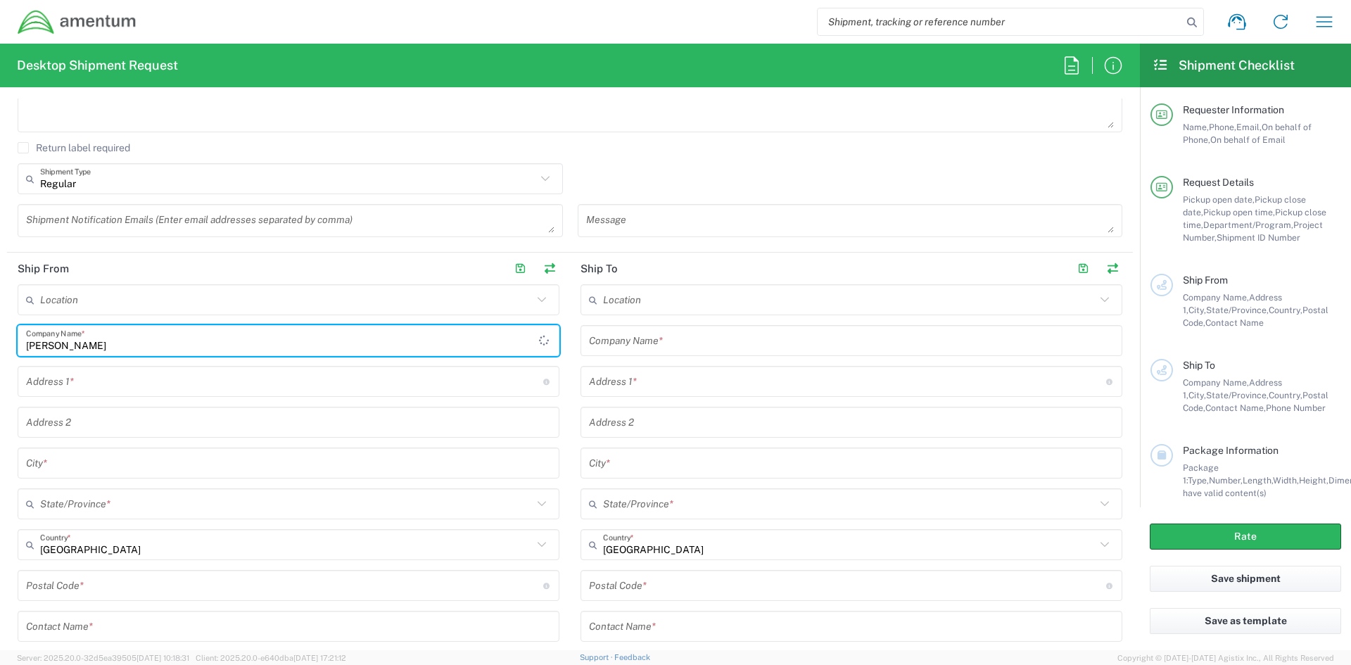
type input "Norm Reeves"
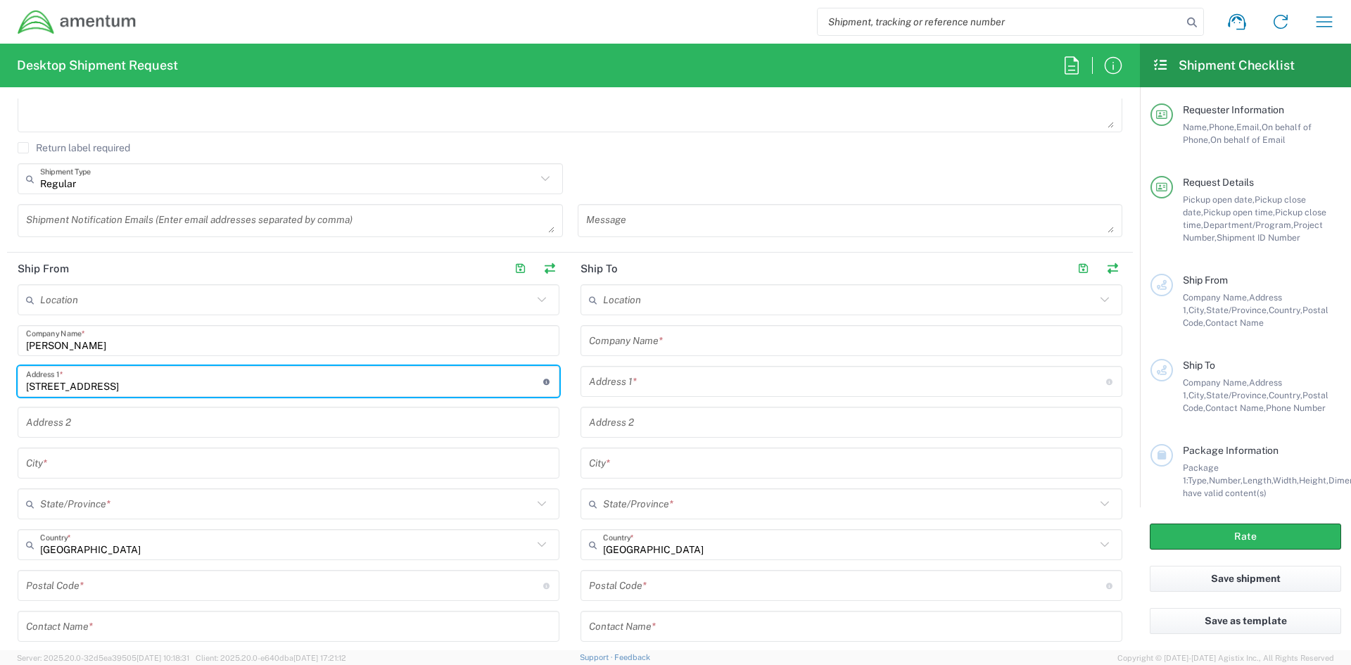
type input "18900 Studebaker Rd"
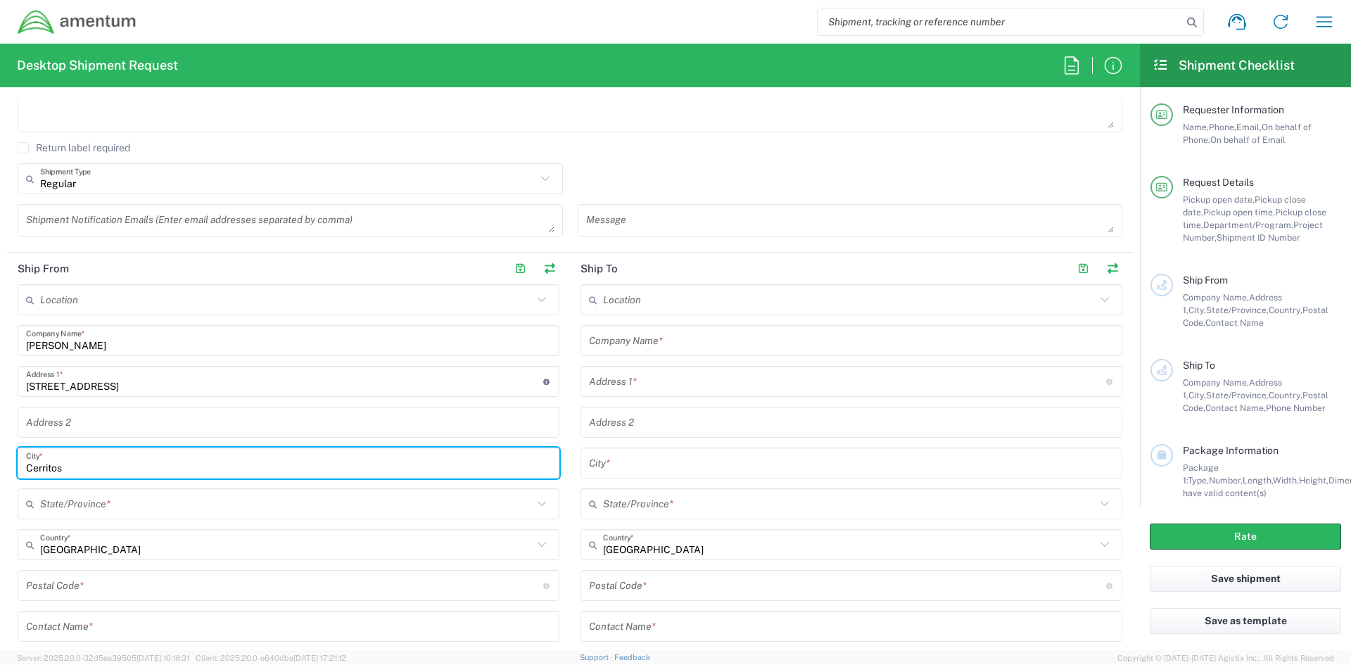
type input "Cerritos"
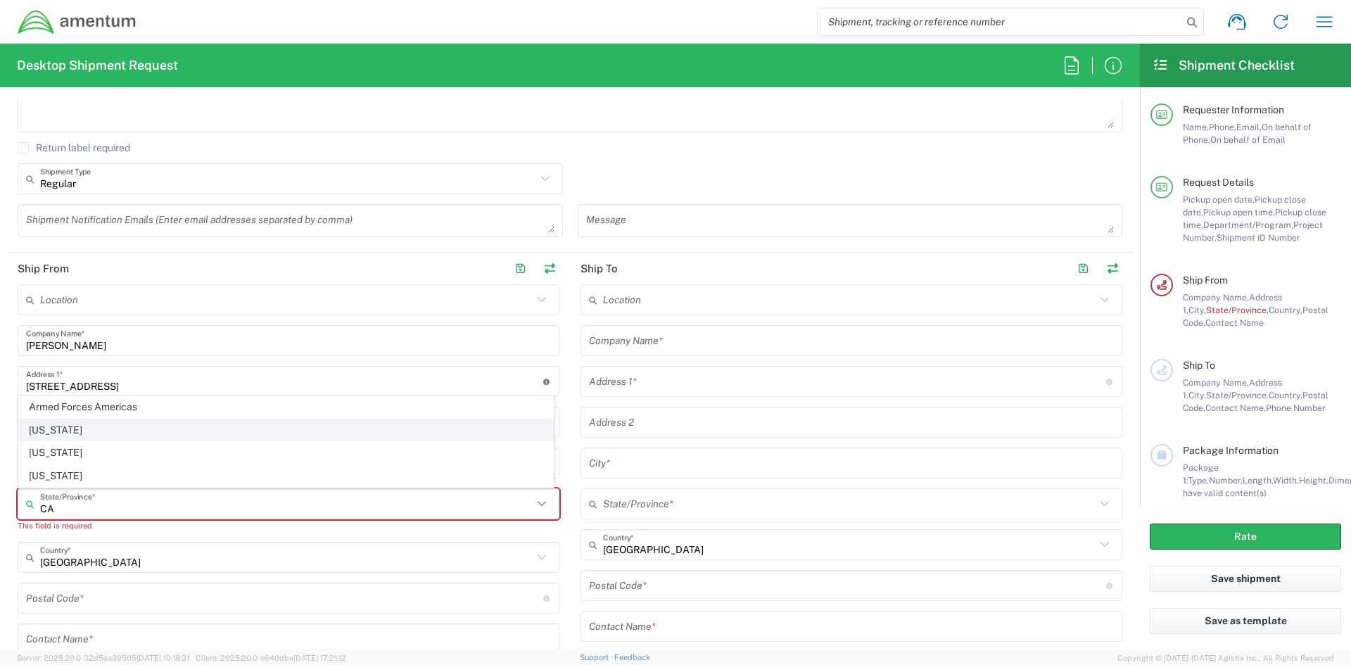
click at [68, 430] on span "[US_STATE]" at bounding box center [286, 430] width 534 height 22
type input "[US_STATE]"
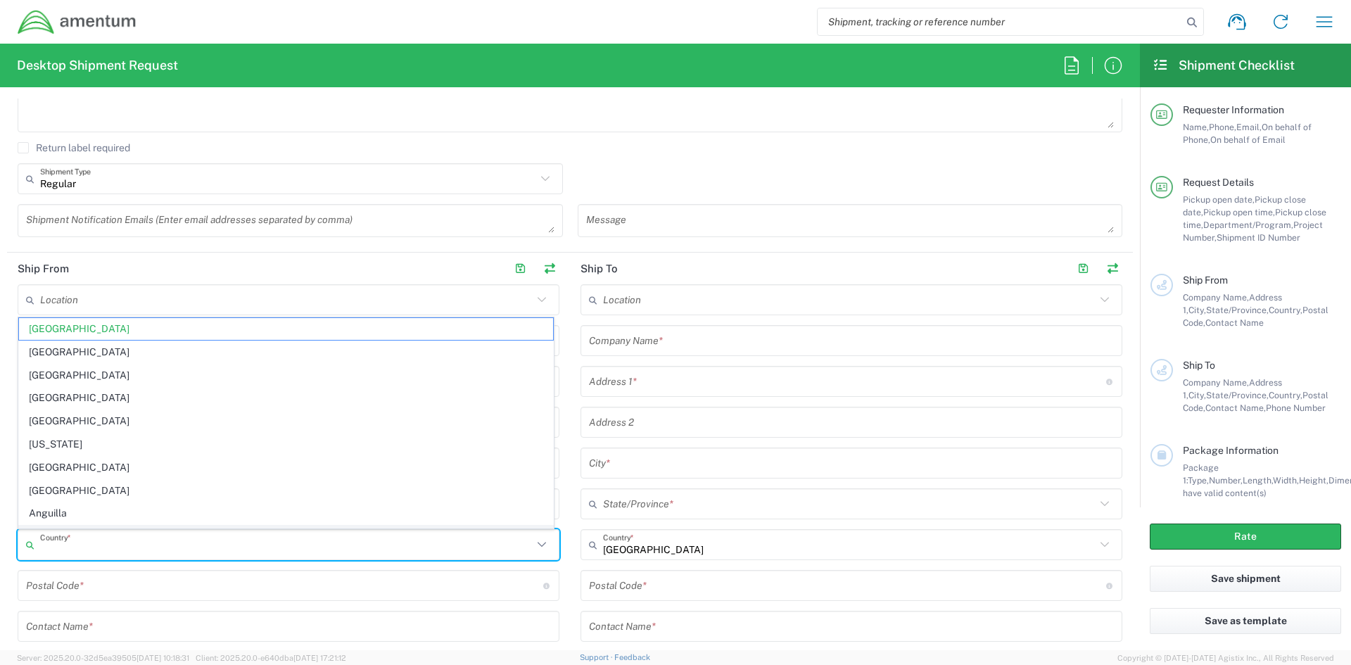
type input "[GEOGRAPHIC_DATA]"
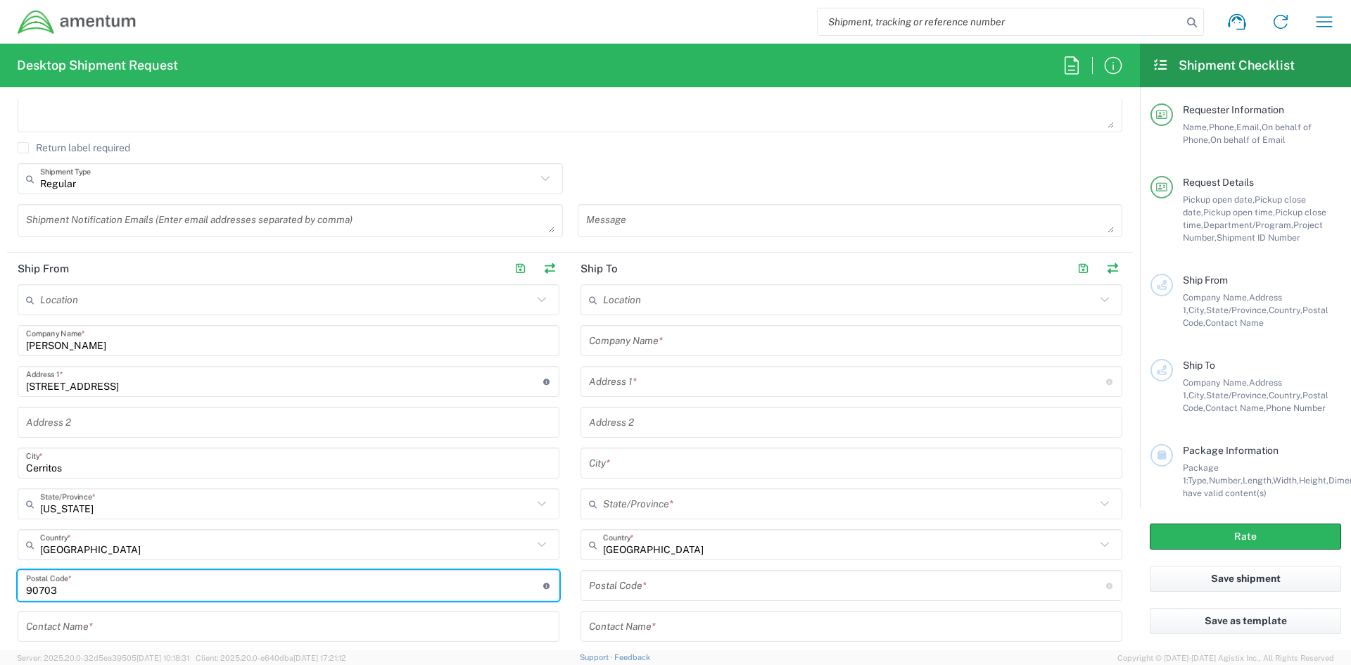
type input "90703"
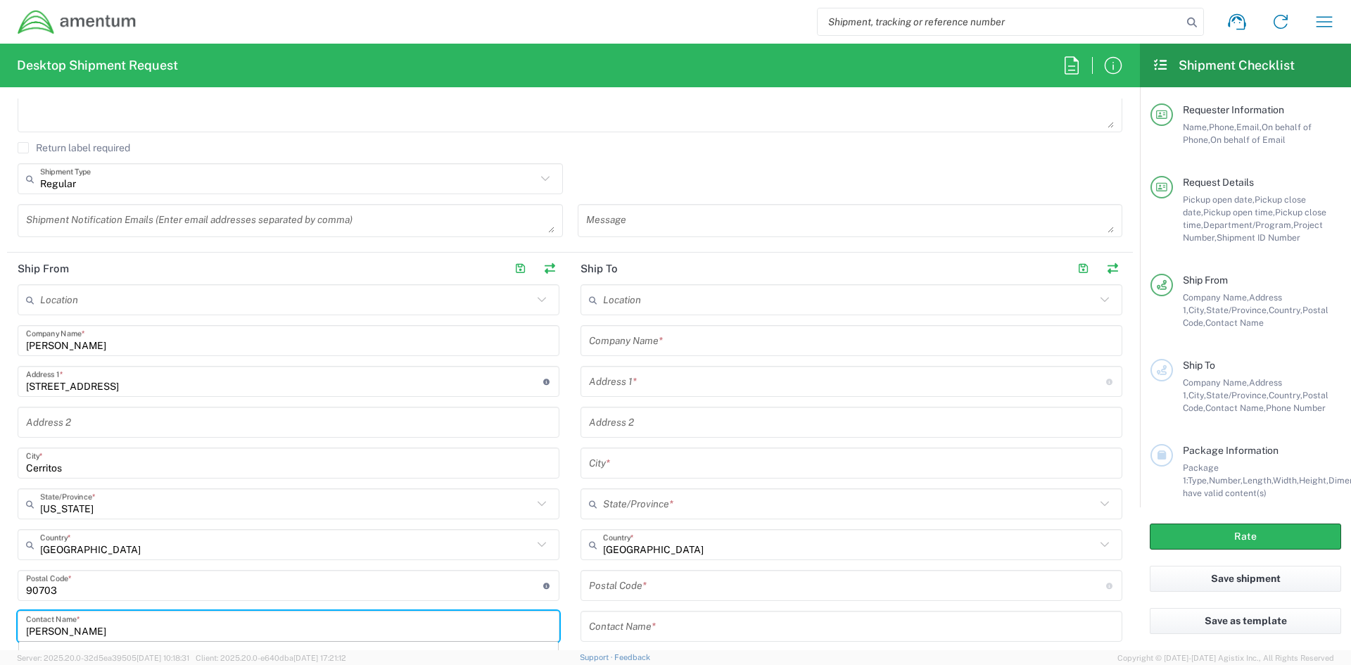
scroll to position [505, 0]
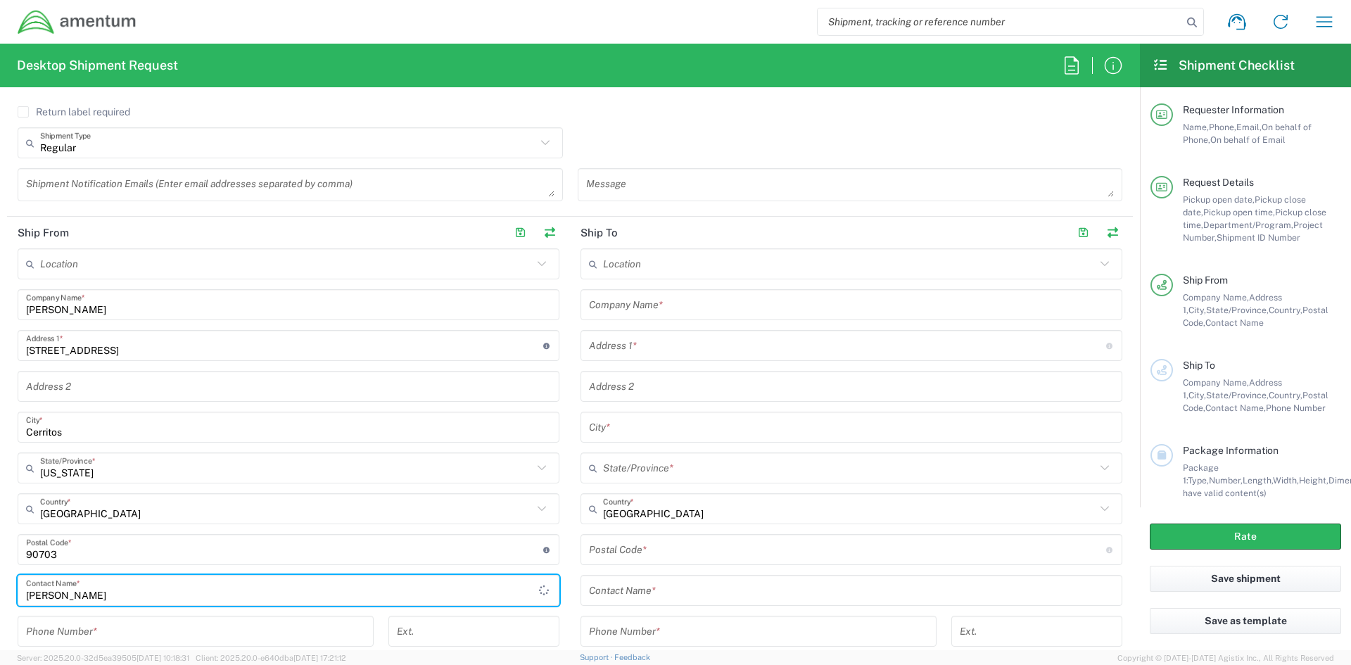
type input "Nick Leon"
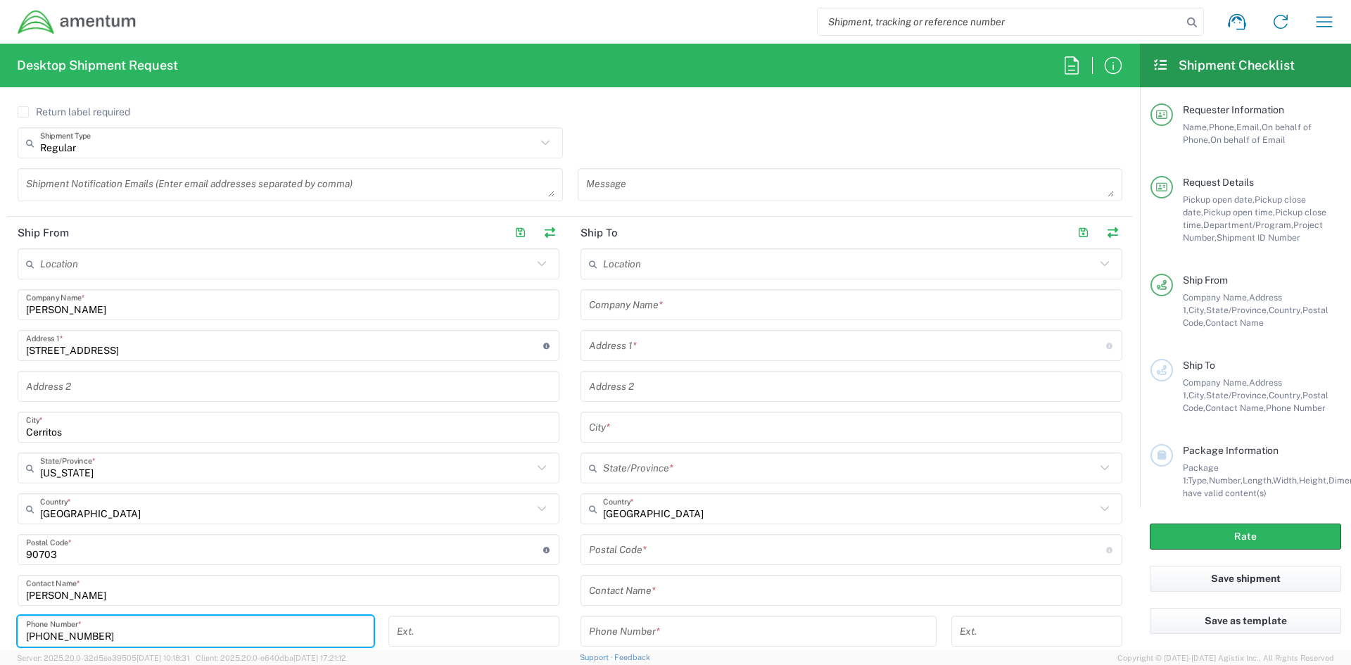
type input "562-452-0094"
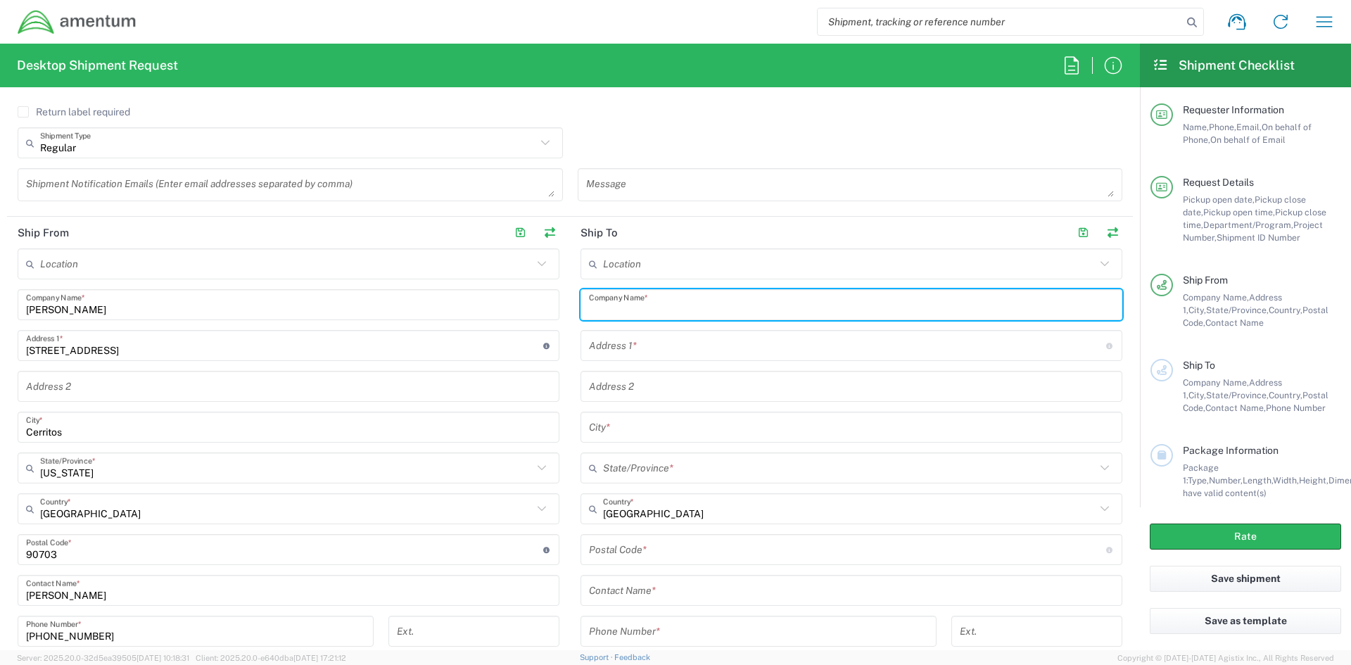
click at [657, 304] on input "text" at bounding box center [851, 305] width 525 height 25
type input "Pacific Missle Range Facility"
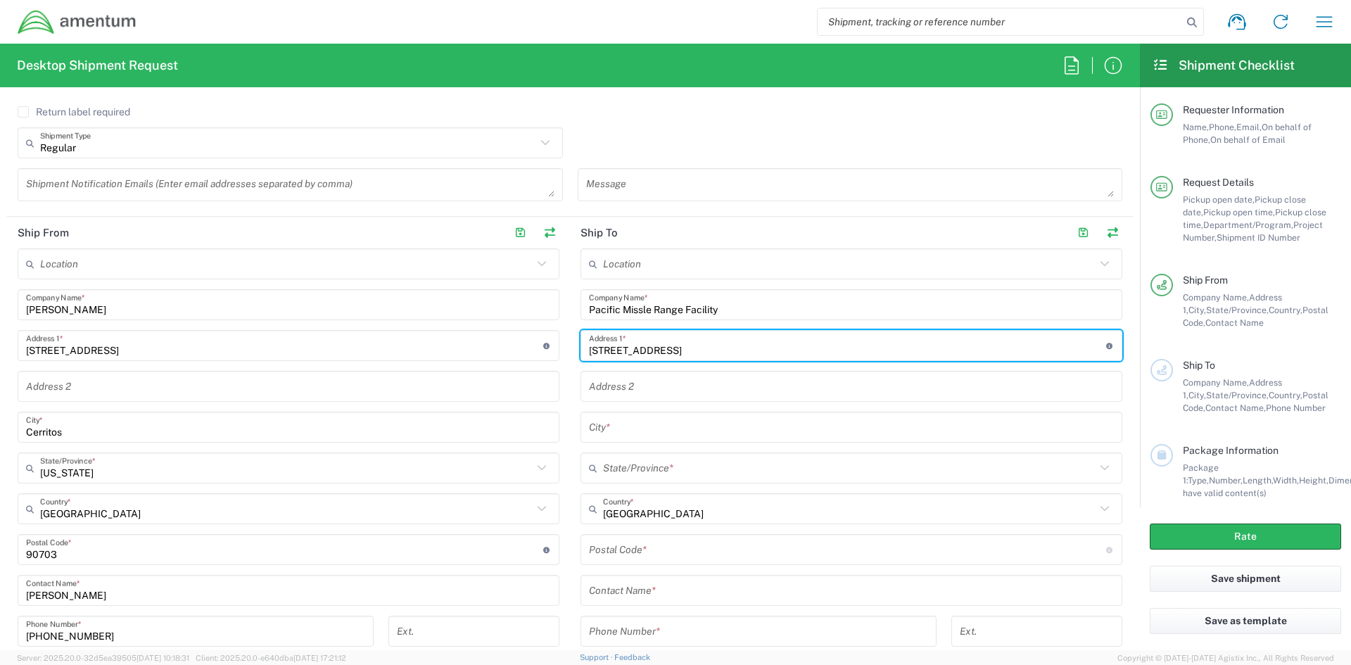
type input "374 Nohili Rd"
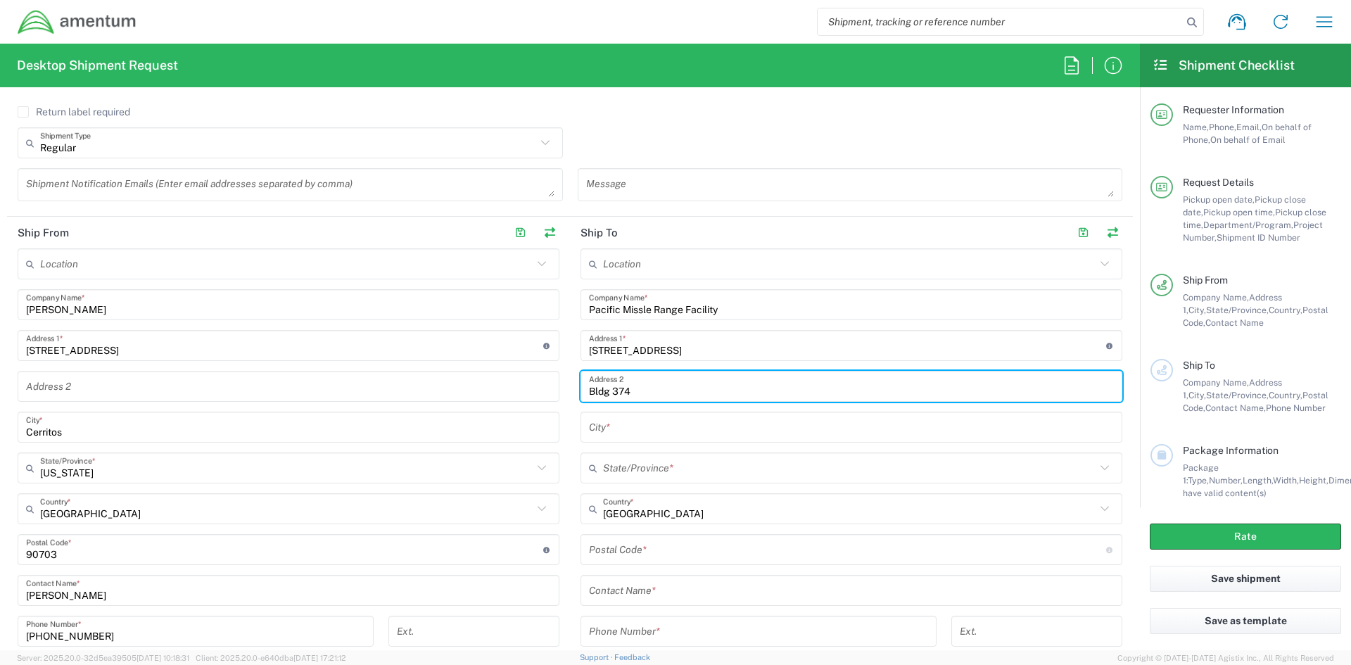
type input "Bldg 374"
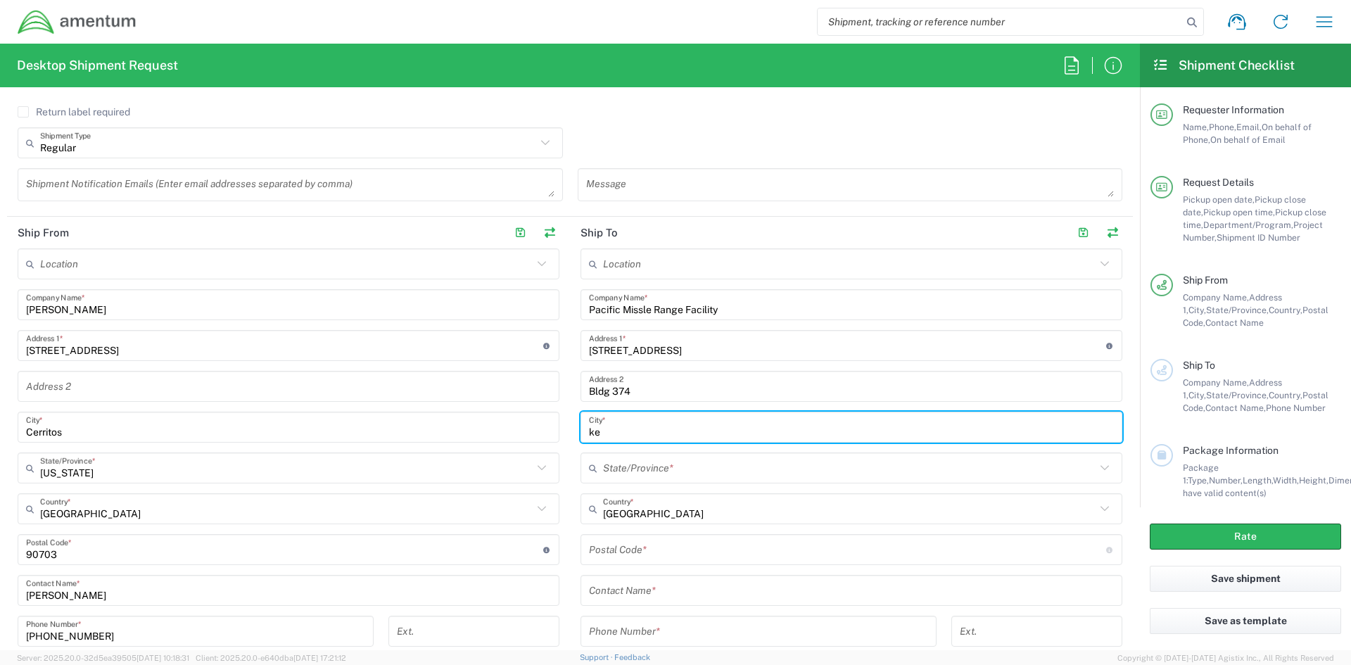
type input "k"
type input "Kekaha"
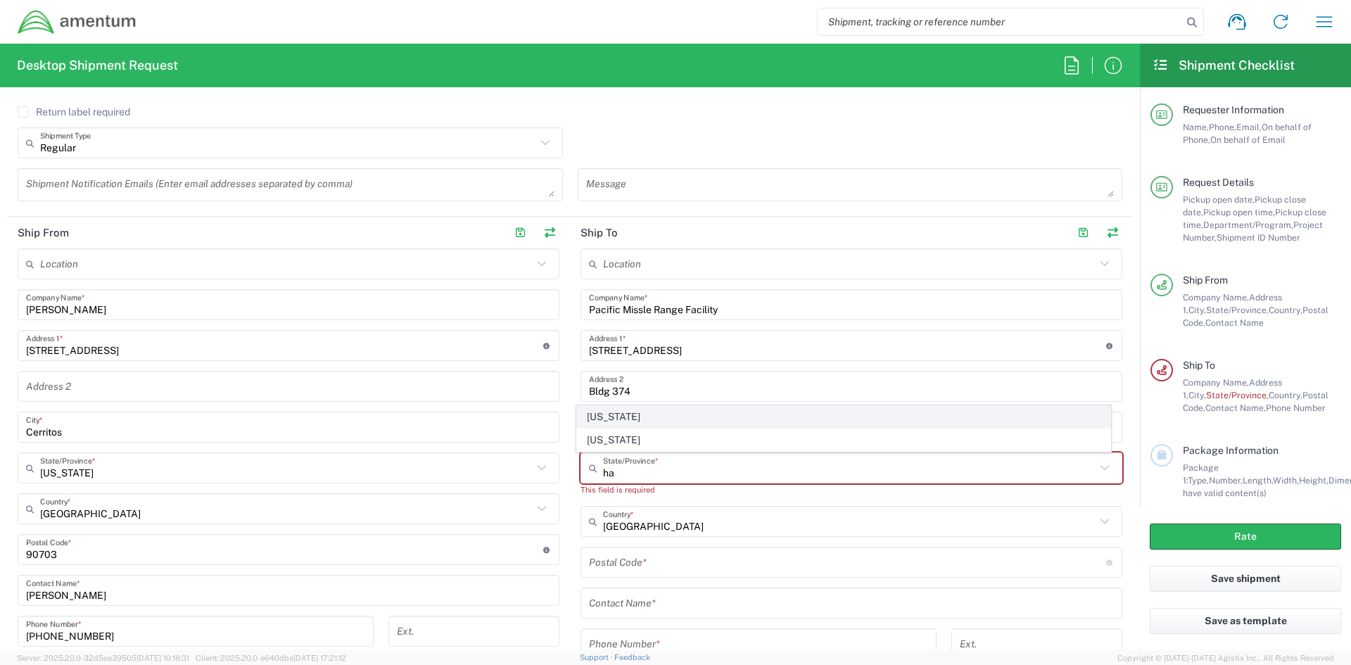
click at [658, 422] on span "[US_STATE]" at bounding box center [844, 417] width 534 height 22
type input "[US_STATE]"
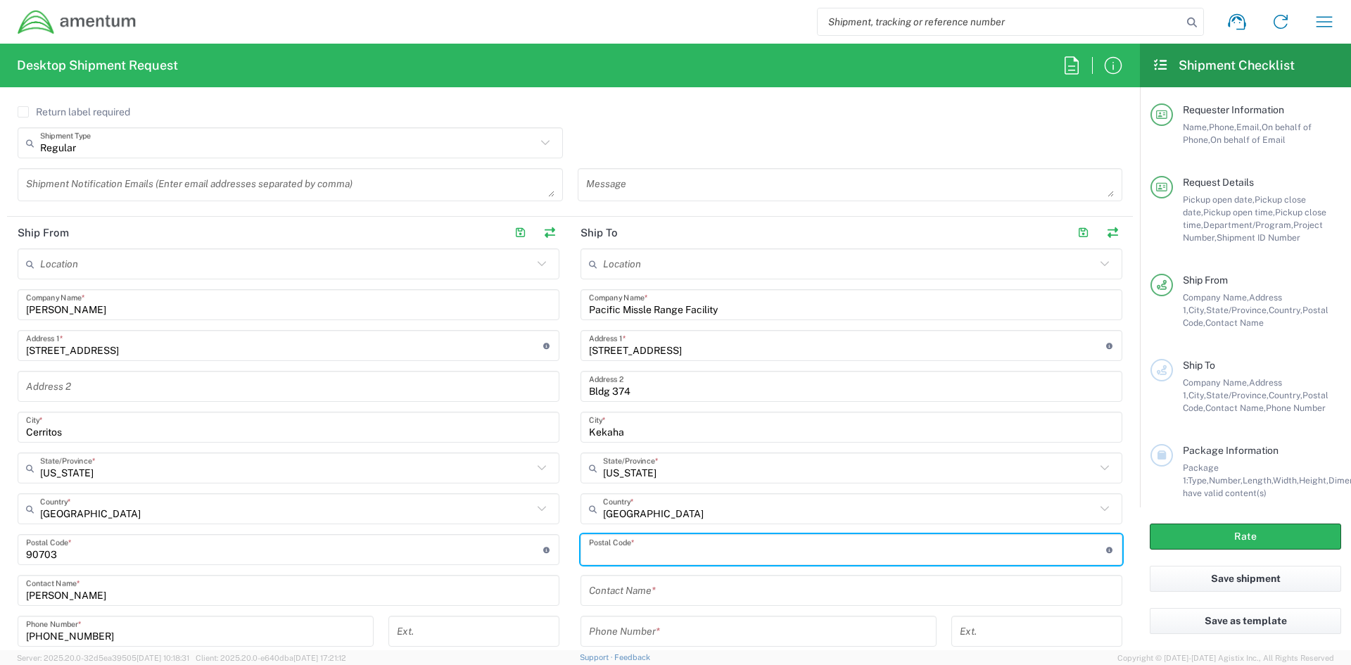
click at [648, 549] on input "undefined" at bounding box center [847, 550] width 517 height 25
type input "96752"
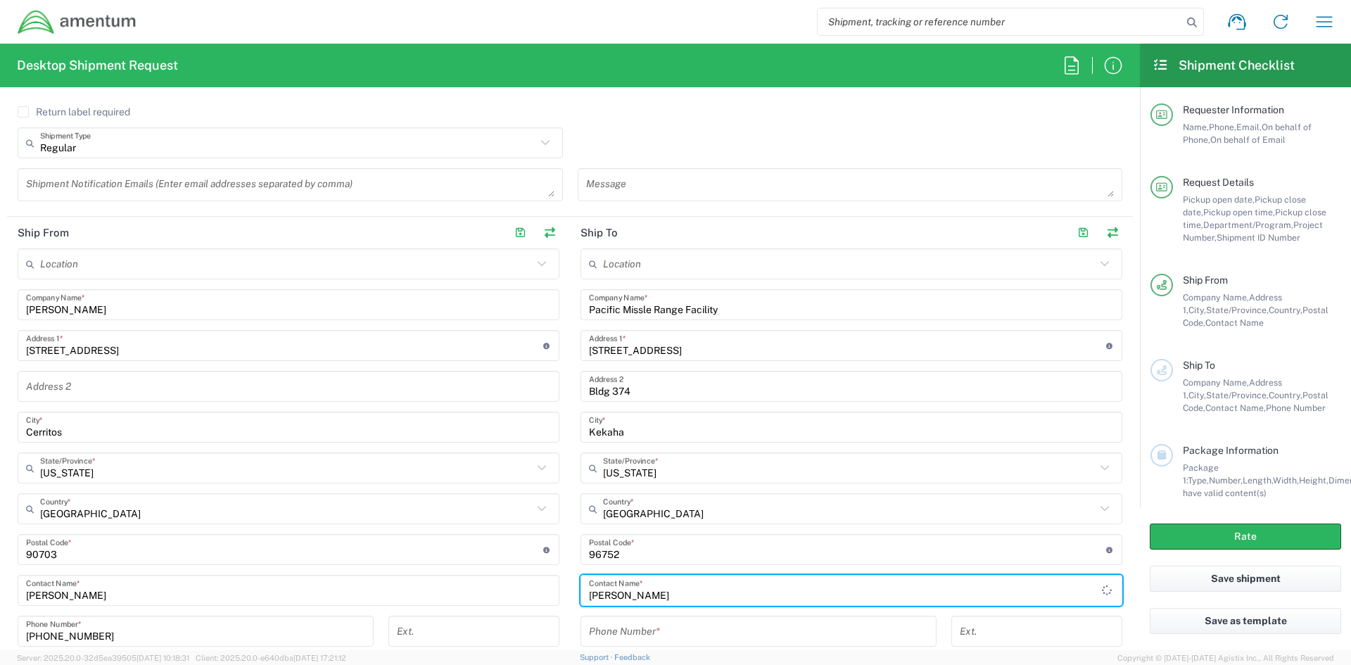
type input "Cynthia Ceballos"
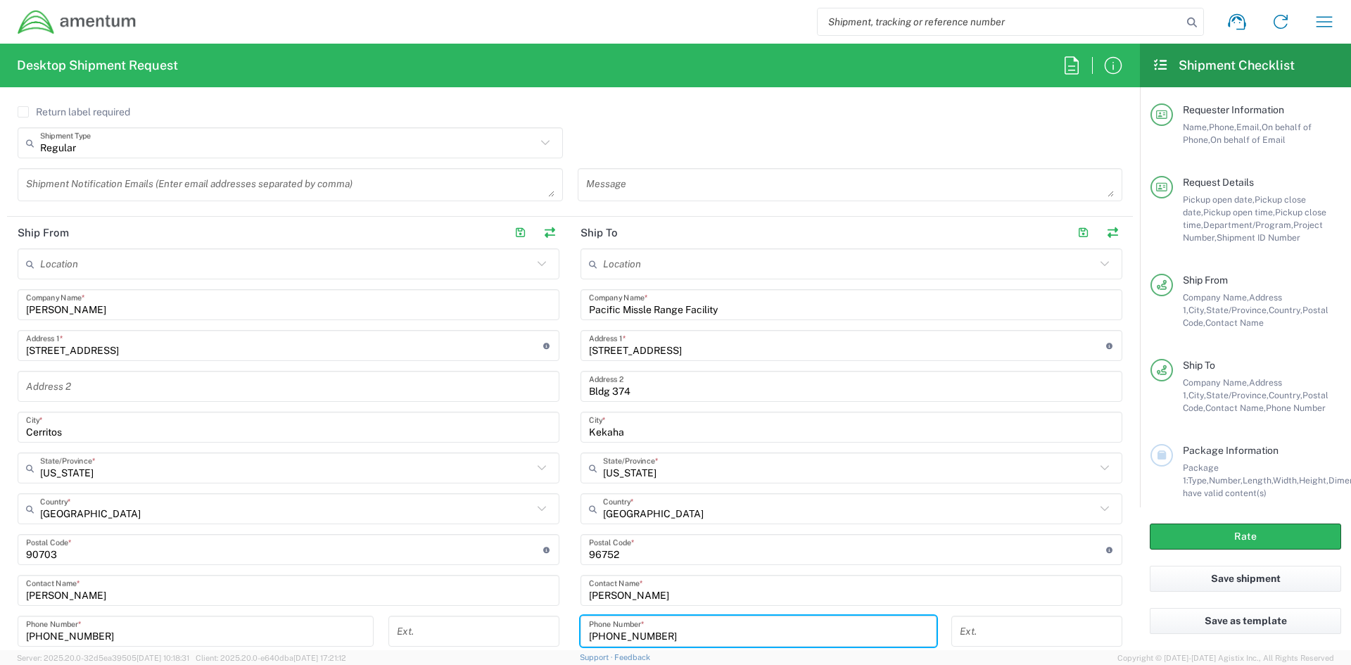
type input "808-335-4320"
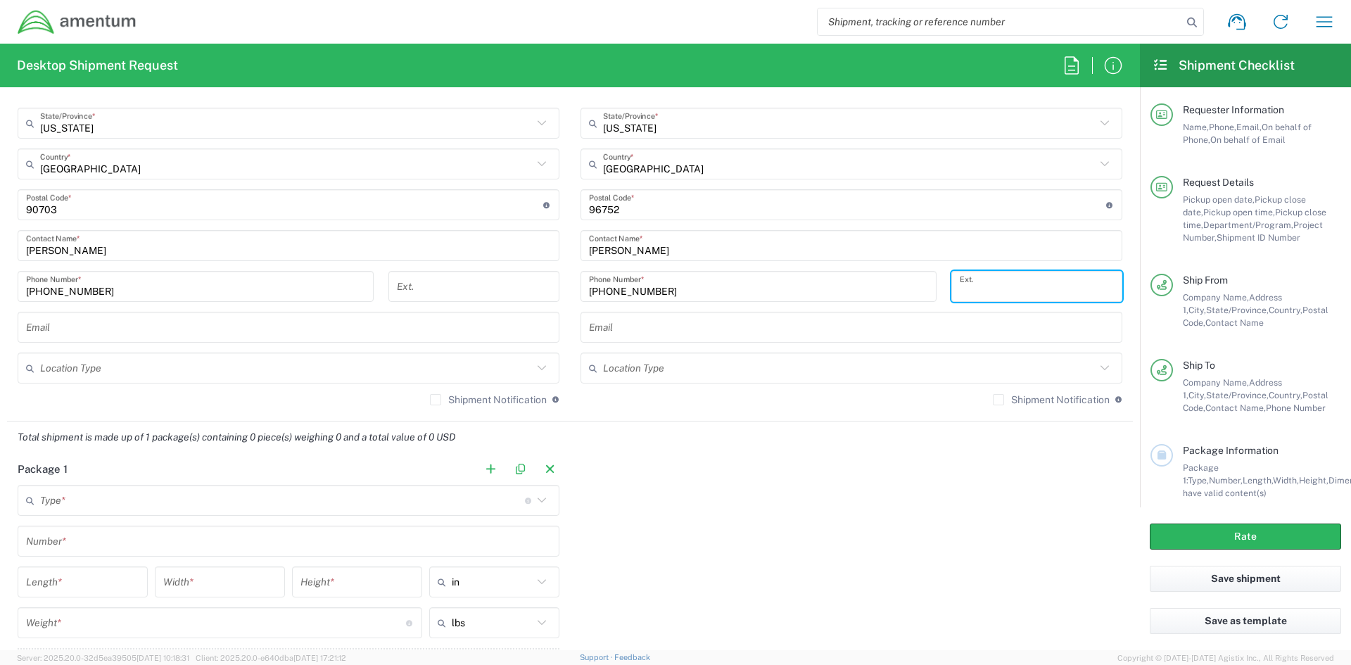
scroll to position [974, 0]
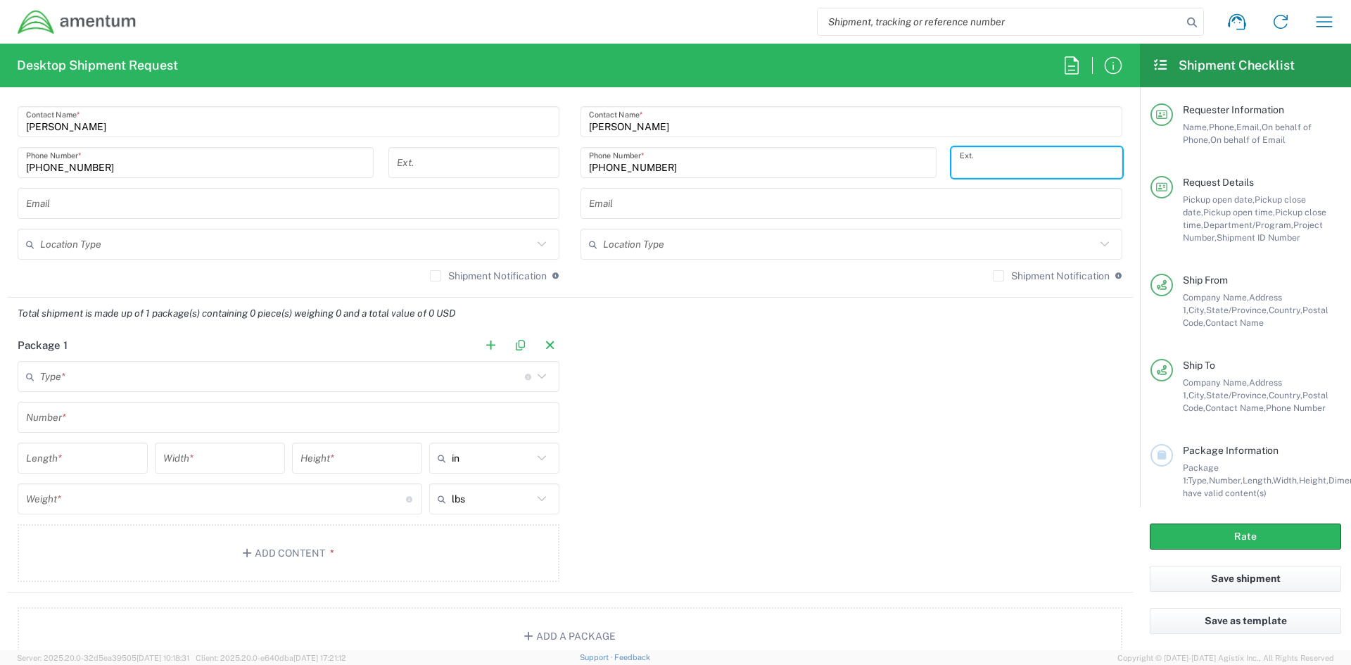
click at [682, 239] on input "text" at bounding box center [849, 244] width 493 height 25
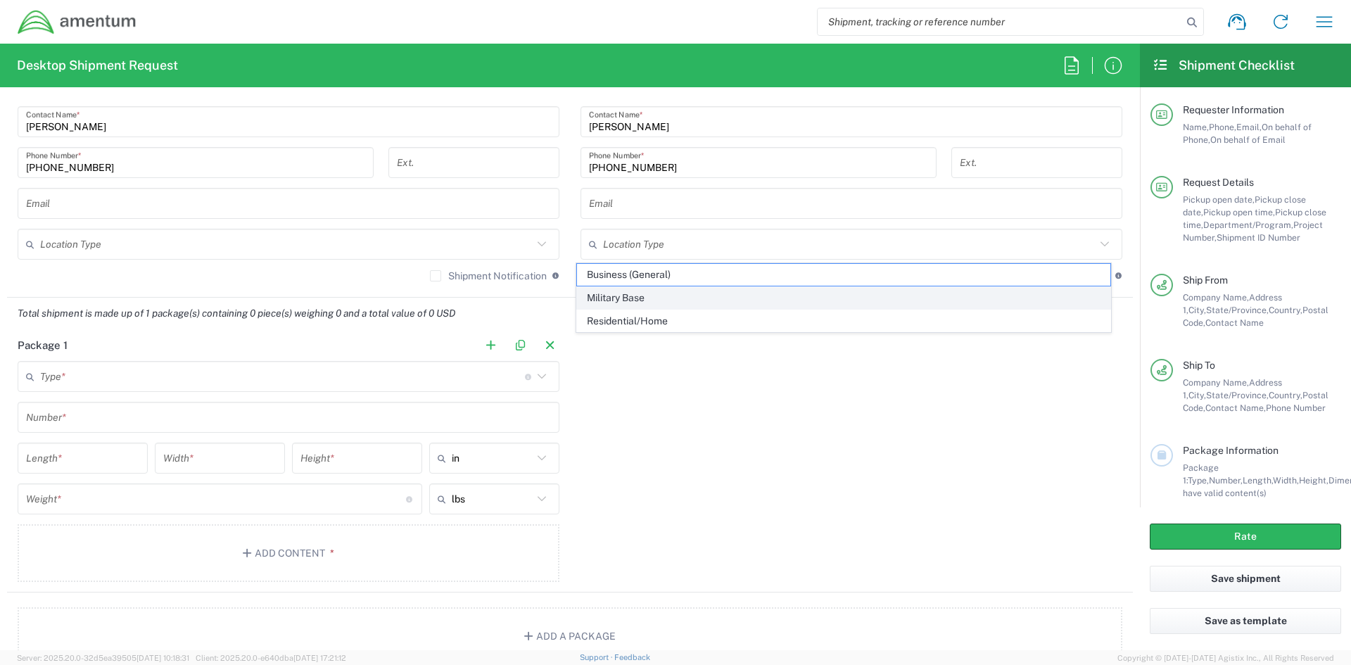
click at [657, 296] on span "Military Base" at bounding box center [844, 298] width 534 height 22
type input "Military Base"
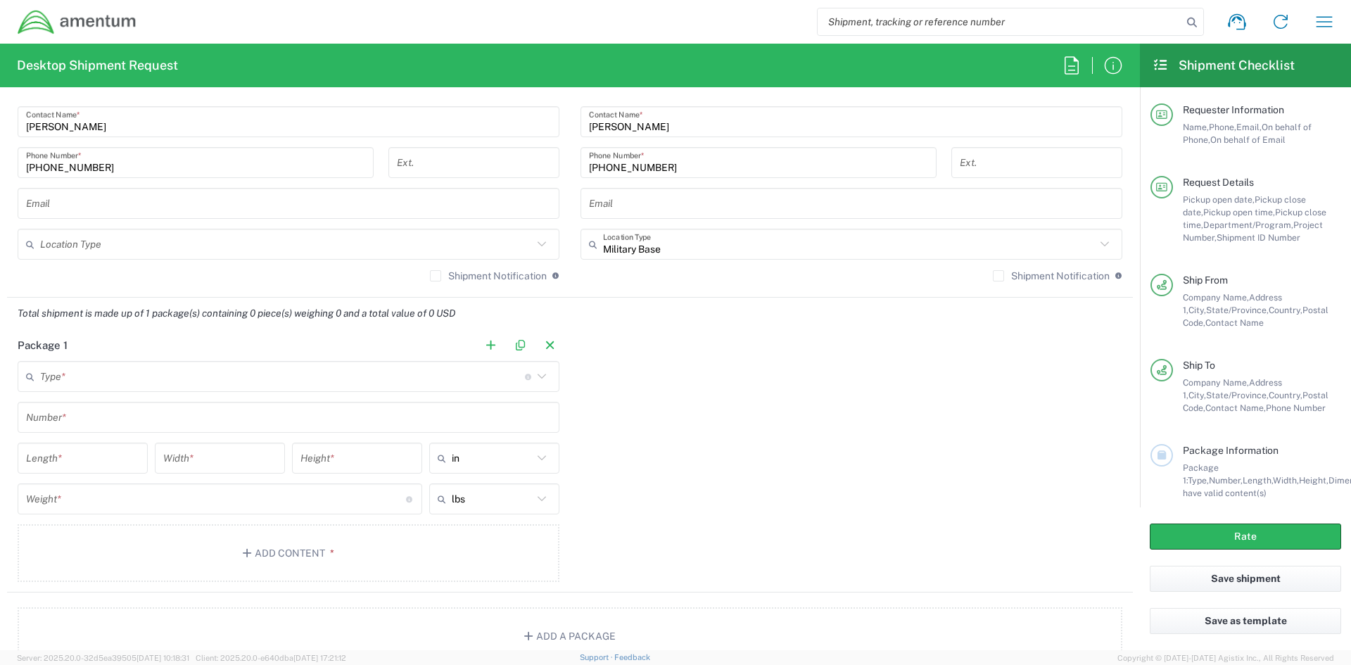
click at [534, 245] on icon at bounding box center [542, 244] width 18 height 18
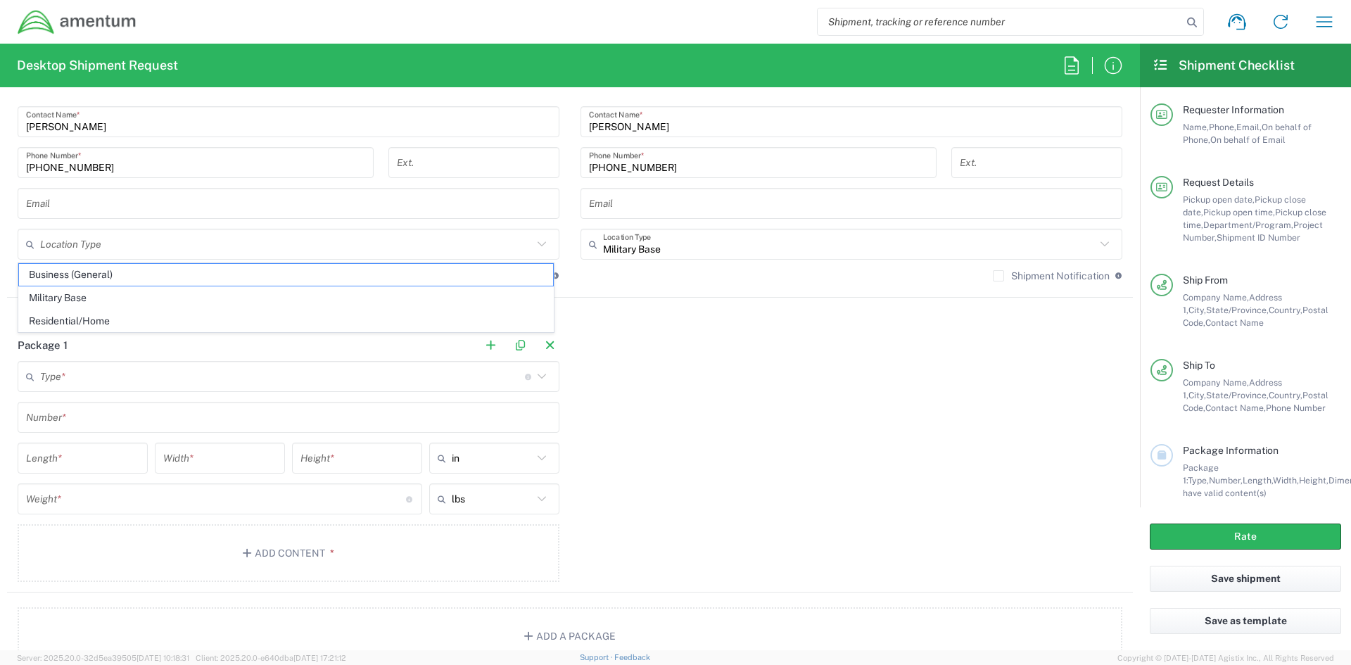
click at [98, 277] on span "Business (General)" at bounding box center [286, 275] width 534 height 22
type input "Business (General)"
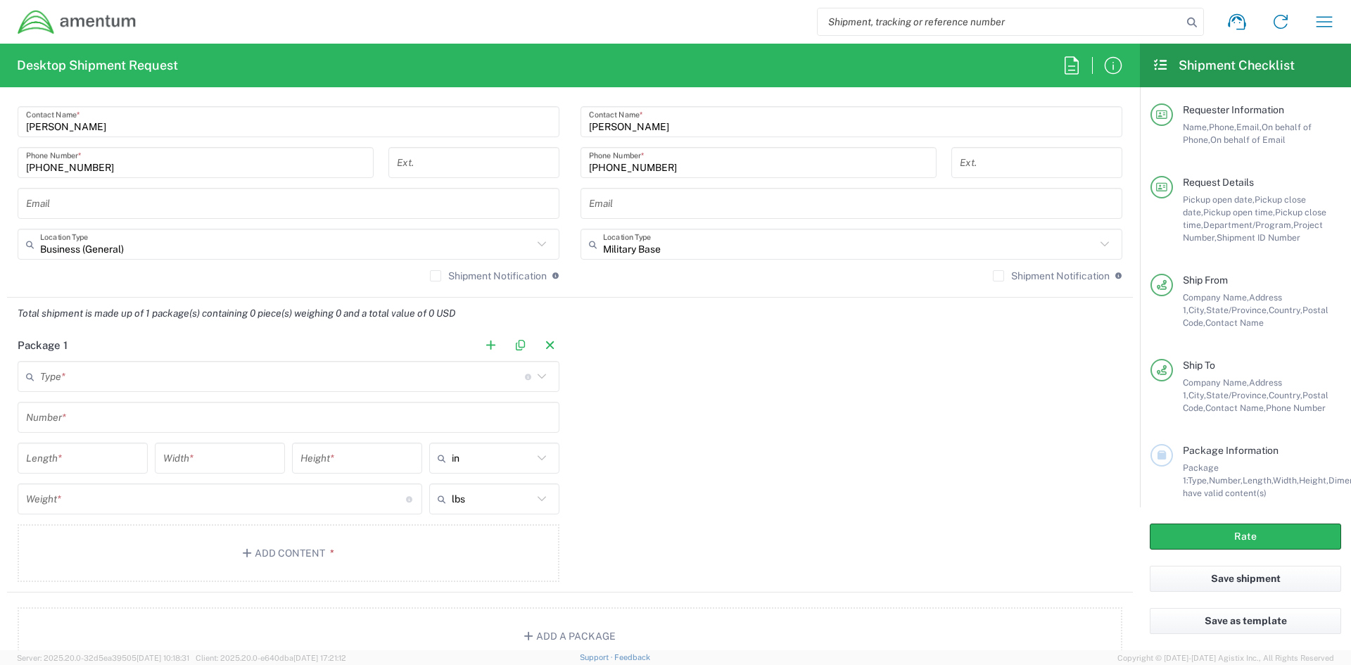
click at [675, 347] on div "Package 1 Type * Material used to package goods Crate(s) Envelope Pallet(s) Ove…" at bounding box center [570, 460] width 1126 height 263
click at [119, 374] on input "text" at bounding box center [282, 377] width 485 height 25
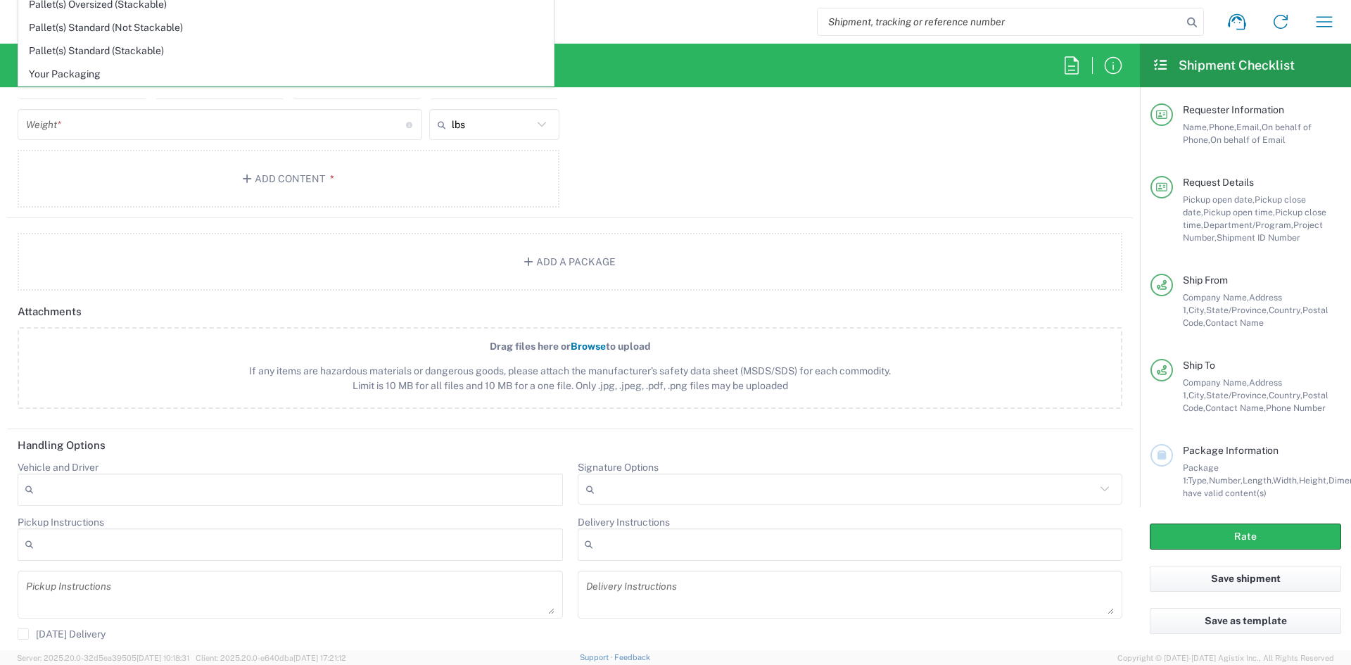
scroll to position [1255, 0]
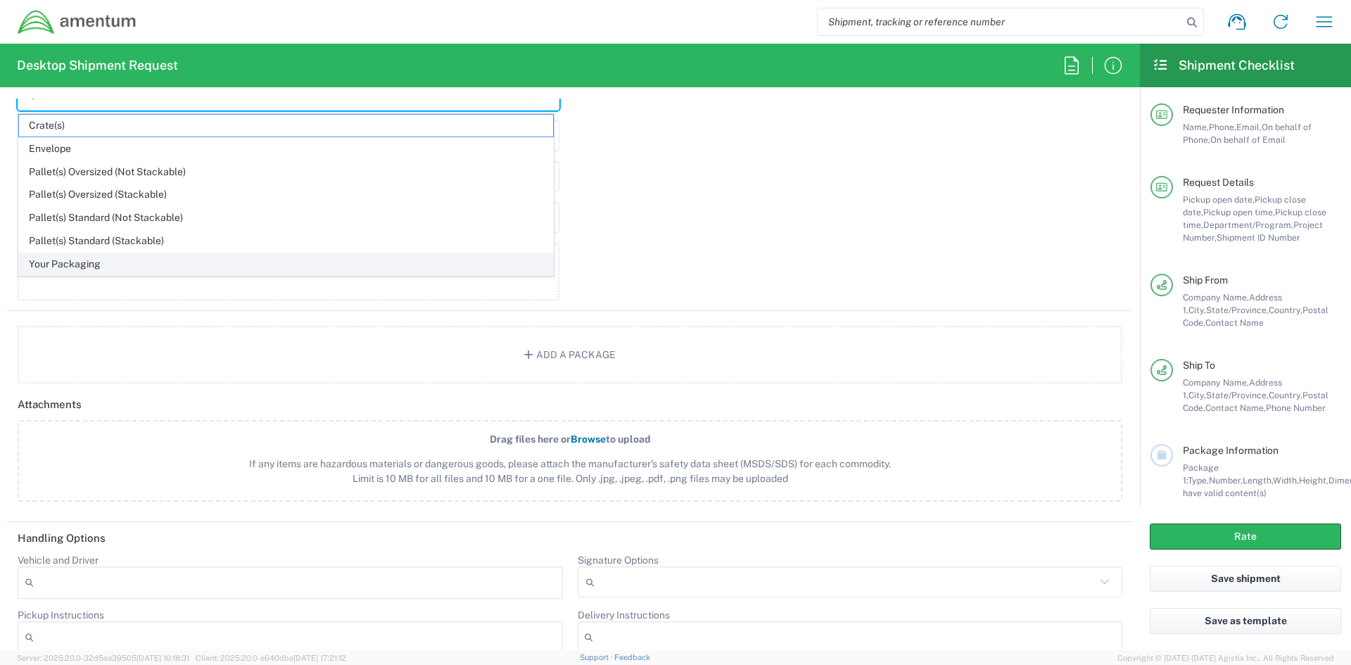
click at [135, 260] on span "Your Packaging" at bounding box center [286, 264] width 534 height 22
type input "Your Packaging"
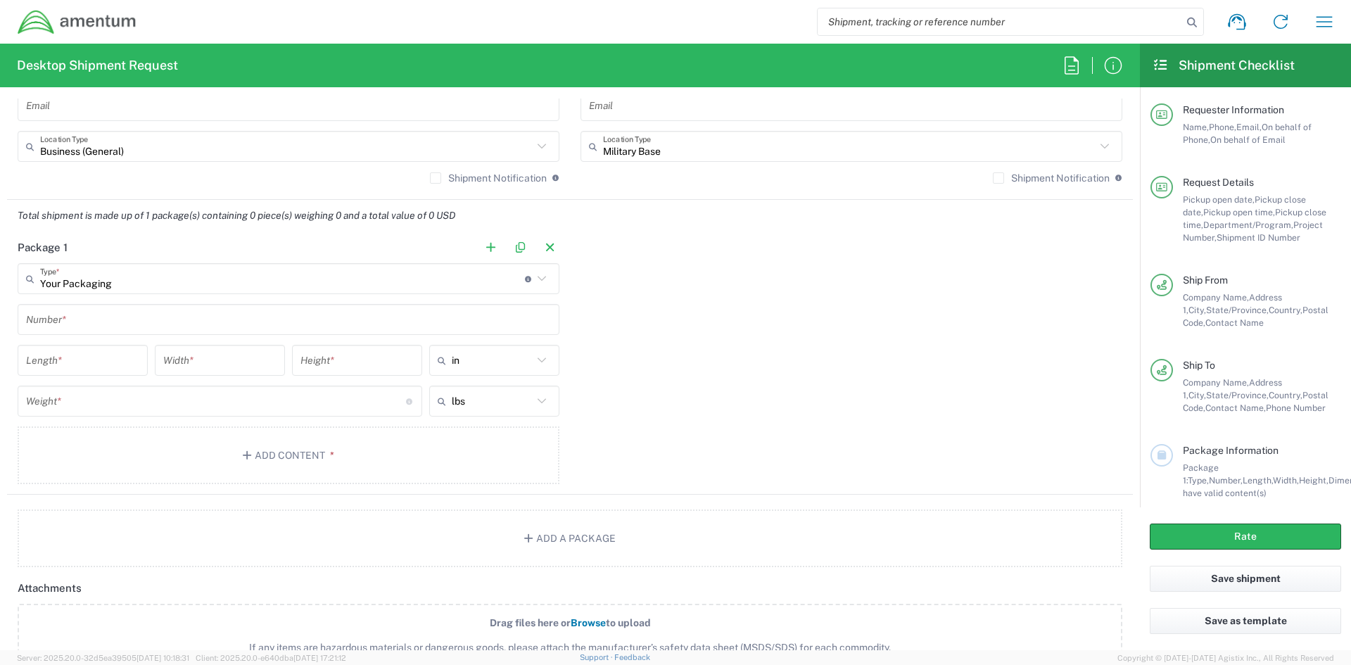
scroll to position [1068, 0]
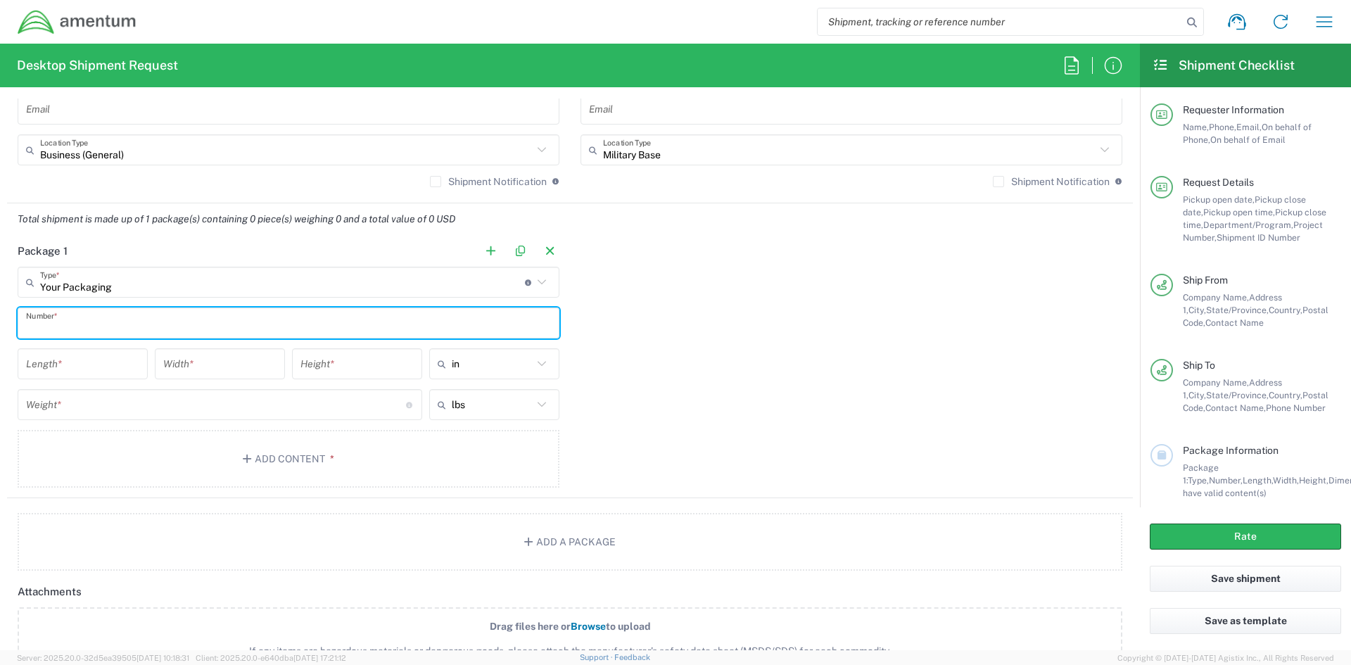
click at [113, 322] on input "text" at bounding box center [288, 323] width 525 height 25
type input "4"
type input "1"
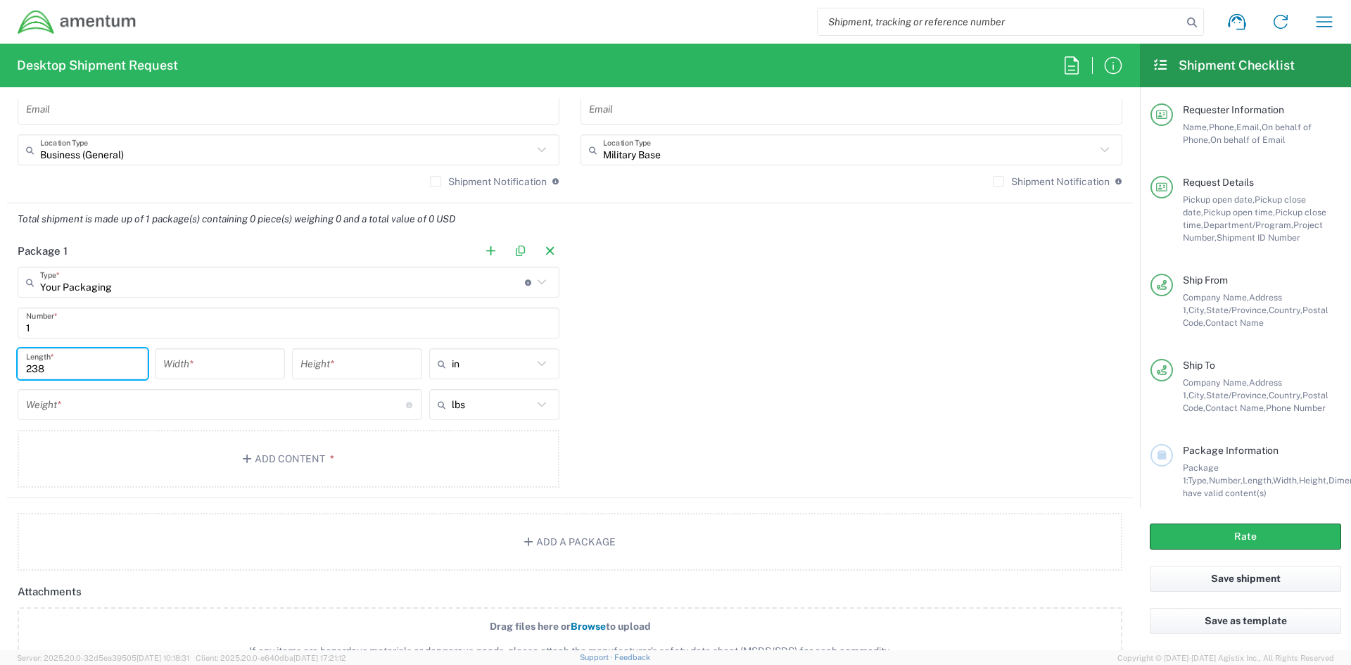
type input "238"
type input "82"
type input "83"
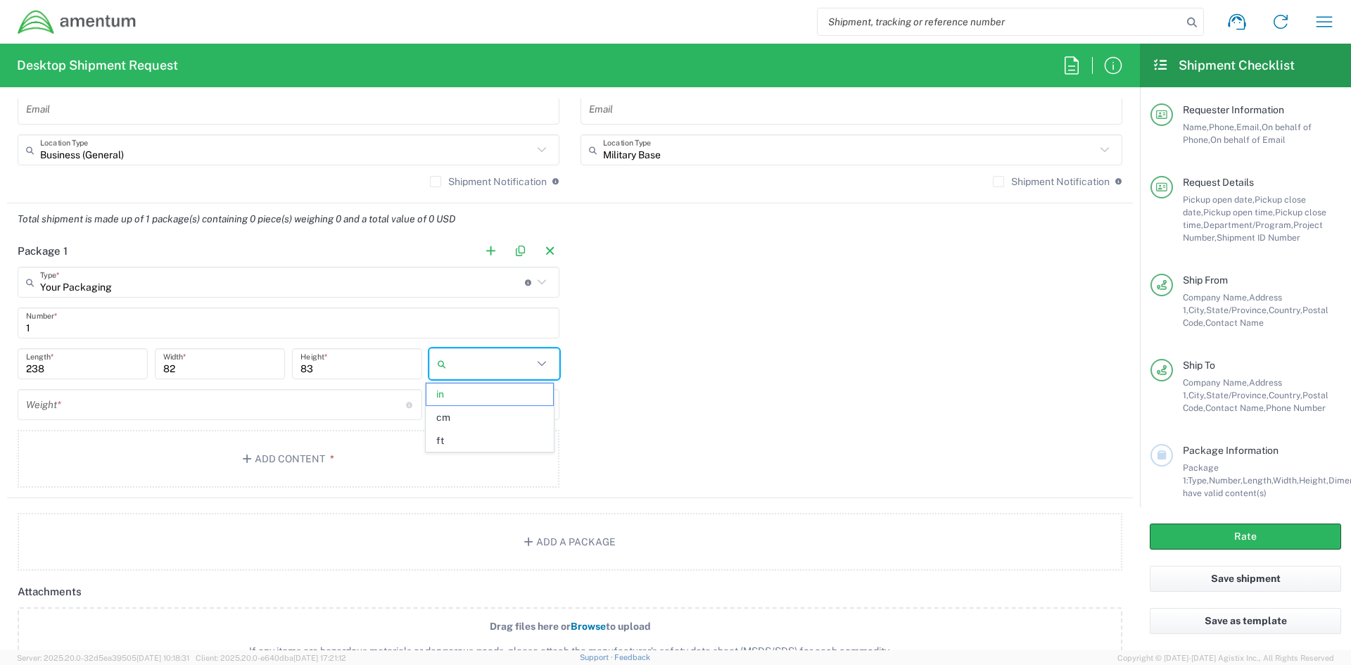
type input "in"
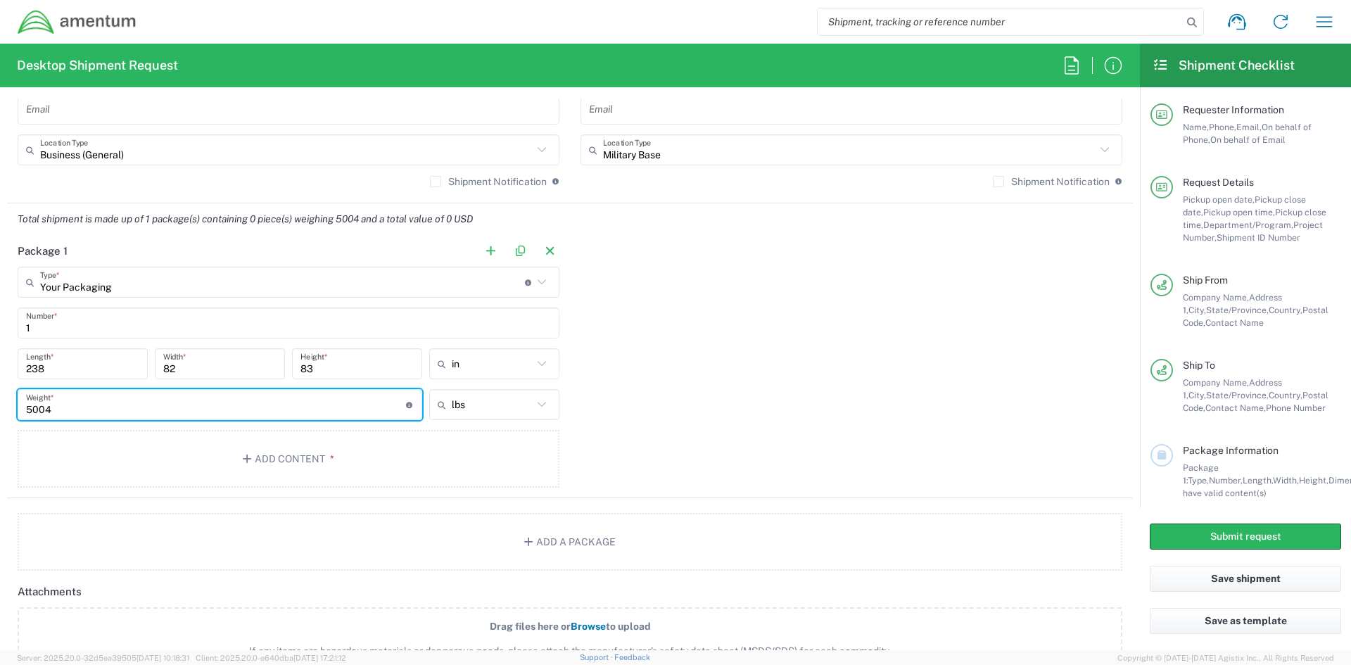
type input "5004"
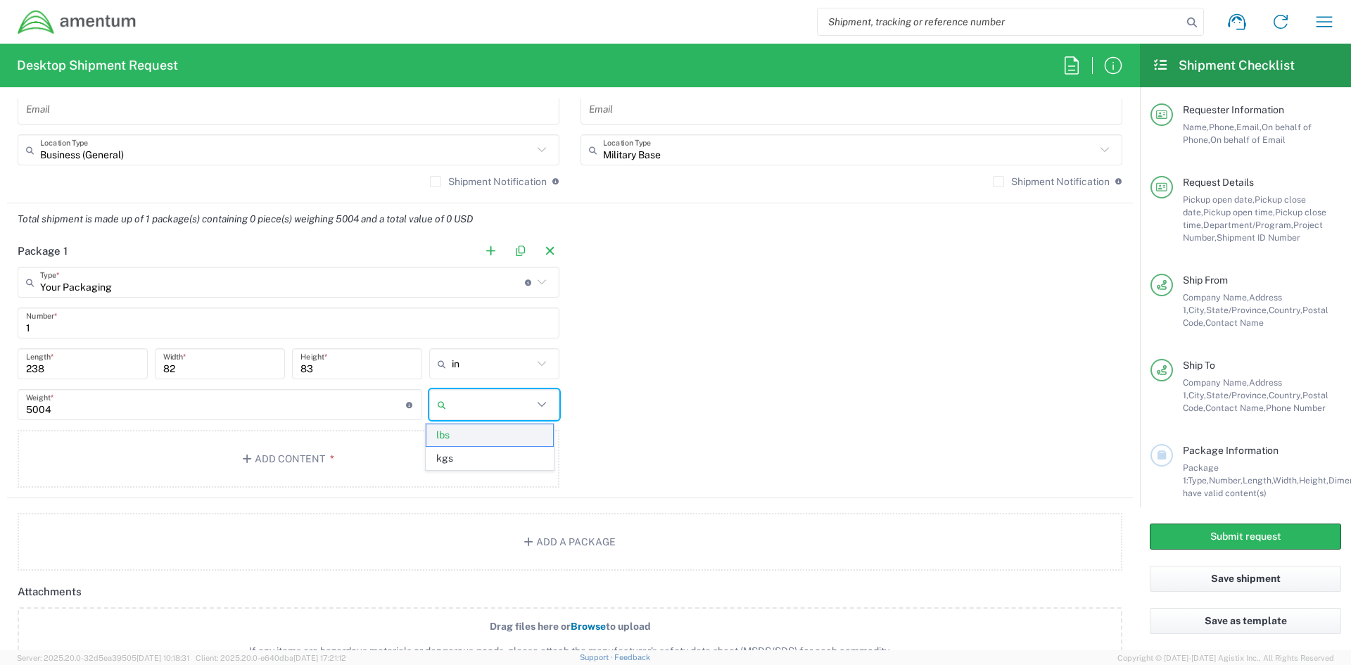
click at [452, 437] on span "lbs" at bounding box center [489, 435] width 126 height 22
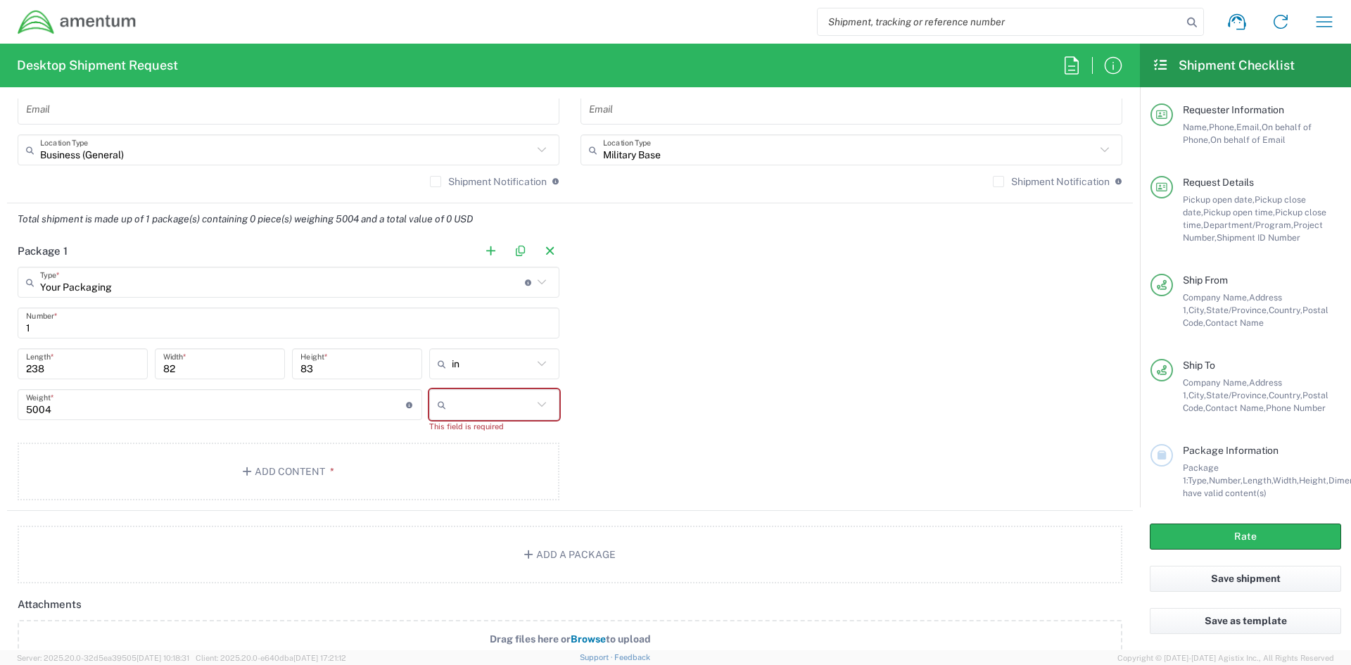
click at [502, 398] on input "text" at bounding box center [492, 404] width 81 height 23
click at [471, 460] on span "lbs" at bounding box center [489, 459] width 126 height 22
type input "lbs"
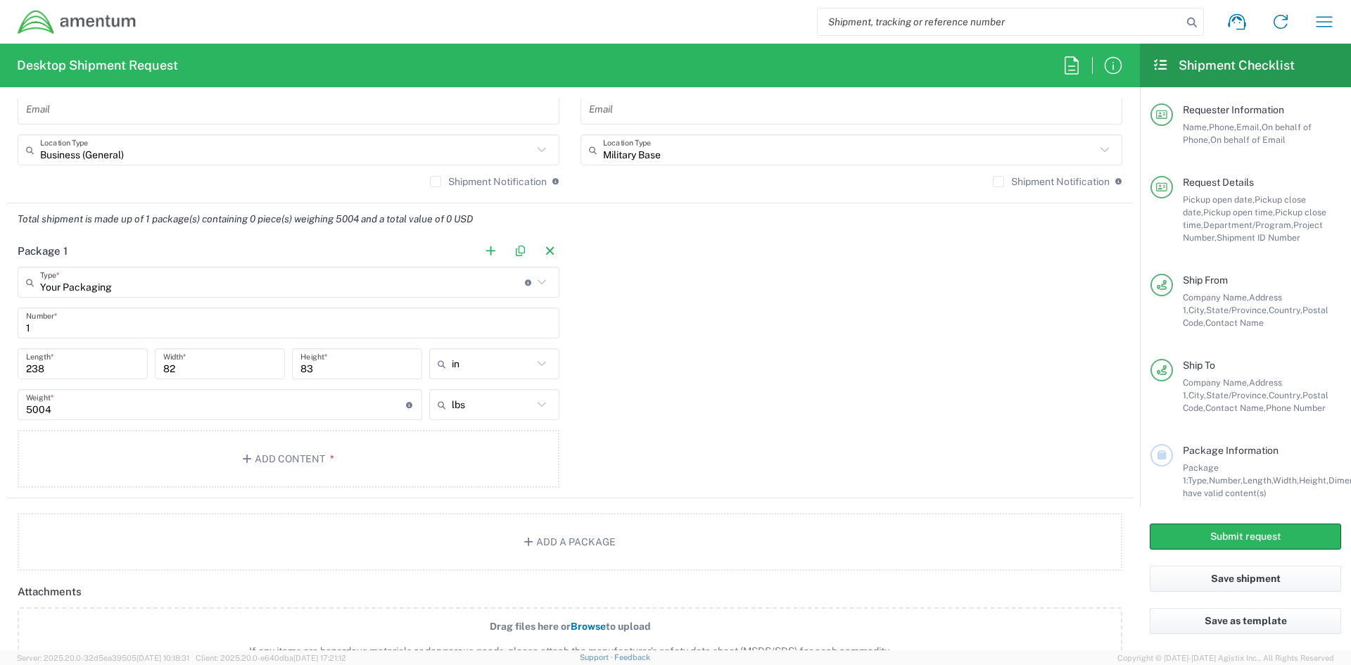
click at [680, 428] on div "Package 1 Your Packaging Type * Material used to package goods Crate(s) Envelop…" at bounding box center [570, 366] width 1126 height 263
click at [312, 456] on button "Add Content *" at bounding box center [289, 459] width 542 height 58
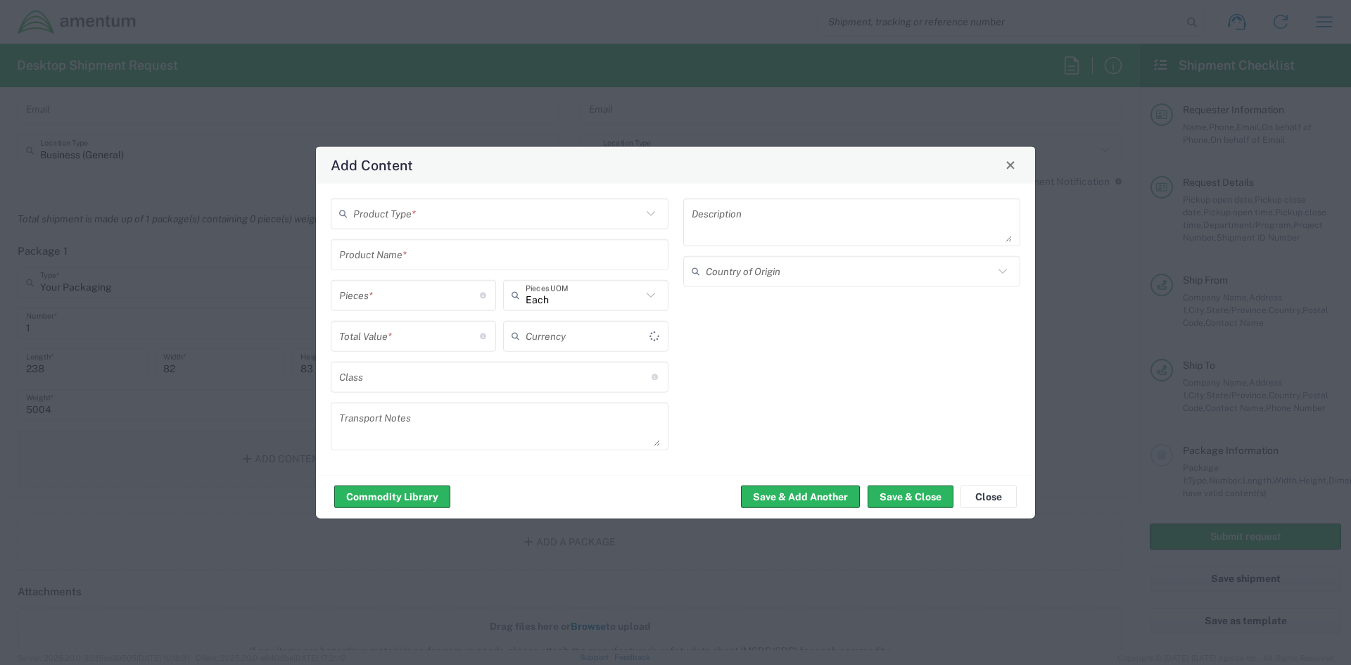
type input "US Dollar"
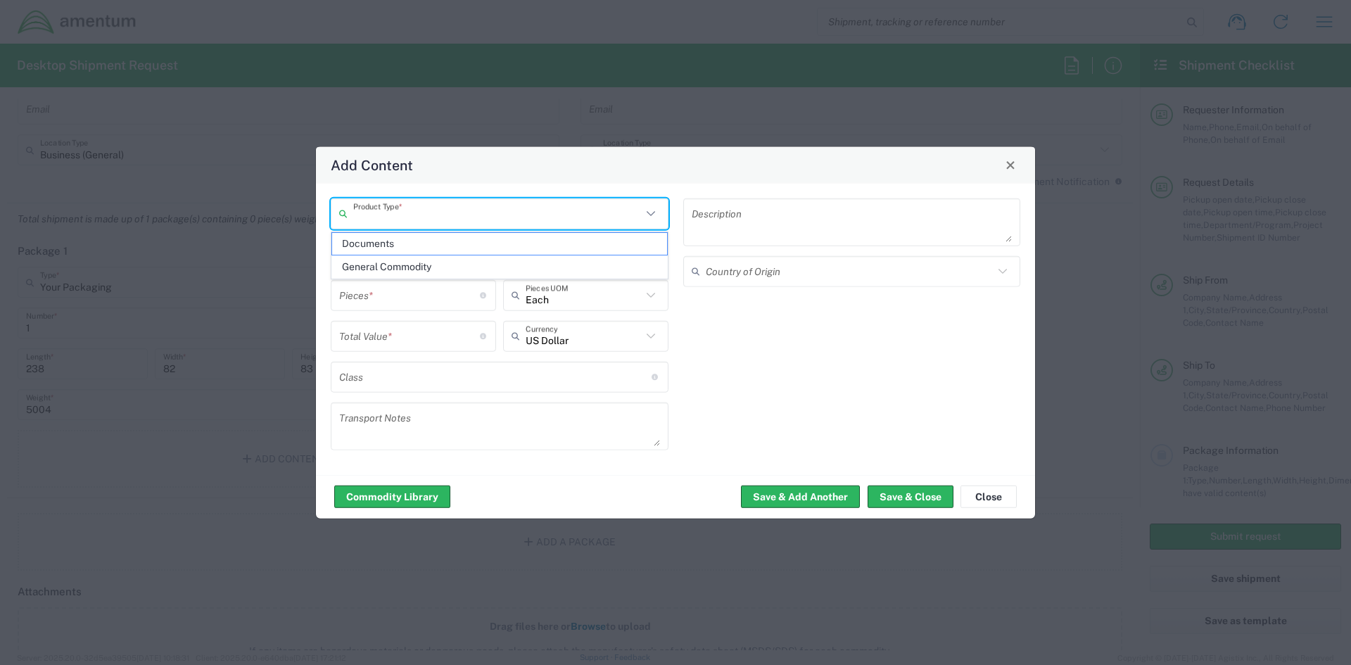
click at [421, 222] on input "text" at bounding box center [497, 213] width 289 height 25
click at [387, 267] on span "General Commodity" at bounding box center [499, 267] width 335 height 22
type input "General Commodity"
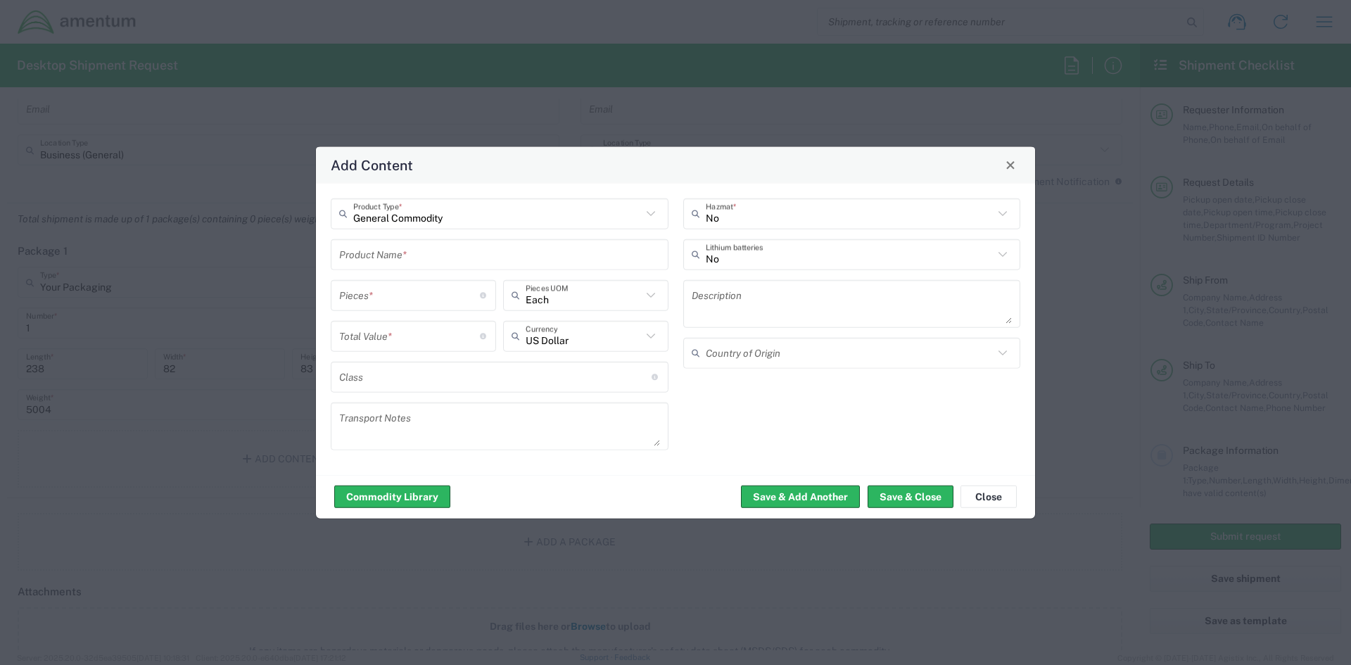
click at [465, 249] on input "text" at bounding box center [499, 254] width 321 height 25
type input "Transit Van"
type input "1"
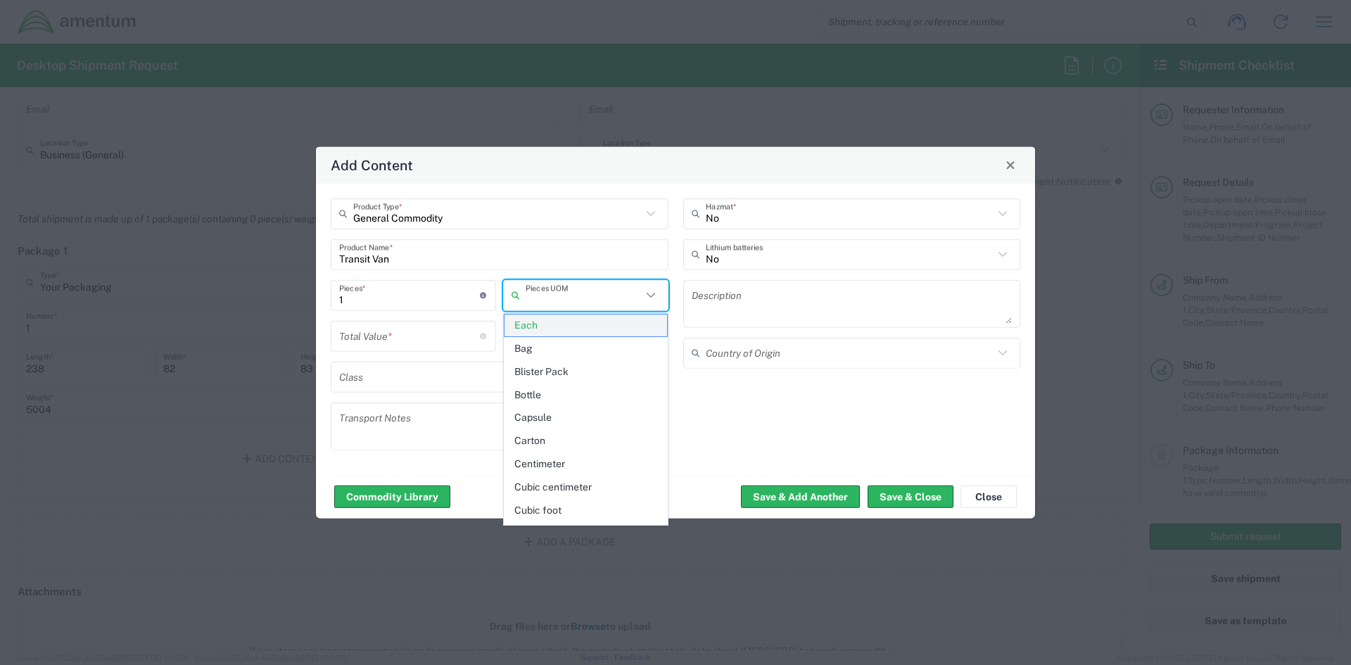
click at [536, 331] on span "Each" at bounding box center [586, 326] width 163 height 22
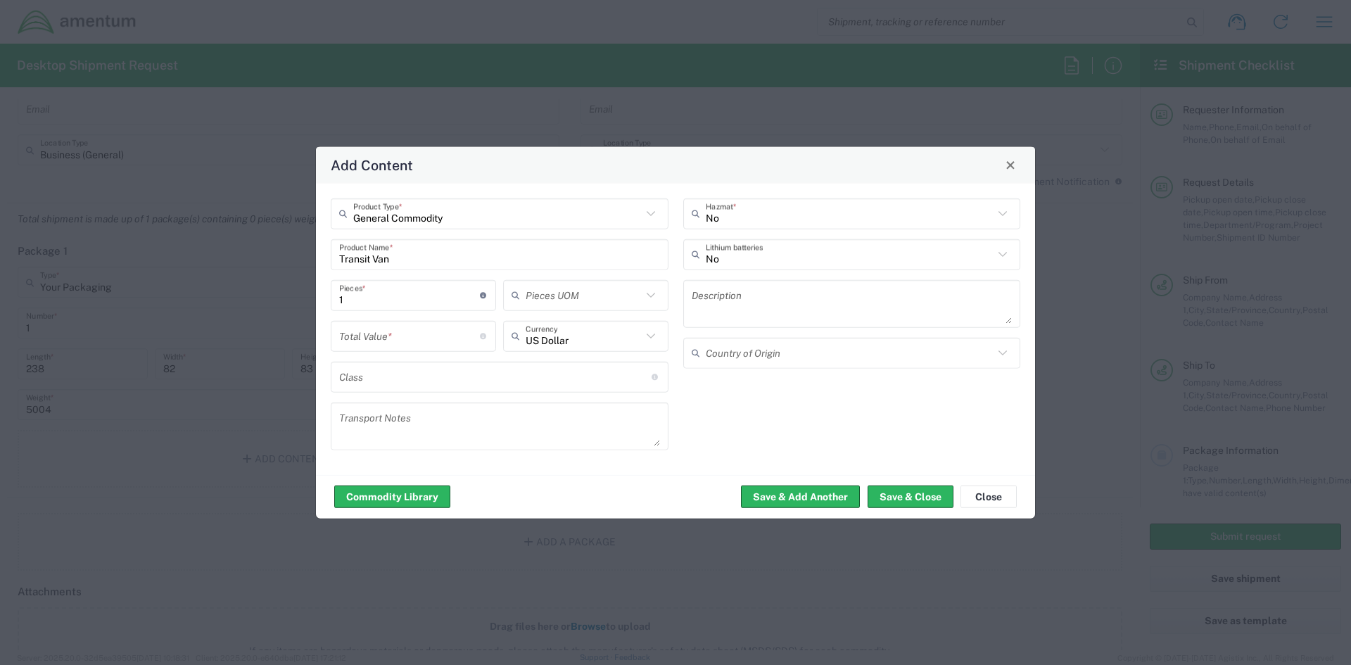
click at [400, 341] on input "number" at bounding box center [409, 336] width 141 height 25
type input "52880"
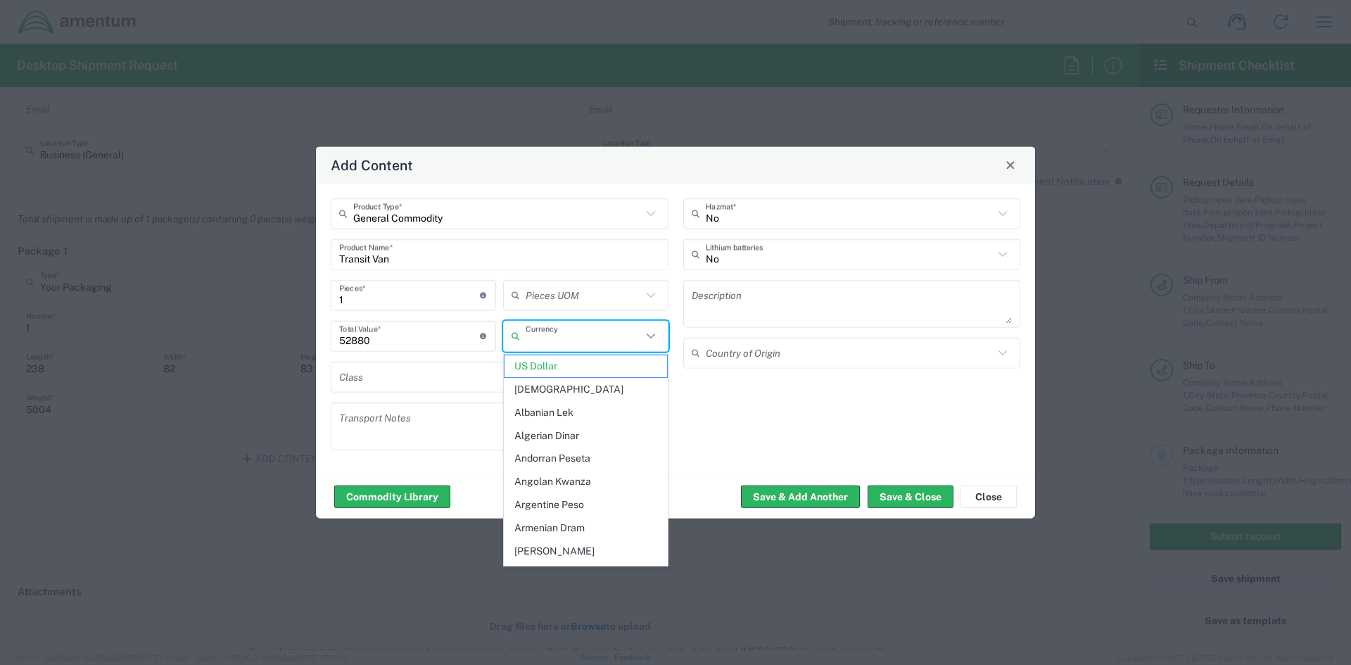
type input "US Dollar"
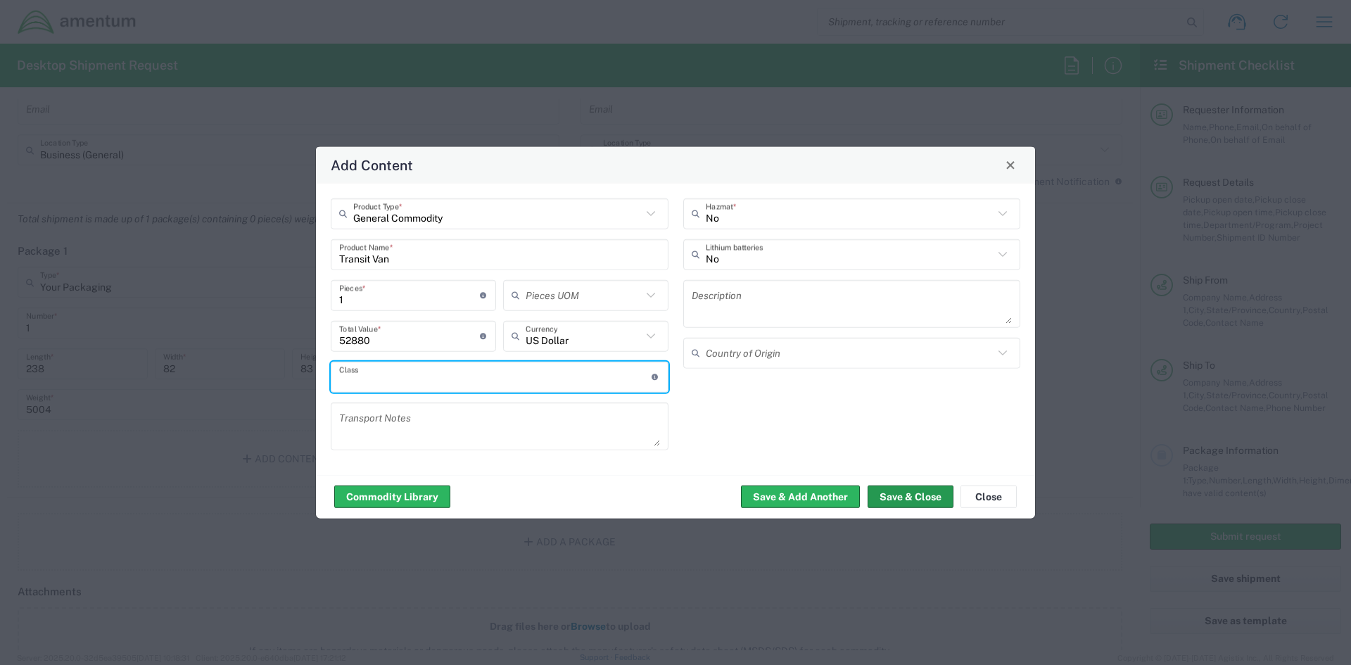
click at [901, 494] on button "Save & Close" at bounding box center [911, 497] width 86 height 23
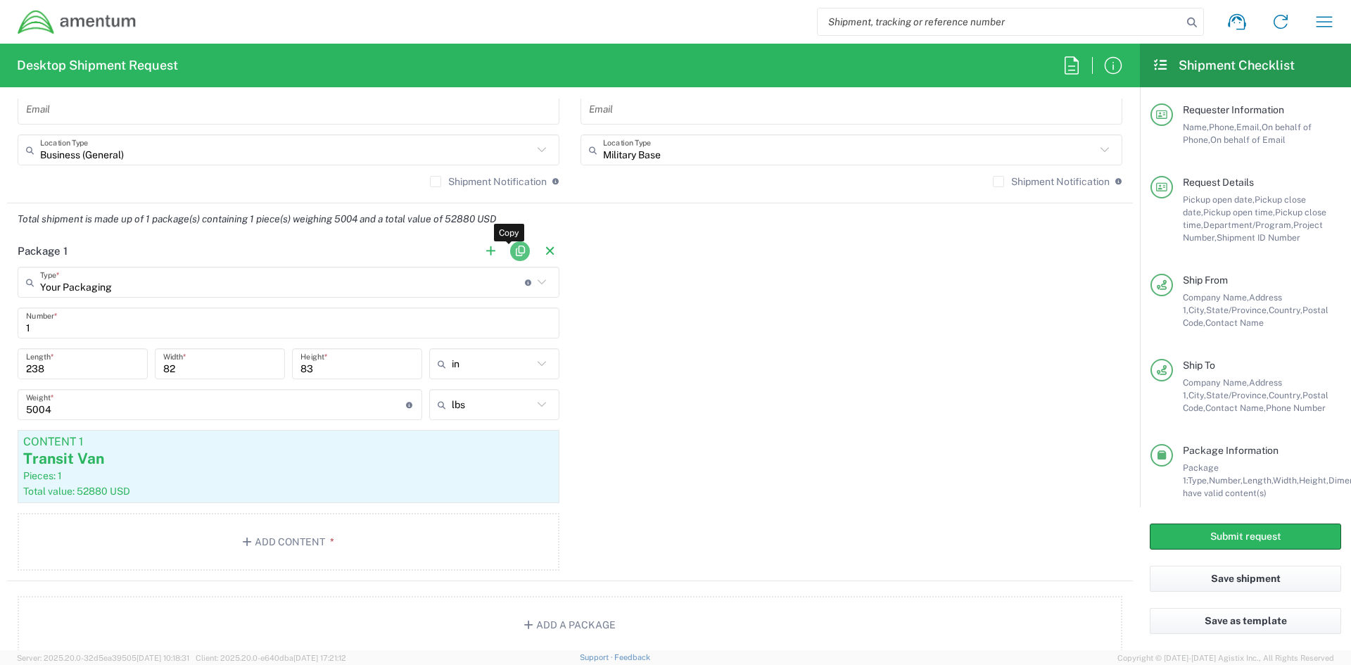
click at [510, 251] on button "button" at bounding box center [520, 251] width 20 height 20
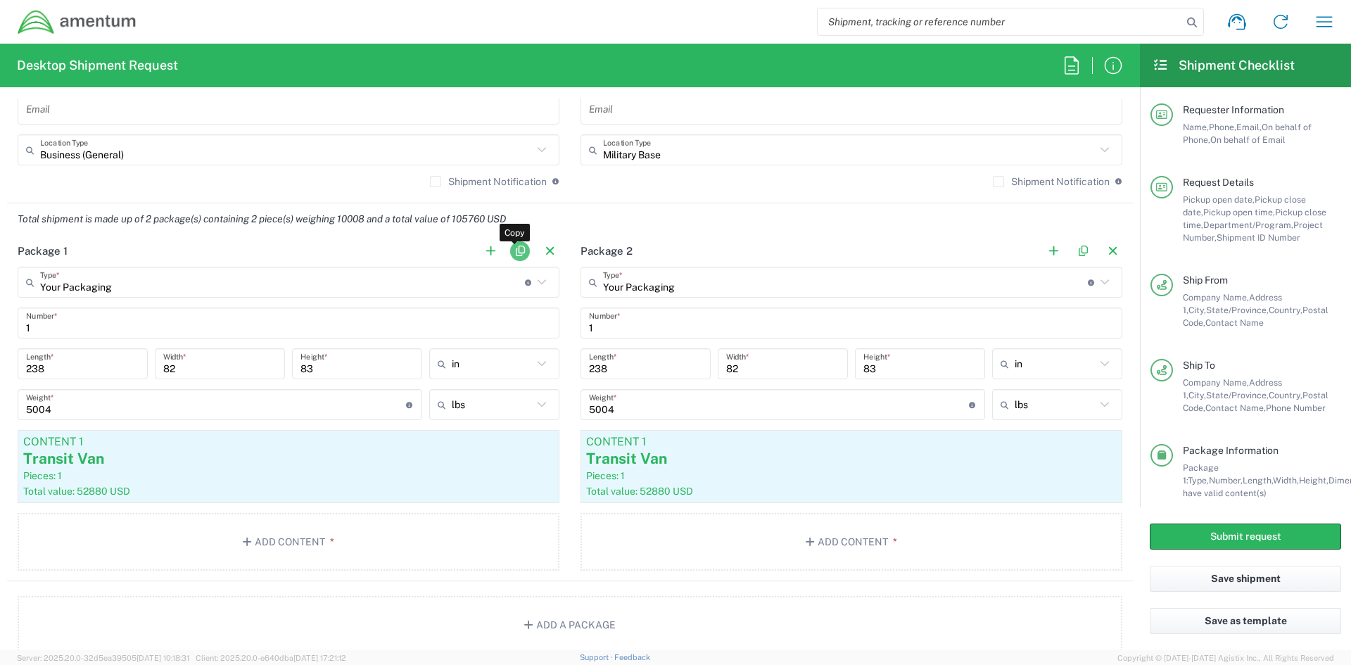
click at [510, 251] on button "button" at bounding box center [520, 251] width 20 height 20
type input "Your Packaging"
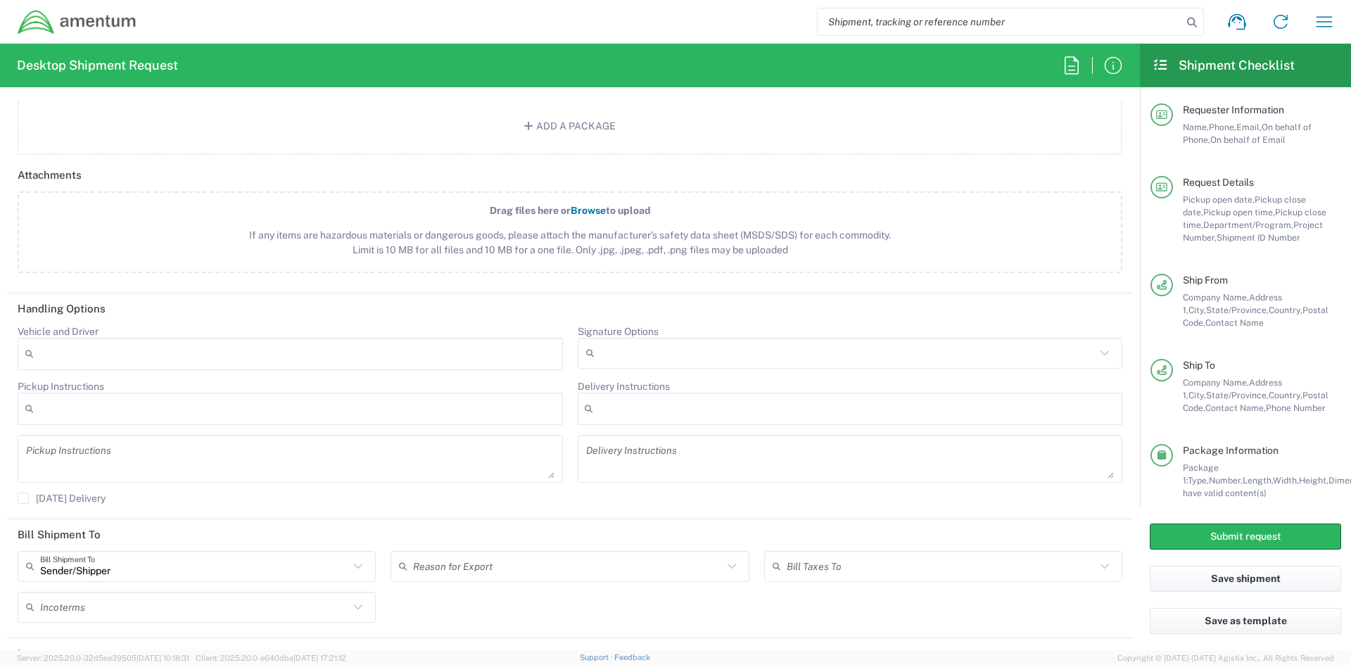
scroll to position [1992, 0]
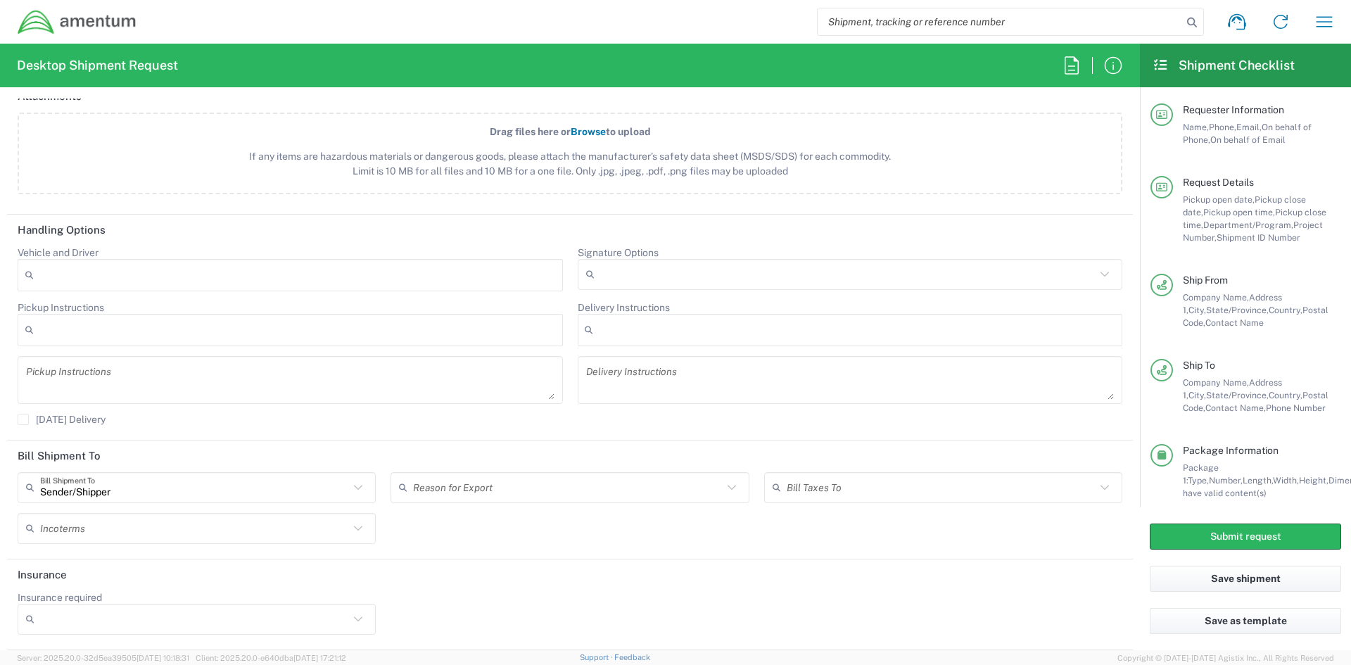
click at [316, 623] on input "Insurance required" at bounding box center [194, 619] width 309 height 23
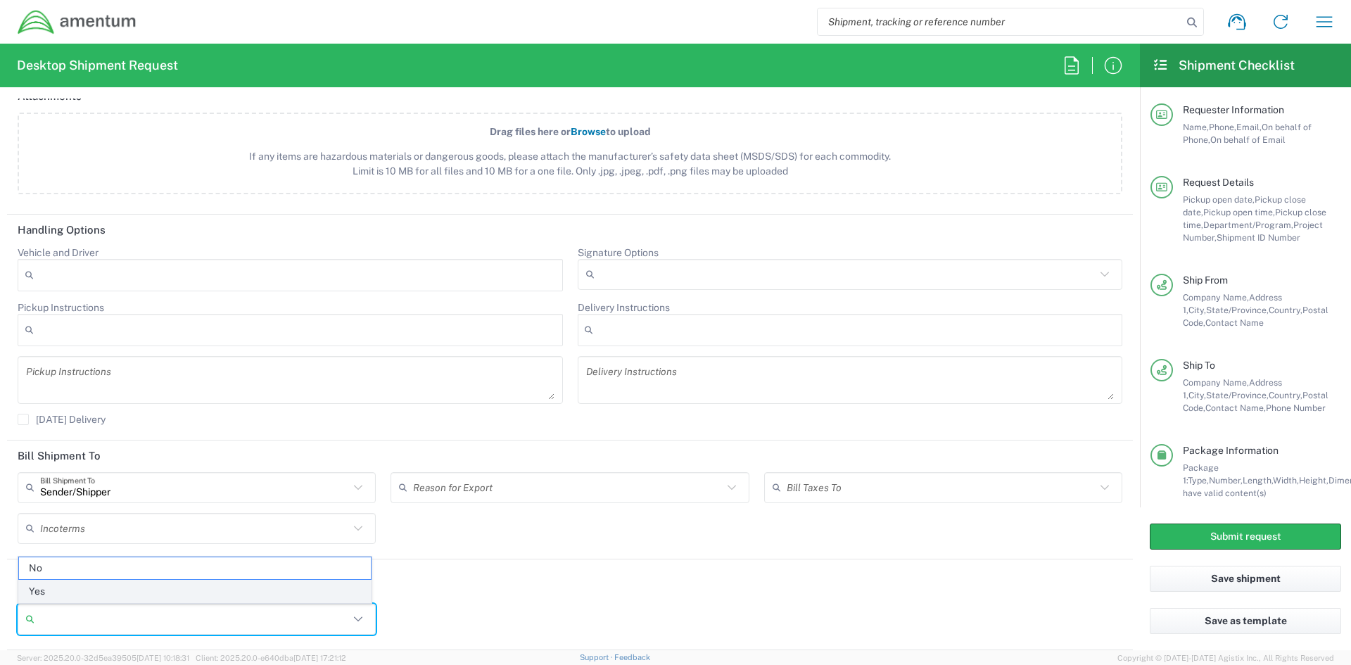
click at [287, 591] on span "Yes" at bounding box center [195, 592] width 352 height 22
type input "Yes"
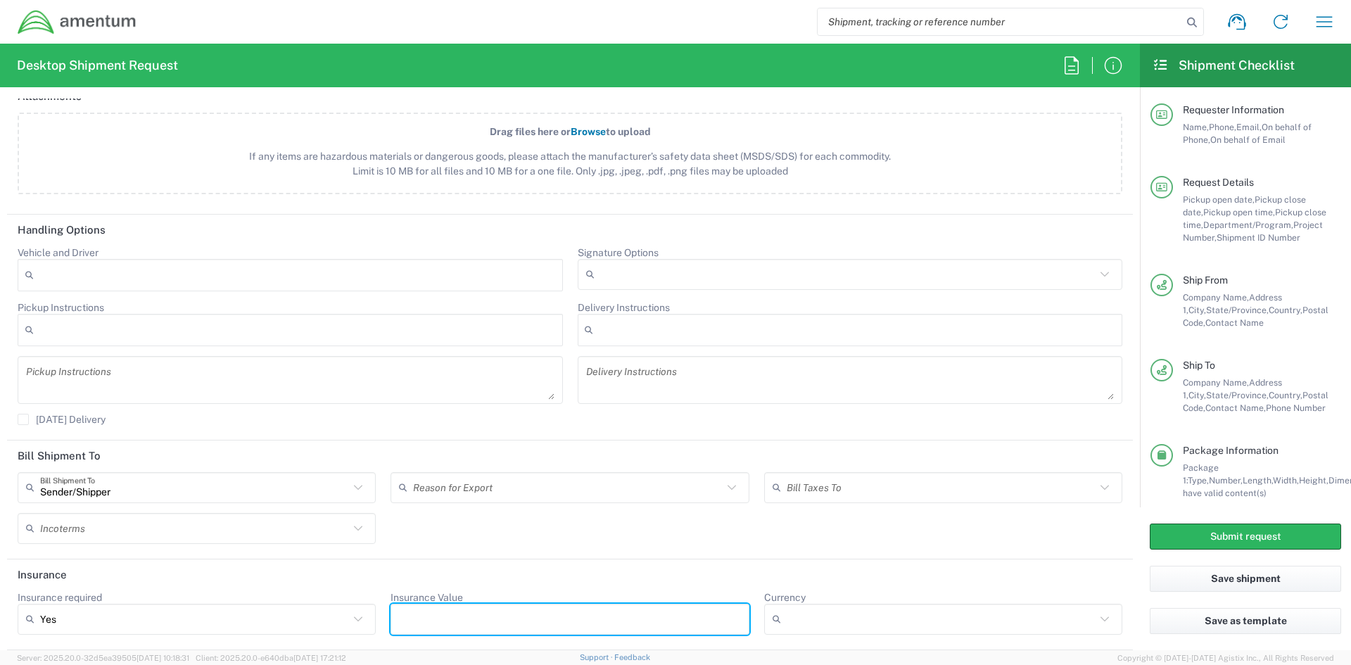
click at [506, 612] on input "Insurance Value" at bounding box center [569, 619] width 341 height 23
type input "158640"
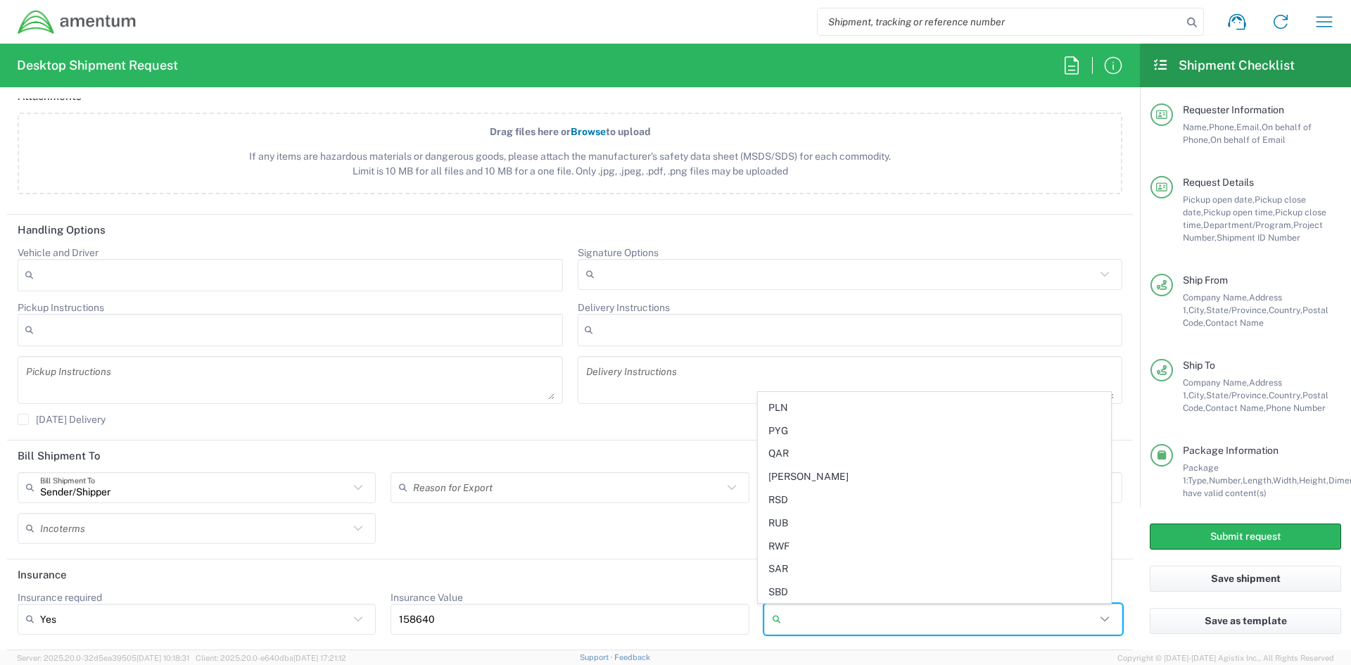
scroll to position [3284, 0]
click at [815, 578] on span "USD" at bounding box center [935, 581] width 352 height 22
type input "USD"
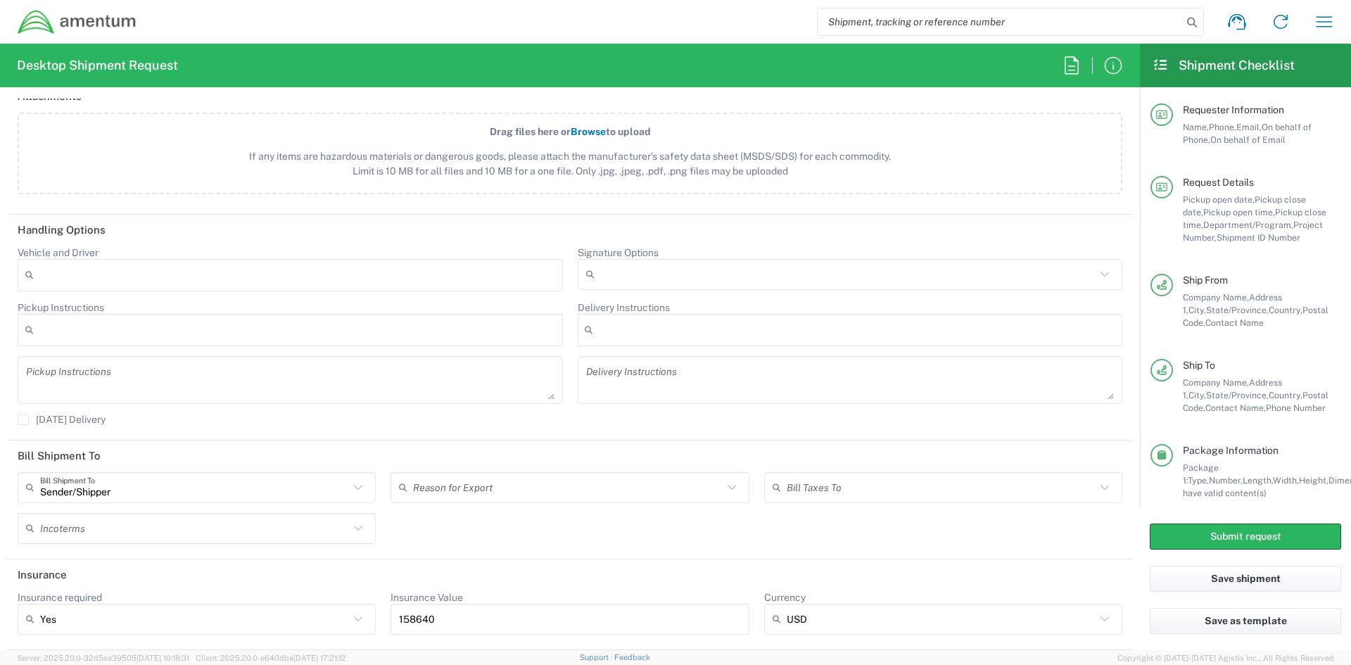
click at [799, 572] on header "Insurance" at bounding box center [570, 575] width 1126 height 32
click at [1195, 545] on button "Submit request" at bounding box center [1245, 537] width 191 height 26
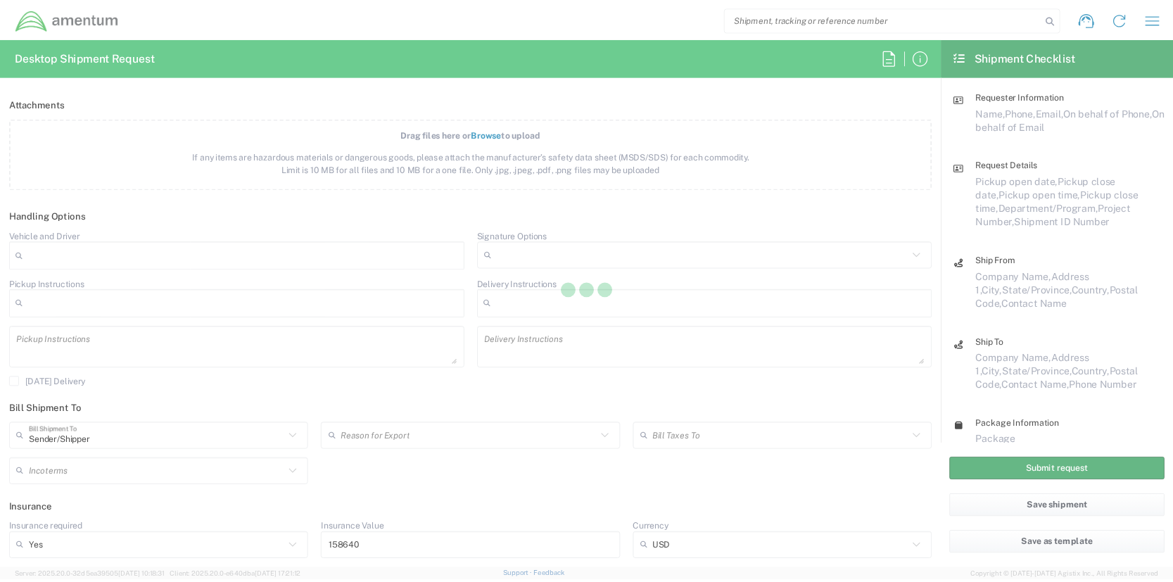
scroll to position [1942, 0]
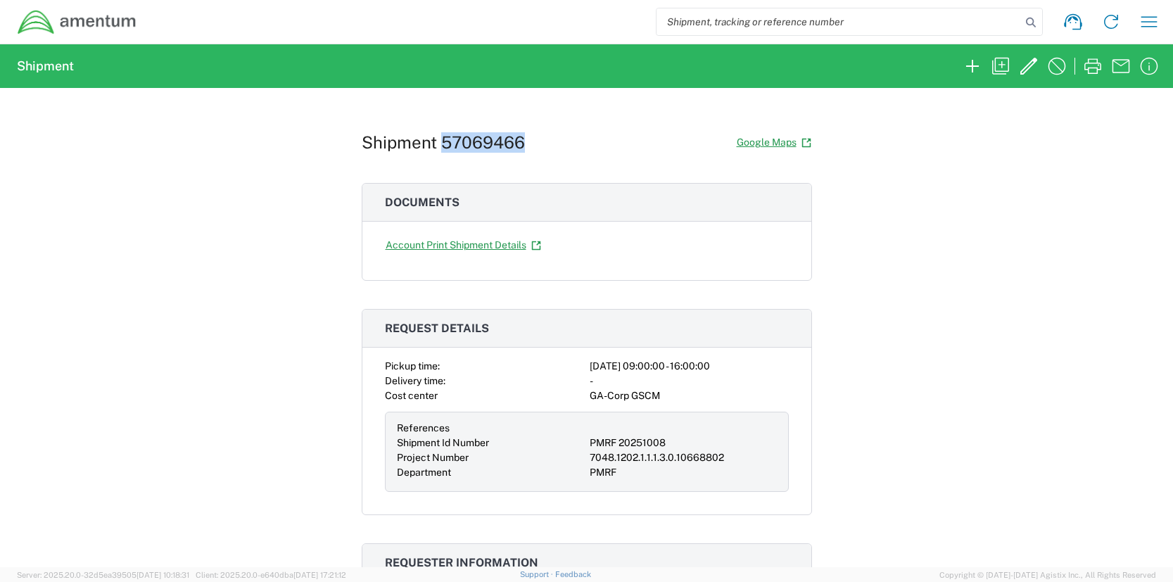
drag, startPoint x: 521, startPoint y: 149, endPoint x: 440, endPoint y: 148, distance: 81.6
click at [440, 148] on div "Shipment 57069466 Google Maps" at bounding box center [587, 142] width 450 height 25
copy h1 "57069466"
